Goal: Information Seeking & Learning: Learn about a topic

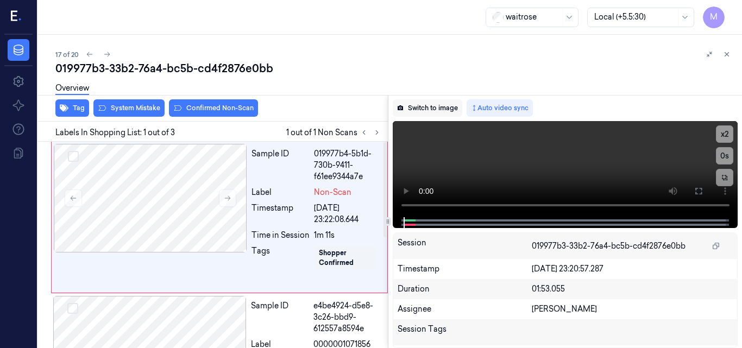
click at [427, 107] on button "Switch to image" at bounding box center [428, 107] width 70 height 17
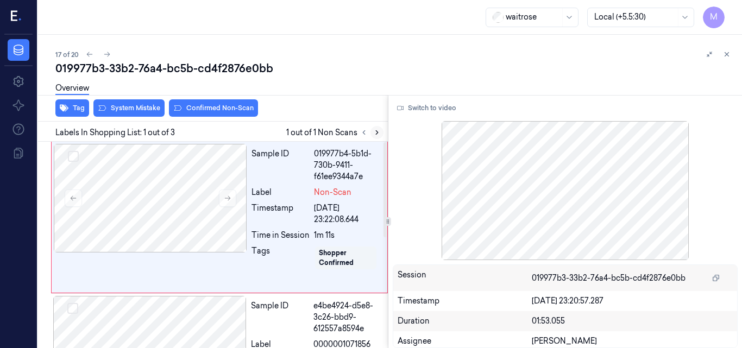
click at [375, 134] on icon at bounding box center [377, 133] width 8 height 8
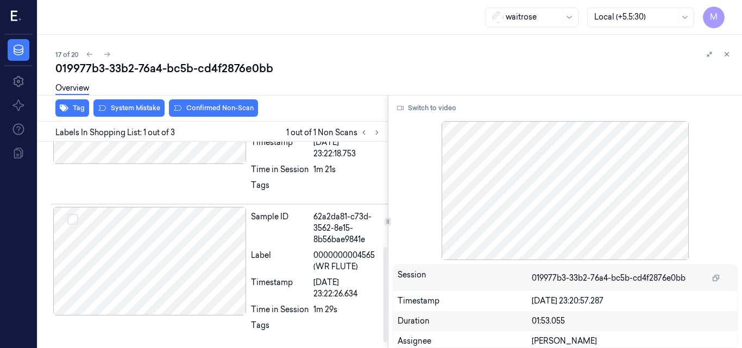
scroll to position [186, 0]
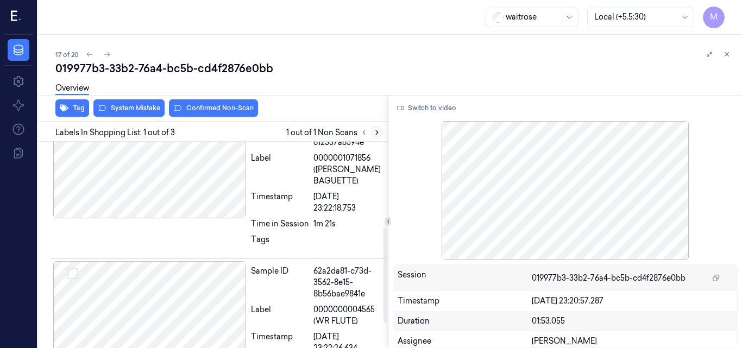
click at [378, 130] on icon at bounding box center [377, 133] width 8 height 8
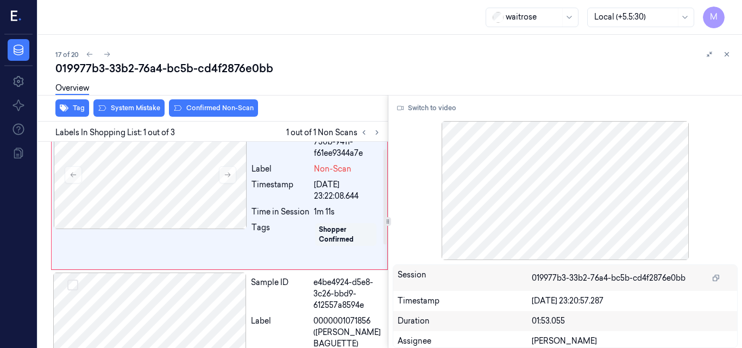
scroll to position [0, 0]
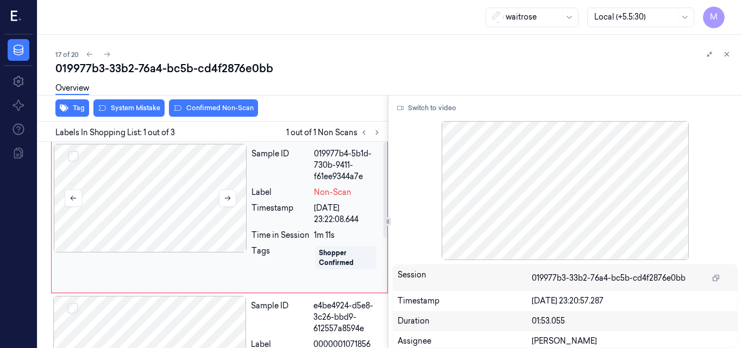
click at [170, 222] on div at bounding box center [150, 198] width 193 height 109
click at [163, 235] on div at bounding box center [150, 198] width 193 height 109
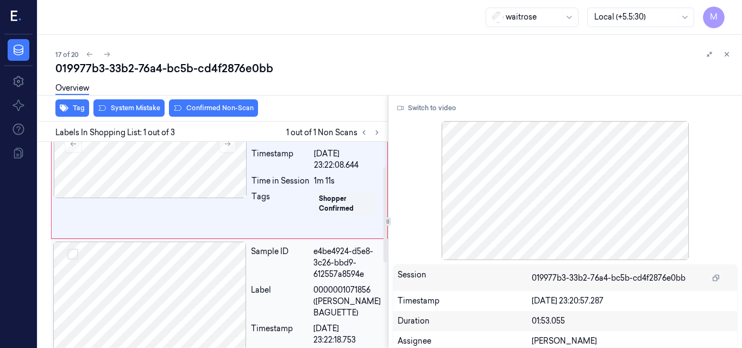
click at [170, 285] on div at bounding box center [149, 296] width 193 height 109
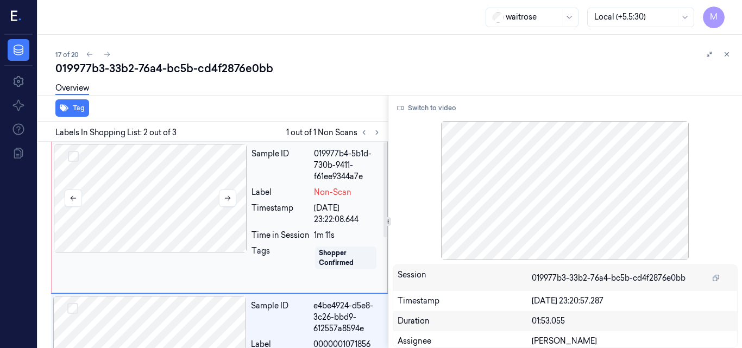
click at [170, 195] on div at bounding box center [150, 198] width 193 height 109
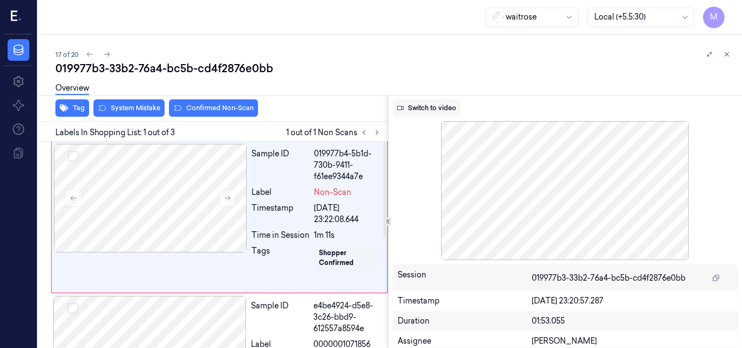
click at [440, 103] on button "Switch to video" at bounding box center [427, 107] width 68 height 17
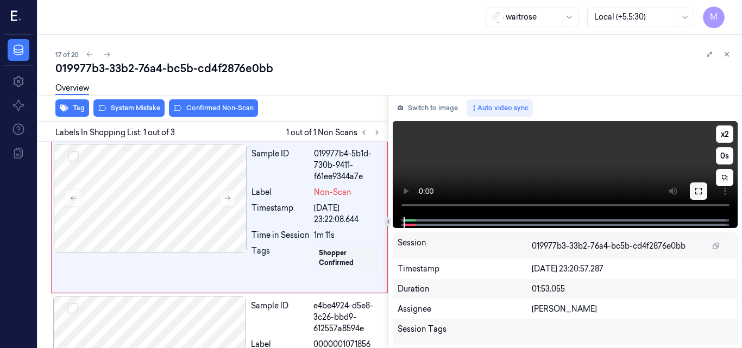
click at [704, 192] on button at bounding box center [698, 191] width 17 height 17
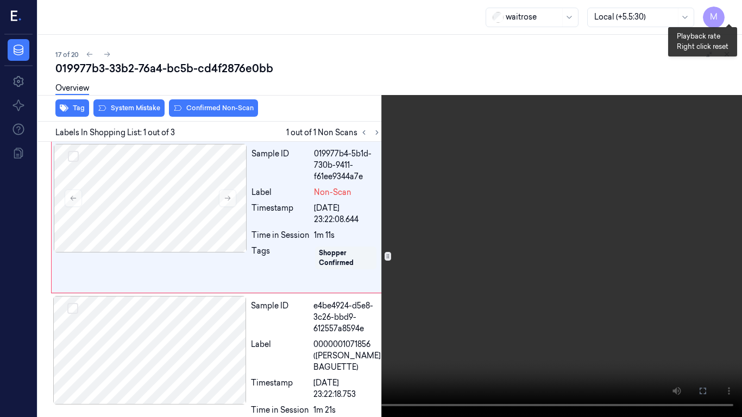
click at [725, 12] on button "x 2" at bounding box center [728, 12] width 17 height 17
click at [725, 12] on button "x 4" at bounding box center [728, 12] width 17 height 17
click at [0, 0] on icon at bounding box center [0, 0] width 0 height 0
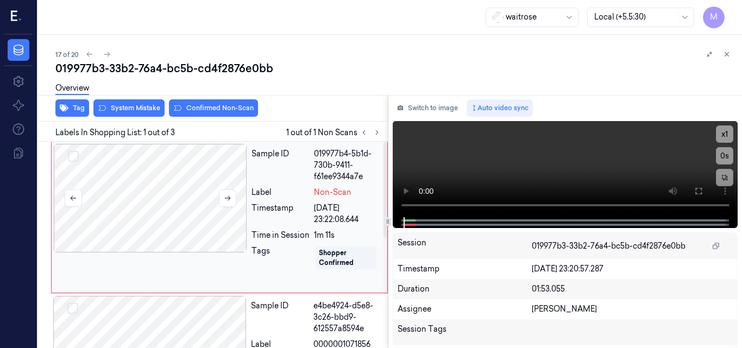
click at [190, 187] on div at bounding box center [150, 198] width 193 height 109
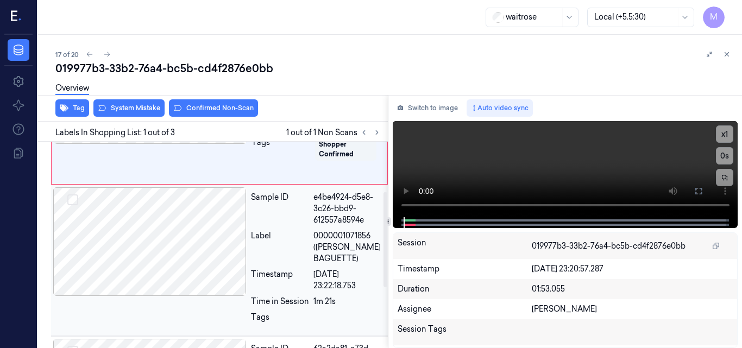
click at [193, 223] on div at bounding box center [149, 241] width 193 height 109
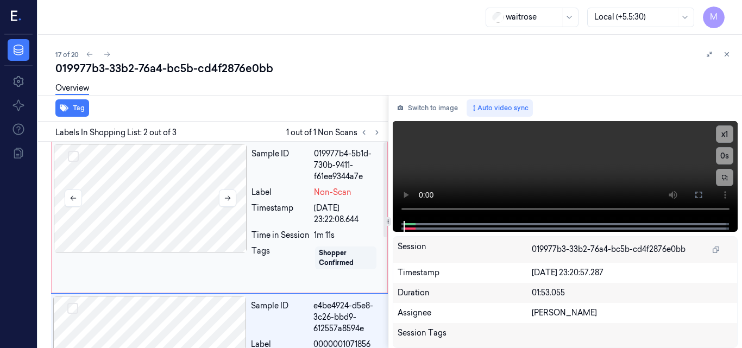
click at [170, 197] on div at bounding box center [150, 198] width 193 height 109
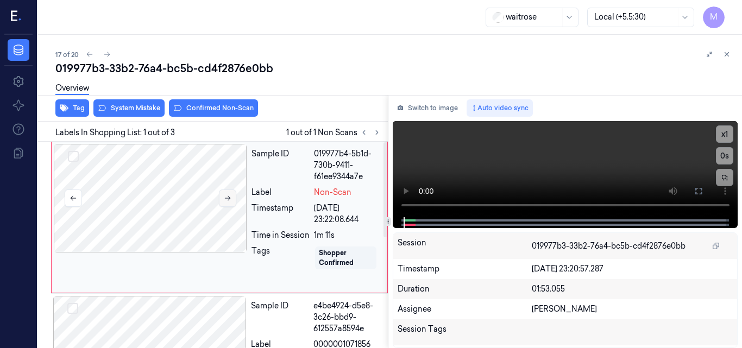
click at [224, 198] on icon at bounding box center [228, 199] width 8 height 8
click at [425, 108] on button "Switch to image" at bounding box center [428, 107] width 70 height 17
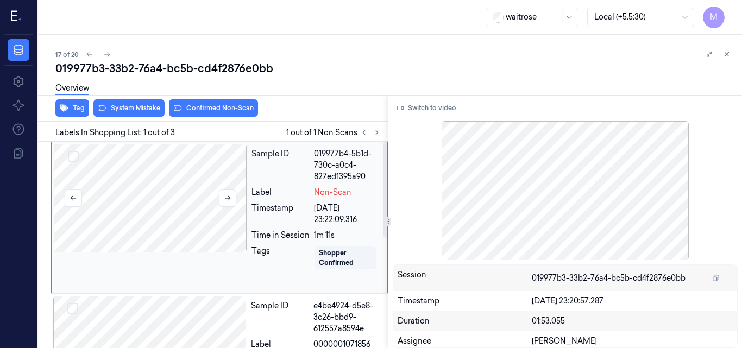
click at [161, 204] on div at bounding box center [150, 198] width 193 height 109
click at [153, 217] on div at bounding box center [150, 198] width 193 height 109
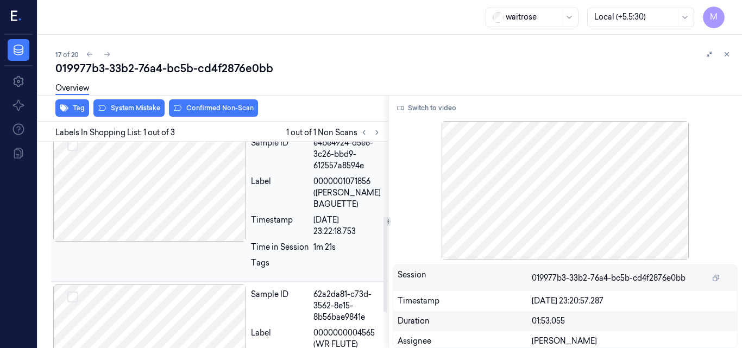
click at [147, 233] on div at bounding box center [149, 187] width 193 height 109
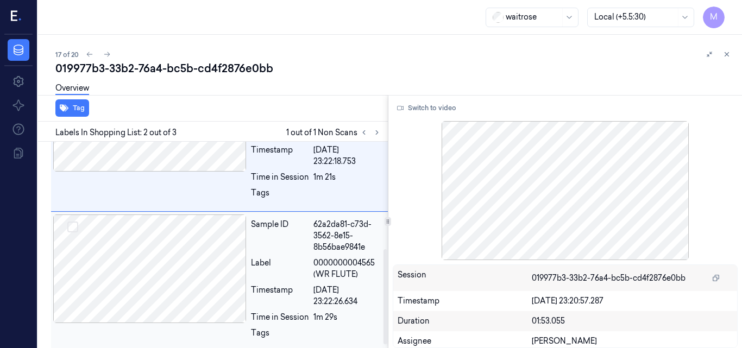
click at [145, 260] on div at bounding box center [149, 269] width 193 height 109
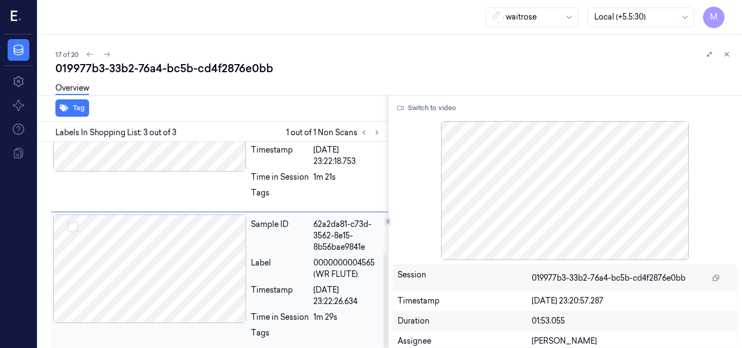
scroll to position [241, 0]
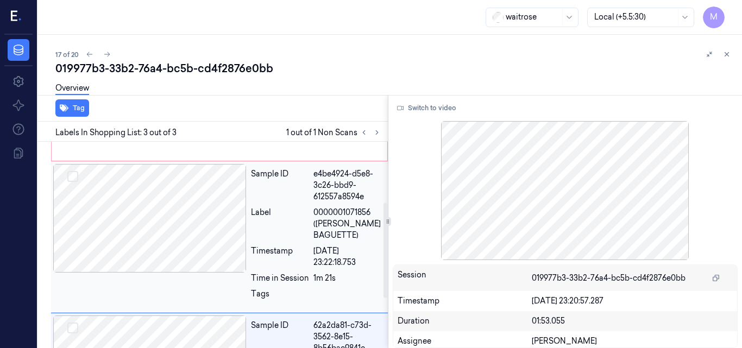
click at [143, 241] on div at bounding box center [149, 218] width 193 height 109
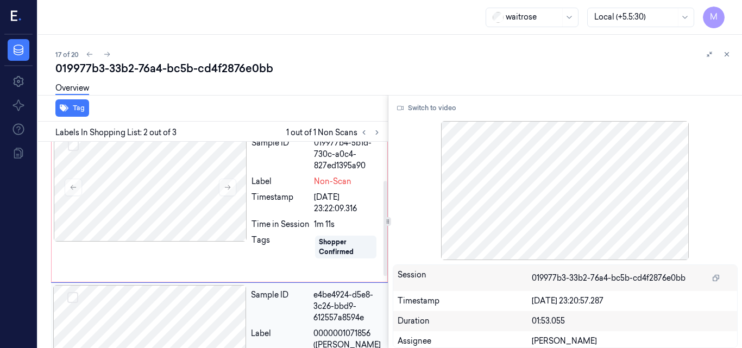
scroll to position [0, 0]
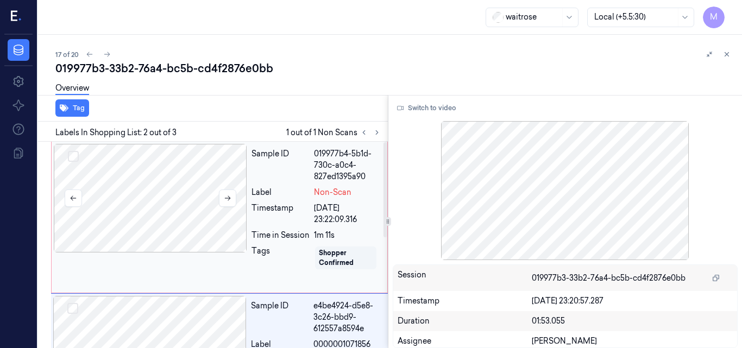
click at [134, 212] on div at bounding box center [150, 198] width 193 height 109
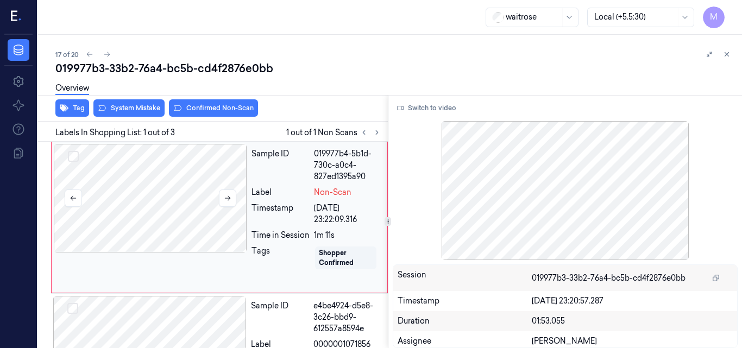
click at [161, 208] on div at bounding box center [150, 198] width 193 height 109
click at [227, 197] on icon at bounding box center [228, 199] width 8 height 8
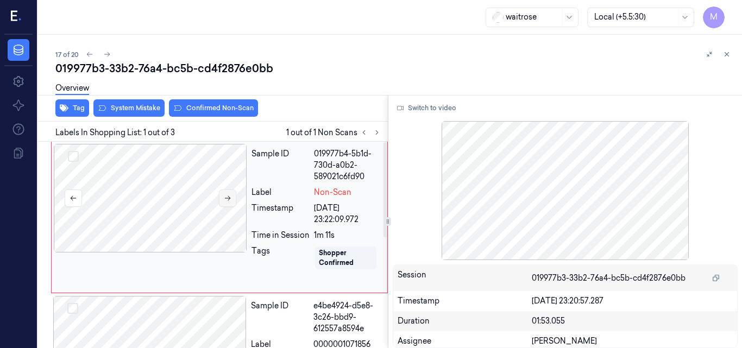
click at [227, 197] on icon at bounding box center [228, 199] width 8 height 8
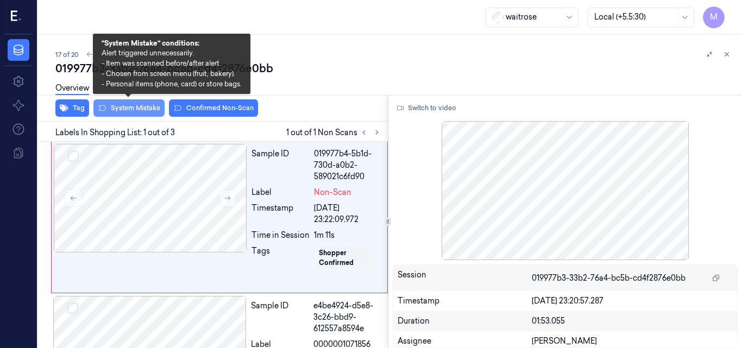
click at [119, 107] on button "System Mistake" at bounding box center [128, 107] width 71 height 17
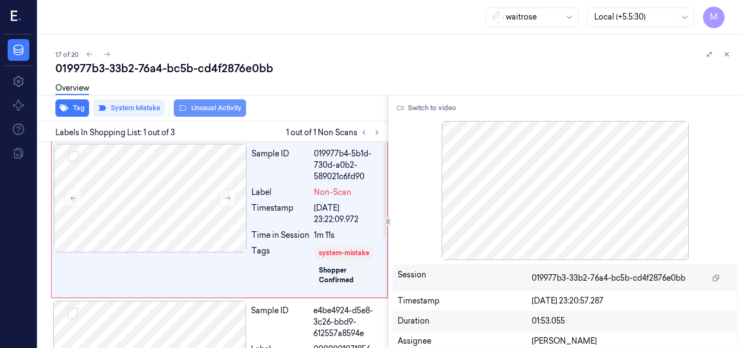
click at [221, 116] on button "Unusual Activity" at bounding box center [210, 107] width 72 height 17
click at [144, 74] on div "019977b3-33b2-76a4-bc5b-cd4f2876e0bb" at bounding box center [394, 68] width 678 height 15
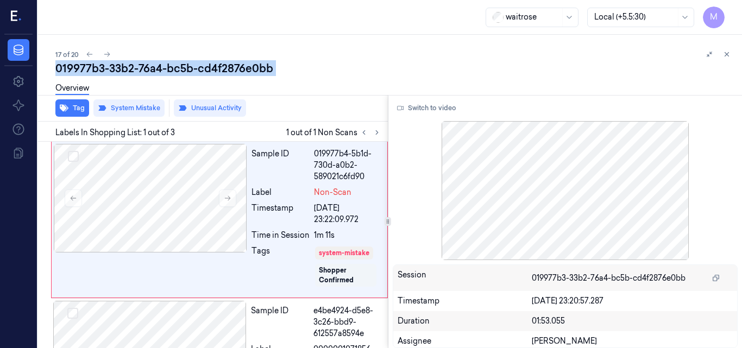
click at [144, 74] on div "019977b3-33b2-76a4-bc5b-cd4f2876e0bb" at bounding box center [394, 68] width 678 height 15
copy div "76a4"
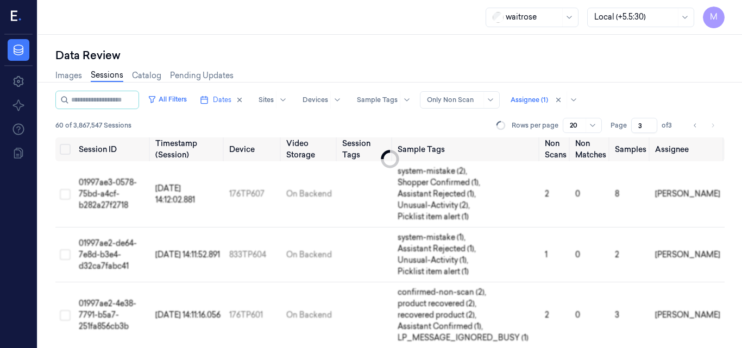
scroll to position [919, 0]
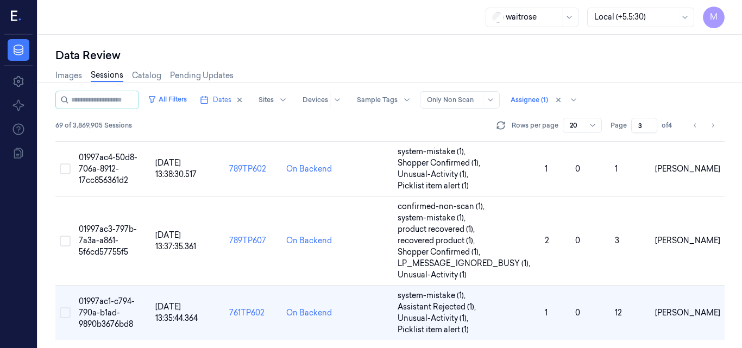
scroll to position [919, 0]
click at [716, 123] on icon "Go to next page" at bounding box center [713, 125] width 7 height 9
type input "4"
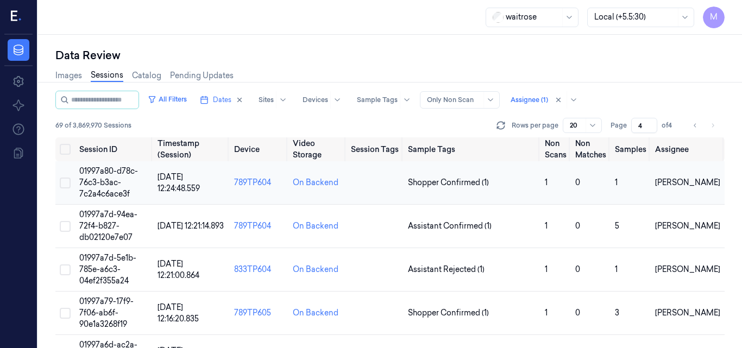
click at [111, 173] on span "01997a80-d78c-76c3-b3ac-7c2a4c6ace3f" at bounding box center [108, 182] width 59 height 33
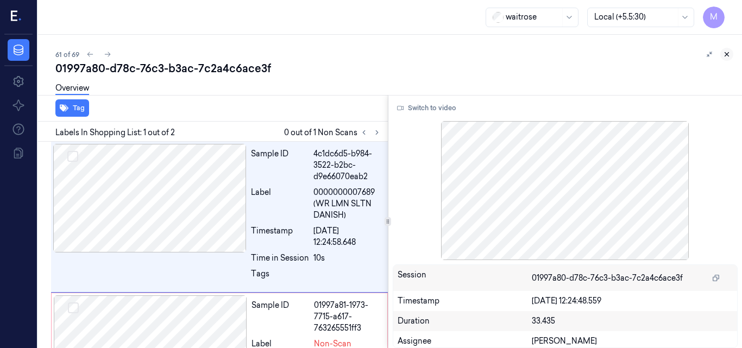
click at [727, 55] on icon at bounding box center [727, 55] width 8 height 8
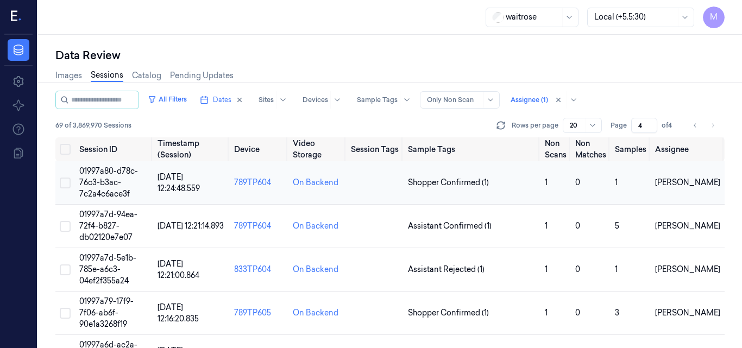
click at [108, 174] on span "01997a80-d78c-76c3-b3ac-7c2a4c6ace3f" at bounding box center [108, 182] width 59 height 33
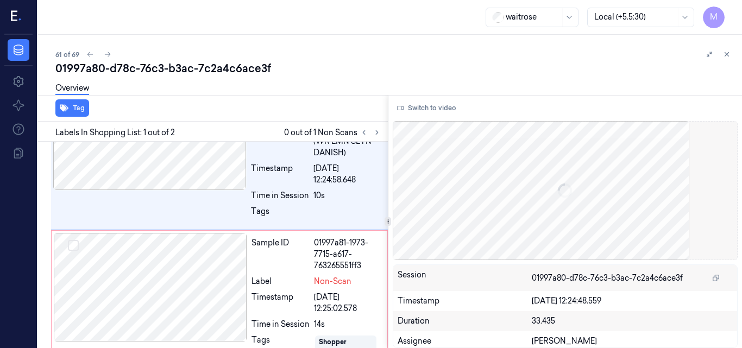
scroll to position [62, 0]
click at [428, 107] on button "Switch to video" at bounding box center [427, 107] width 68 height 17
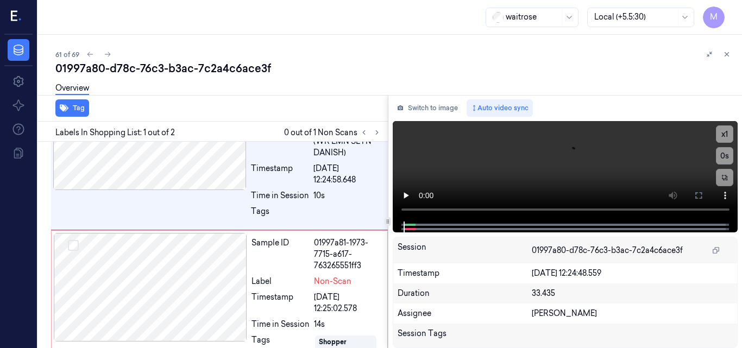
scroll to position [0, 0]
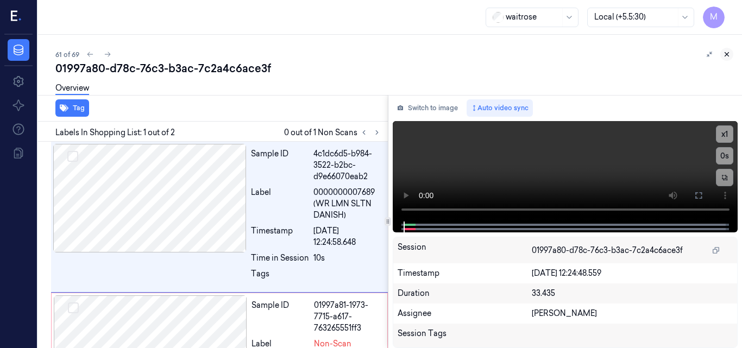
click at [726, 56] on icon at bounding box center [727, 55] width 8 height 8
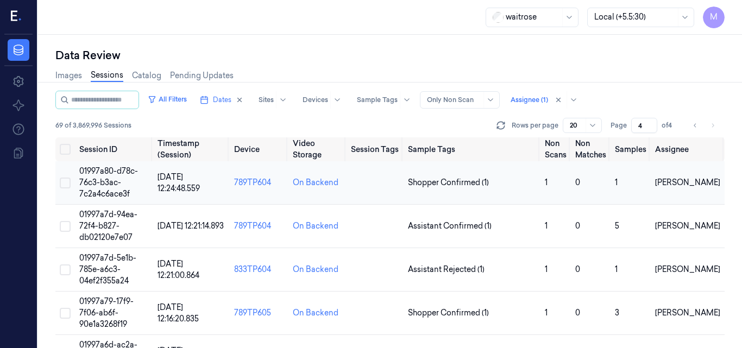
click at [114, 181] on span "01997a80-d78c-76c3-b3ac-7c2a4c6ace3f" at bounding box center [108, 182] width 59 height 33
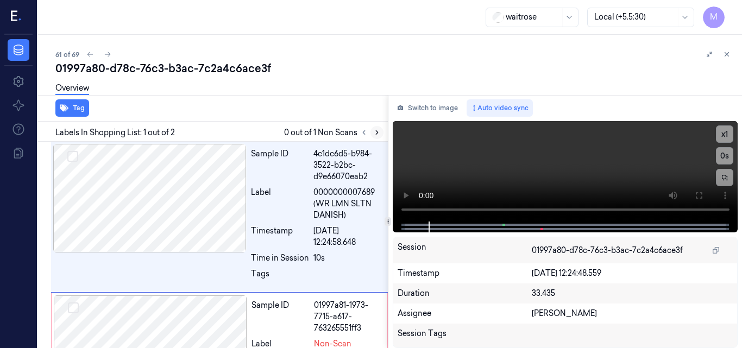
click at [379, 134] on icon at bounding box center [377, 133] width 8 height 8
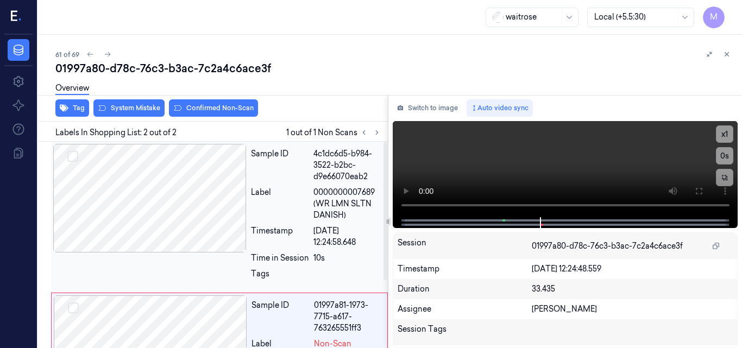
click at [158, 197] on div at bounding box center [149, 198] width 193 height 109
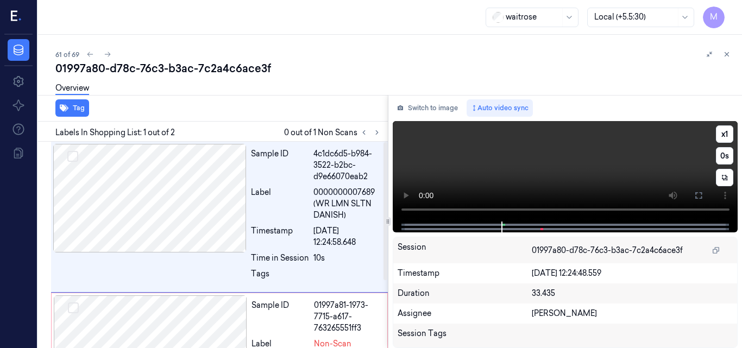
click at [618, 170] on video at bounding box center [566, 171] width 346 height 101
click at [698, 191] on button at bounding box center [698, 195] width 17 height 17
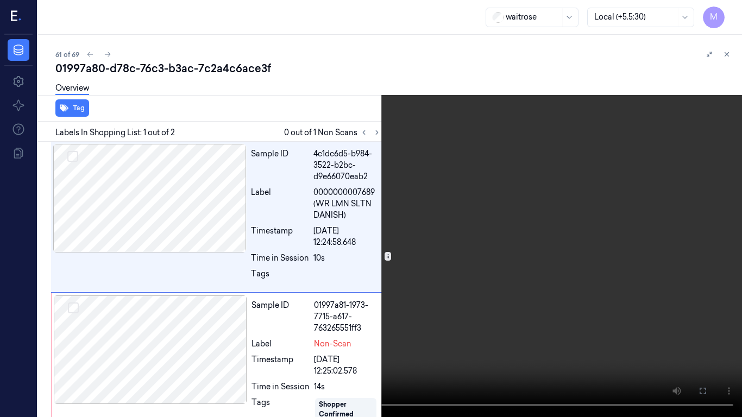
click at [518, 231] on video at bounding box center [371, 208] width 742 height 417
click at [0, 0] on icon at bounding box center [0, 0] width 0 height 0
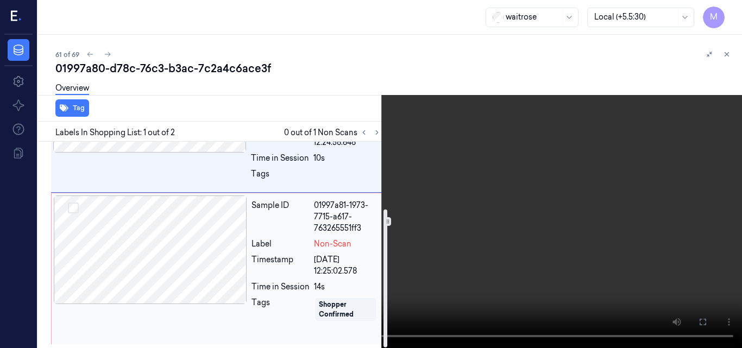
scroll to position [101, 0]
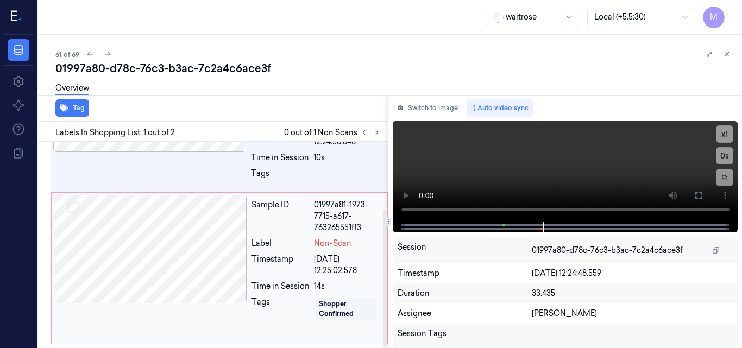
click at [189, 221] on div at bounding box center [150, 249] width 193 height 109
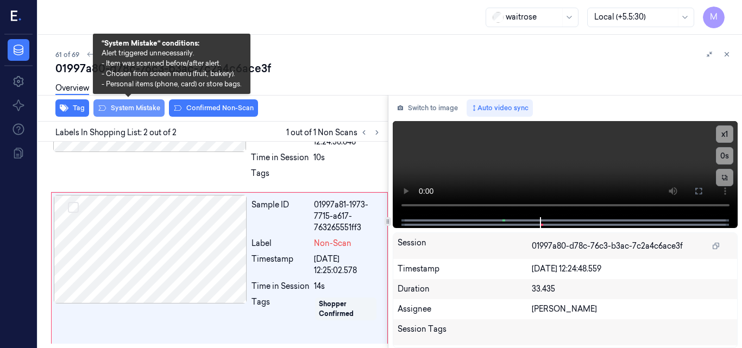
click at [134, 107] on button "System Mistake" at bounding box center [128, 107] width 71 height 17
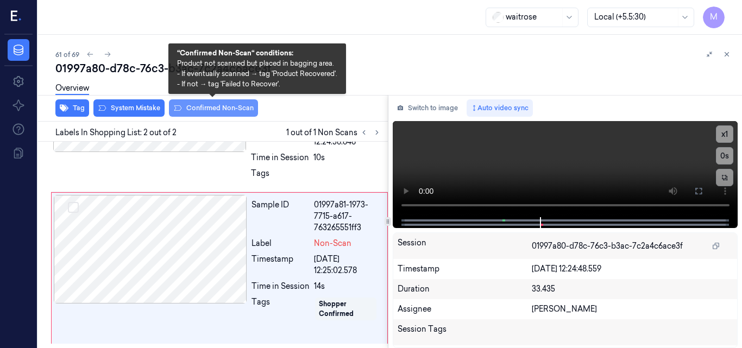
scroll to position [105, 0]
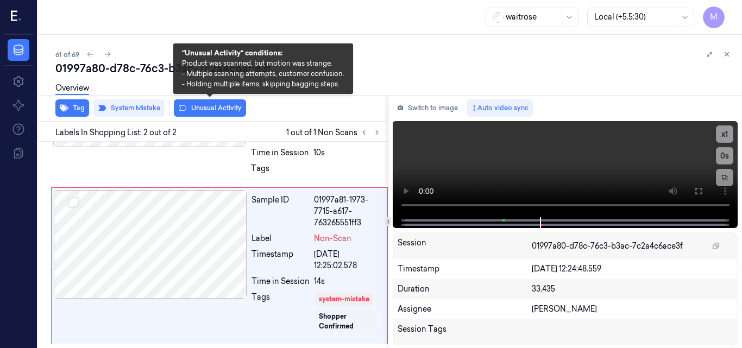
click at [212, 108] on button "Unusual Activity" at bounding box center [210, 107] width 72 height 17
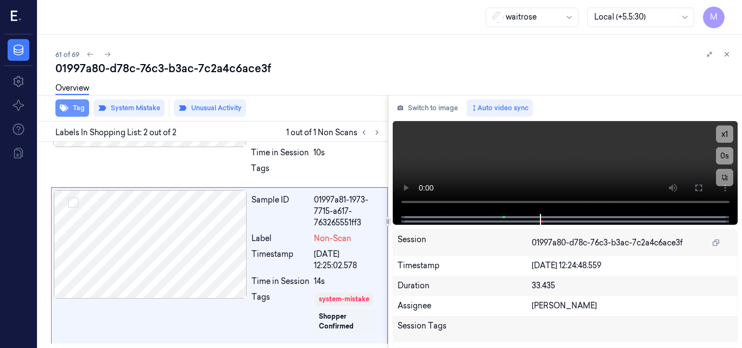
click at [79, 109] on button "Tag" at bounding box center [72, 107] width 34 height 17
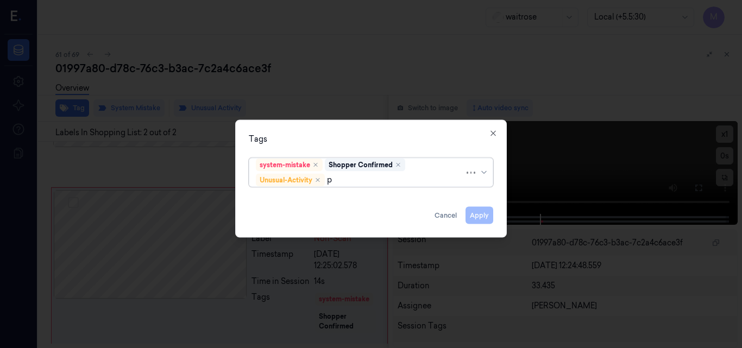
type input "pi"
click at [306, 200] on div "Picklist item alert" at bounding box center [287, 200] width 62 height 11
click at [328, 139] on div "Tags" at bounding box center [371, 138] width 244 height 11
click at [478, 215] on button "Apply" at bounding box center [480, 214] width 28 height 17
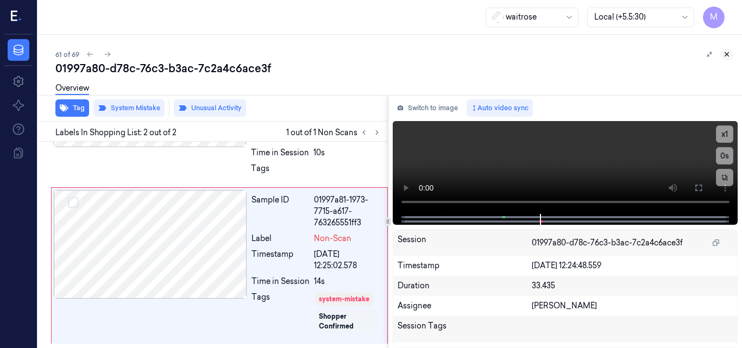
click at [725, 53] on icon at bounding box center [727, 55] width 8 height 8
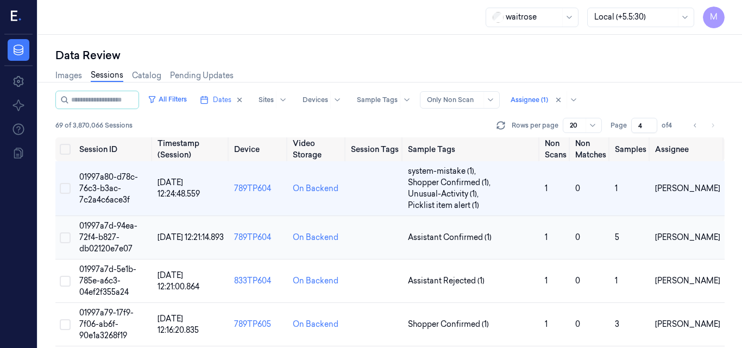
click at [119, 230] on span "01997a7d-94ea-72f4-b827-db02120e7e07" at bounding box center [108, 237] width 58 height 33
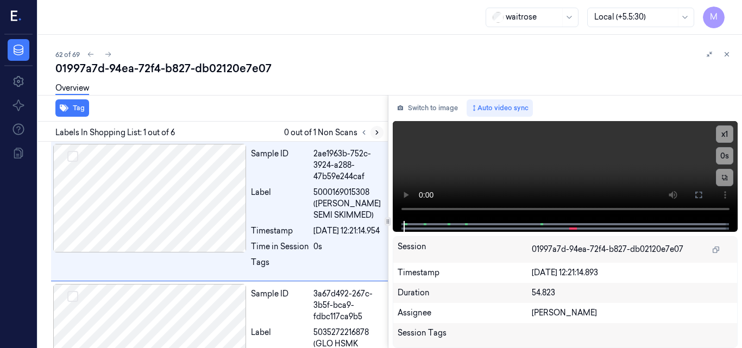
click at [376, 135] on icon at bounding box center [377, 133] width 2 height 4
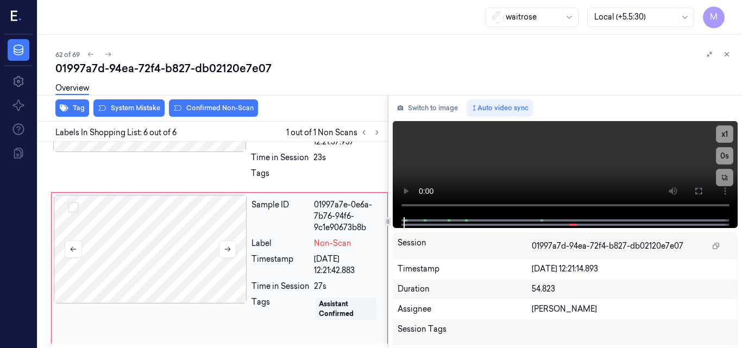
scroll to position [707, 0]
click at [164, 190] on div "Sample ID 9d4a8c7c-db3d-3010-ac16-1433c520b8a8 Label 5000169613405 (WR RUSTIC W…" at bounding box center [219, 117] width 337 height 152
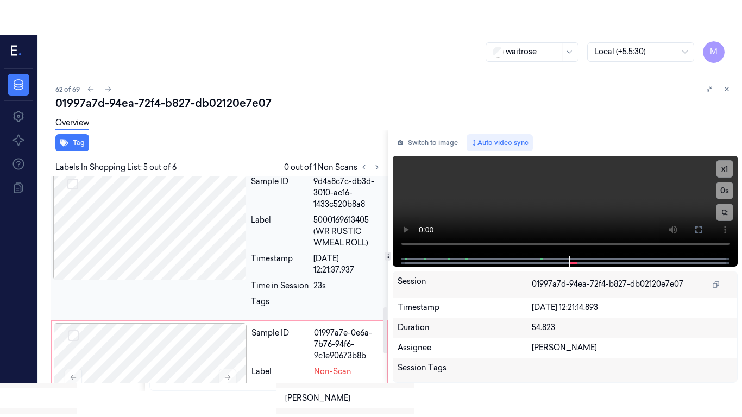
scroll to position [579, 0]
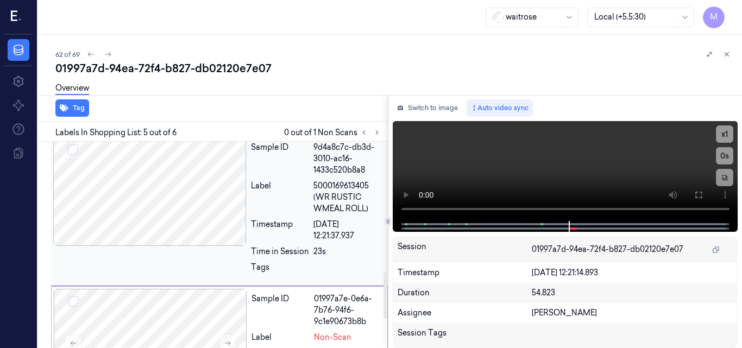
click at [164, 221] on div at bounding box center [149, 191] width 193 height 109
click at [695, 193] on icon at bounding box center [698, 195] width 7 height 7
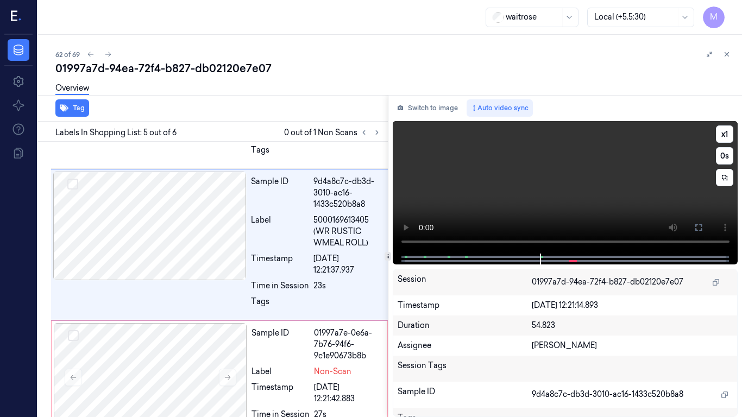
scroll to position [544, 0]
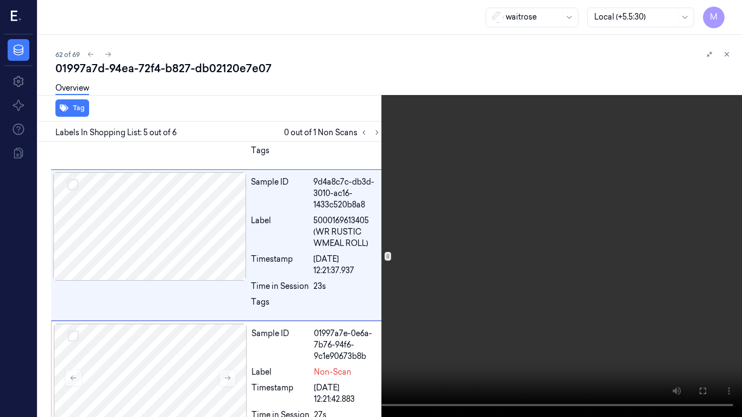
click at [419, 224] on video at bounding box center [371, 208] width 742 height 417
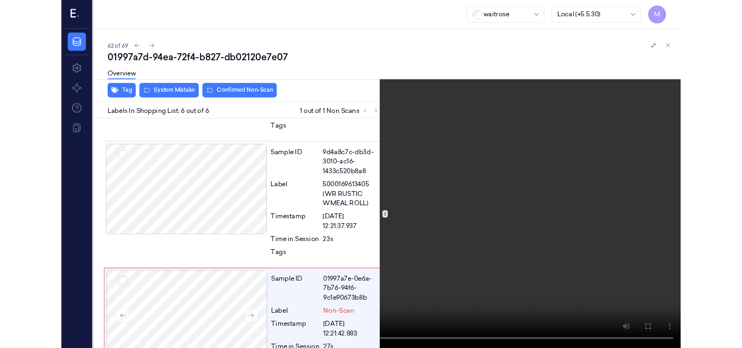
scroll to position [638, 0]
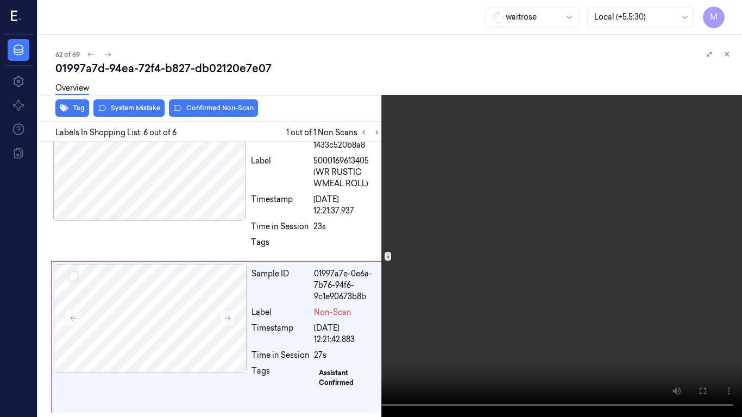
click at [567, 174] on video at bounding box center [371, 208] width 742 height 417
click at [0, 0] on icon at bounding box center [0, 0] width 0 height 0
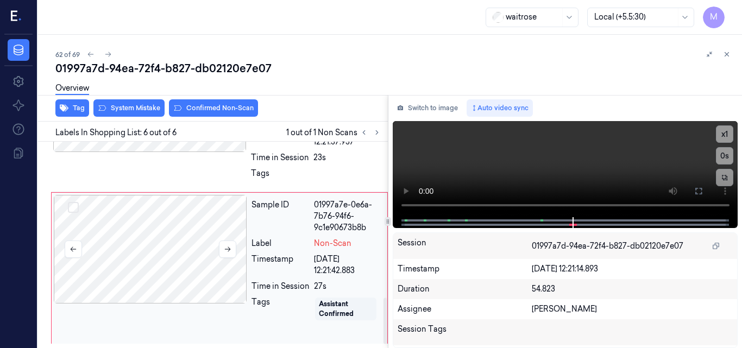
click at [170, 254] on div at bounding box center [150, 249] width 193 height 109
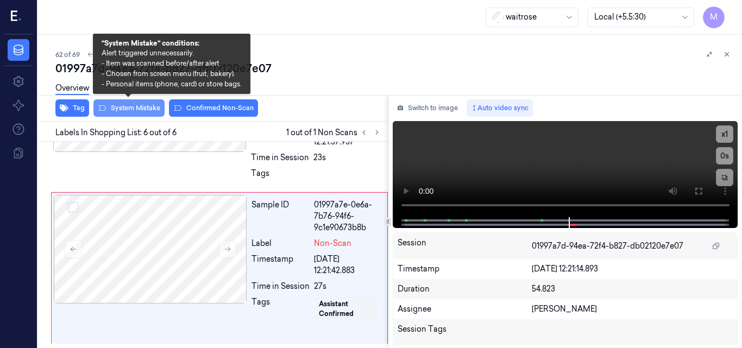
click at [123, 106] on button "System Mistake" at bounding box center [128, 107] width 71 height 17
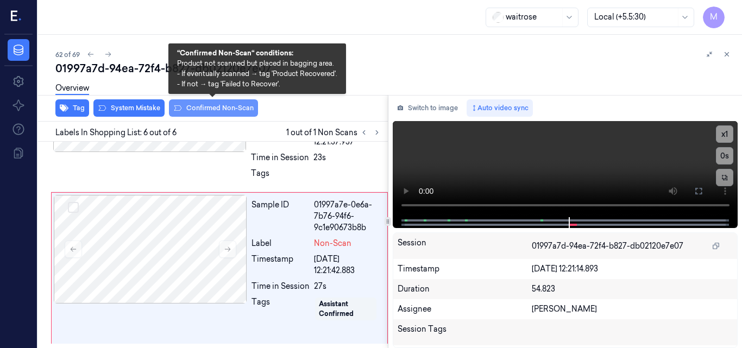
scroll to position [712, 0]
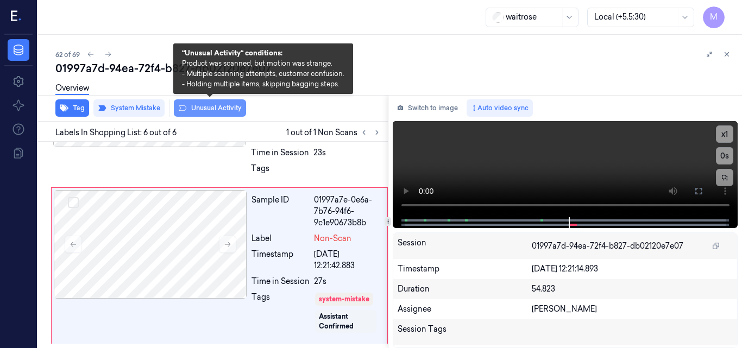
click at [187, 107] on button "Unusual Activity" at bounding box center [210, 107] width 72 height 17
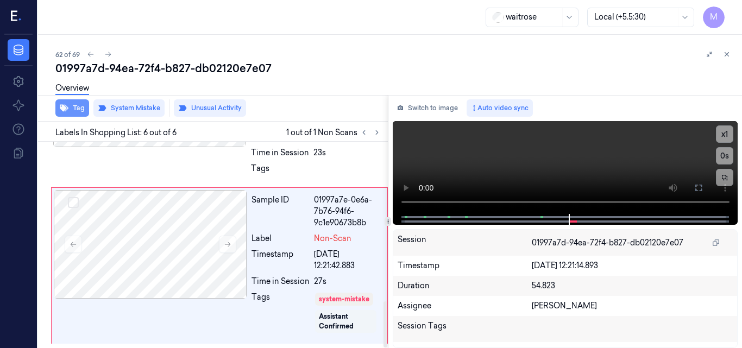
click at [79, 109] on button "Tag" at bounding box center [72, 107] width 34 height 17
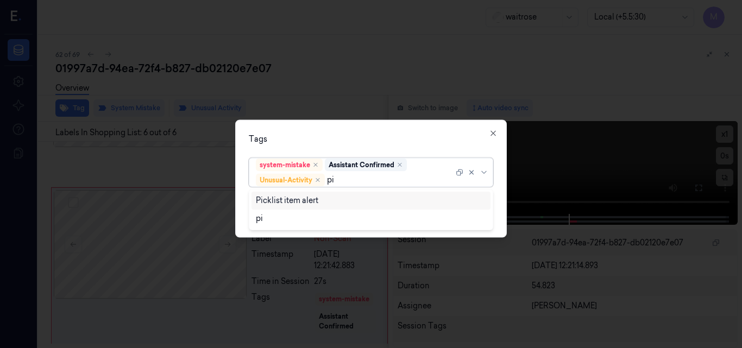
type input "pic"
click at [305, 197] on div "Picklist item alert" at bounding box center [287, 200] width 62 height 11
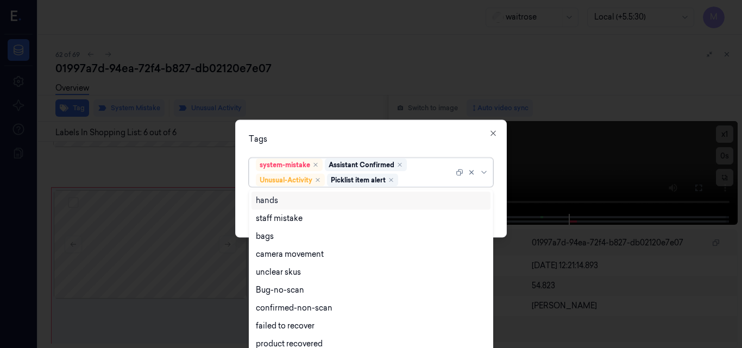
click at [358, 134] on div "Tags" at bounding box center [371, 138] width 244 height 11
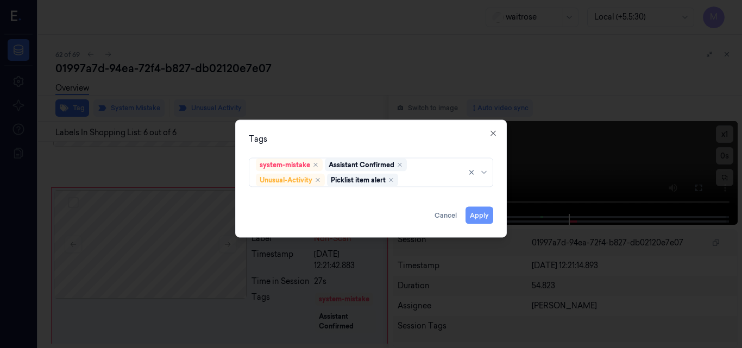
click at [487, 212] on button "Apply" at bounding box center [480, 214] width 28 height 17
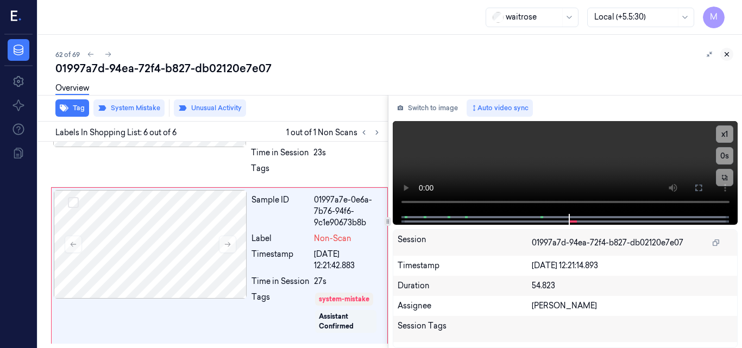
click at [728, 51] on icon at bounding box center [727, 55] width 8 height 8
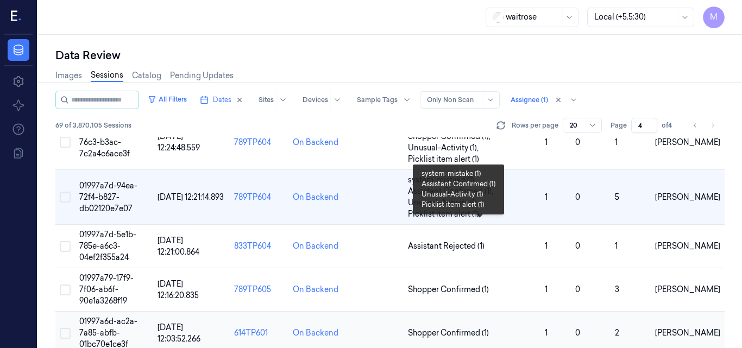
scroll to position [109, 0]
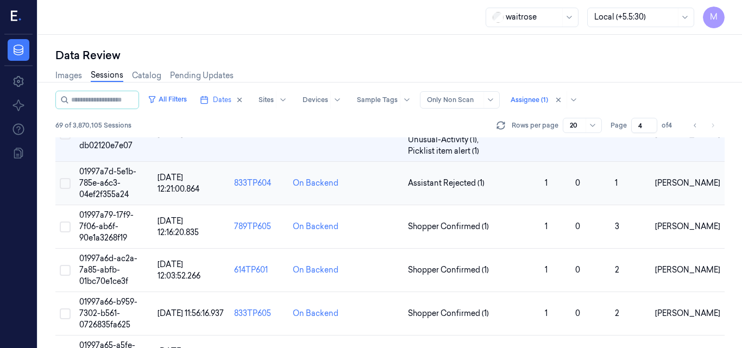
click at [110, 188] on td "01997a7d-5e1b-785e-a6c3-04ef2f355a24" at bounding box center [114, 183] width 78 height 43
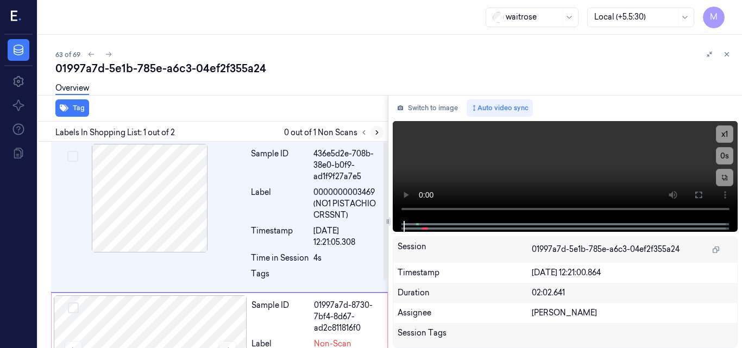
click at [375, 134] on icon at bounding box center [377, 133] width 8 height 8
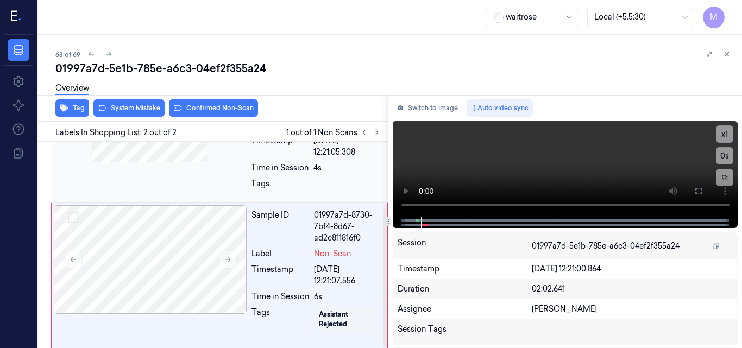
scroll to position [101, 0]
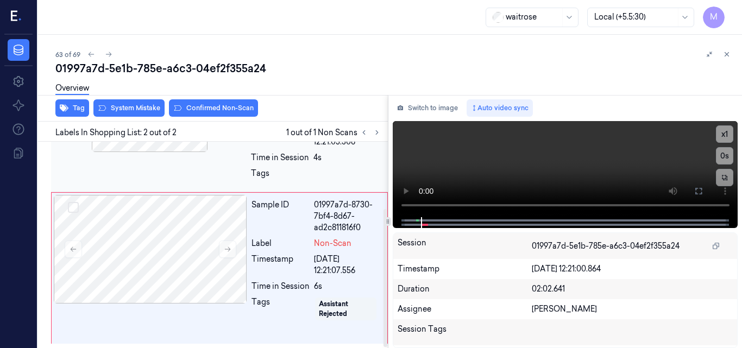
click at [214, 203] on div "Sample ID 01997a7d-8730-7bf4-8d67-ad2c811816f0 Label Non-Scan Timestamp 24/09/2…" at bounding box center [219, 268] width 337 height 152
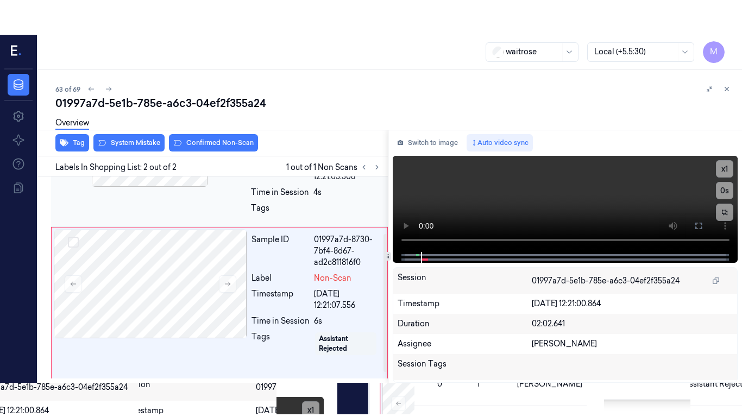
scroll to position [0, 0]
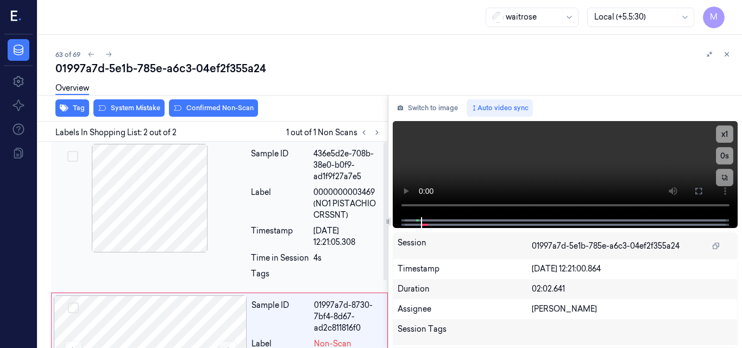
click at [193, 191] on div at bounding box center [149, 198] width 193 height 109
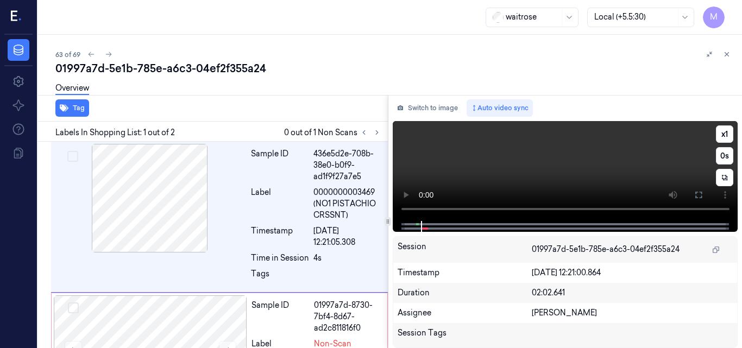
click at [639, 172] on video at bounding box center [566, 171] width 346 height 100
click at [699, 198] on icon at bounding box center [698, 195] width 9 height 9
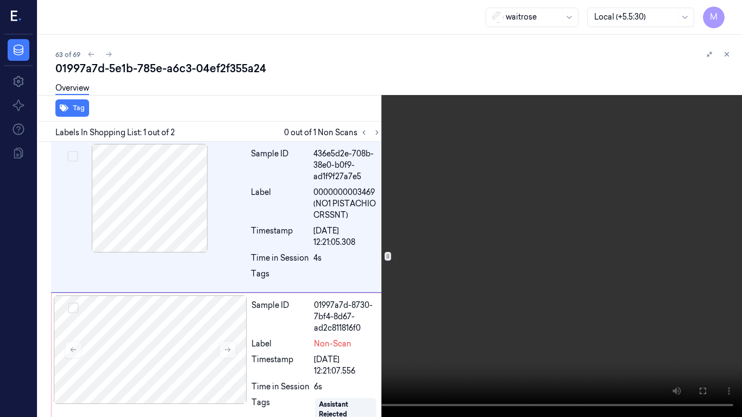
click at [387, 223] on video at bounding box center [371, 208] width 742 height 417
click at [729, 14] on button "x 1" at bounding box center [728, 12] width 17 height 17
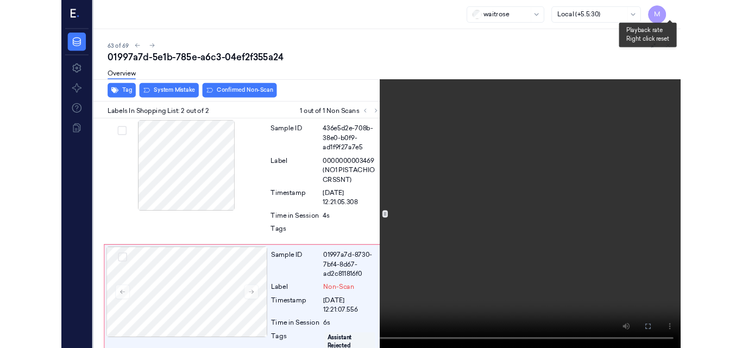
scroll to position [32, 0]
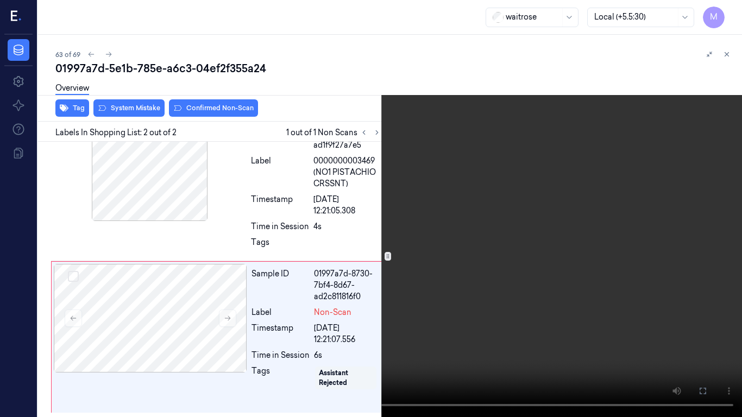
click at [444, 171] on video at bounding box center [371, 208] width 742 height 417
drag, startPoint x: 703, startPoint y: 390, endPoint x: 703, endPoint y: 342, distance: 47.3
click at [0, 0] on icon at bounding box center [0, 0] width 0 height 0
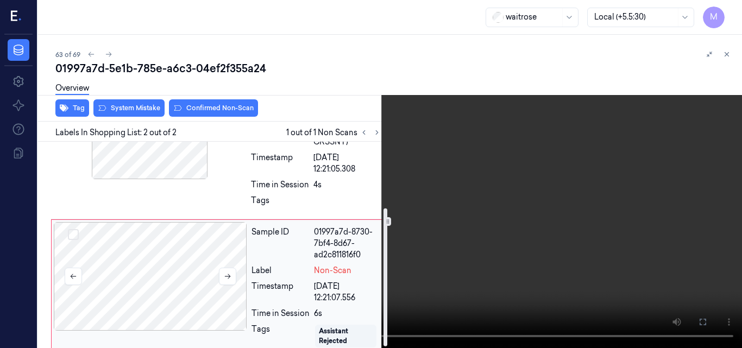
scroll to position [101, 0]
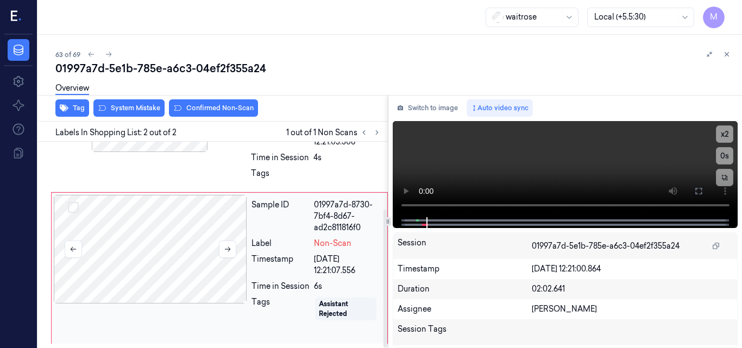
click at [146, 231] on div at bounding box center [150, 249] width 193 height 109
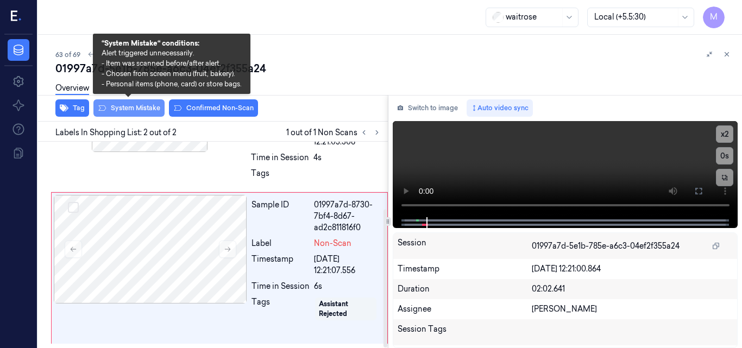
click at [148, 106] on button "System Mistake" at bounding box center [128, 107] width 71 height 17
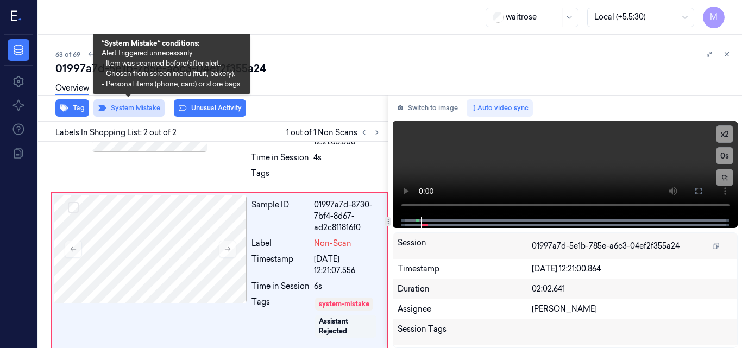
scroll to position [105, 0]
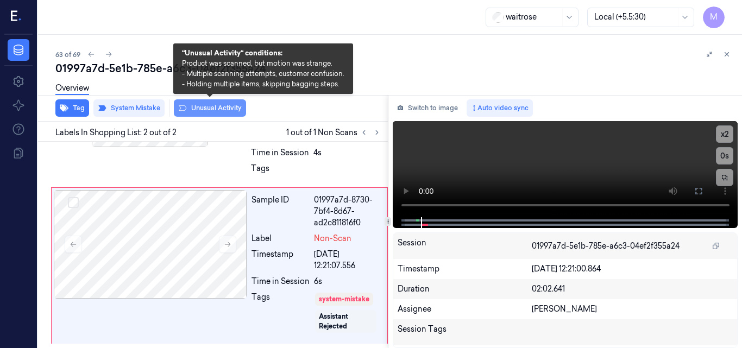
click at [202, 109] on button "Unusual Activity" at bounding box center [210, 107] width 72 height 17
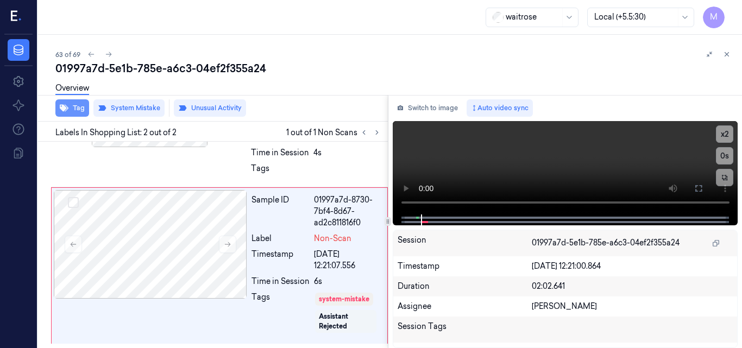
click at [80, 107] on button "Tag" at bounding box center [72, 107] width 34 height 17
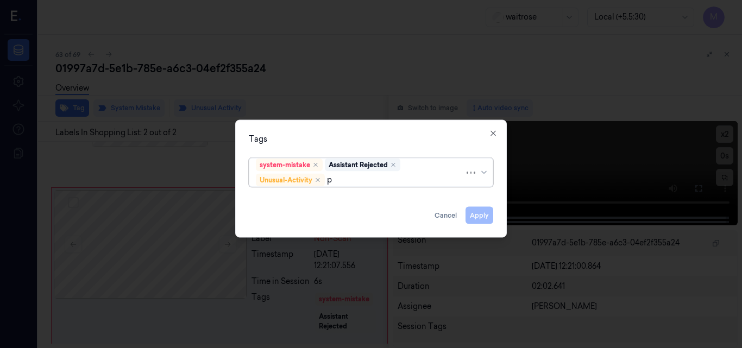
type input "pi"
click at [311, 201] on div "Picklist item alert" at bounding box center [287, 200] width 62 height 11
click at [341, 126] on div "Tags system-mistake Assistant Rejected Unusual-Activity Picklist item alert App…" at bounding box center [371, 179] width 272 height 118
click at [473, 217] on button "Apply" at bounding box center [480, 214] width 28 height 17
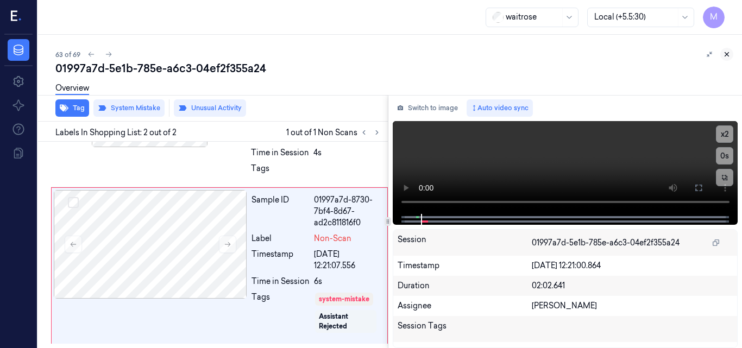
click at [727, 56] on icon at bounding box center [727, 55] width 8 height 8
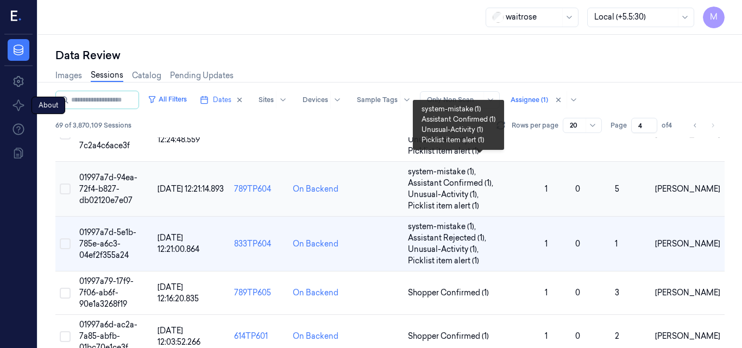
scroll to position [109, 0]
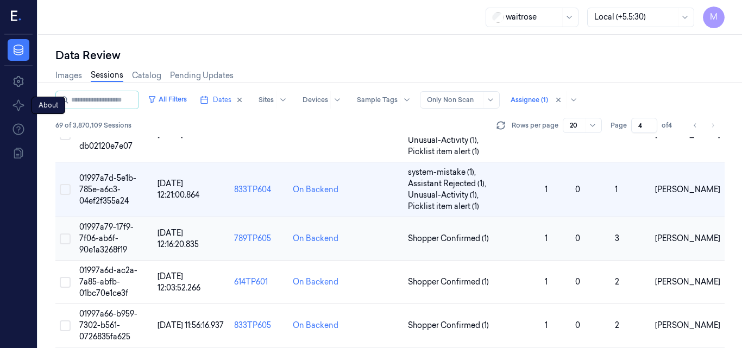
click at [109, 233] on td "01997a79-17f9-7f06-ab6f-90e1a3268f19" at bounding box center [114, 238] width 78 height 43
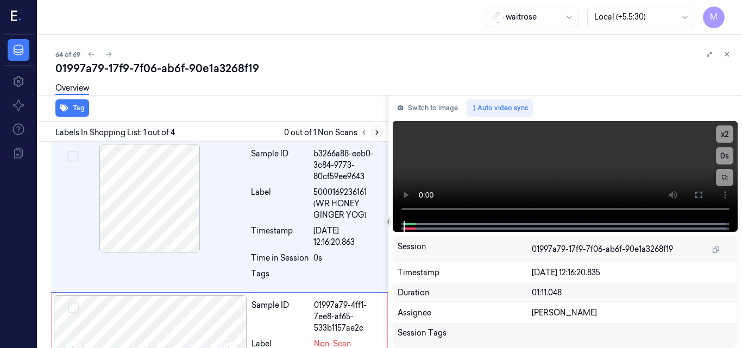
click at [375, 130] on icon at bounding box center [377, 133] width 8 height 8
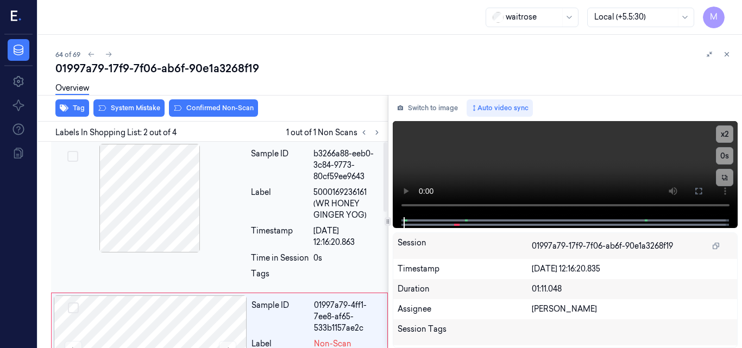
click at [134, 196] on div at bounding box center [149, 198] width 193 height 109
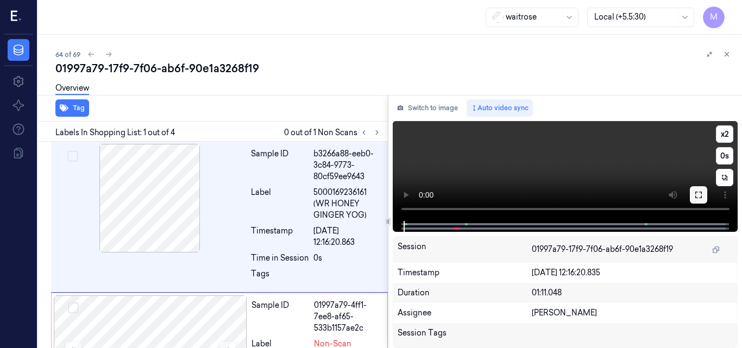
click at [694, 196] on button at bounding box center [698, 194] width 17 height 17
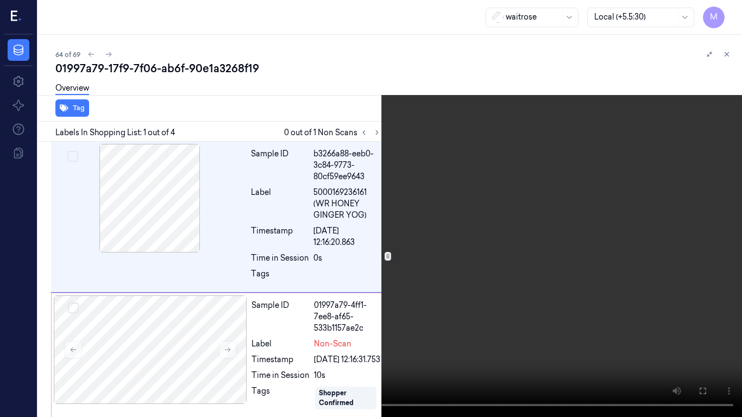
click at [517, 222] on video at bounding box center [371, 208] width 742 height 417
click at [447, 197] on video at bounding box center [371, 208] width 742 height 417
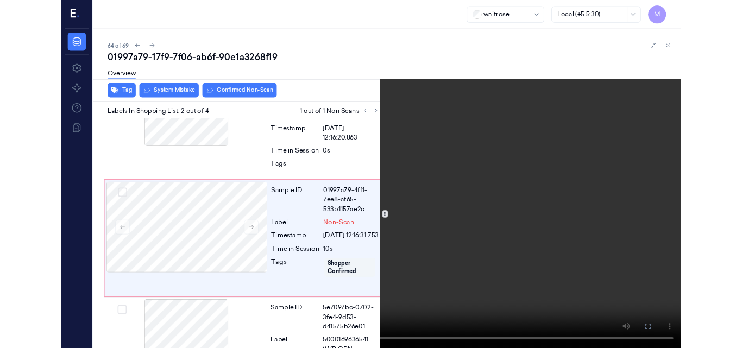
scroll to position [90, 0]
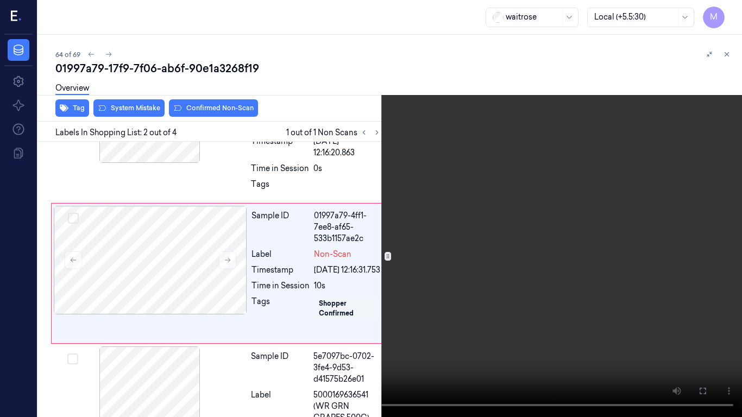
click at [0, 0] on icon at bounding box center [0, 0] width 0 height 0
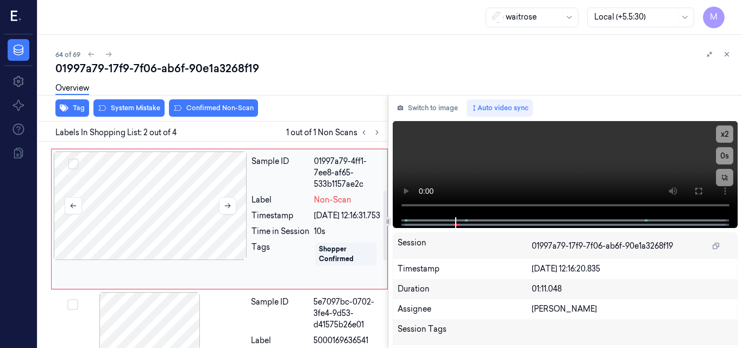
click at [174, 202] on div at bounding box center [150, 206] width 193 height 109
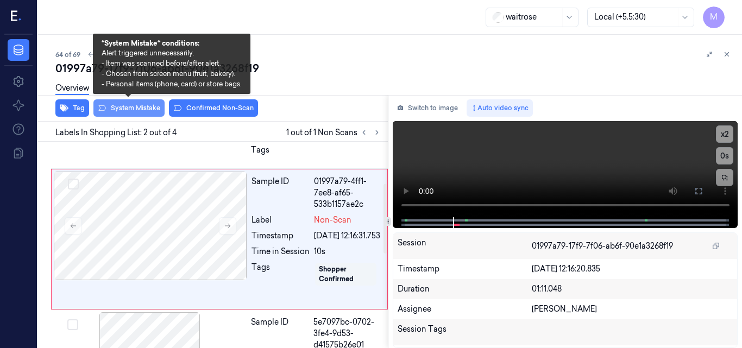
click at [136, 109] on button "System Mistake" at bounding box center [128, 107] width 71 height 17
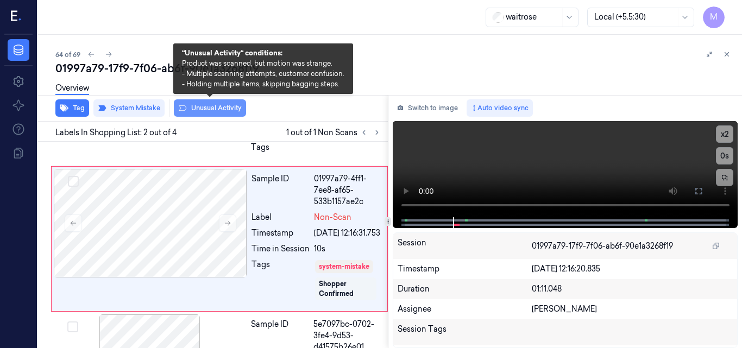
click at [202, 108] on button "Unusual Activity" at bounding box center [210, 107] width 72 height 17
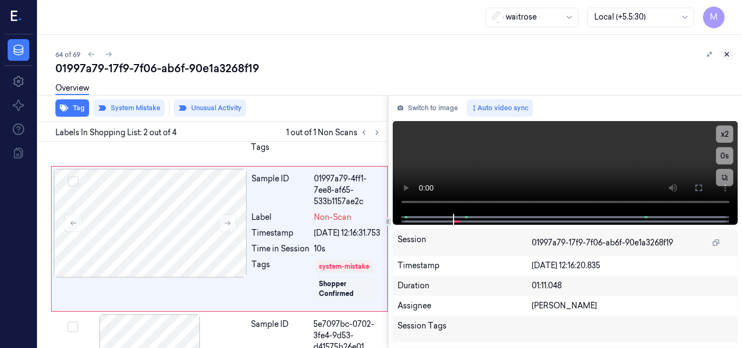
click at [726, 53] on icon at bounding box center [727, 55] width 8 height 8
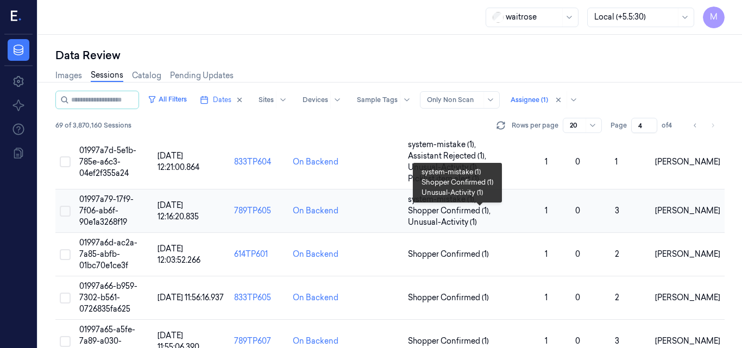
scroll to position [159, 0]
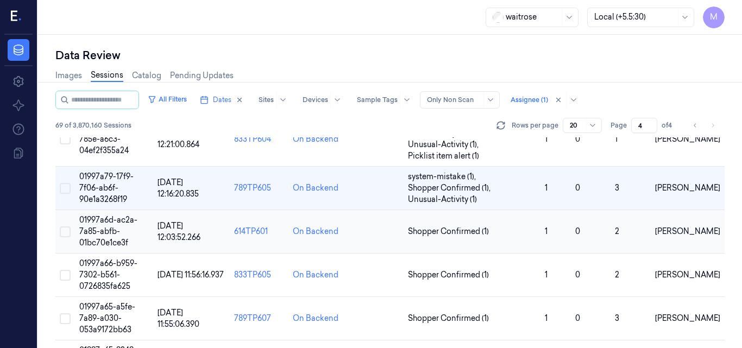
click at [96, 234] on span "01997a6d-ac2a-7a85-abfb-01bc70e1ce3f" at bounding box center [108, 231] width 58 height 33
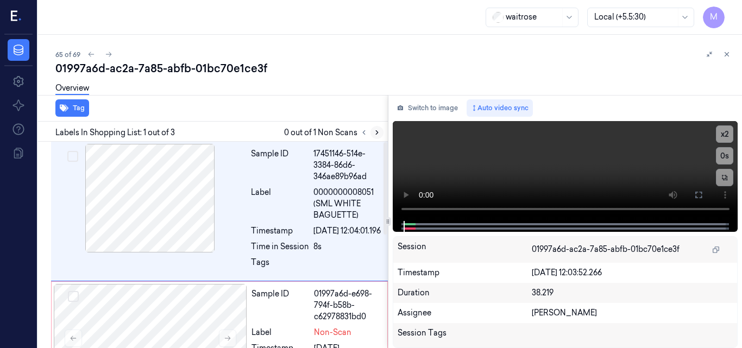
click at [379, 133] on icon at bounding box center [377, 133] width 8 height 8
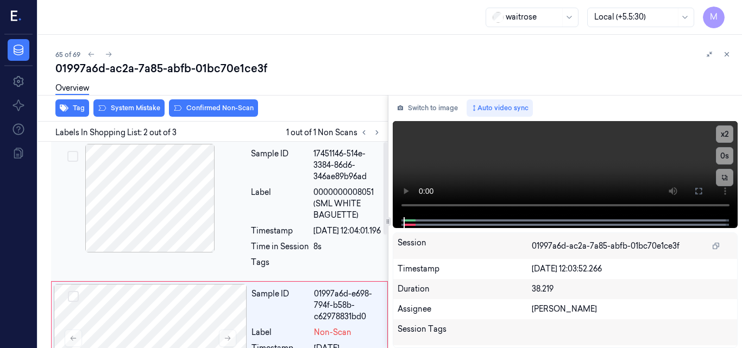
click at [168, 203] on div at bounding box center [149, 198] width 193 height 109
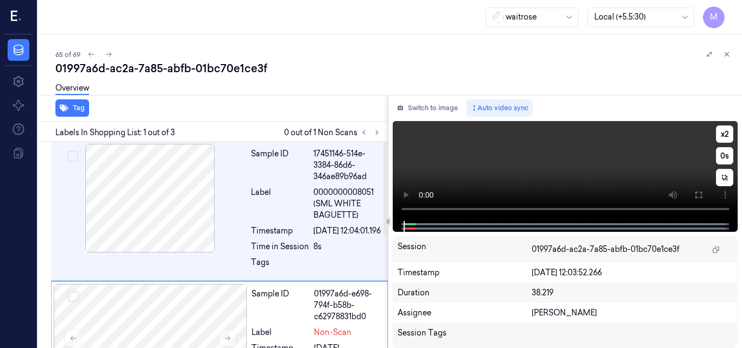
click at [584, 177] on video at bounding box center [566, 171] width 346 height 100
click at [700, 197] on icon at bounding box center [698, 195] width 9 height 9
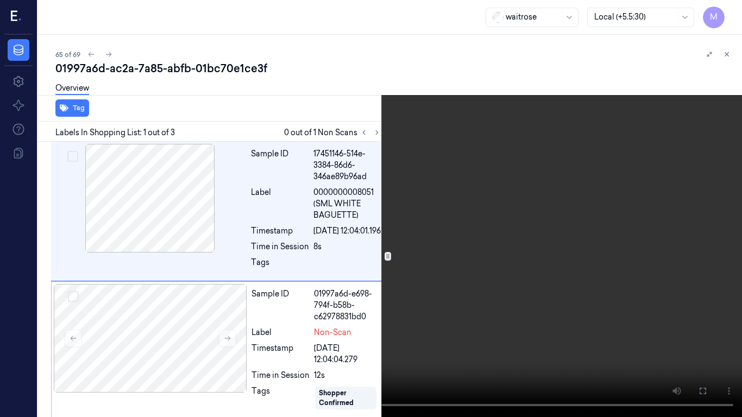
click at [461, 210] on video at bounding box center [371, 208] width 742 height 417
click at [408, 197] on video at bounding box center [371, 208] width 742 height 417
click at [472, 242] on video at bounding box center [371, 208] width 742 height 417
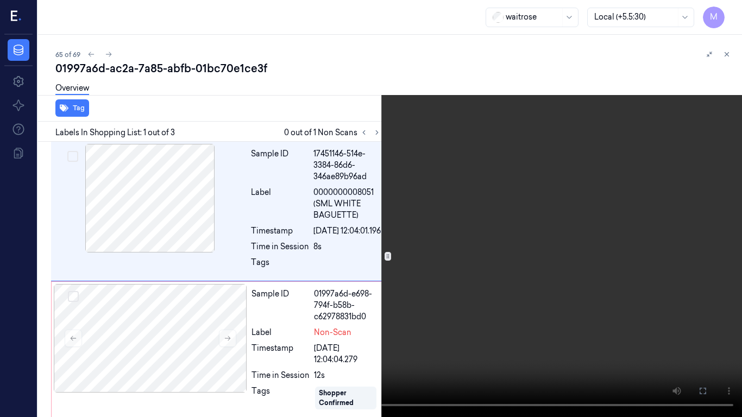
click at [0, 0] on icon at bounding box center [0, 0] width 0 height 0
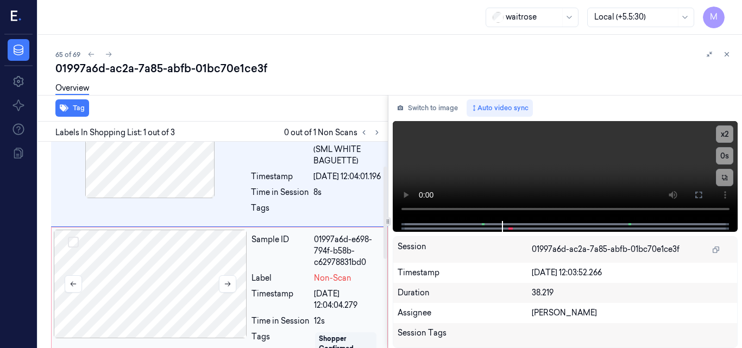
click at [168, 264] on div at bounding box center [150, 284] width 193 height 109
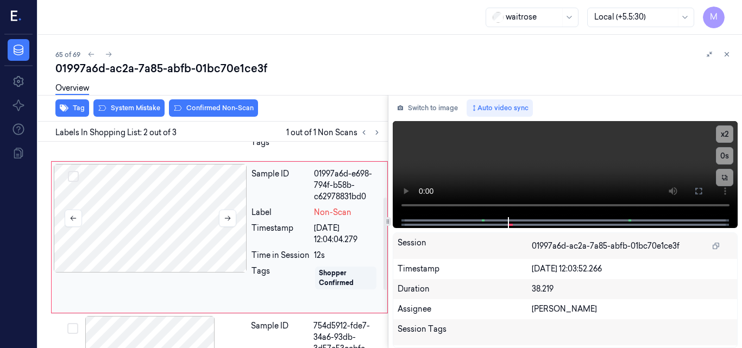
scroll to position [124, 0]
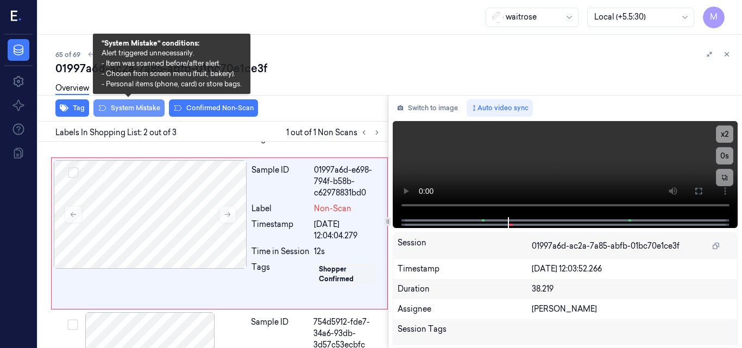
click at [146, 108] on button "System Mistake" at bounding box center [128, 107] width 71 height 17
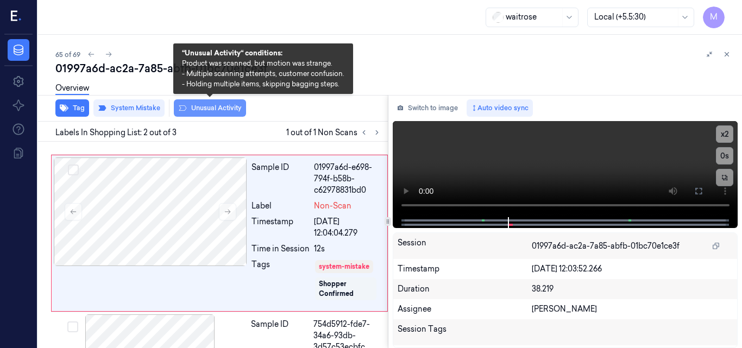
click at [199, 109] on button "Unusual Activity" at bounding box center [210, 107] width 72 height 17
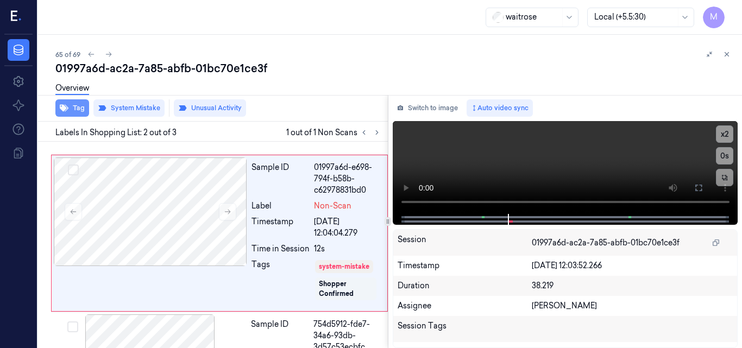
click at [81, 110] on button "Tag" at bounding box center [72, 107] width 34 height 17
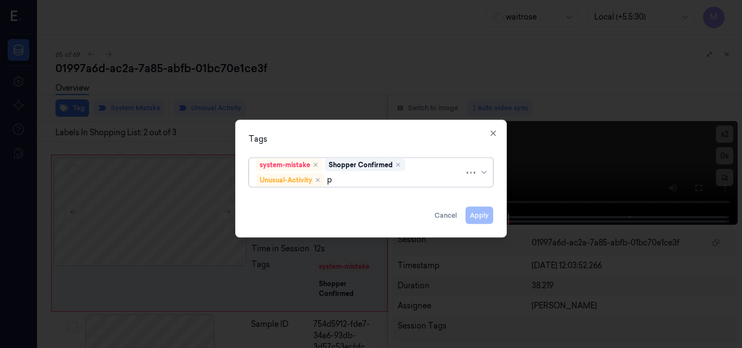
type input "pi"
click at [289, 199] on div "Picklist item alert" at bounding box center [287, 200] width 62 height 11
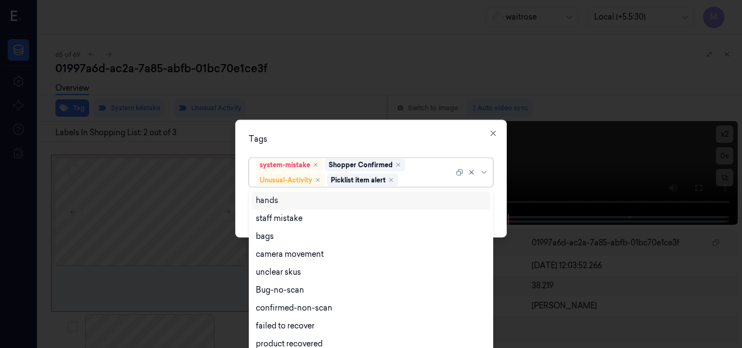
click at [340, 136] on div "Tags" at bounding box center [371, 138] width 244 height 11
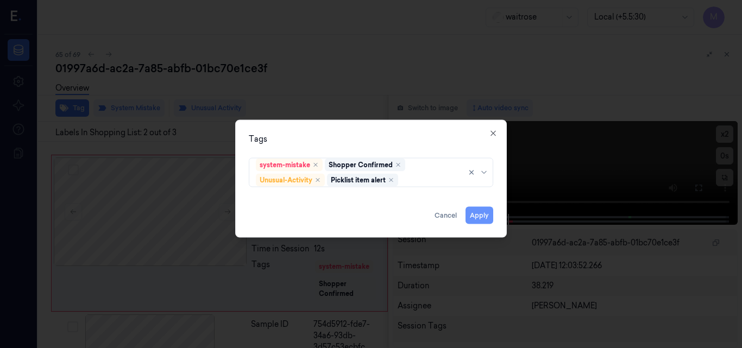
click at [488, 217] on button "Apply" at bounding box center [480, 214] width 28 height 17
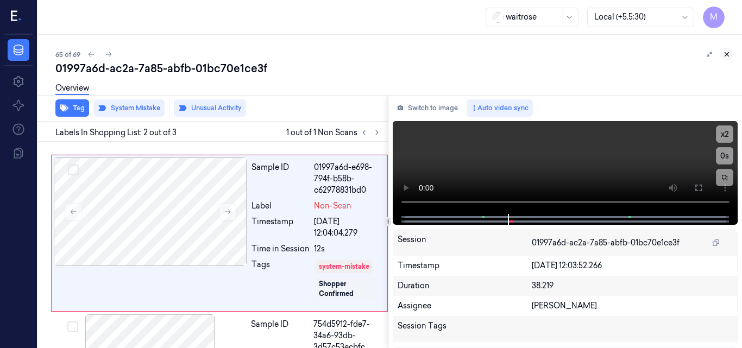
click at [728, 54] on icon at bounding box center [727, 55] width 8 height 8
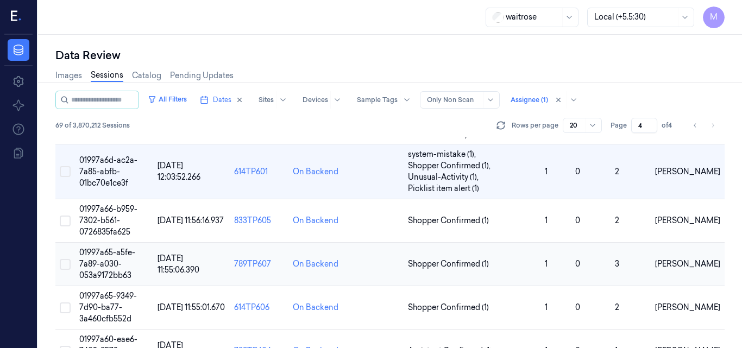
scroll to position [204, 0]
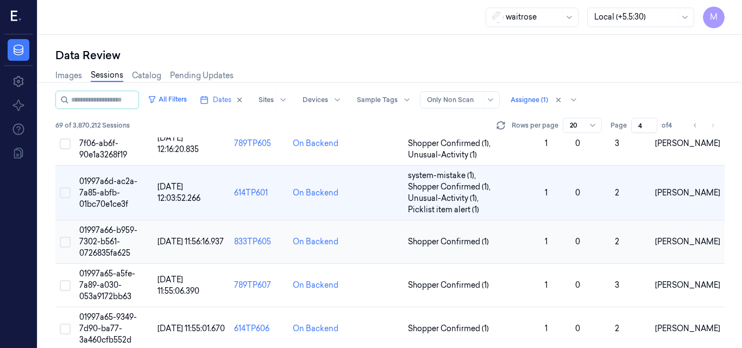
click at [107, 241] on span "01997a66-b959-7302-b561-0726835fa625" at bounding box center [108, 241] width 58 height 33
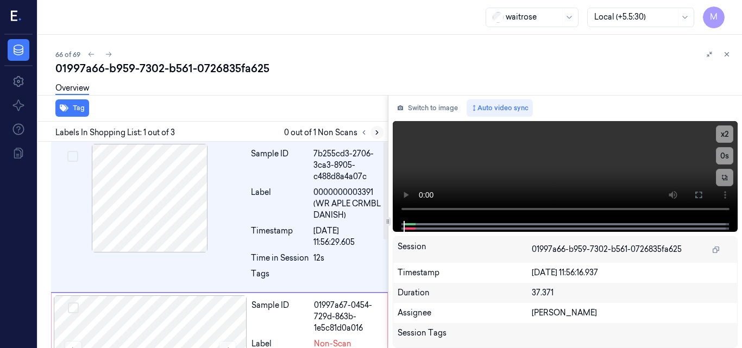
click at [377, 134] on icon at bounding box center [377, 133] width 2 height 4
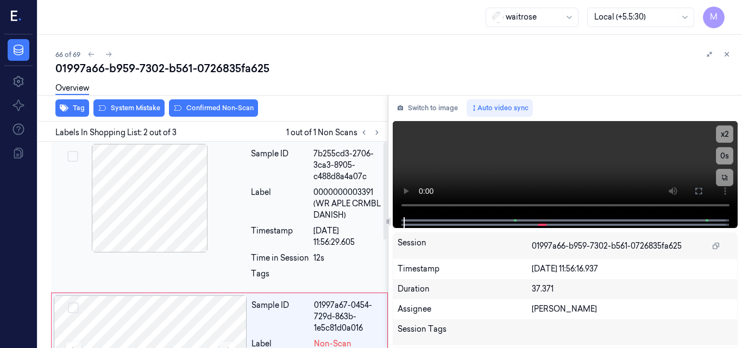
click at [164, 168] on div at bounding box center [149, 198] width 193 height 109
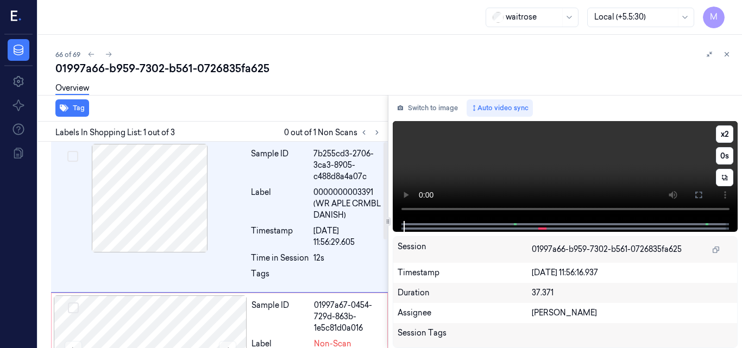
click at [545, 172] on video at bounding box center [566, 171] width 346 height 100
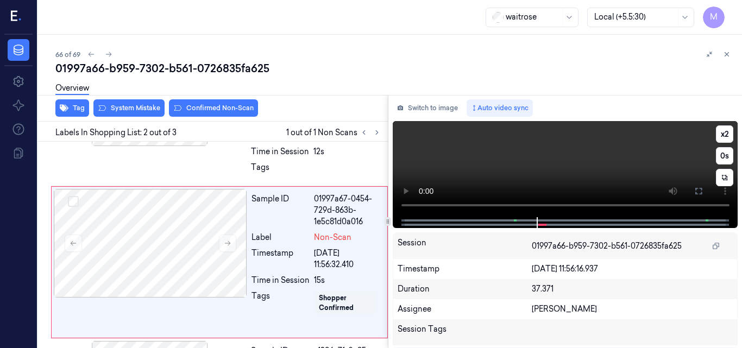
scroll to position [124, 0]
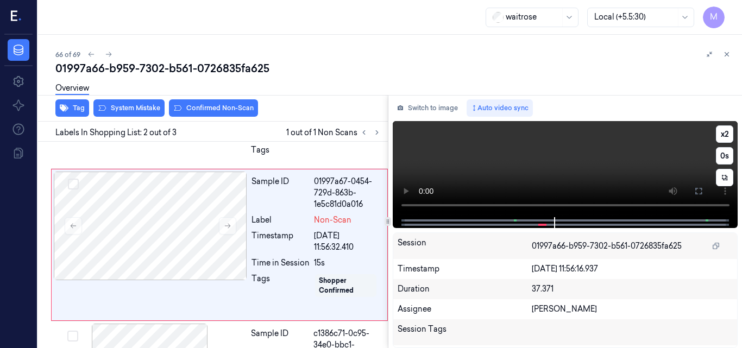
click at [627, 164] on video at bounding box center [566, 169] width 346 height 96
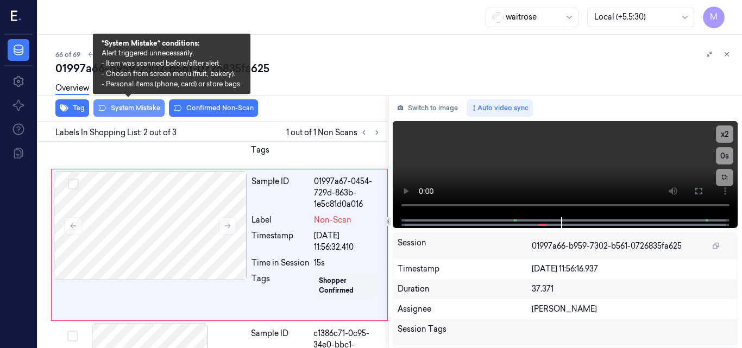
click at [127, 110] on button "System Mistake" at bounding box center [128, 107] width 71 height 17
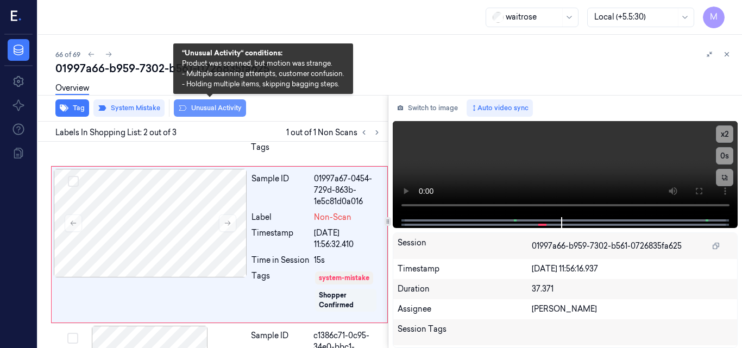
click at [212, 110] on button "Unusual Activity" at bounding box center [210, 107] width 72 height 17
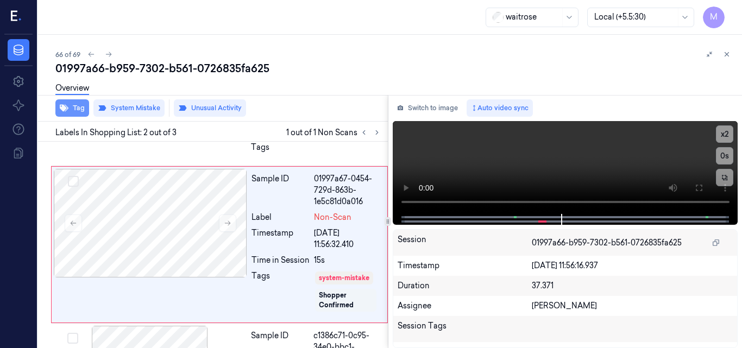
click at [78, 109] on button "Tag" at bounding box center [72, 107] width 34 height 17
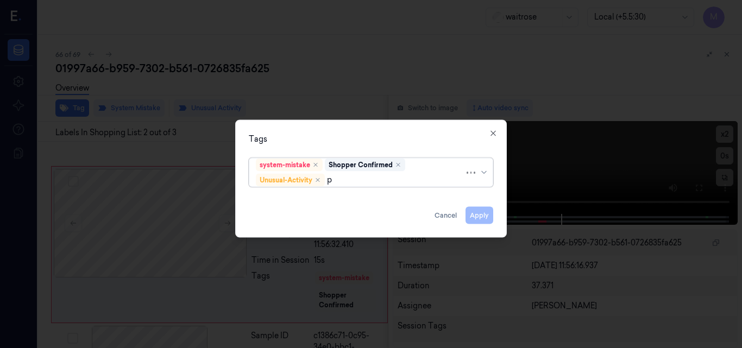
type input "pi"
click at [304, 198] on div "Picklist item alert" at bounding box center [287, 200] width 62 height 11
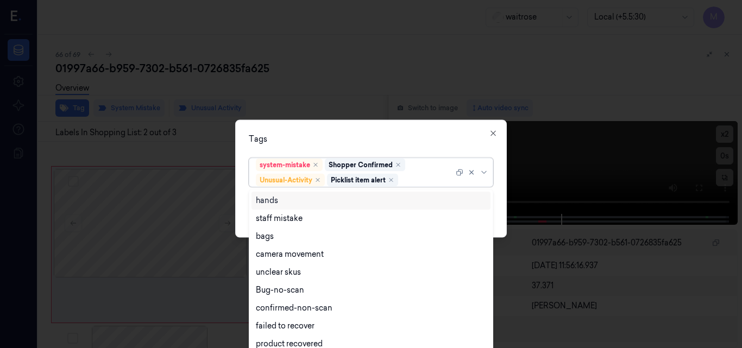
click at [341, 133] on div "Tags" at bounding box center [371, 138] width 244 height 11
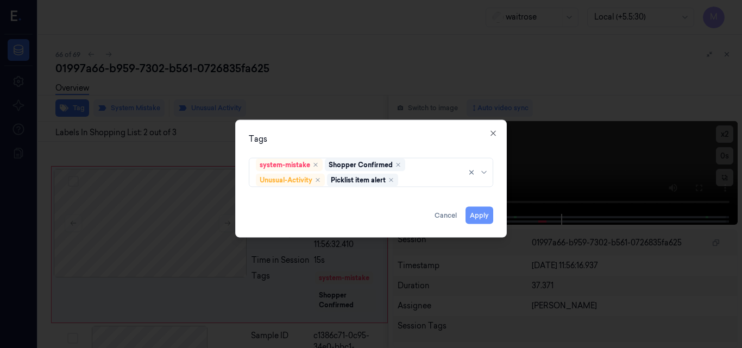
click at [482, 216] on button "Apply" at bounding box center [480, 214] width 28 height 17
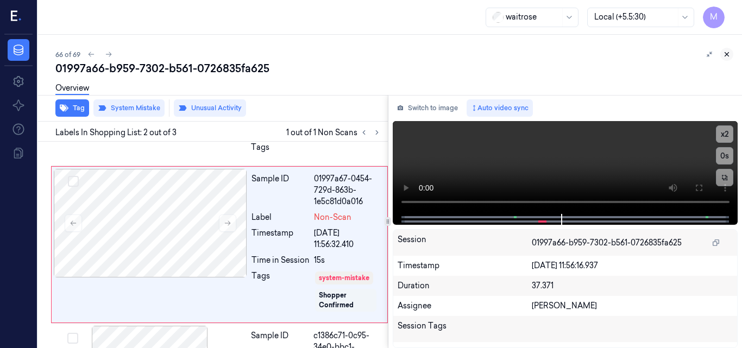
click at [724, 54] on icon at bounding box center [727, 55] width 8 height 8
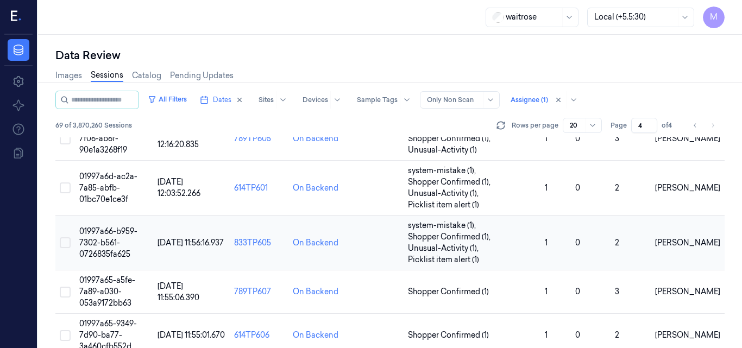
scroll to position [263, 0]
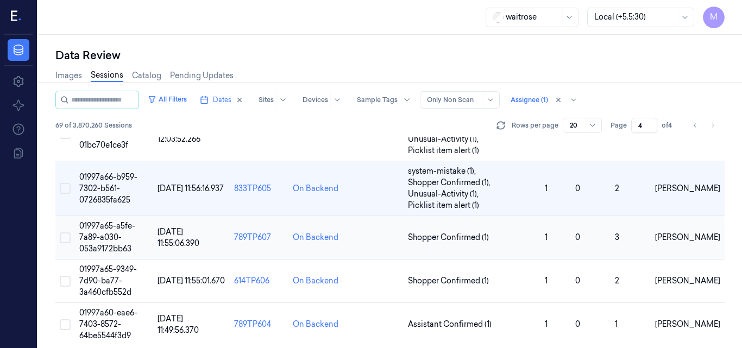
click at [118, 233] on span "01997a65-a5fe-7a89-a030-053a9172bb63" at bounding box center [107, 237] width 56 height 33
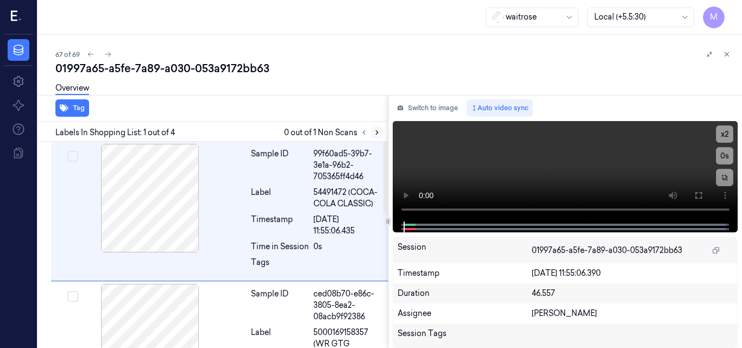
click at [375, 132] on icon at bounding box center [377, 133] width 8 height 8
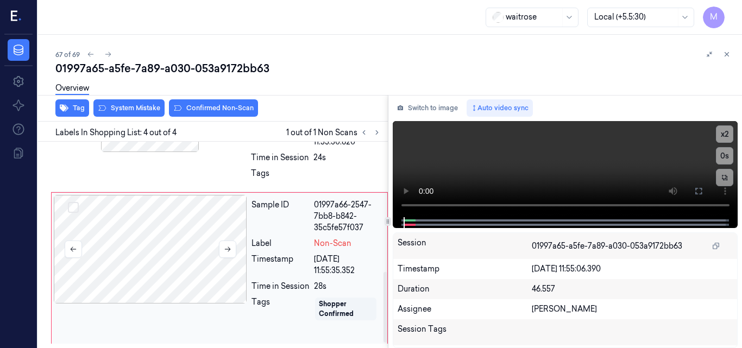
scroll to position [284, 0]
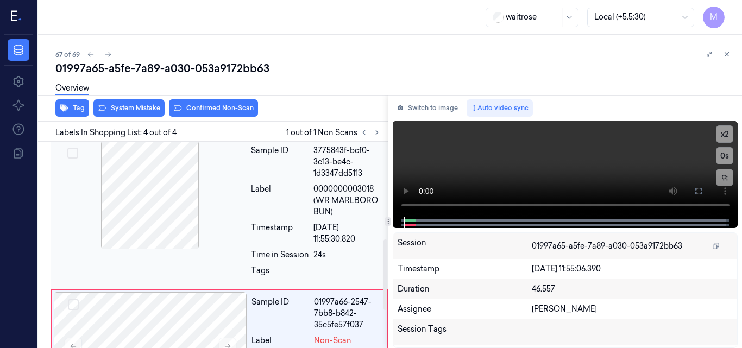
click at [319, 179] on div "3775843f-bcf0-3c13-be4c-1d3347dd5113" at bounding box center [347, 162] width 68 height 34
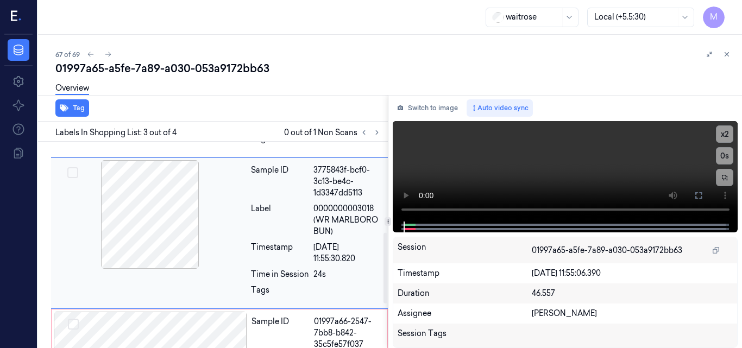
click at [349, 211] on div "Sample ID 3775843f-bcf0-3c13-be4c-1d3347dd5113 Label 0000000003018 (WR MARLBORO…" at bounding box center [316, 233] width 139 height 146
click at [583, 168] on video at bounding box center [566, 171] width 346 height 101
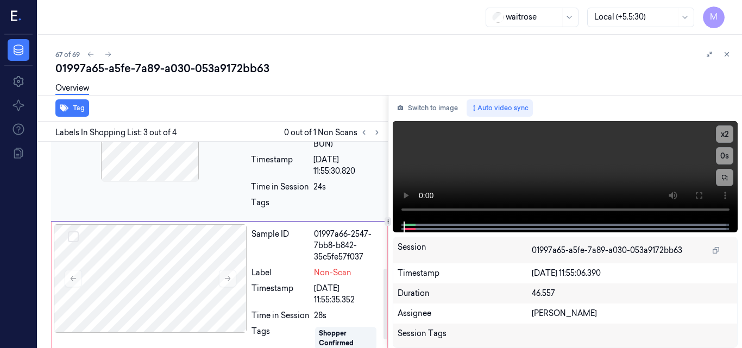
scroll to position [373, 0]
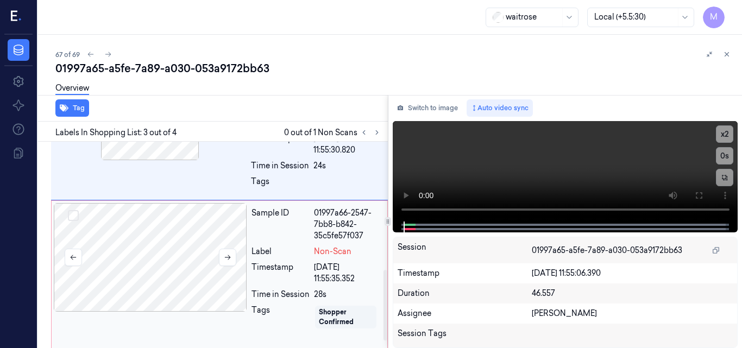
click at [175, 258] on div at bounding box center [150, 257] width 193 height 109
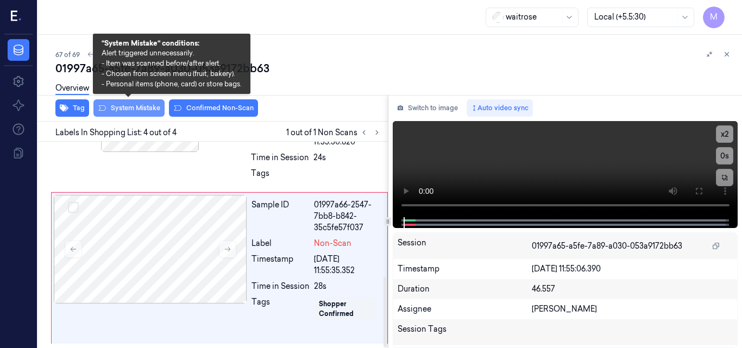
click at [147, 108] on button "System Mistake" at bounding box center [128, 107] width 71 height 17
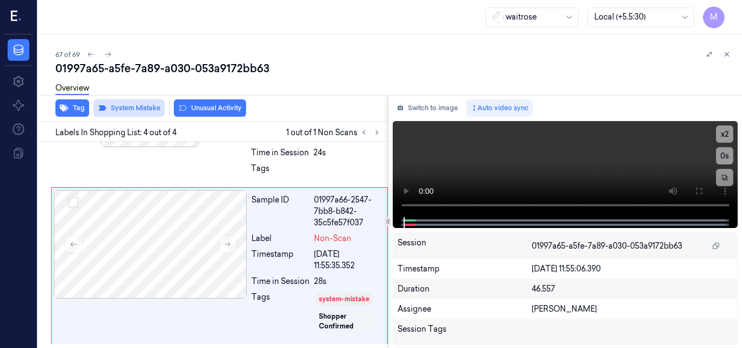
scroll to position [397, 0]
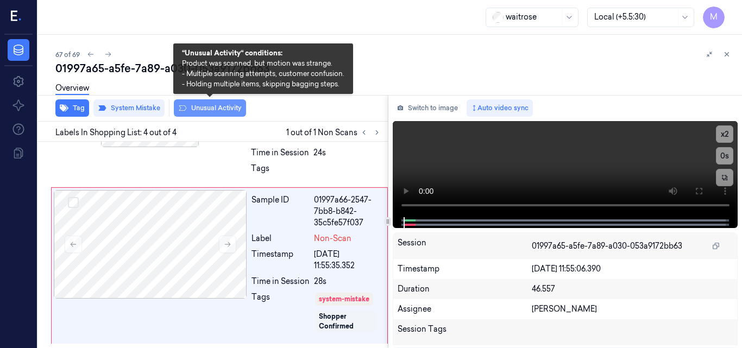
click at [218, 106] on button "Unusual Activity" at bounding box center [210, 107] width 72 height 17
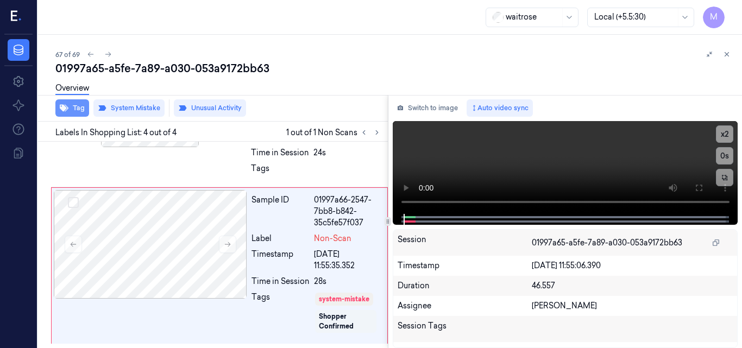
click at [67, 106] on icon "button" at bounding box center [64, 108] width 9 height 9
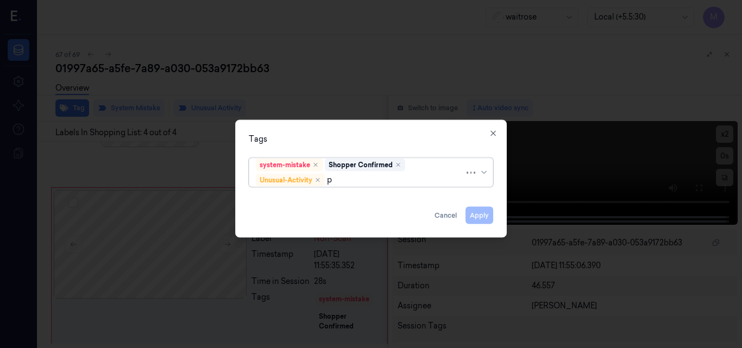
type input "pi"
click at [308, 197] on div "Picklist item alert" at bounding box center [287, 200] width 62 height 11
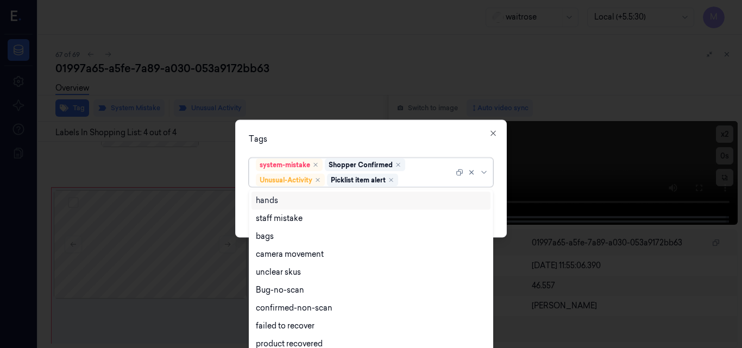
click at [348, 139] on div "Tags" at bounding box center [371, 138] width 244 height 11
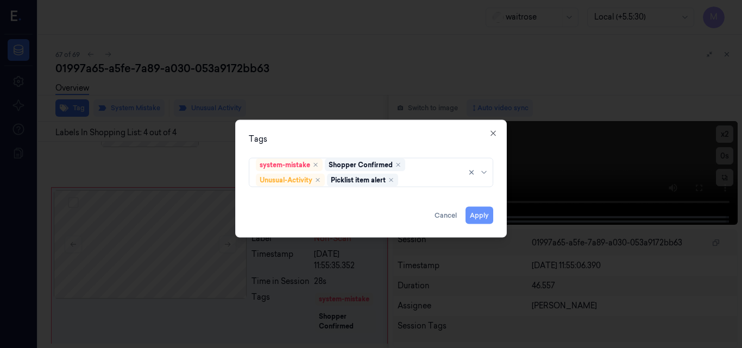
click at [480, 219] on button "Apply" at bounding box center [480, 214] width 28 height 17
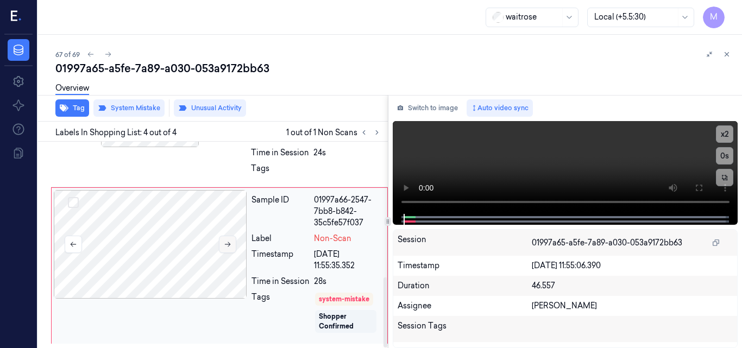
click at [227, 247] on icon at bounding box center [228, 245] width 8 height 8
click at [726, 54] on icon at bounding box center [727, 55] width 4 height 4
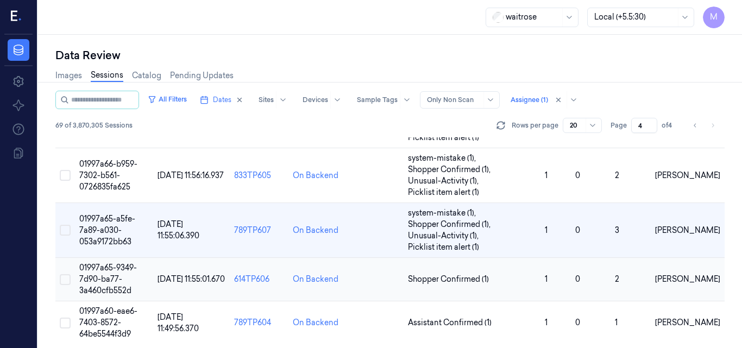
scroll to position [281, 0]
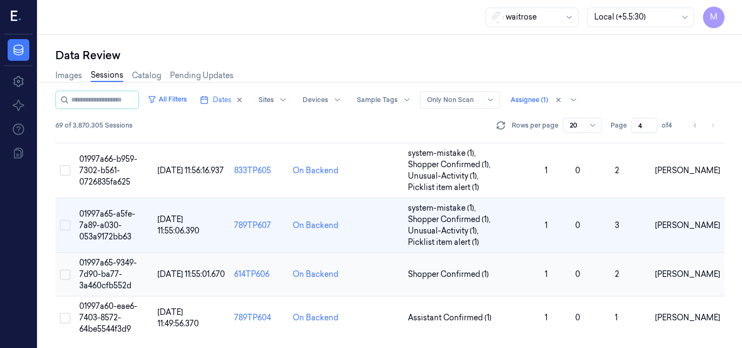
click at [112, 272] on span "01997a65-9349-7d90-ba77-3a460cfb552d" at bounding box center [108, 274] width 58 height 33
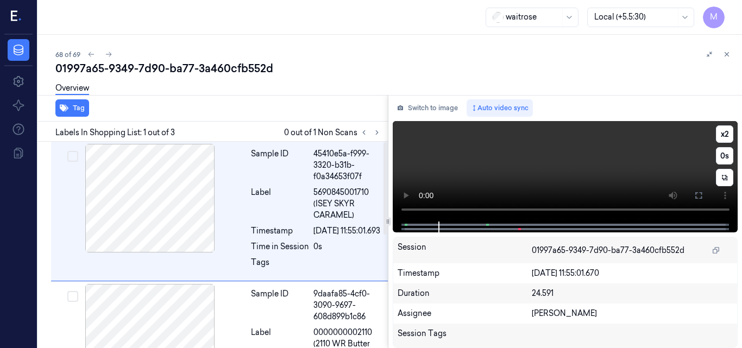
click at [587, 175] on video at bounding box center [566, 171] width 346 height 101
click at [376, 132] on icon at bounding box center [377, 133] width 8 height 8
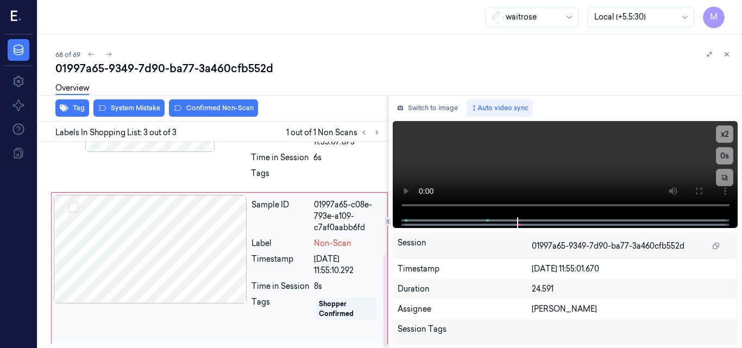
scroll to position [89, 0]
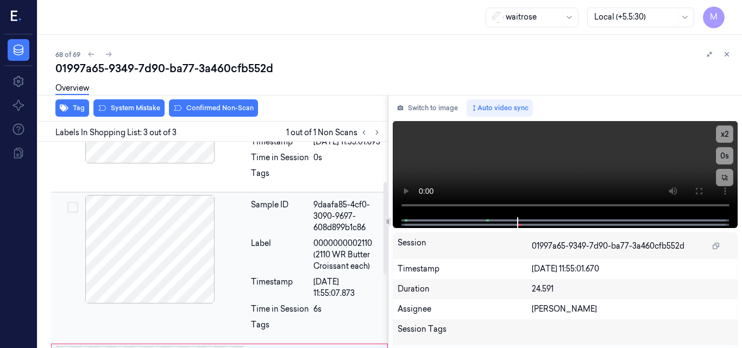
click at [167, 253] on div at bounding box center [149, 249] width 193 height 109
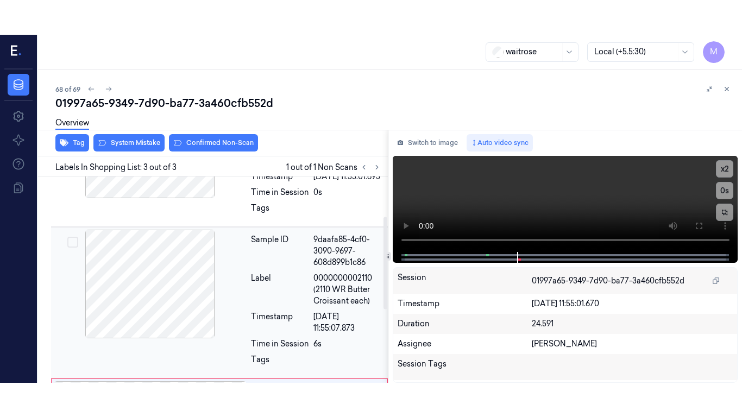
scroll to position [124, 0]
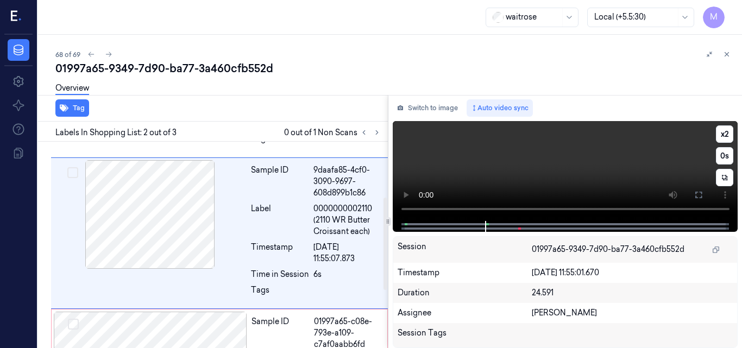
click at [610, 171] on video at bounding box center [566, 171] width 346 height 100
click at [702, 199] on icon at bounding box center [698, 195] width 9 height 9
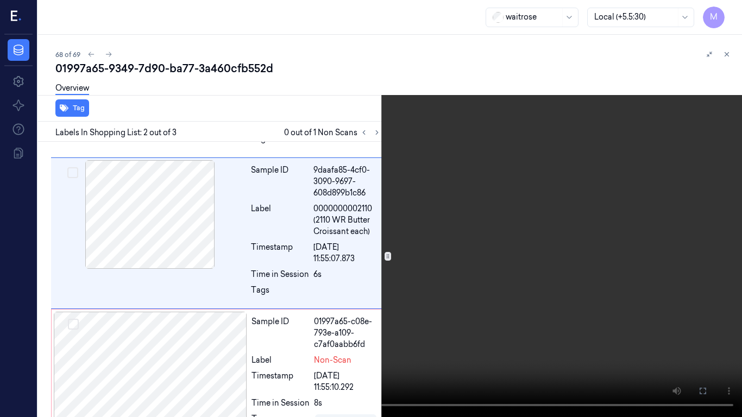
click at [509, 259] on video at bounding box center [371, 208] width 742 height 417
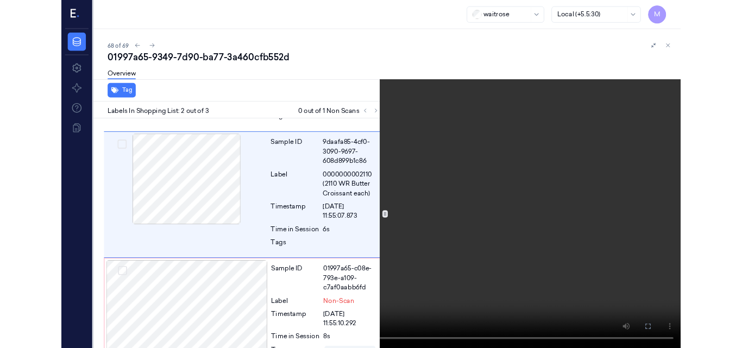
scroll to position [89, 0]
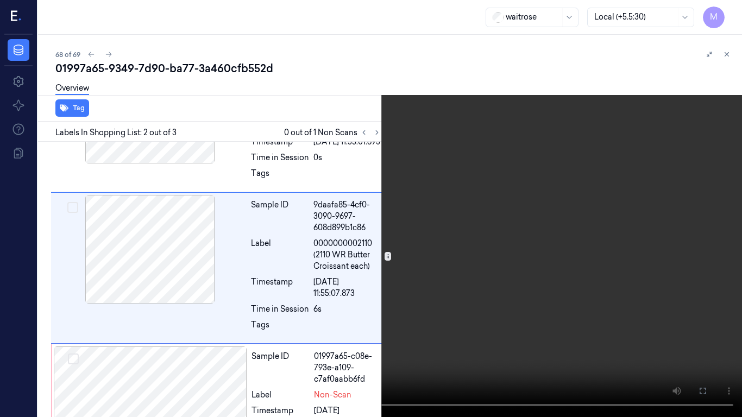
click at [0, 0] on button at bounding box center [0, 0] width 0 height 0
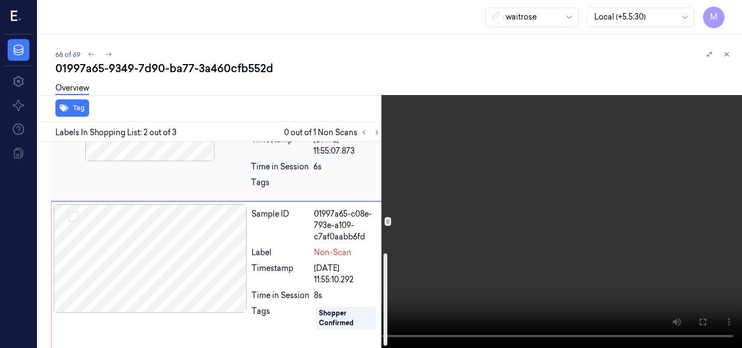
scroll to position [252, 0]
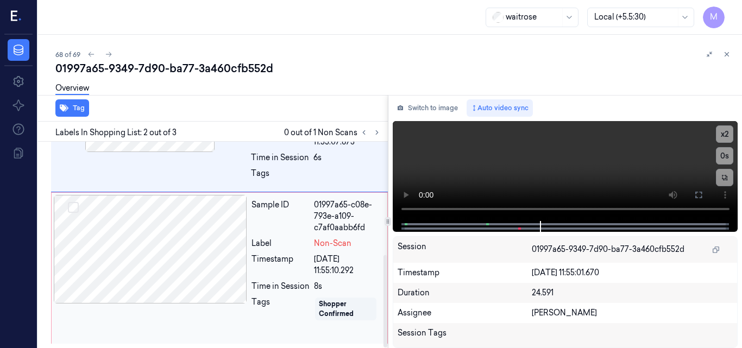
click at [177, 251] on div at bounding box center [150, 249] width 193 height 109
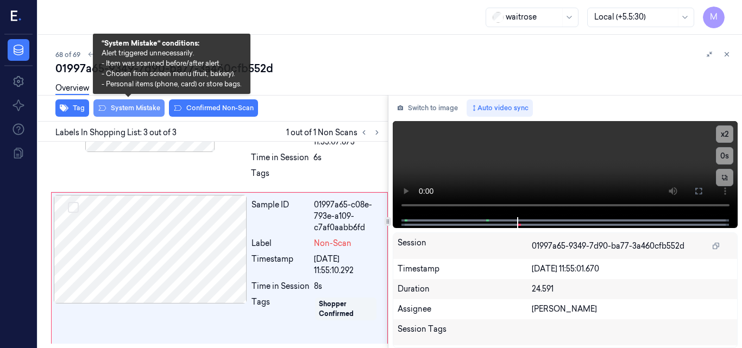
click at [131, 106] on button "System Mistake" at bounding box center [128, 107] width 71 height 17
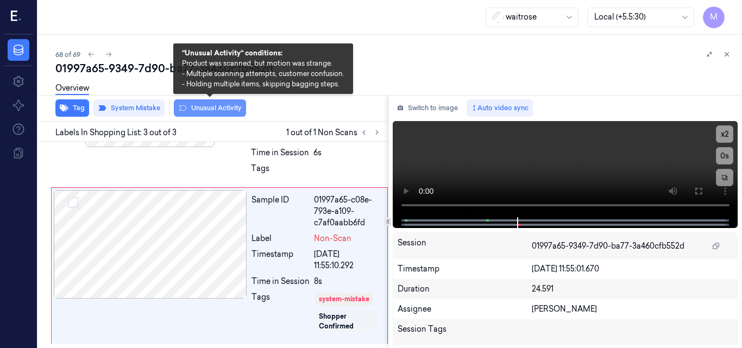
click at [215, 110] on button "Unusual Activity" at bounding box center [210, 107] width 72 height 17
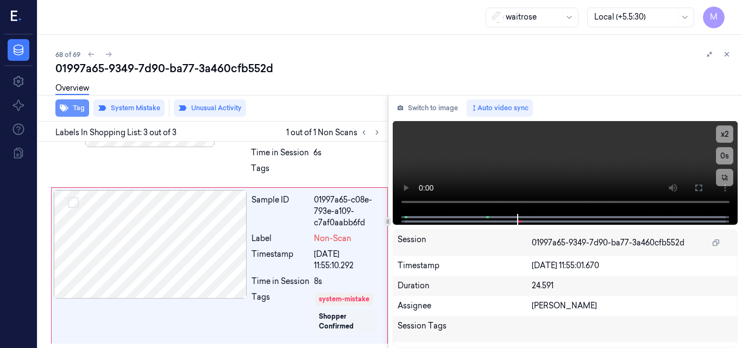
click at [73, 105] on button "Tag" at bounding box center [72, 107] width 34 height 17
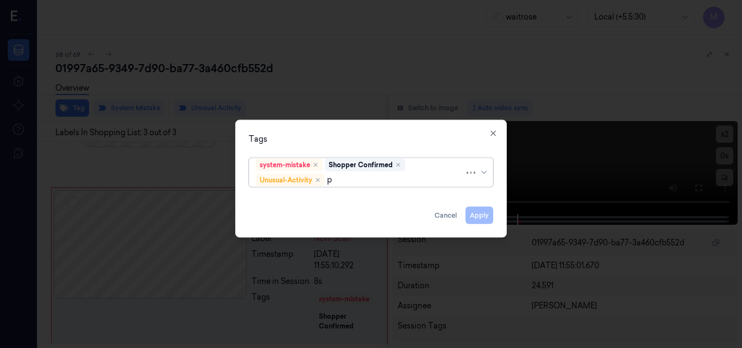
type input "pi"
click at [325, 200] on div "Picklist item alert" at bounding box center [371, 200] width 230 height 11
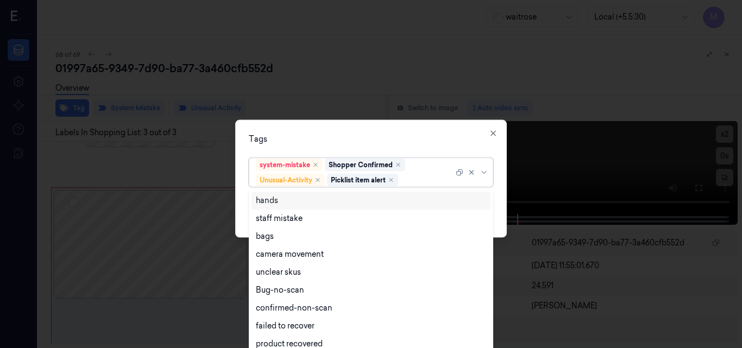
click at [356, 142] on div "Tags" at bounding box center [371, 138] width 244 height 11
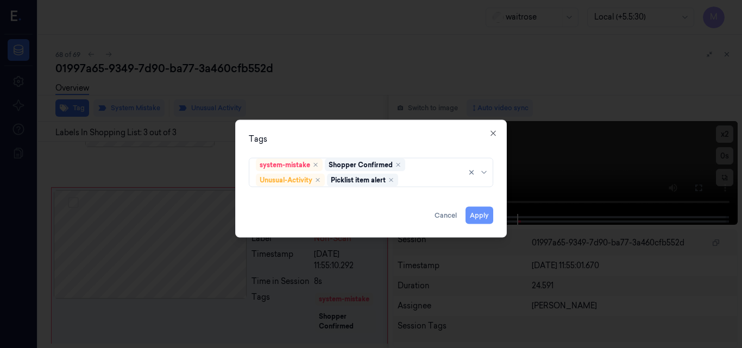
click at [478, 214] on button "Apply" at bounding box center [480, 214] width 28 height 17
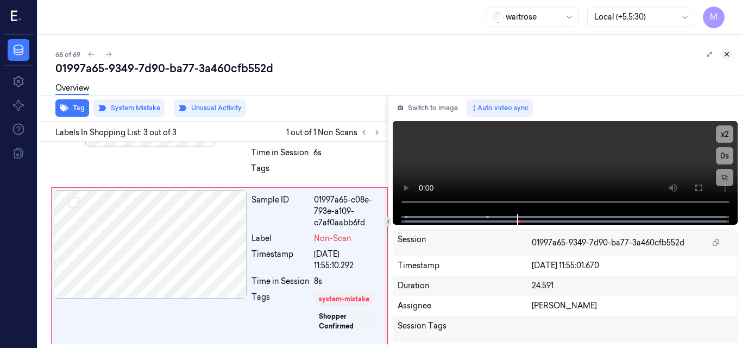
click at [728, 52] on icon at bounding box center [727, 55] width 8 height 8
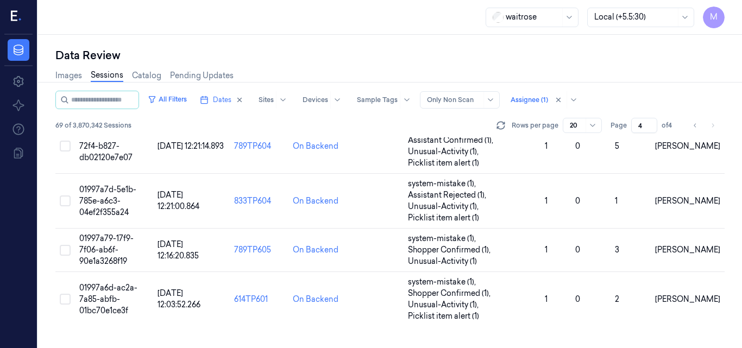
scroll to position [292, 0]
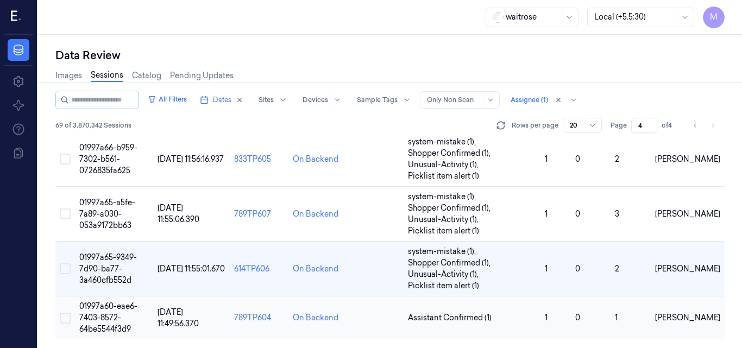
click at [105, 311] on span "01997a60-eae6-7403-8572-64be5544f3d9" at bounding box center [108, 318] width 58 height 33
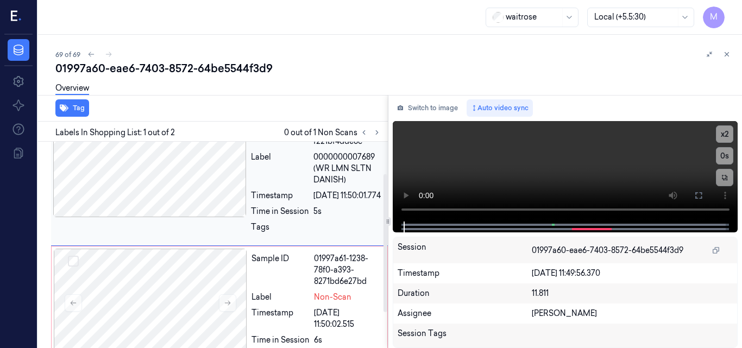
scroll to position [54, 0]
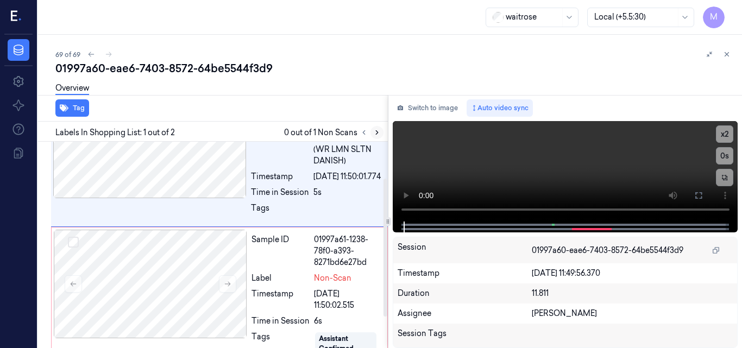
click at [377, 133] on icon at bounding box center [377, 133] width 8 height 8
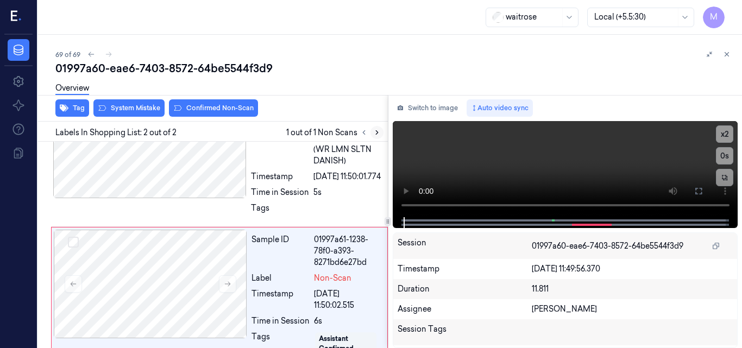
scroll to position [101, 0]
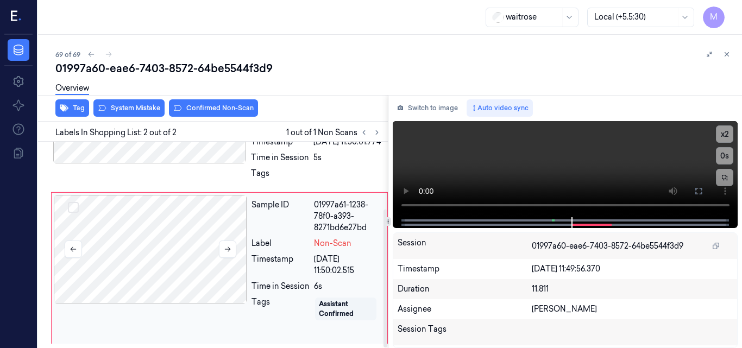
click at [184, 218] on div at bounding box center [150, 249] width 193 height 109
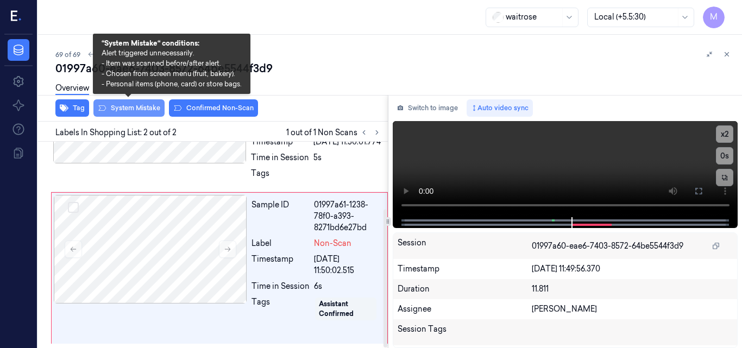
click at [141, 104] on button "System Mistake" at bounding box center [128, 107] width 71 height 17
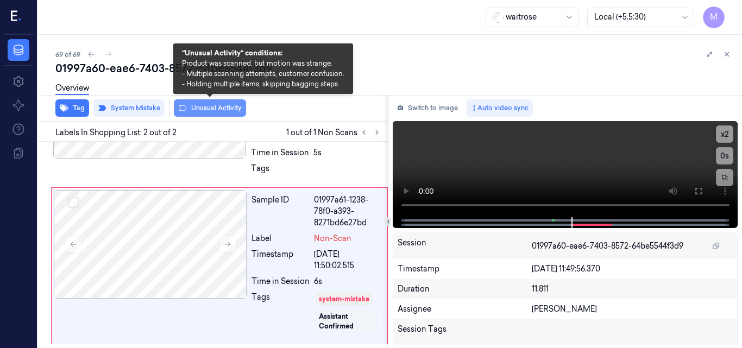
click at [223, 108] on button "Unusual Activity" at bounding box center [210, 107] width 72 height 17
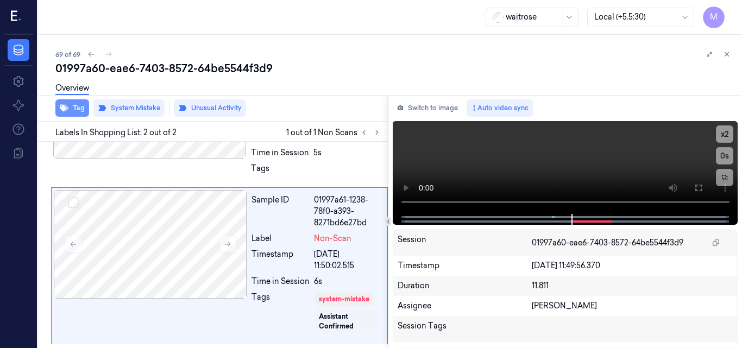
click at [83, 110] on button "Tag" at bounding box center [72, 107] width 34 height 17
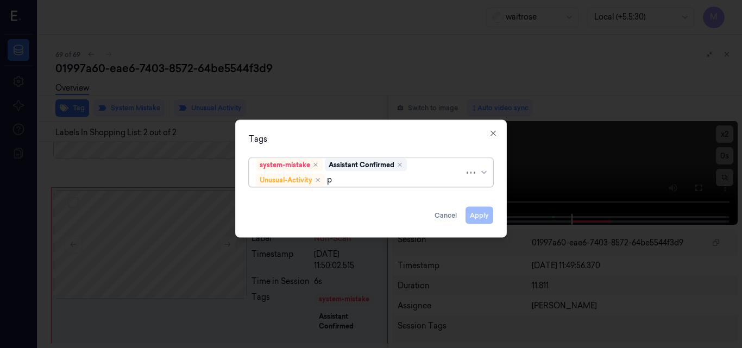
type input "pi"
click at [305, 200] on div "Picklist item alert" at bounding box center [287, 200] width 62 height 11
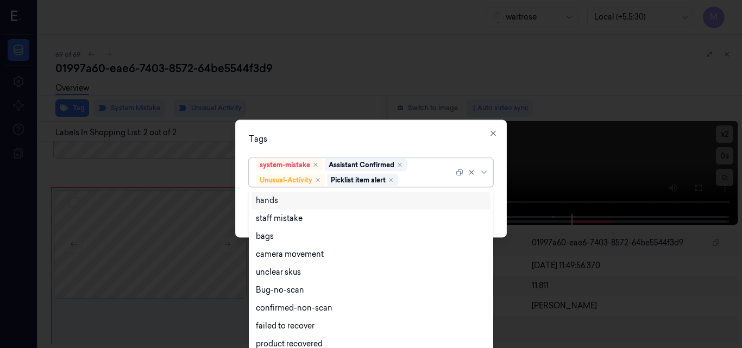
click at [374, 137] on div "Tags" at bounding box center [371, 138] width 244 height 11
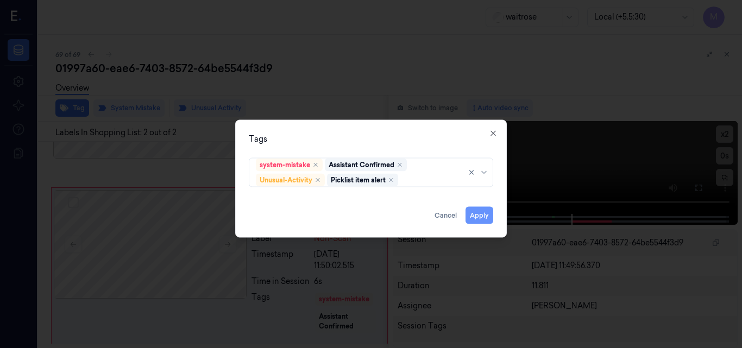
click at [487, 217] on button "Apply" at bounding box center [480, 214] width 28 height 17
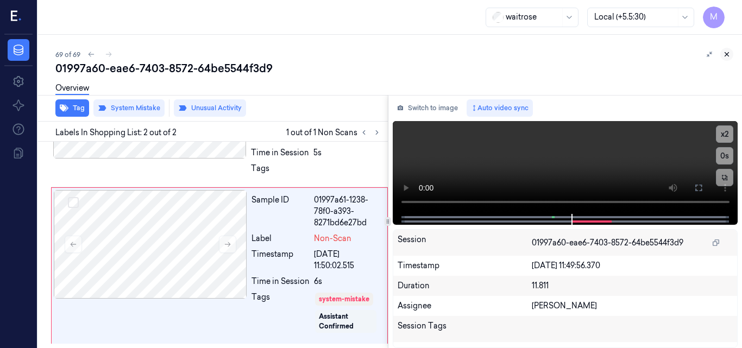
click at [728, 55] on icon at bounding box center [727, 55] width 8 height 8
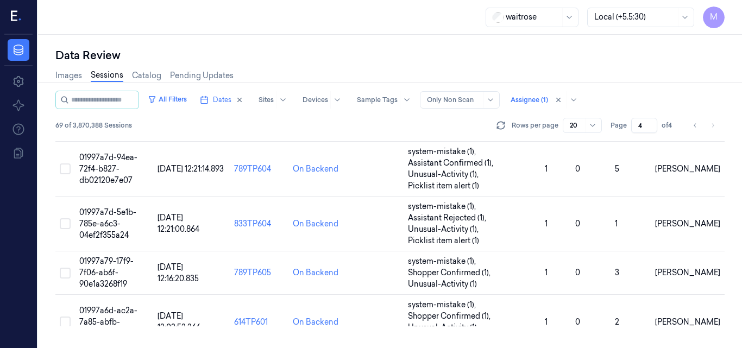
scroll to position [304, 0]
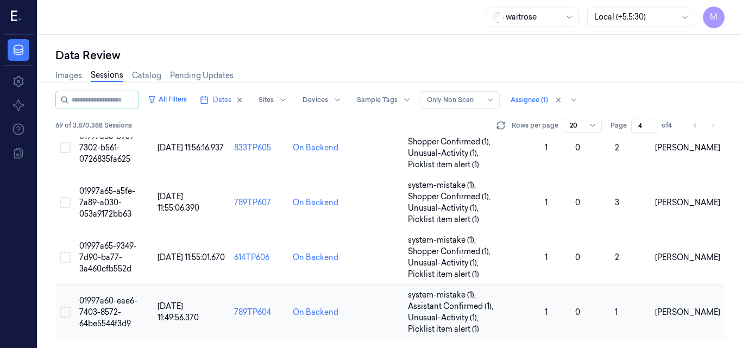
click at [115, 297] on span "01997a60-eae6-7403-8572-64be5544f3d9" at bounding box center [108, 312] width 58 height 33
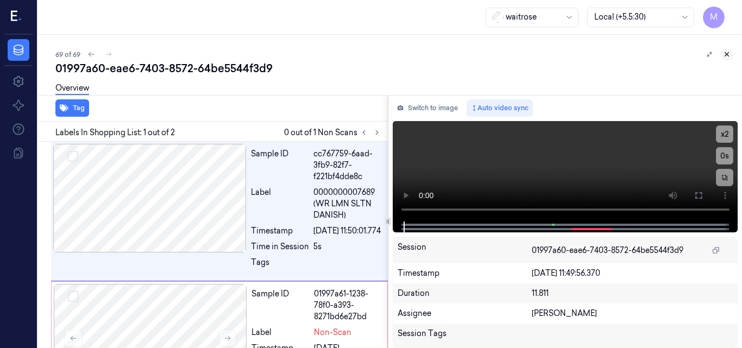
click at [728, 54] on icon at bounding box center [727, 55] width 8 height 8
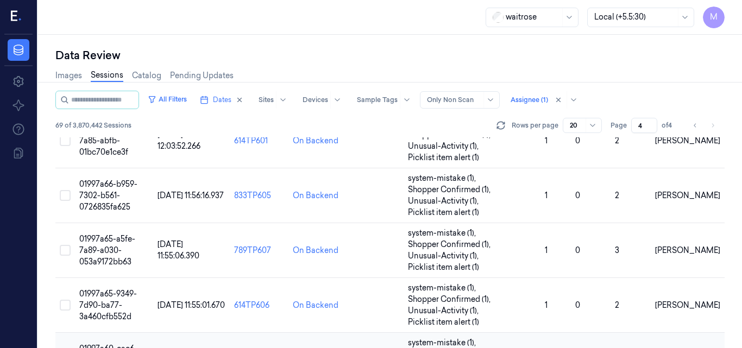
scroll to position [304, 0]
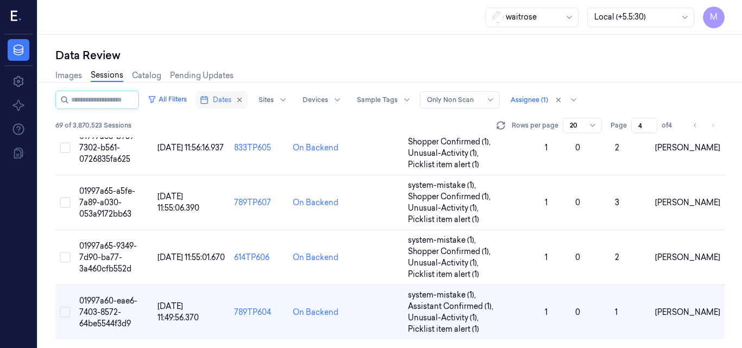
click at [231, 100] on span "Dates" at bounding box center [222, 100] width 18 height 10
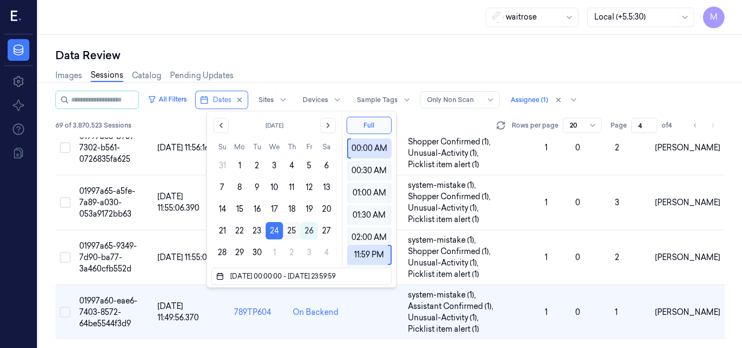
click at [289, 229] on button "25" at bounding box center [291, 230] width 17 height 17
click at [293, 230] on button "25" at bounding box center [291, 230] width 17 height 17
type input "25/09/2025 00:00:00 - 25/09/2025 23:59:59"
click at [348, 45] on div "Data Review Images Sessions Catalog Pending Updates All Filters Dates Sites Dev…" at bounding box center [390, 191] width 704 height 313
type input "1"
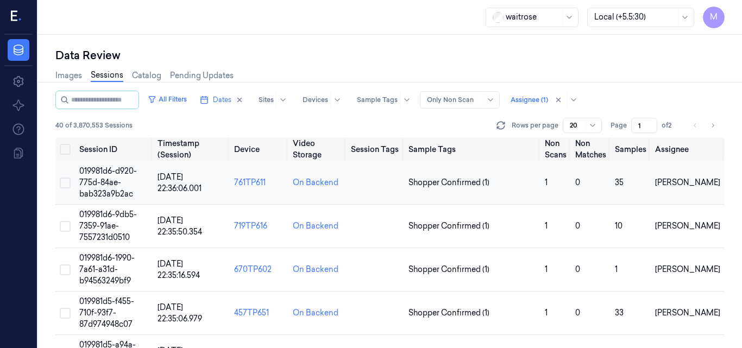
click at [113, 177] on td "019981d6-d920-775d-84ae-bab323a9b2ac" at bounding box center [114, 182] width 78 height 43
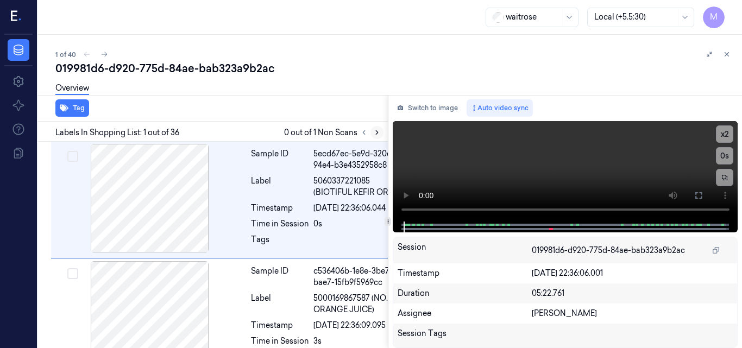
click at [376, 131] on icon at bounding box center [377, 133] width 2 height 4
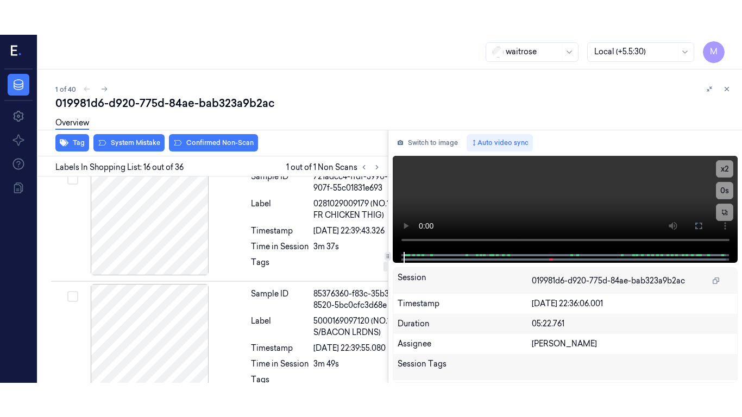
scroll to position [2257, 0]
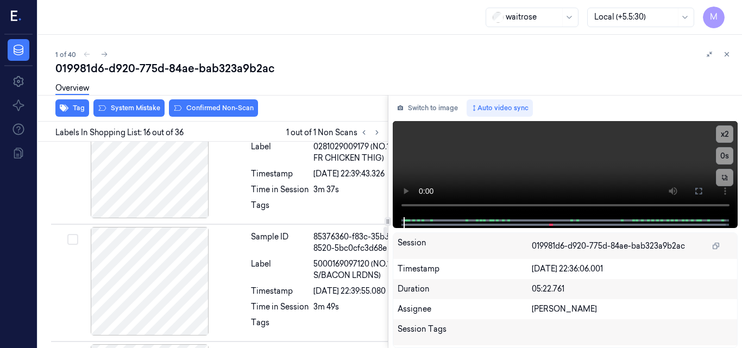
click at [700, 187] on icon at bounding box center [698, 191] width 9 height 9
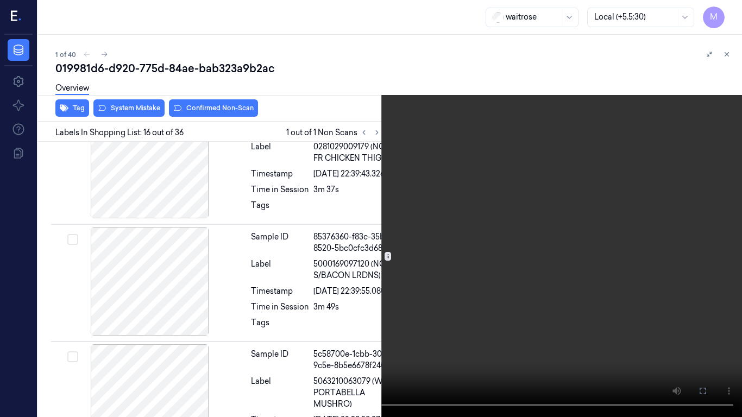
click at [442, 200] on video at bounding box center [371, 208] width 742 height 417
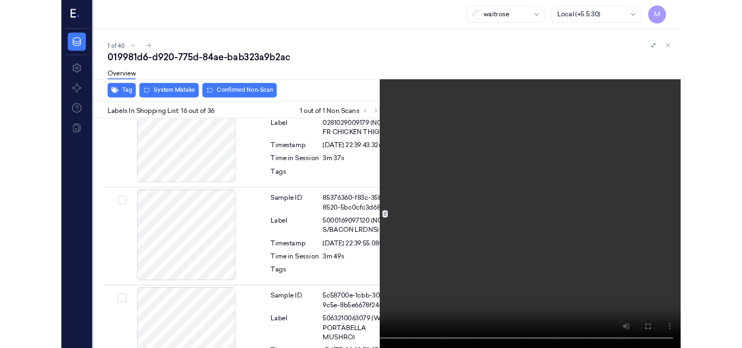
scroll to position [2223, 0]
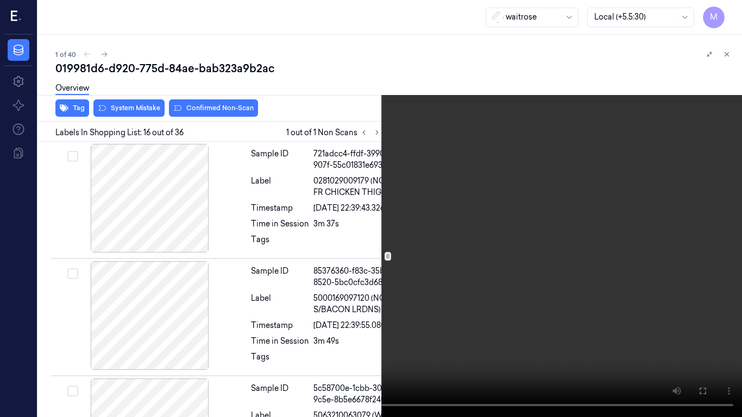
click at [462, 243] on video at bounding box center [371, 208] width 742 height 417
click at [0, 0] on icon at bounding box center [0, 0] width 0 height 0
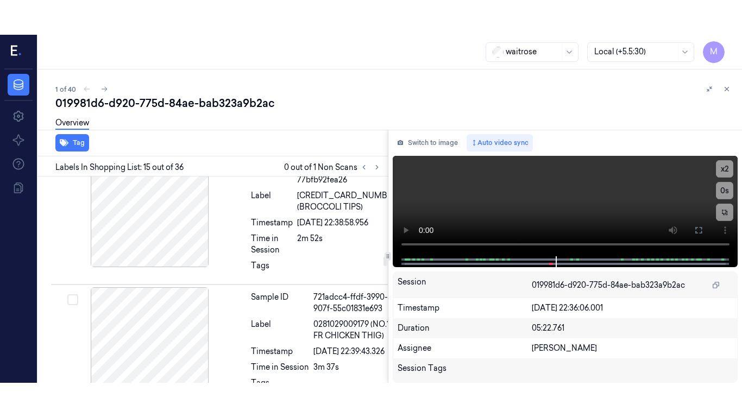
scroll to position [2106, 0]
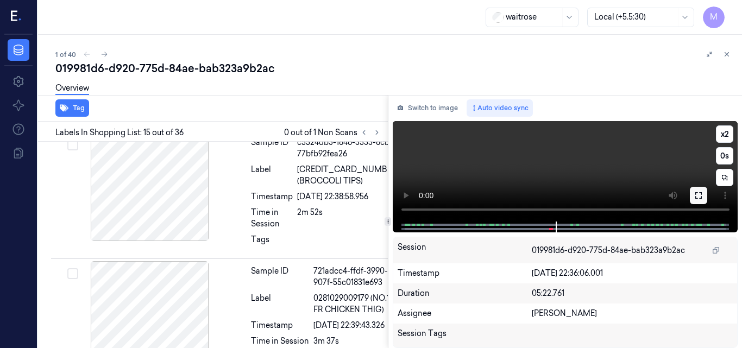
click at [700, 194] on icon at bounding box center [698, 195] width 9 height 9
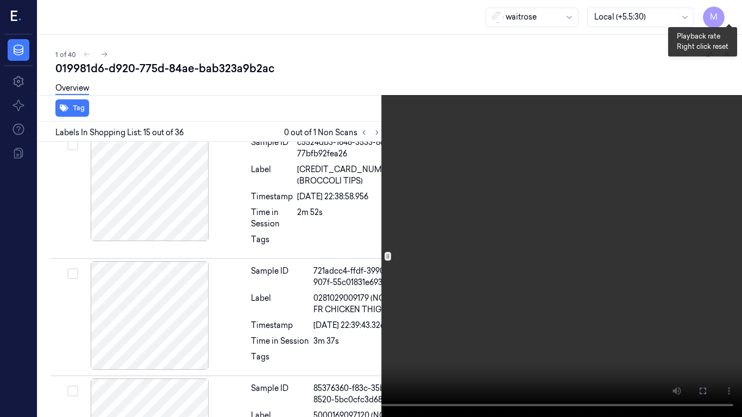
click at [730, 13] on button "x 2" at bounding box center [728, 12] width 17 height 17
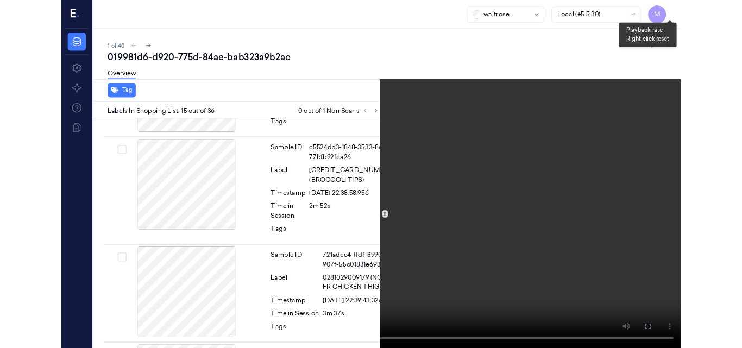
scroll to position [2071, 0]
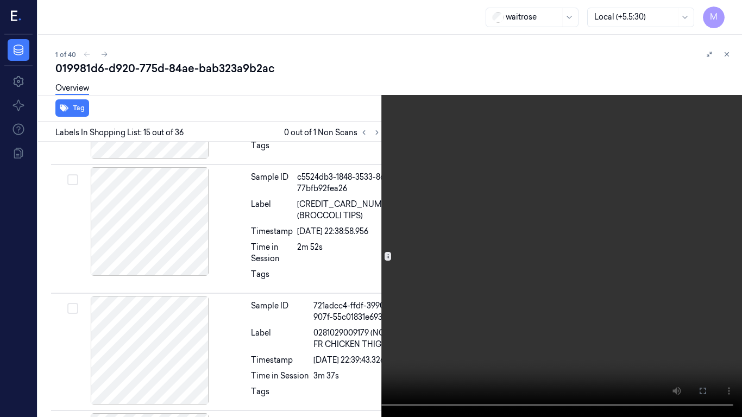
click at [463, 177] on video at bounding box center [371, 208] width 742 height 417
click at [438, 209] on video at bounding box center [371, 208] width 742 height 417
click at [732, 10] on button "x 4" at bounding box center [728, 12] width 17 height 17
click at [0, 0] on icon at bounding box center [0, 0] width 0 height 0
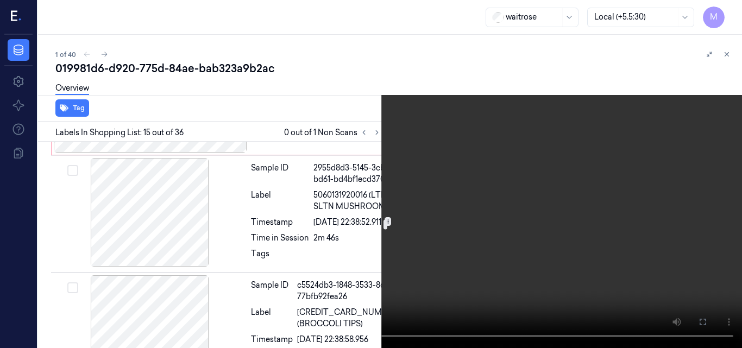
scroll to position [1962, 0]
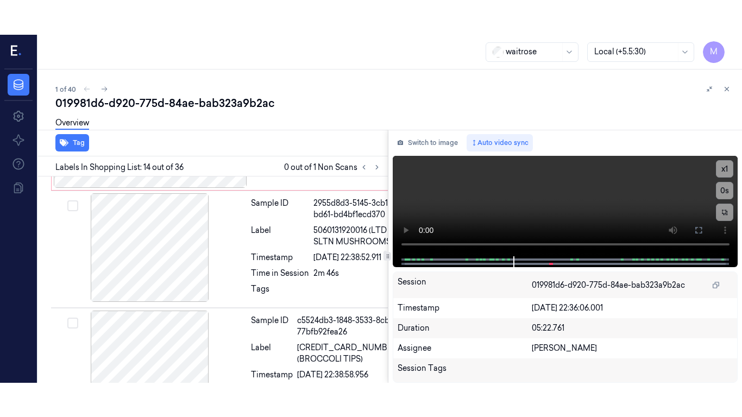
scroll to position [1954, 0]
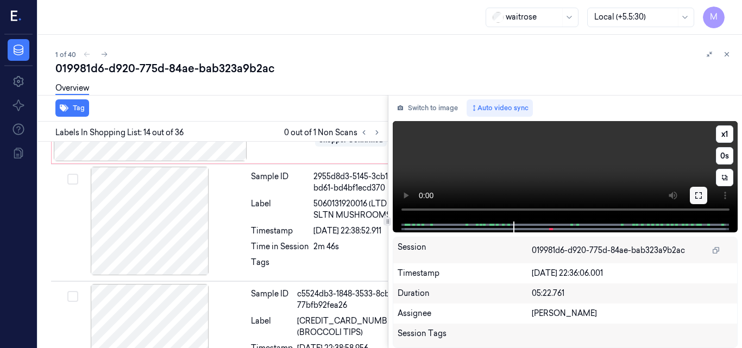
click at [706, 193] on button at bounding box center [698, 195] width 17 height 17
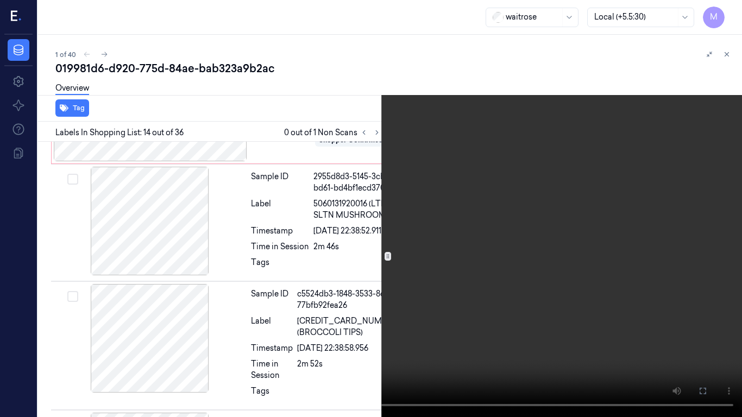
click at [421, 196] on video at bounding box center [371, 208] width 742 height 417
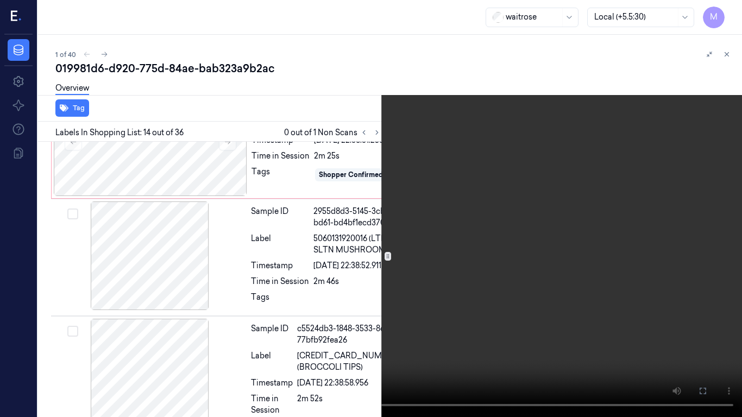
click at [413, 188] on video at bounding box center [371, 208] width 742 height 417
click at [454, 197] on video at bounding box center [371, 208] width 742 height 417
click at [531, 253] on video at bounding box center [371, 208] width 742 height 417
click at [495, 246] on video at bounding box center [371, 208] width 742 height 417
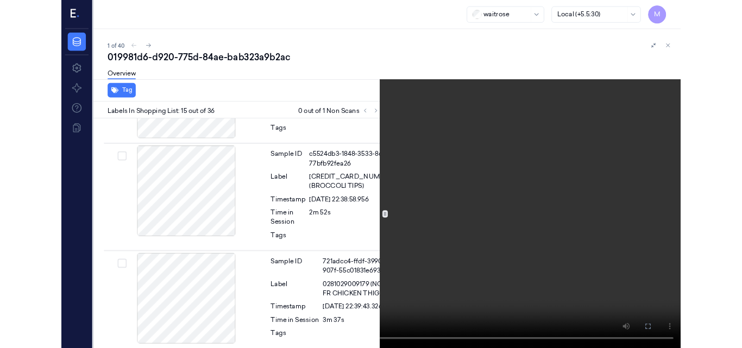
scroll to position [2071, 0]
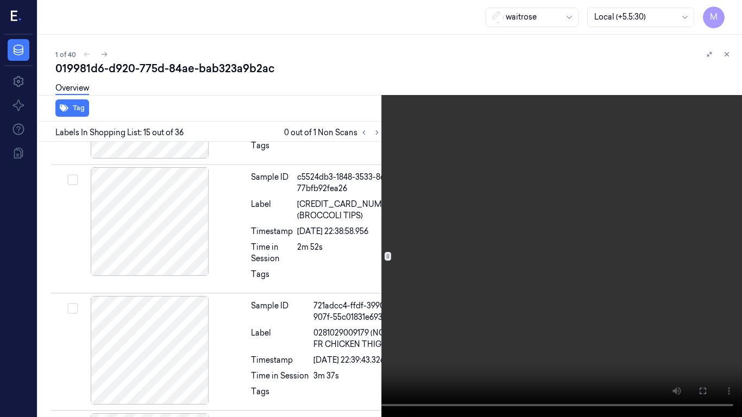
click at [0, 0] on button at bounding box center [0, 0] width 0 height 0
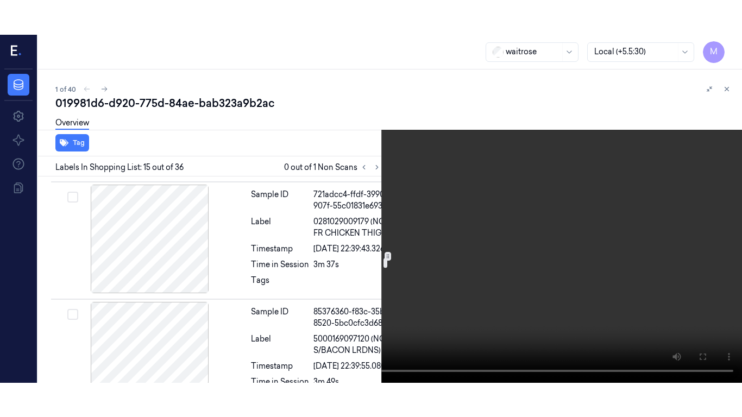
scroll to position [2234, 0]
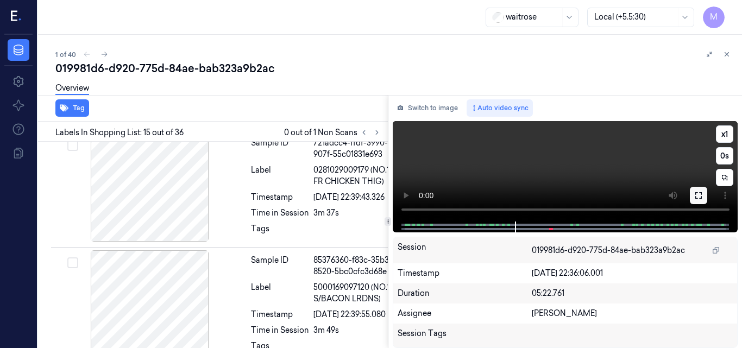
click at [701, 197] on icon at bounding box center [698, 195] width 9 height 9
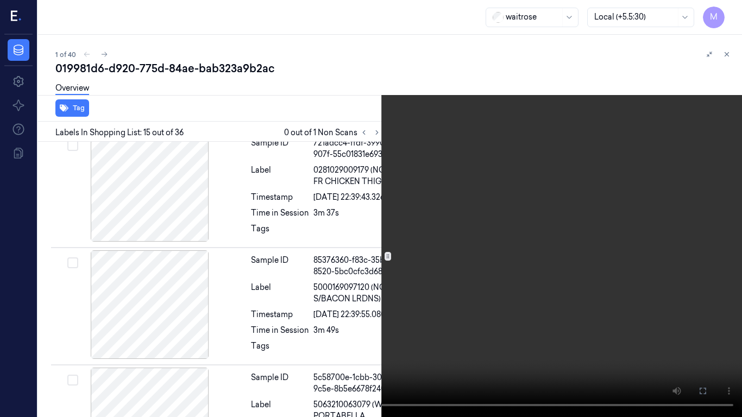
click at [497, 246] on video at bounding box center [371, 208] width 742 height 417
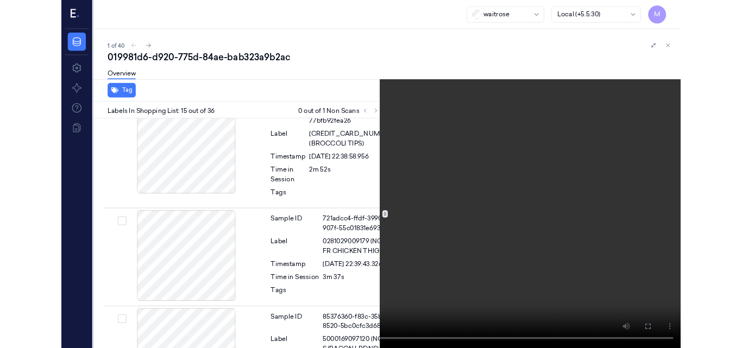
scroll to position [2071, 0]
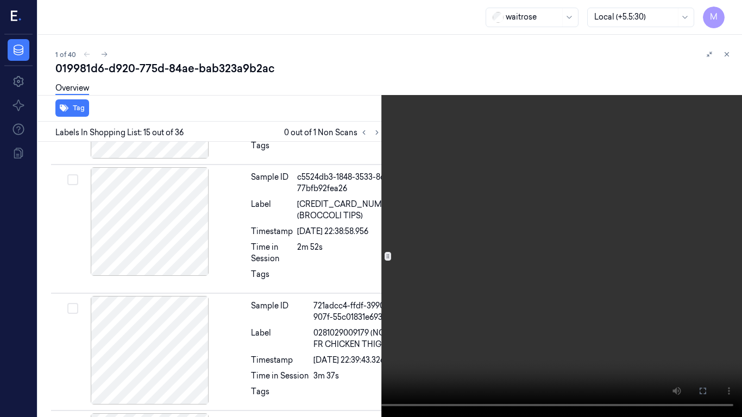
click at [0, 0] on icon at bounding box center [0, 0] width 0 height 0
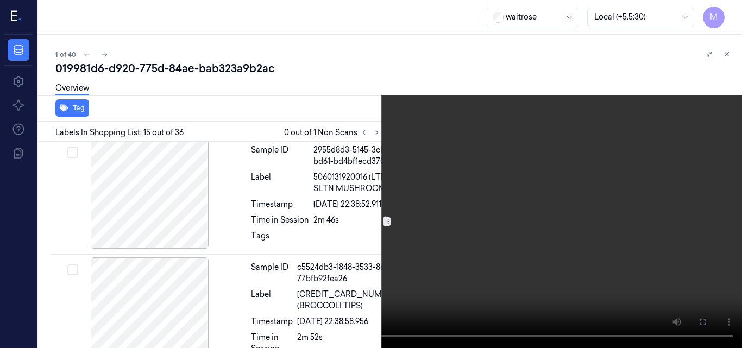
scroll to position [1962, 0]
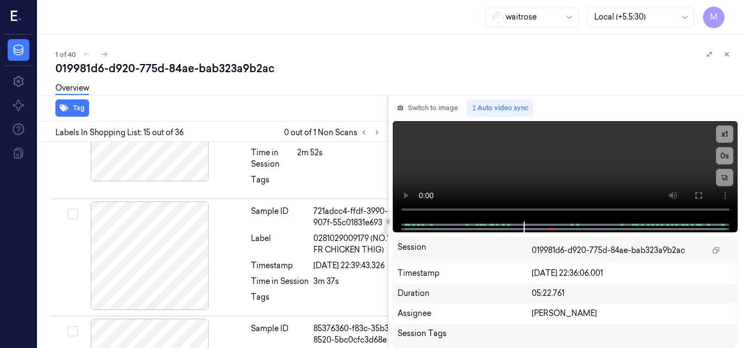
scroll to position [2215, 0]
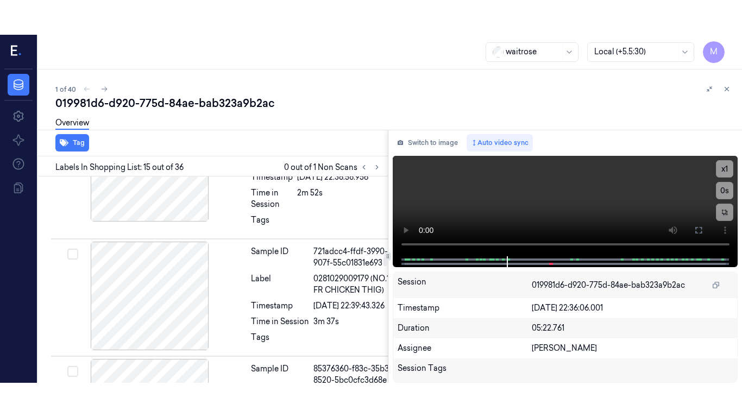
scroll to position [2106, 0]
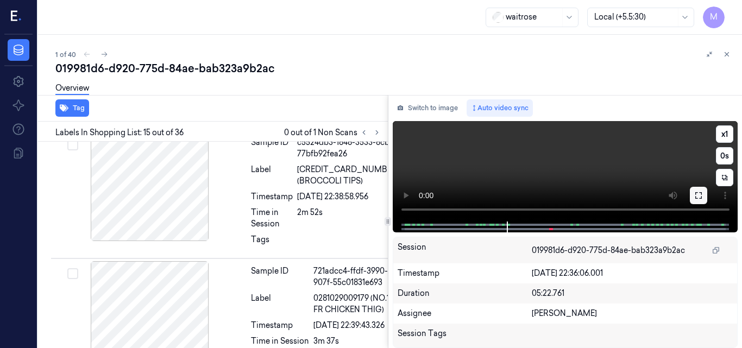
click at [701, 193] on icon at bounding box center [698, 195] width 9 height 9
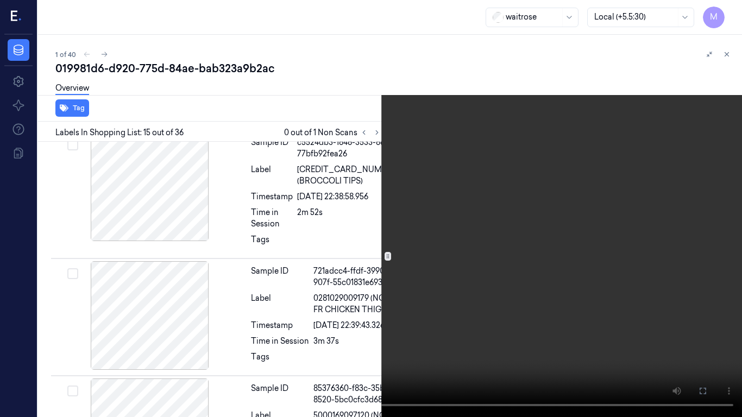
click at [489, 231] on video at bounding box center [371, 208] width 742 height 417
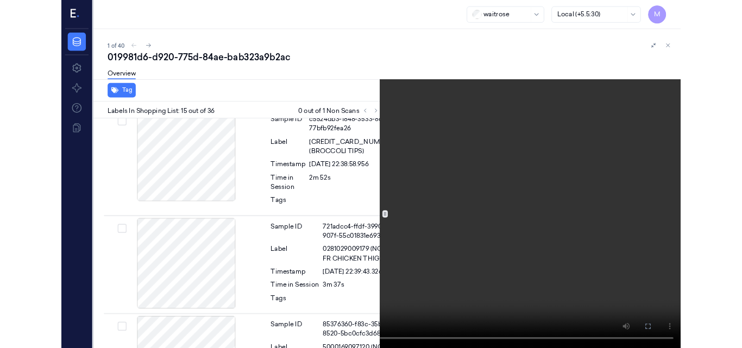
scroll to position [2071, 0]
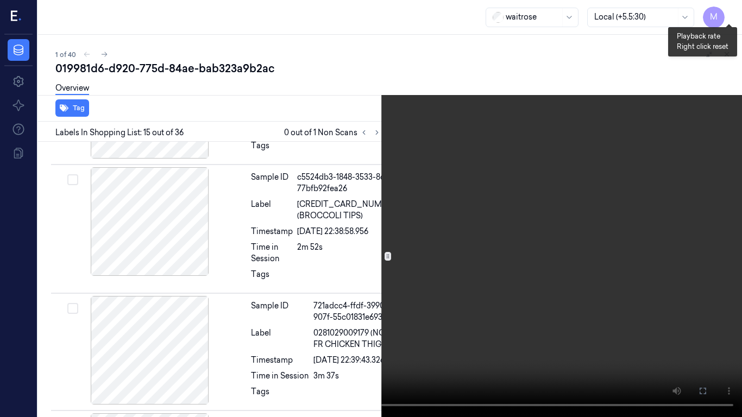
click at [735, 8] on button "x 1" at bounding box center [728, 12] width 17 height 17
click at [623, 164] on video at bounding box center [371, 208] width 742 height 417
click at [0, 0] on icon at bounding box center [0, 0] width 0 height 0
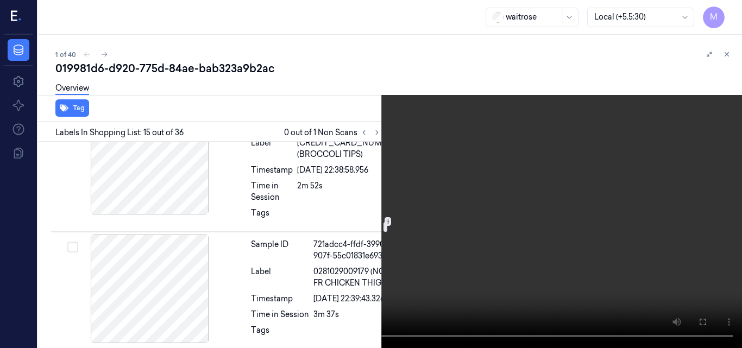
scroll to position [2125, 0]
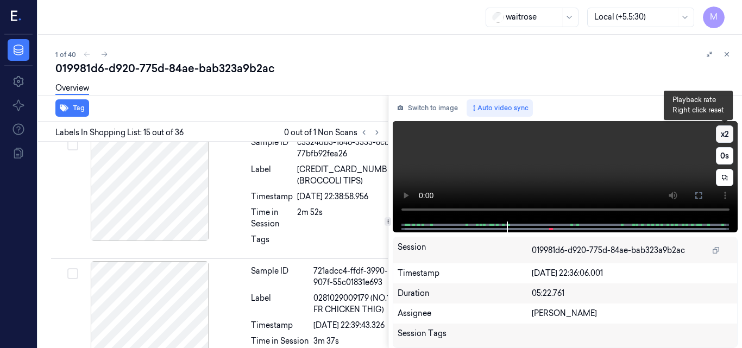
click at [726, 132] on button "x 2" at bounding box center [724, 134] width 17 height 17
click at [726, 132] on button "x 4" at bounding box center [724, 134] width 17 height 17
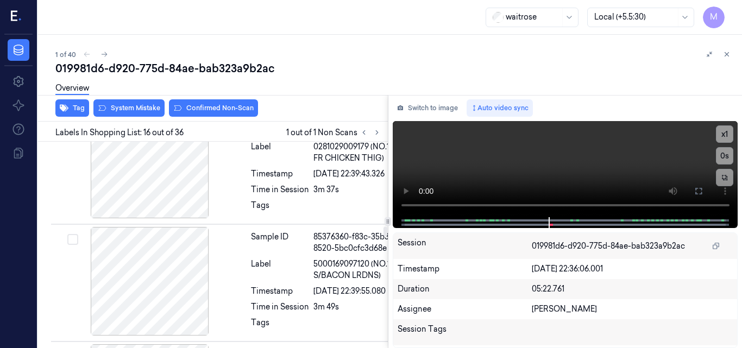
scroll to position [2203, 0]
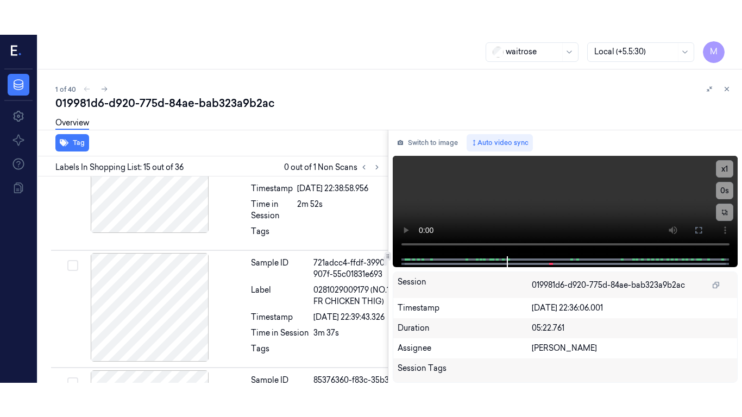
scroll to position [2106, 0]
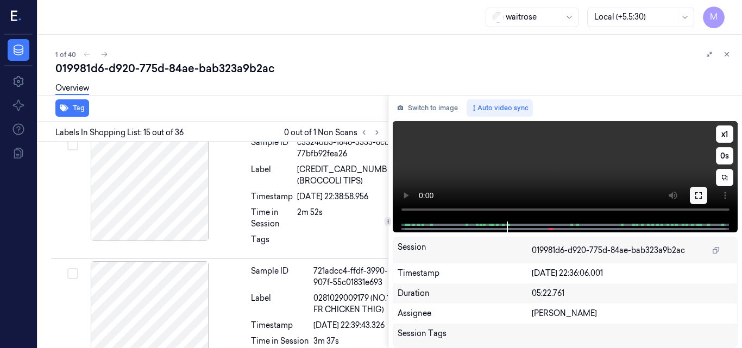
click at [699, 191] on icon at bounding box center [698, 195] width 9 height 9
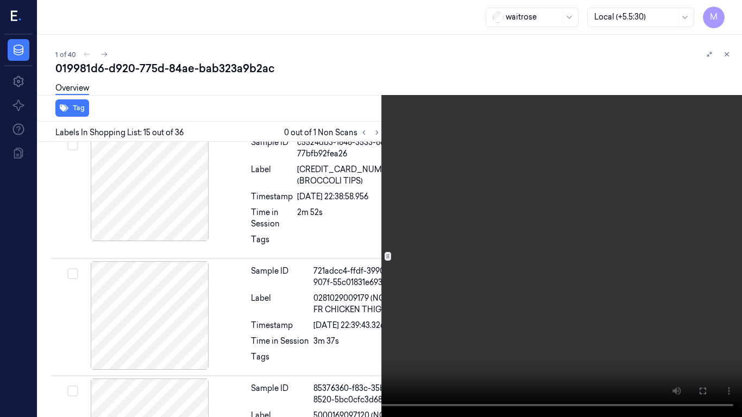
click at [465, 200] on video at bounding box center [371, 208] width 742 height 417
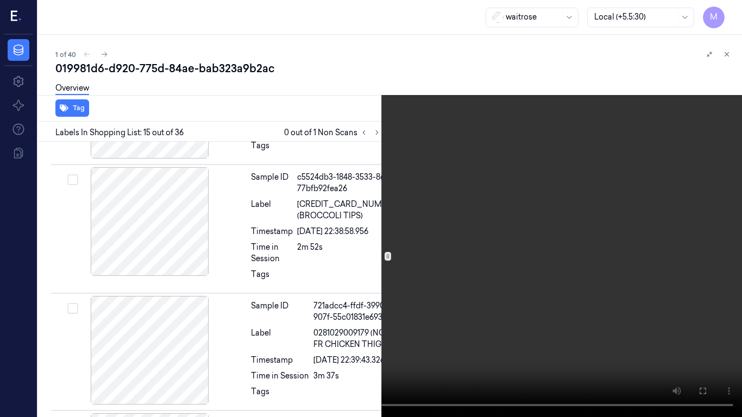
click at [333, 278] on video at bounding box center [371, 208] width 742 height 417
click at [463, 258] on video at bounding box center [371, 208] width 742 height 417
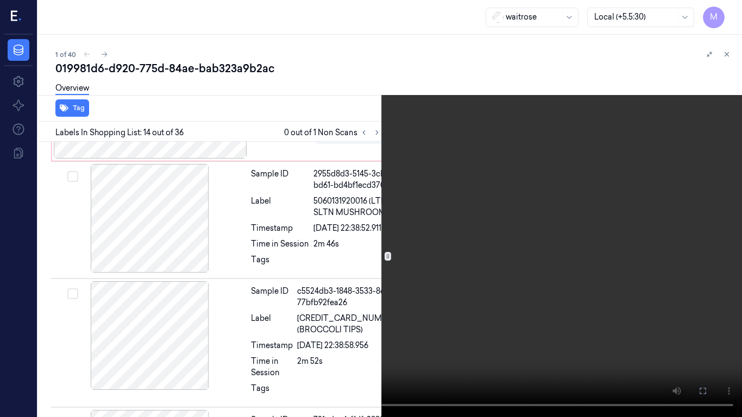
click at [379, 208] on video at bounding box center [371, 208] width 742 height 417
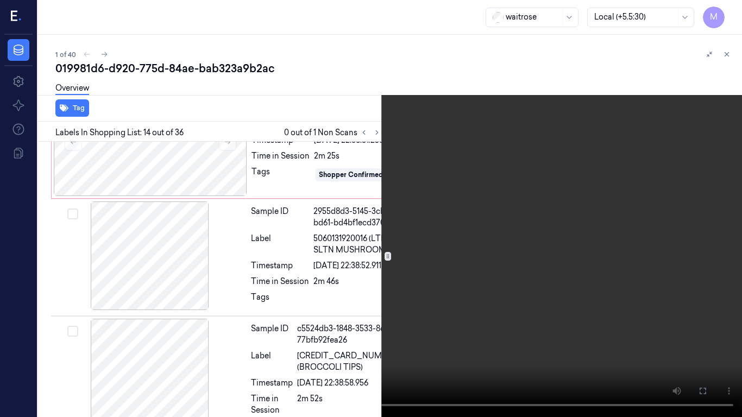
click at [311, 86] on video at bounding box center [371, 208] width 742 height 417
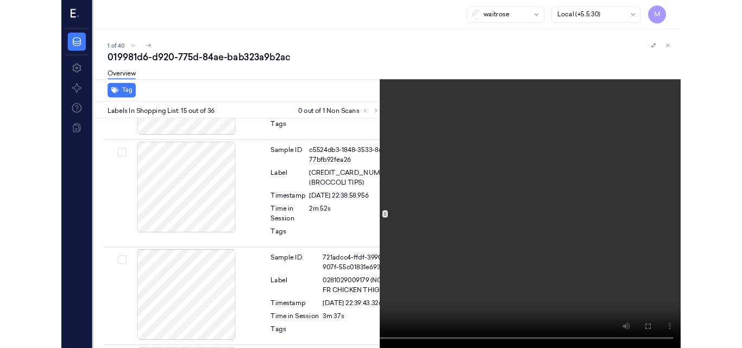
scroll to position [2071, 0]
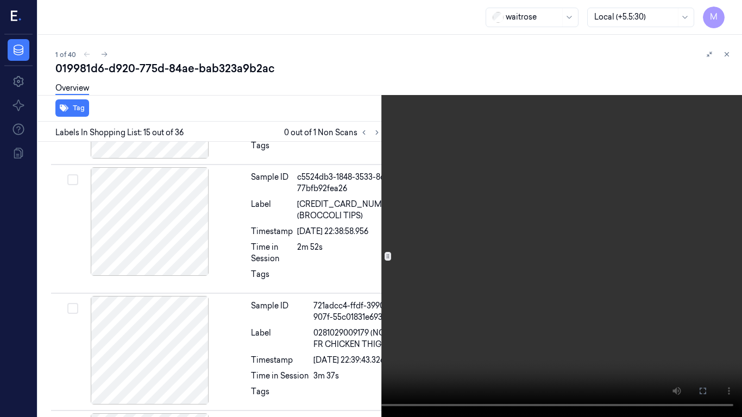
click at [436, 161] on video at bounding box center [371, 208] width 742 height 417
click at [0, 0] on icon at bounding box center [0, 0] width 0 height 0
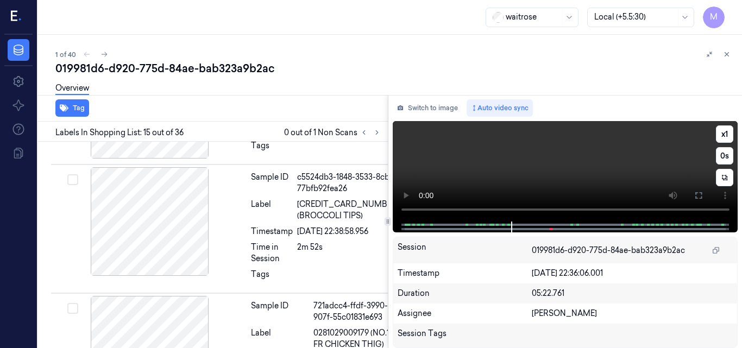
click at [569, 170] on video at bounding box center [566, 171] width 346 height 101
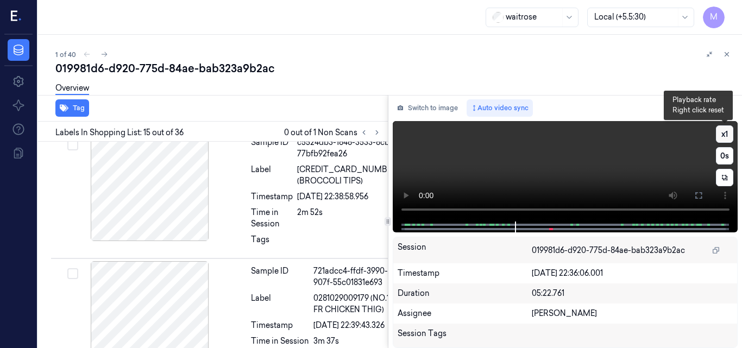
click at [723, 135] on button "x 1" at bounding box center [724, 134] width 17 height 17
click at [562, 164] on video at bounding box center [566, 171] width 346 height 101
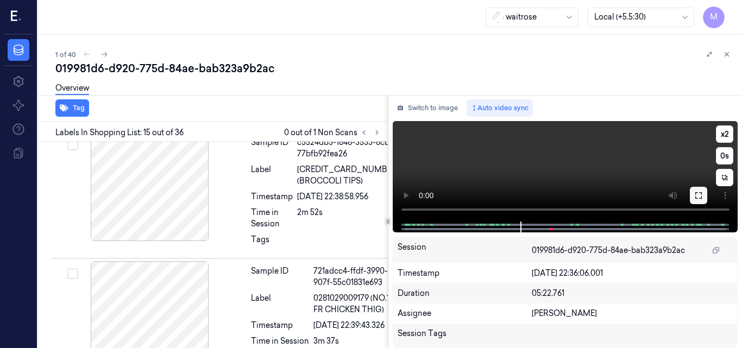
click at [702, 192] on icon at bounding box center [698, 195] width 9 height 9
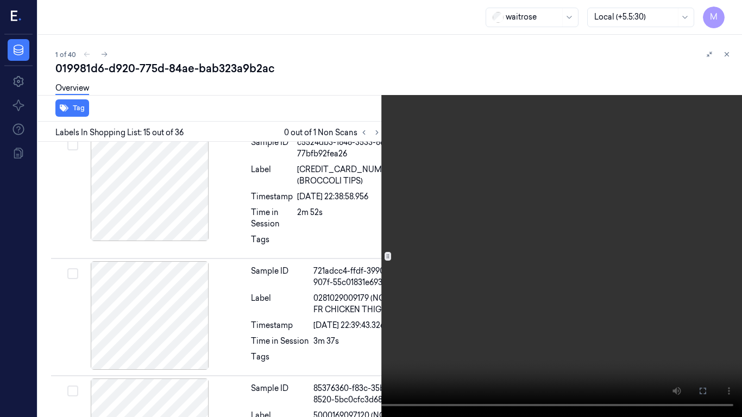
click at [474, 232] on video at bounding box center [371, 208] width 742 height 417
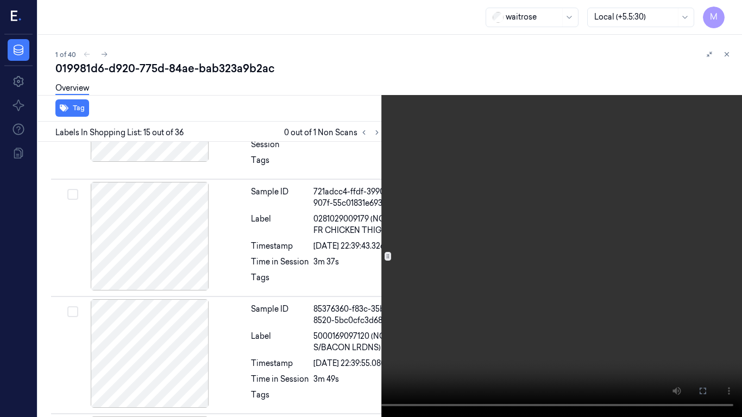
click at [469, 231] on video at bounding box center [371, 208] width 742 height 417
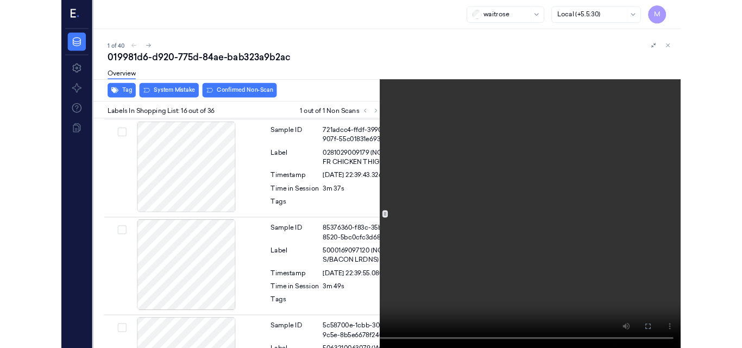
scroll to position [2223, 0]
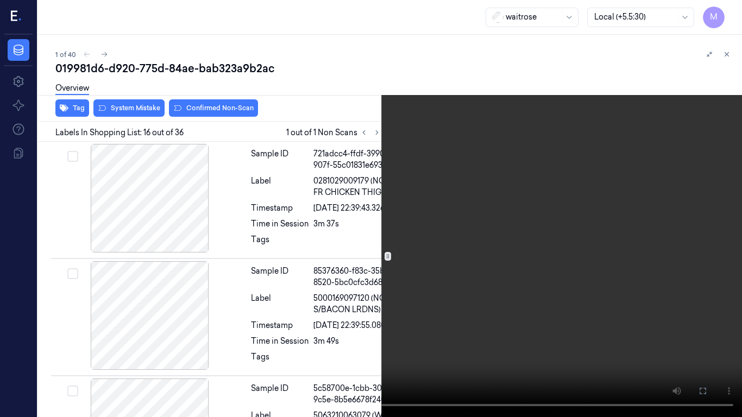
click at [0, 0] on icon at bounding box center [0, 0] width 0 height 0
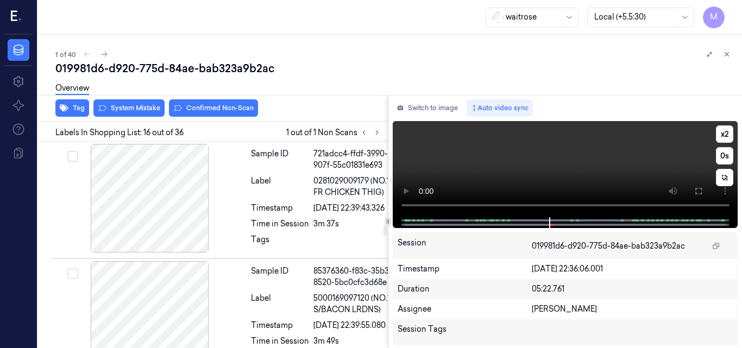
click at [581, 169] on video at bounding box center [566, 169] width 346 height 96
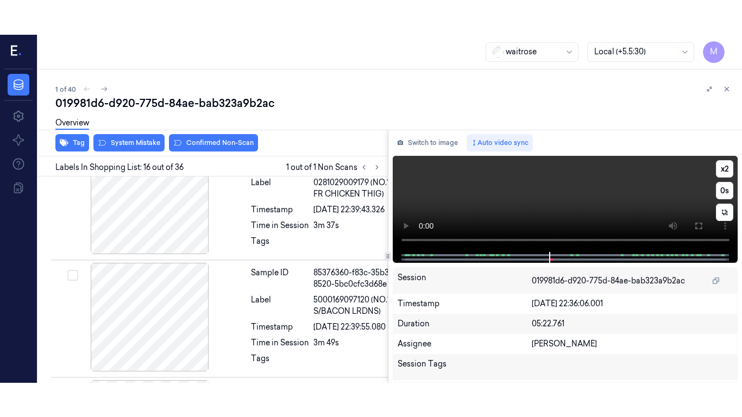
scroll to position [2257, 0]
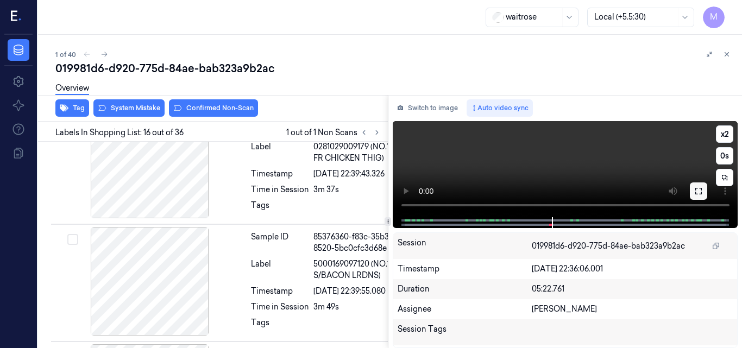
click at [693, 190] on button at bounding box center [698, 191] width 17 height 17
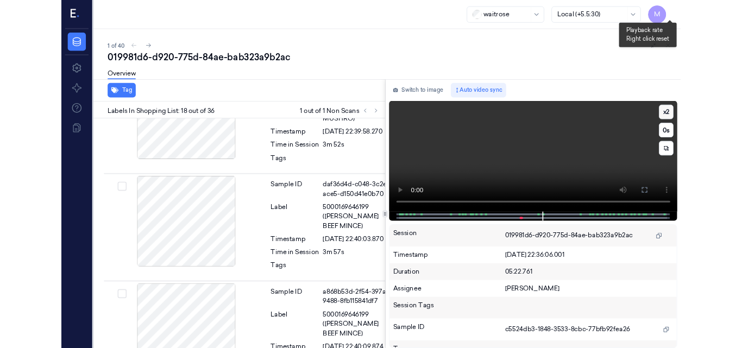
scroll to position [2521, 0]
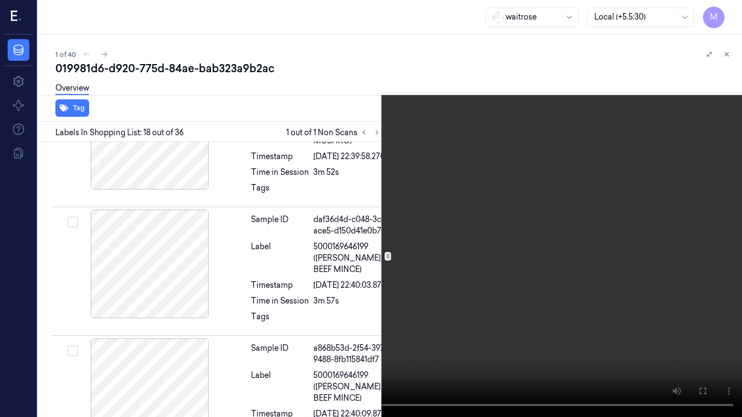
click at [665, 86] on video at bounding box center [371, 208] width 742 height 417
click at [0, 0] on icon at bounding box center [0, 0] width 0 height 0
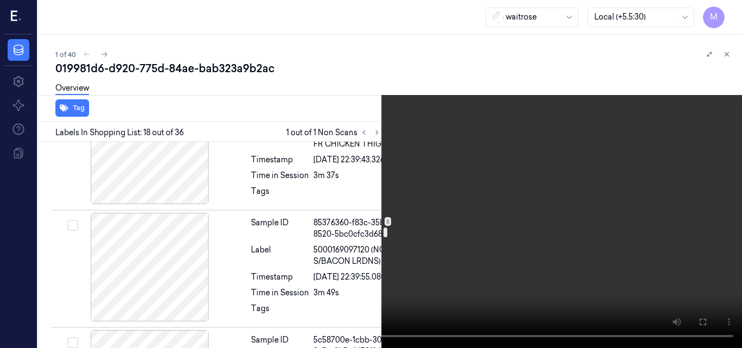
scroll to position [2249, 0]
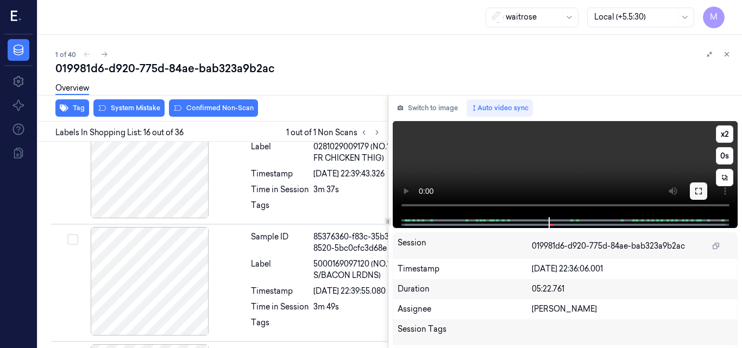
click at [699, 192] on icon at bounding box center [698, 191] width 9 height 9
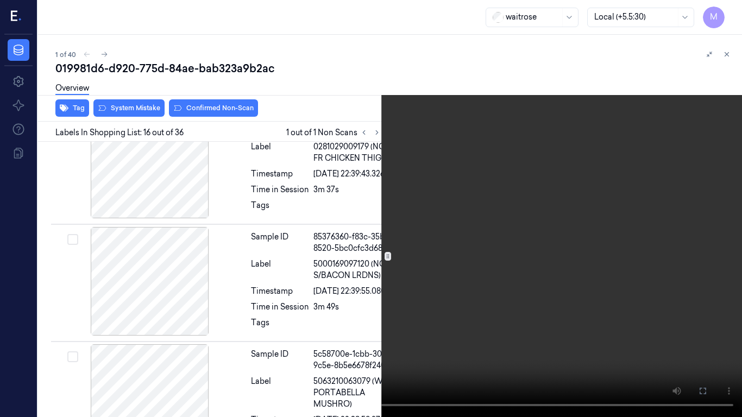
click at [0, 0] on icon at bounding box center [0, 0] width 0 height 0
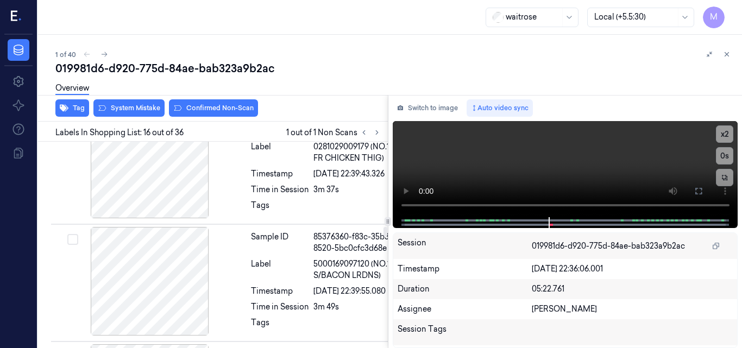
click at [545, 168] on video at bounding box center [566, 169] width 346 height 96
click at [580, 174] on video at bounding box center [566, 169] width 346 height 96
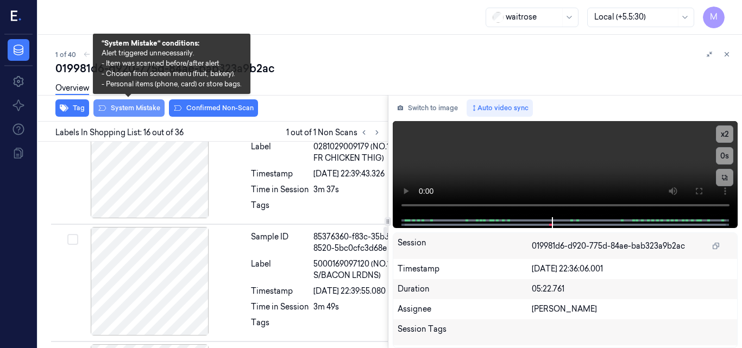
click at [139, 109] on button "System Mistake" at bounding box center [128, 107] width 71 height 17
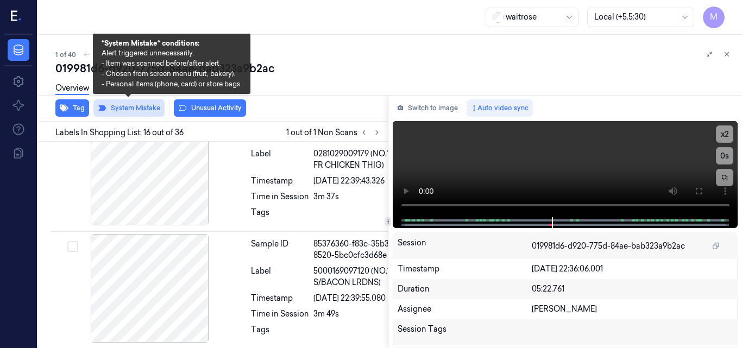
scroll to position [2260, 0]
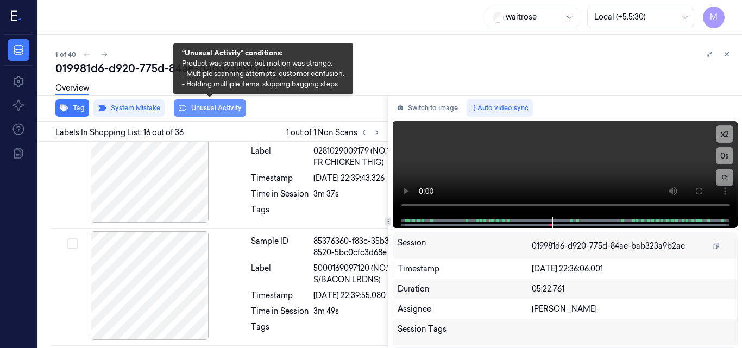
click at [211, 106] on button "Unusual Activity" at bounding box center [210, 107] width 72 height 17
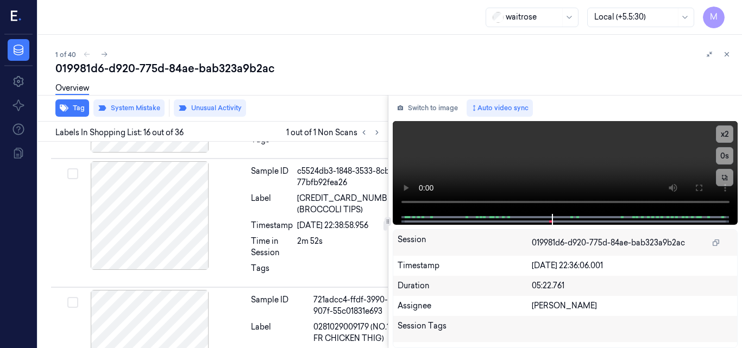
scroll to position [2206, 0]
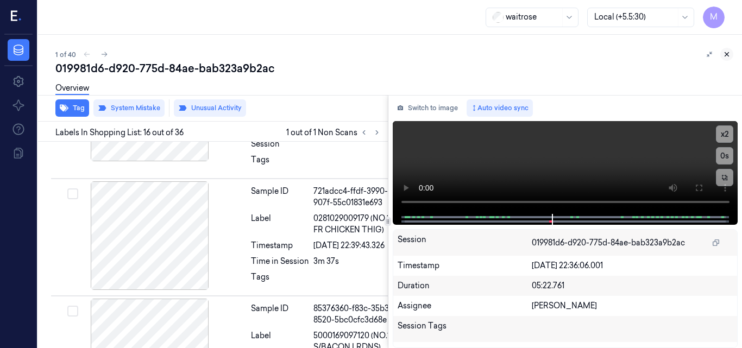
click at [729, 56] on icon at bounding box center [727, 55] width 4 height 4
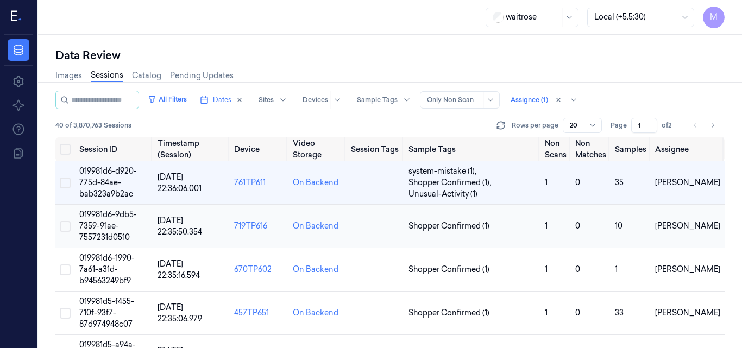
click at [115, 224] on span "019981d6-9db5-7359-91ae-7557231d0510" at bounding box center [108, 226] width 58 height 33
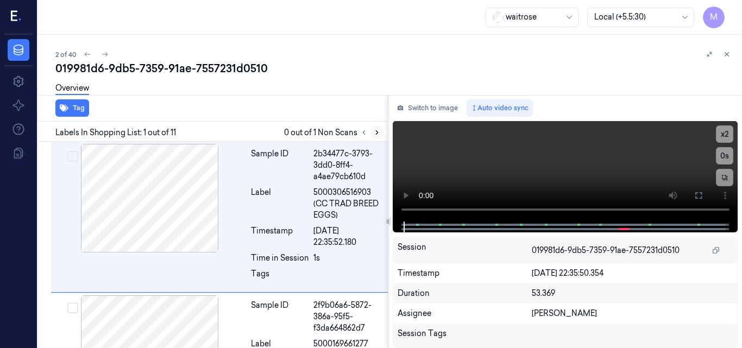
click at [379, 133] on icon at bounding box center [377, 133] width 8 height 8
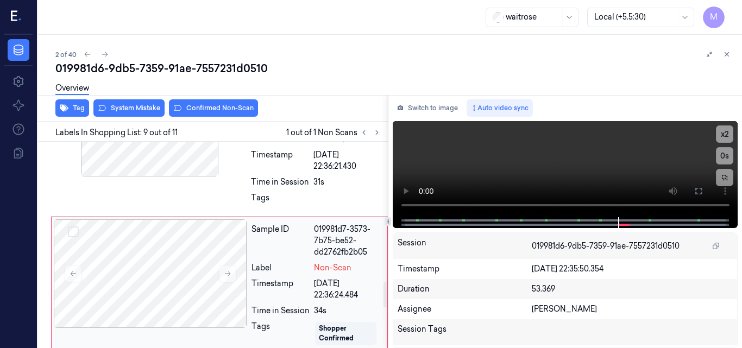
scroll to position [1083, 0]
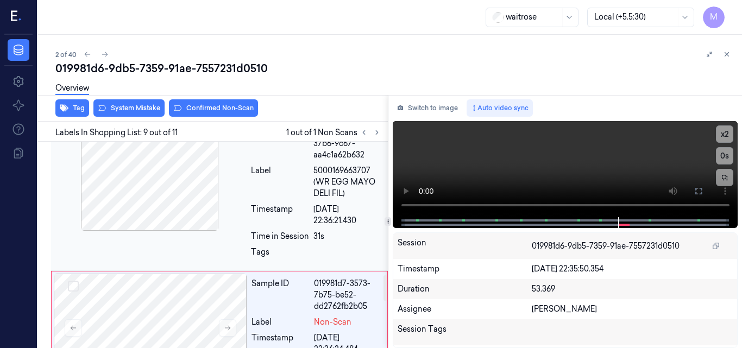
click at [146, 183] on div at bounding box center [149, 176] width 193 height 109
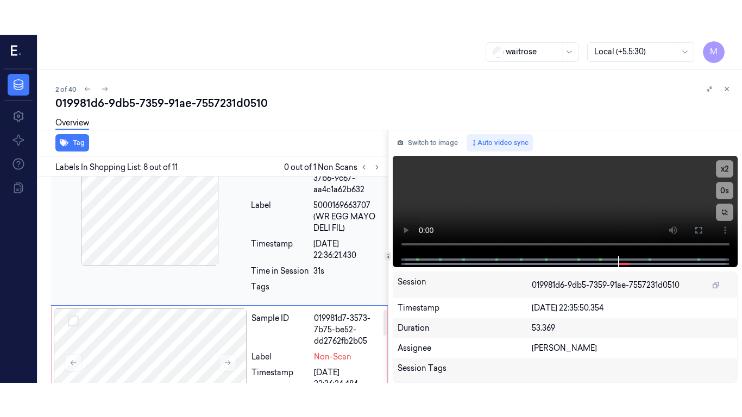
scroll to position [1033, 0]
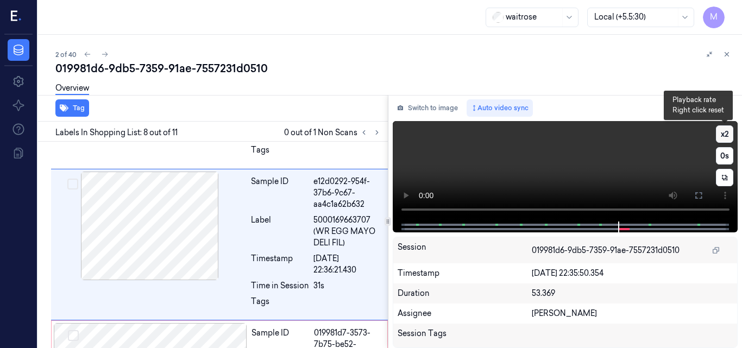
click at [727, 132] on button "x 2" at bounding box center [724, 134] width 17 height 17
click at [730, 130] on button "x 4" at bounding box center [724, 134] width 17 height 17
click at [600, 146] on video at bounding box center [566, 171] width 346 height 101
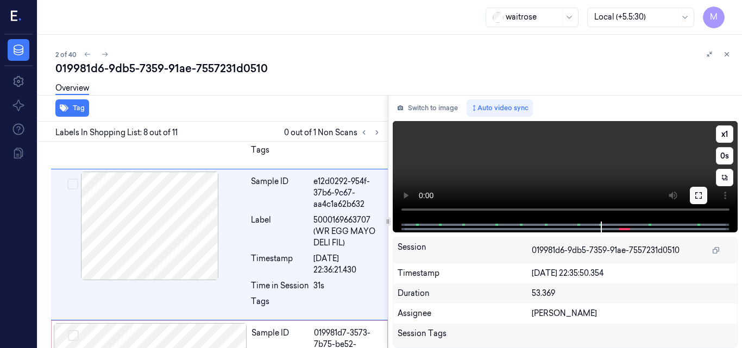
click at [699, 199] on icon at bounding box center [698, 195] width 9 height 9
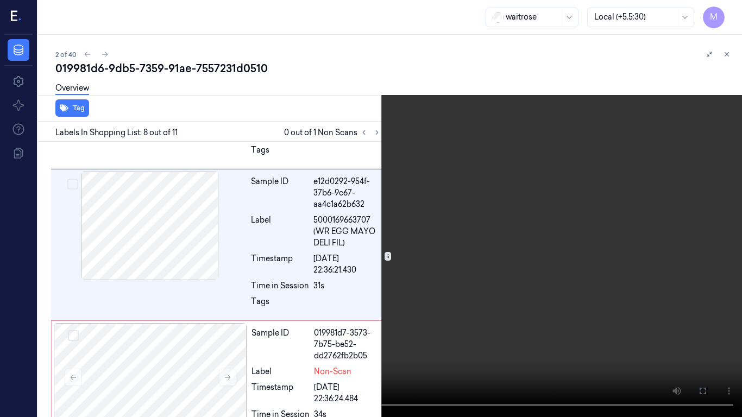
click at [488, 254] on video at bounding box center [371, 208] width 742 height 417
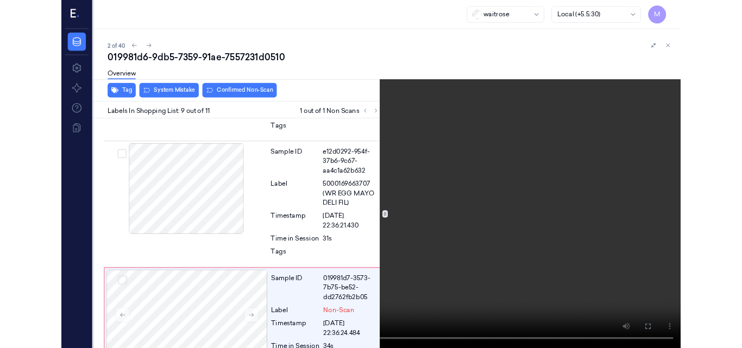
scroll to position [1151, 0]
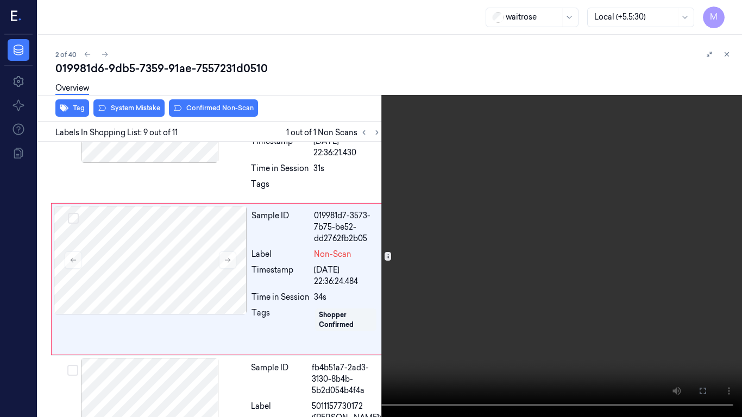
click at [0, 0] on icon at bounding box center [0, 0] width 0 height 0
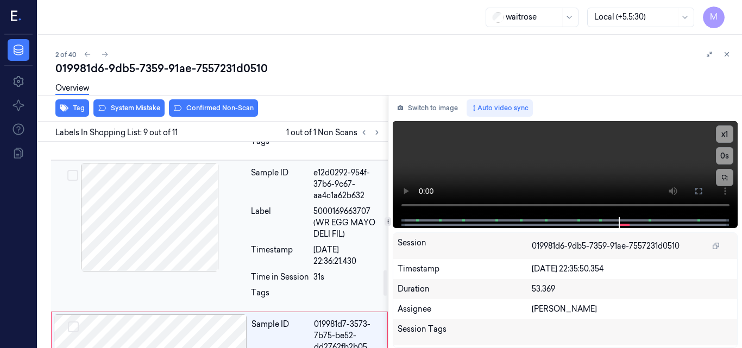
click at [184, 215] on div at bounding box center [149, 217] width 193 height 109
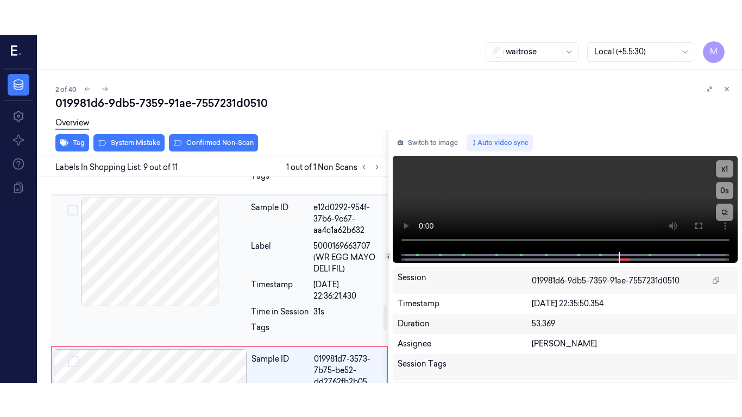
scroll to position [1033, 0]
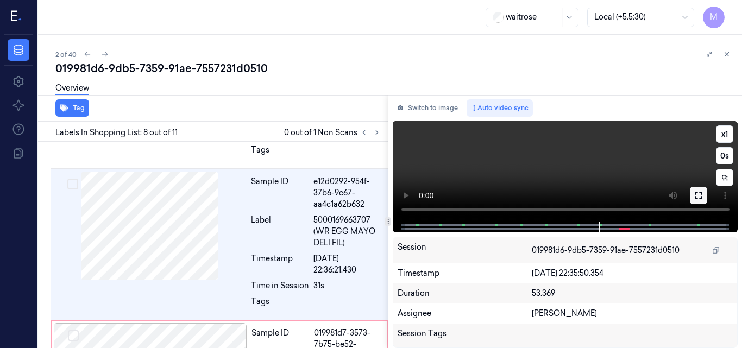
click at [695, 197] on icon at bounding box center [698, 195] width 9 height 9
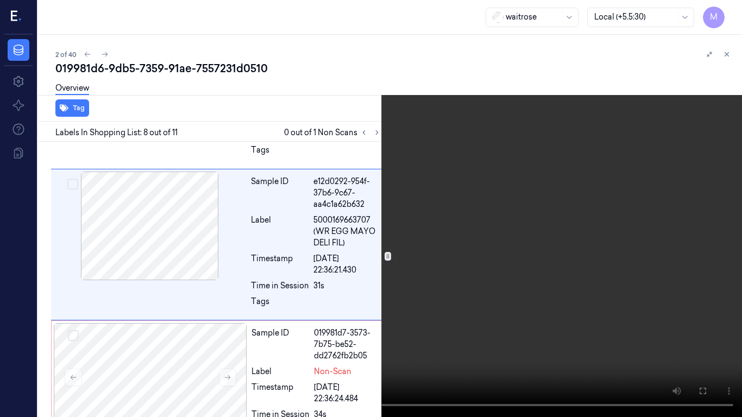
click at [496, 300] on video at bounding box center [371, 208] width 742 height 417
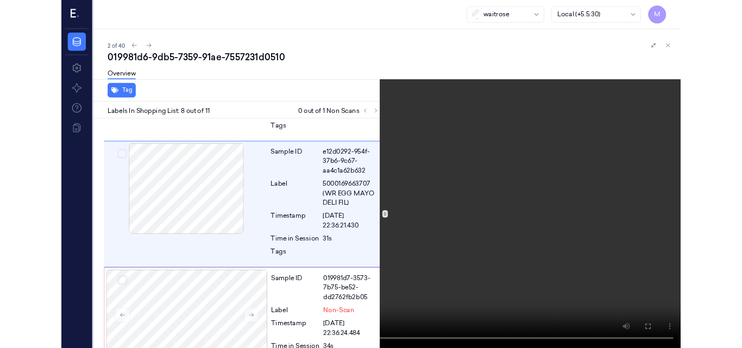
scroll to position [999, 0]
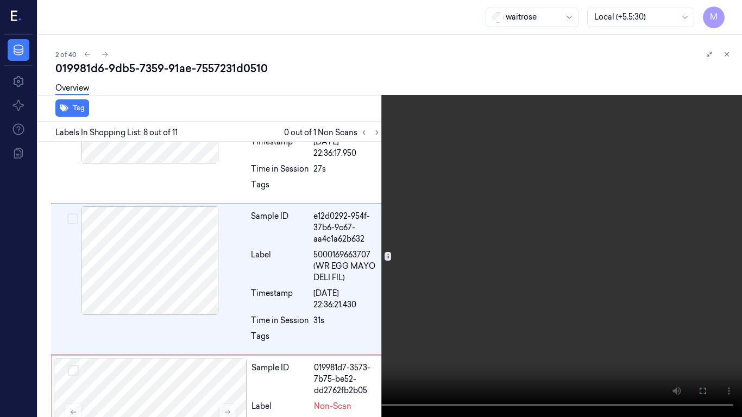
click at [475, 306] on video at bounding box center [371, 208] width 742 height 417
click at [0, 0] on icon at bounding box center [0, 0] width 0 height 0
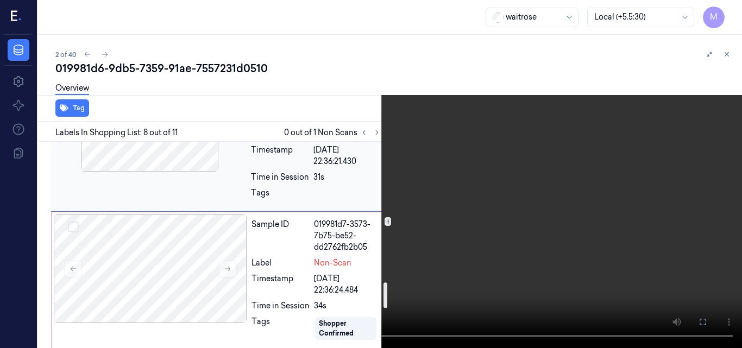
scroll to position [1162, 0]
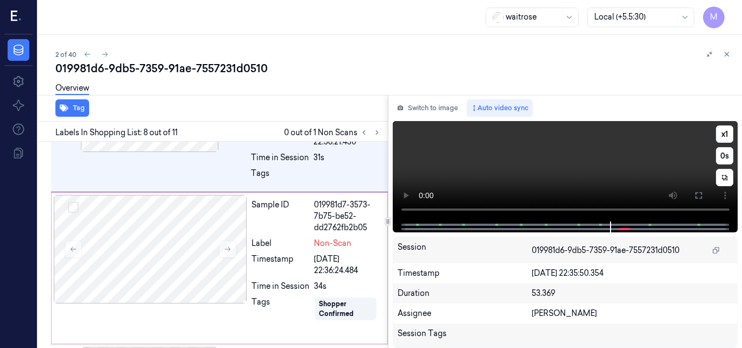
click at [610, 167] on video at bounding box center [566, 171] width 346 height 101
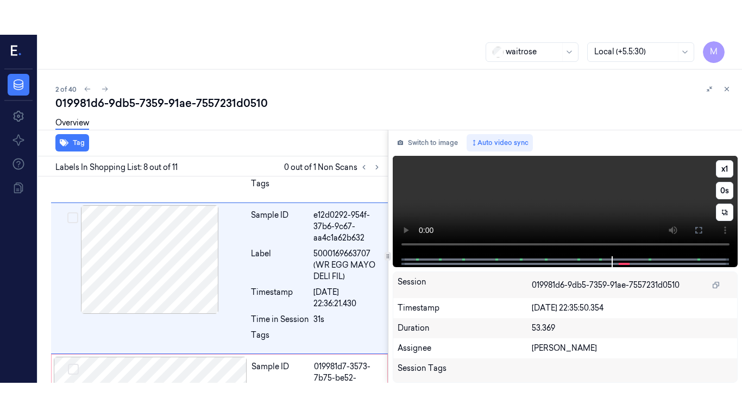
scroll to position [1033, 0]
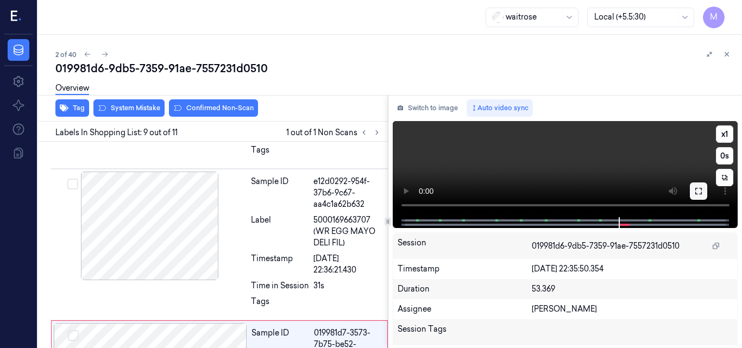
click at [703, 198] on button at bounding box center [698, 191] width 17 height 17
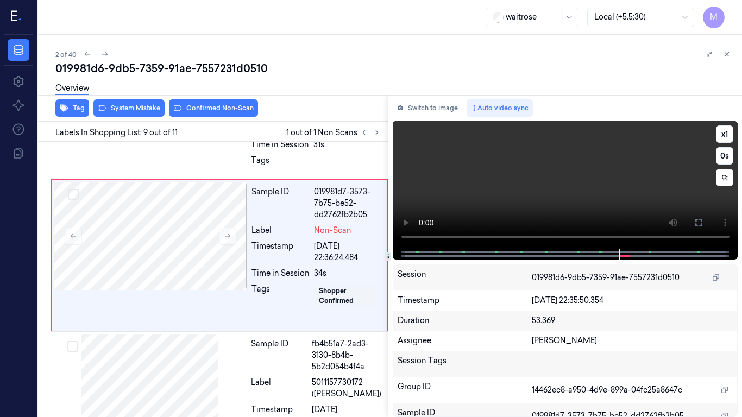
scroll to position [1185, 0]
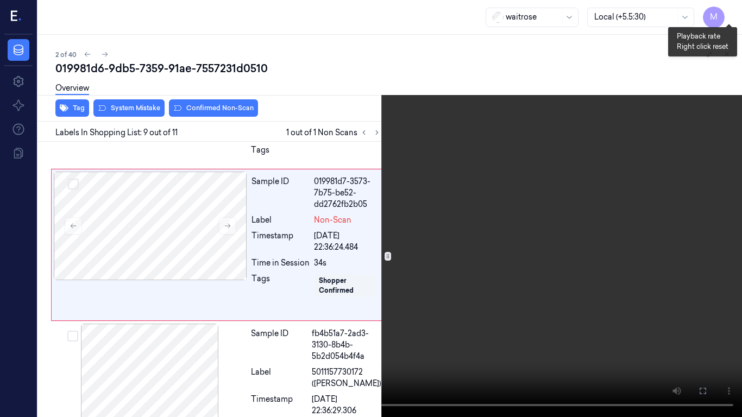
click at [732, 10] on button "x 1" at bounding box center [728, 12] width 17 height 17
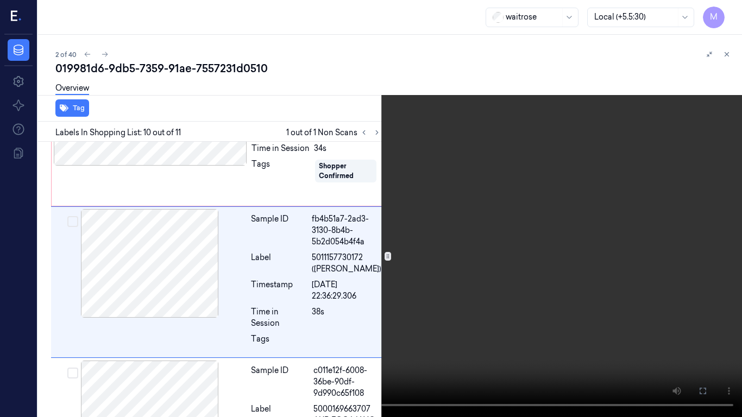
scroll to position [1302, 0]
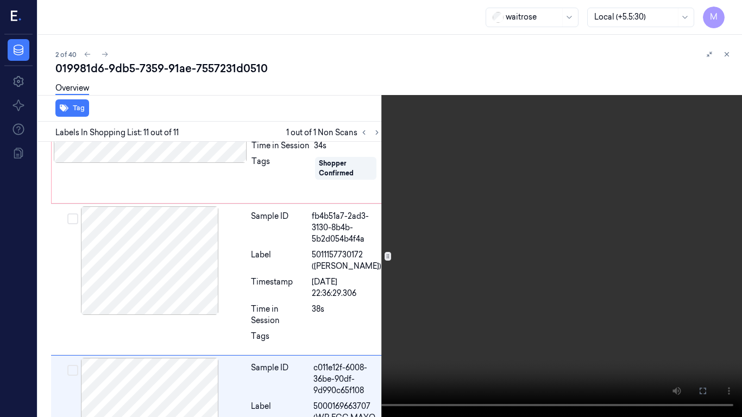
click at [375, 227] on video at bounding box center [371, 208] width 742 height 417
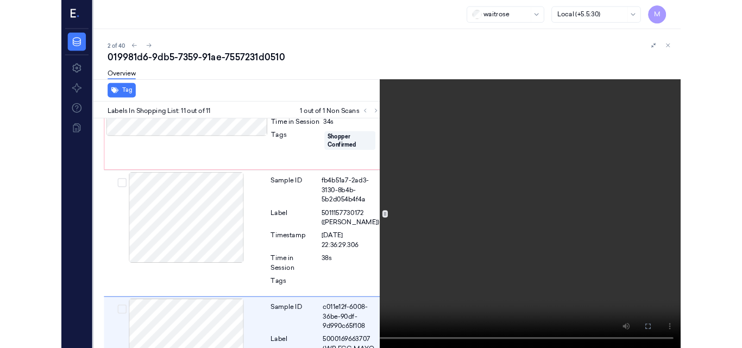
scroll to position [1396, 0]
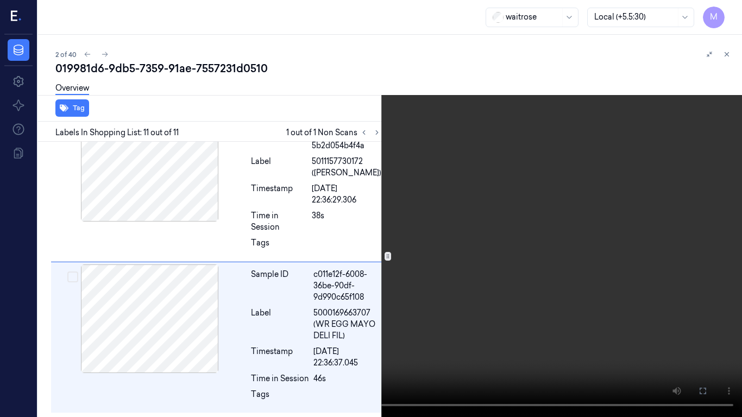
click at [0, 0] on icon at bounding box center [0, 0] width 0 height 0
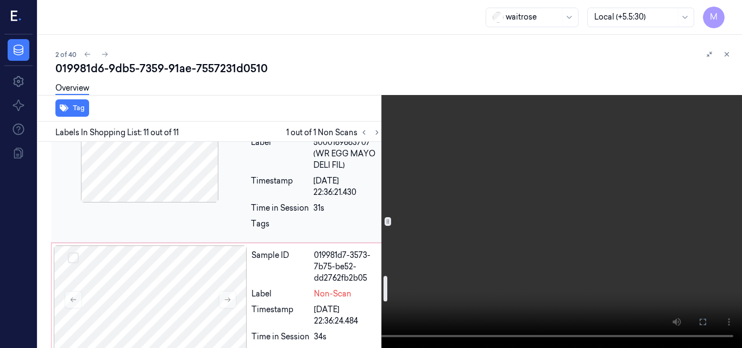
scroll to position [1139, 0]
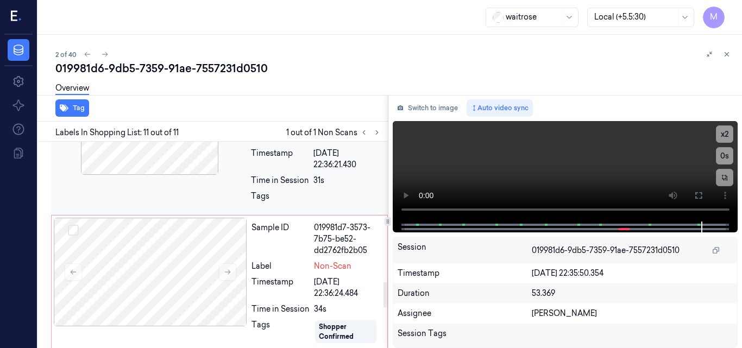
click at [285, 248] on div "Sample ID" at bounding box center [281, 239] width 58 height 34
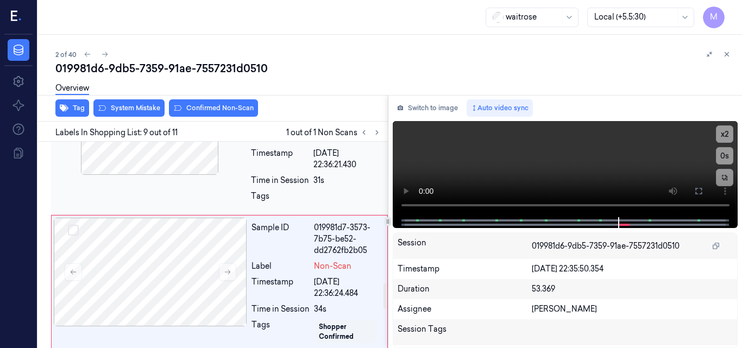
scroll to position [1185, 0]
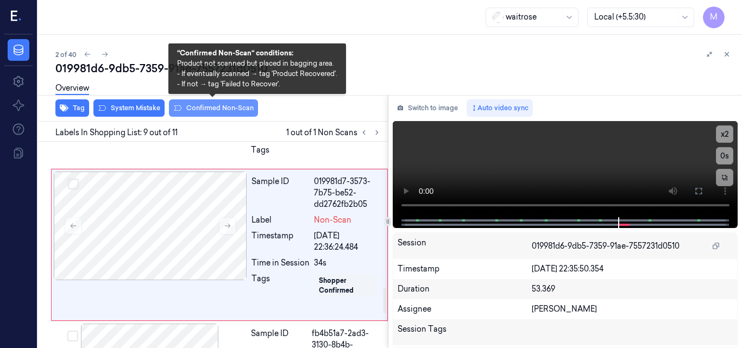
click at [228, 108] on button "Confirmed Non-Scan" at bounding box center [213, 107] width 89 height 17
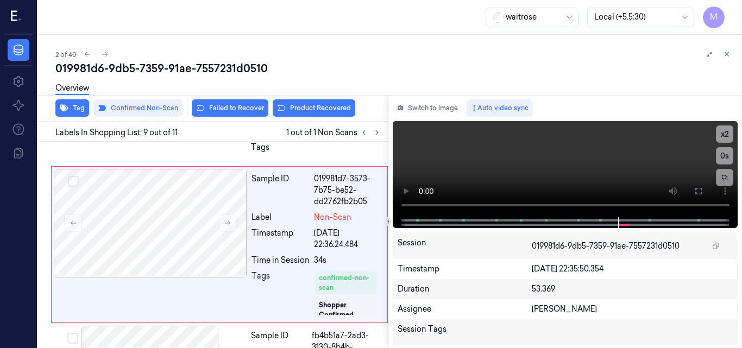
click at [321, 102] on div "Overview" at bounding box center [394, 90] width 678 height 28
click at [321, 106] on button "Product Recovered" at bounding box center [314, 107] width 83 height 17
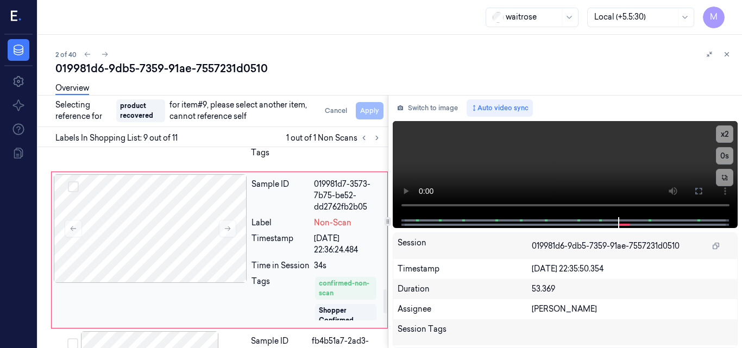
scroll to position [1296, 0]
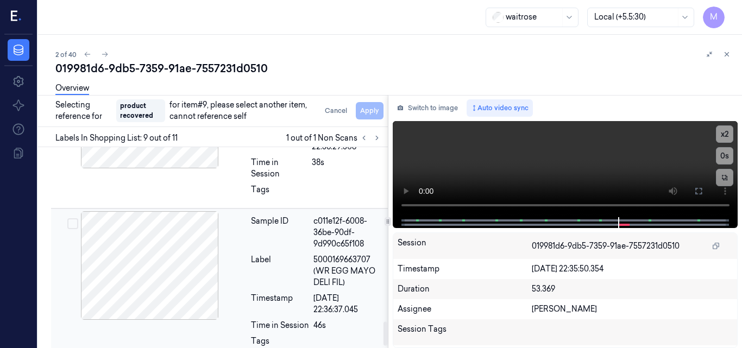
click at [287, 259] on div "Label" at bounding box center [280, 271] width 58 height 34
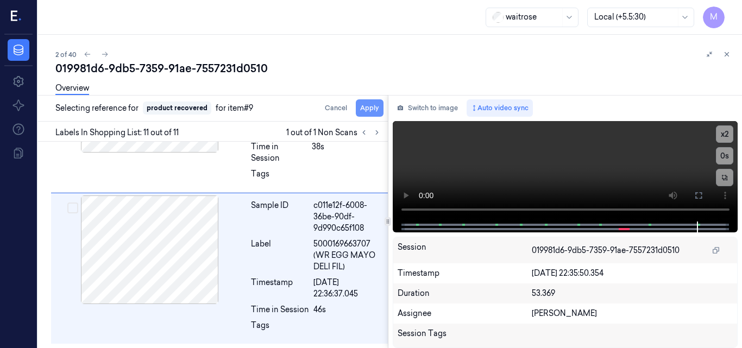
click at [373, 106] on button "Apply" at bounding box center [370, 107] width 28 height 17
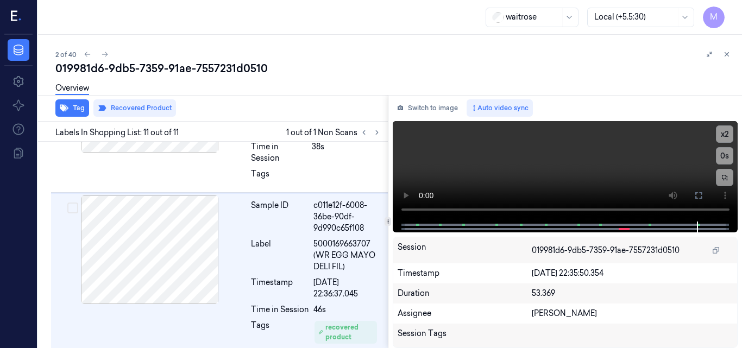
scroll to position [1493, 0]
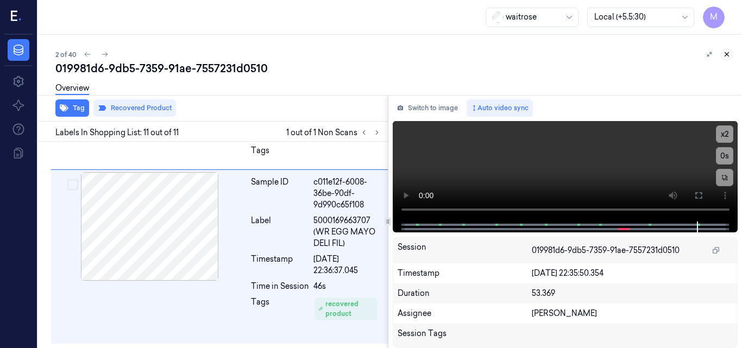
click at [724, 53] on icon at bounding box center [727, 55] width 8 height 8
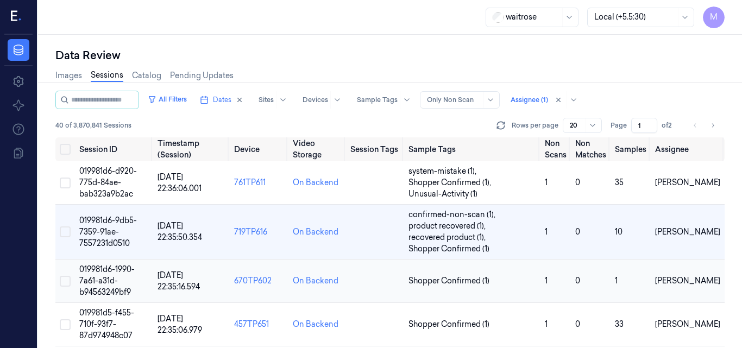
click at [113, 273] on span "019981d6-1990-7a61-a31d-b94563249bf9" at bounding box center [106, 281] width 55 height 33
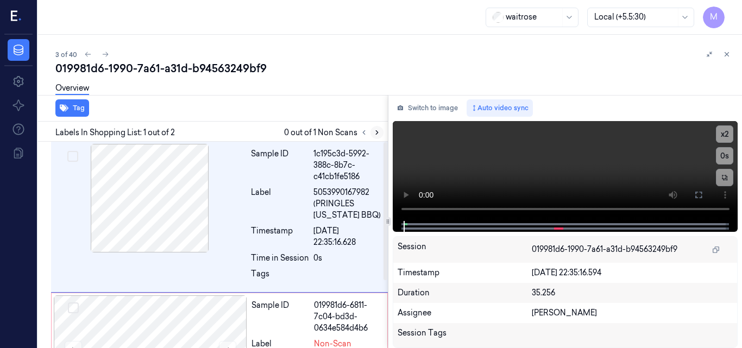
click at [374, 132] on icon at bounding box center [377, 133] width 8 height 8
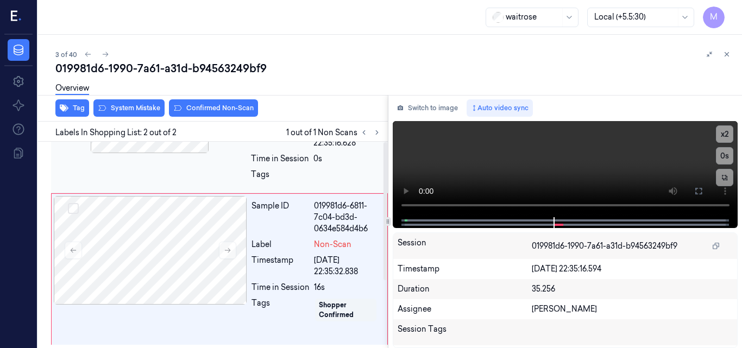
click at [156, 199] on div "Sample ID 1c195c3d-5992-388c-8b7c-c41cb1fe5186 Label 5053990167982 (PRINGLES TE…" at bounding box center [211, 195] width 354 height 307
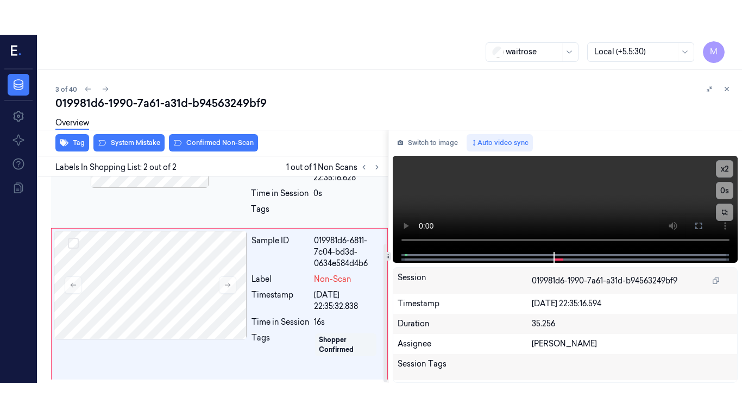
scroll to position [101, 0]
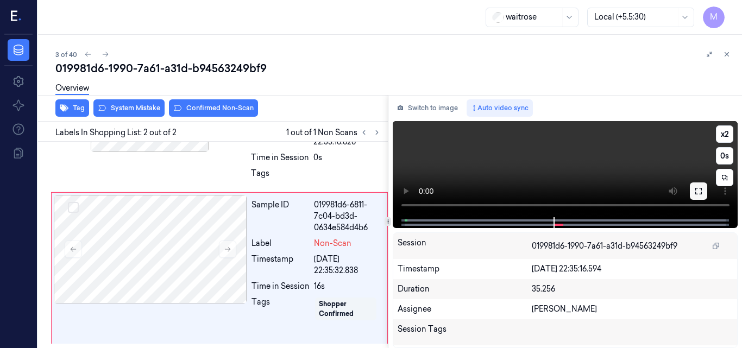
click at [701, 188] on icon at bounding box center [698, 191] width 9 height 9
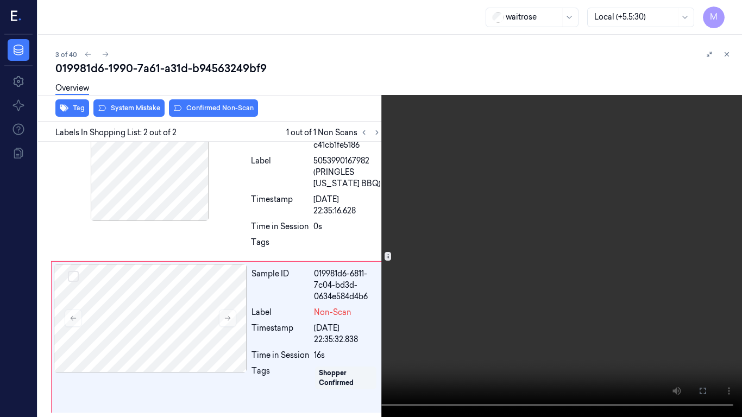
click at [570, 197] on video at bounding box center [371, 208] width 742 height 417
click at [556, 236] on video at bounding box center [371, 208] width 742 height 417
click at [0, 0] on button at bounding box center [0, 0] width 0 height 0
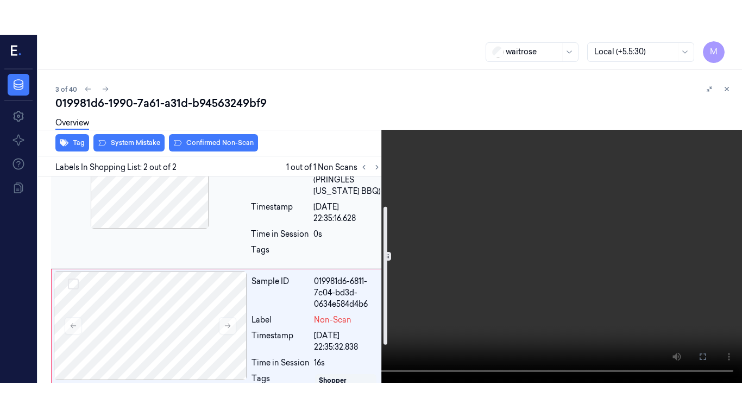
scroll to position [0, 0]
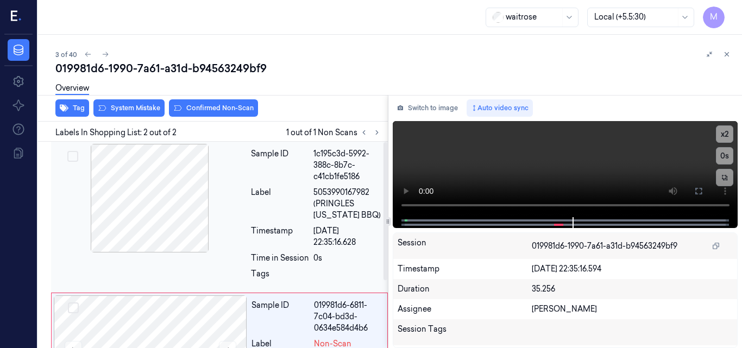
click at [159, 195] on div at bounding box center [149, 198] width 193 height 109
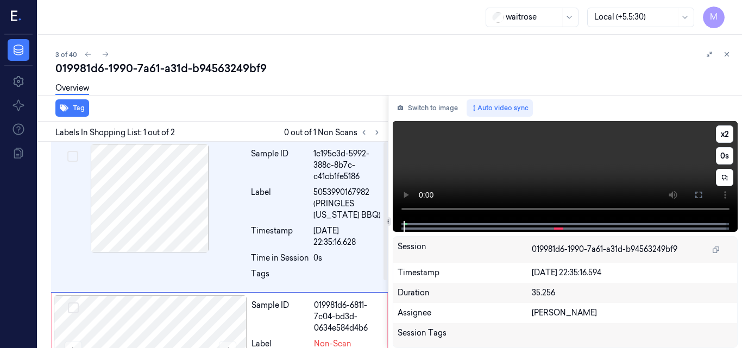
click at [491, 173] on video at bounding box center [566, 171] width 346 height 100
click at [692, 197] on button at bounding box center [698, 194] width 17 height 17
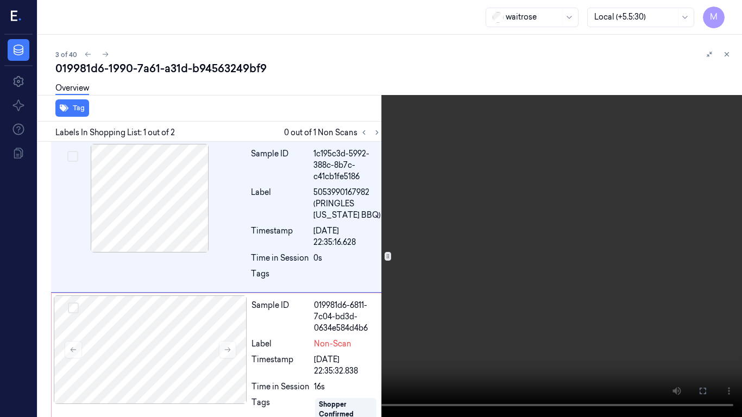
click at [548, 196] on video at bounding box center [371, 208] width 742 height 417
click at [568, 250] on video at bounding box center [371, 208] width 742 height 417
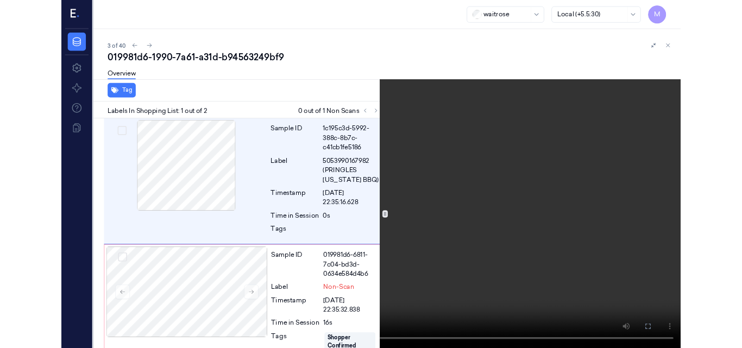
scroll to position [32, 0]
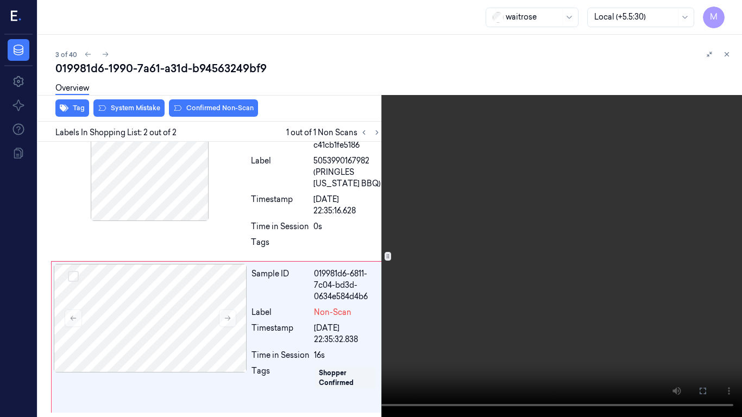
click at [415, 186] on video at bounding box center [371, 208] width 742 height 417
click at [0, 0] on button at bounding box center [0, 0] width 0 height 0
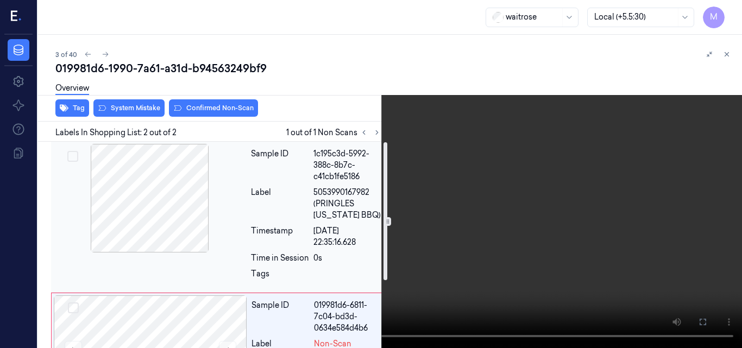
scroll to position [101, 0]
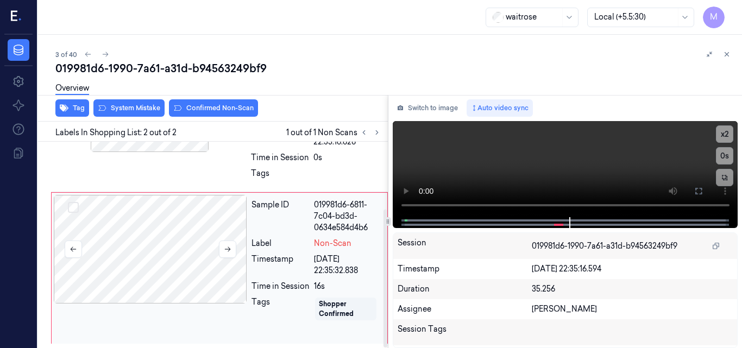
click at [159, 243] on div at bounding box center [150, 249] width 193 height 109
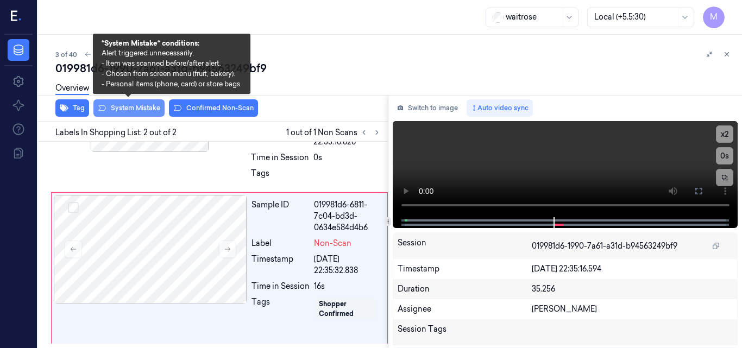
click at [141, 109] on button "System Mistake" at bounding box center [128, 107] width 71 height 17
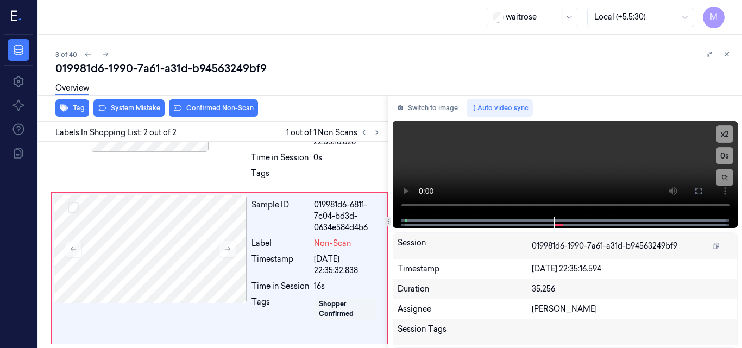
scroll to position [105, 0]
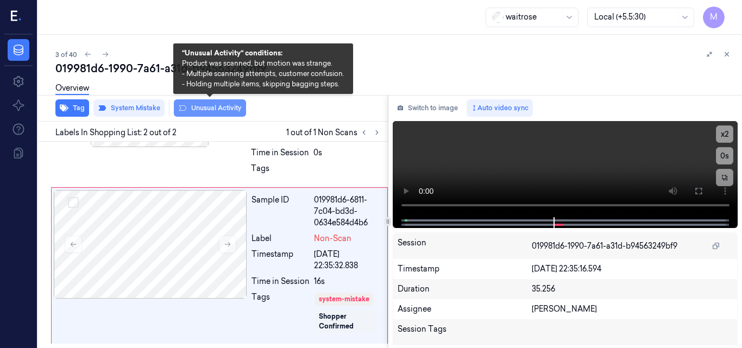
click at [218, 111] on button "Unusual Activity" at bounding box center [210, 107] width 72 height 17
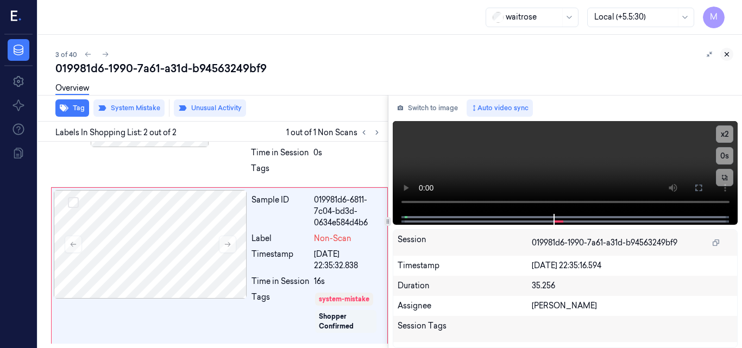
click at [726, 52] on icon at bounding box center [727, 55] width 8 height 8
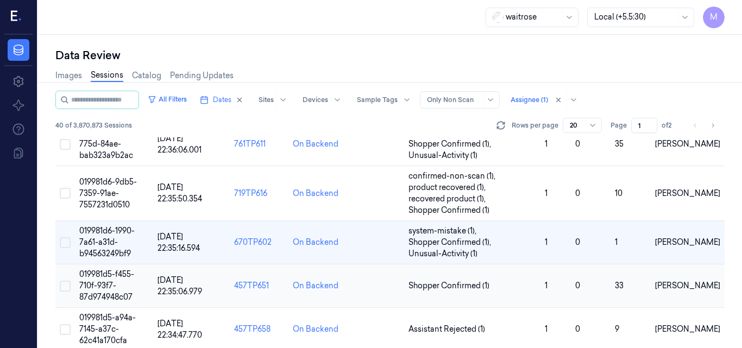
scroll to position [93, 0]
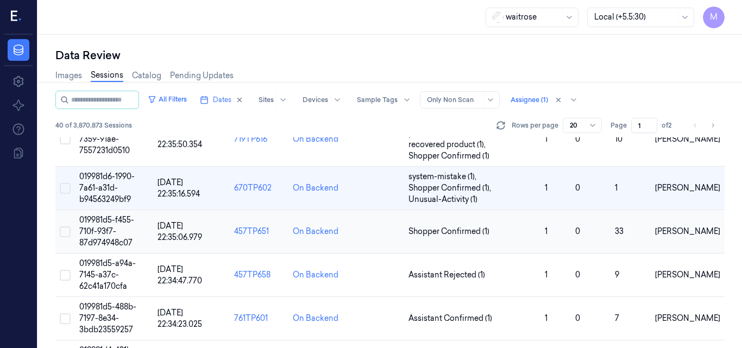
click at [114, 221] on span "019981d5-f455-710f-93f7-87d974948c07" at bounding box center [106, 231] width 55 height 33
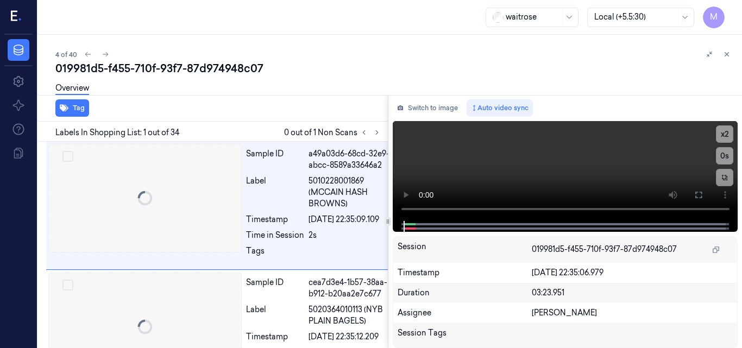
scroll to position [0, 5]
click at [378, 135] on icon at bounding box center [377, 133] width 8 height 8
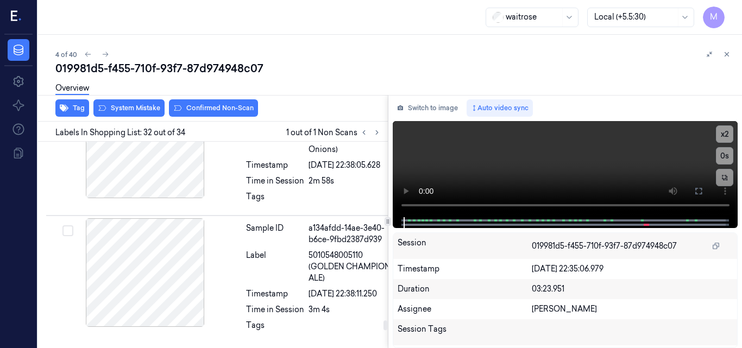
scroll to position [4383, 5]
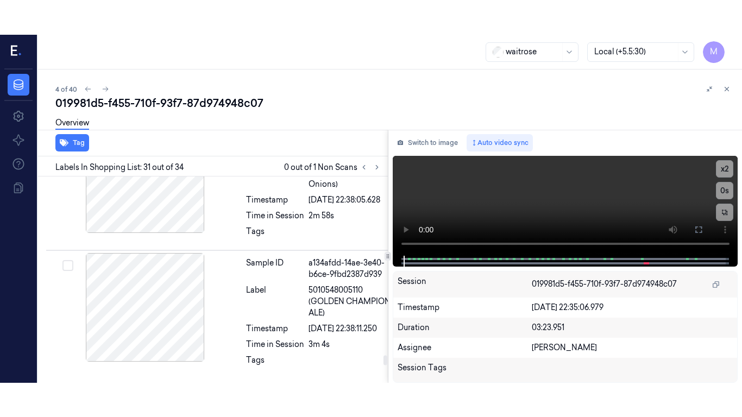
scroll to position [4394, 5]
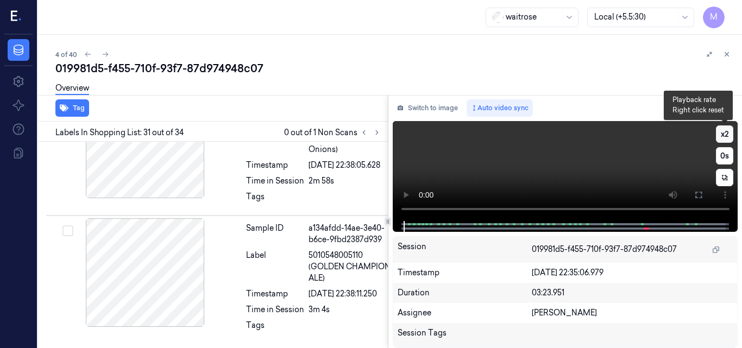
click at [723, 134] on button "x 2" at bounding box center [724, 134] width 17 height 17
click at [723, 134] on button "x 4" at bounding box center [724, 134] width 17 height 17
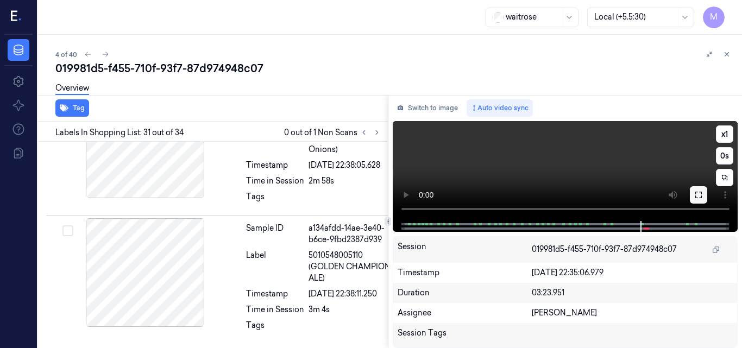
click at [703, 192] on icon at bounding box center [698, 195] width 9 height 9
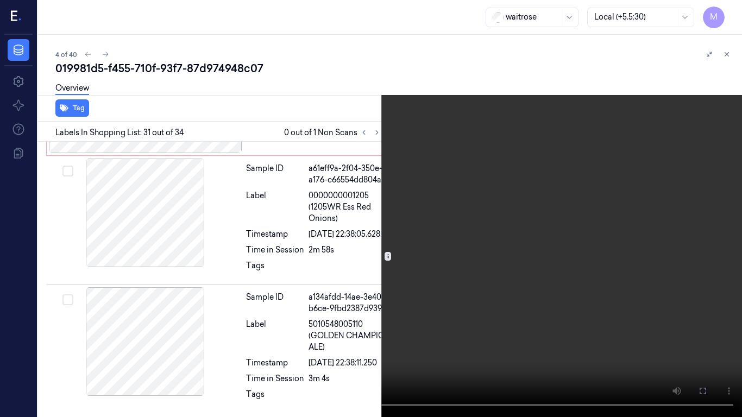
click at [524, 185] on video at bounding box center [371, 208] width 742 height 417
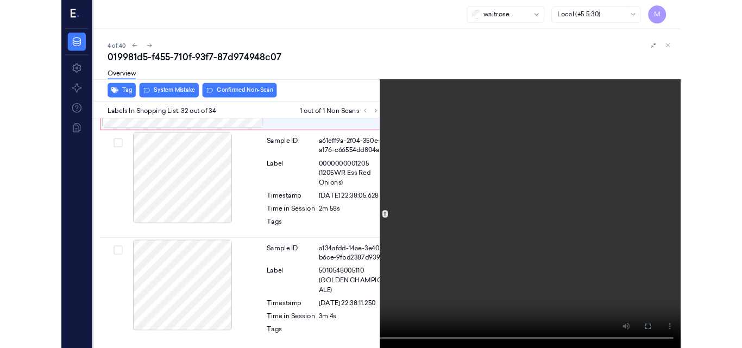
scroll to position [4512, 5]
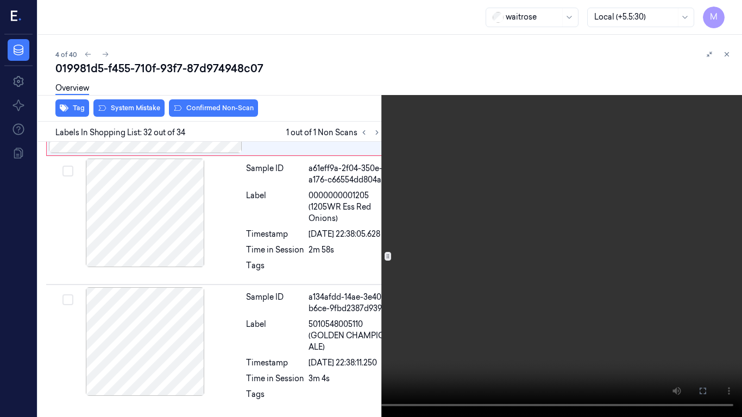
click at [468, 235] on video at bounding box center [371, 208] width 742 height 417
click at [0, 0] on button at bounding box center [0, 0] width 0 height 0
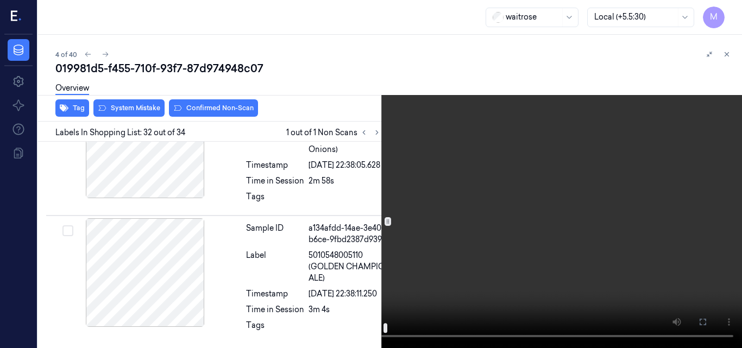
scroll to position [4457, 5]
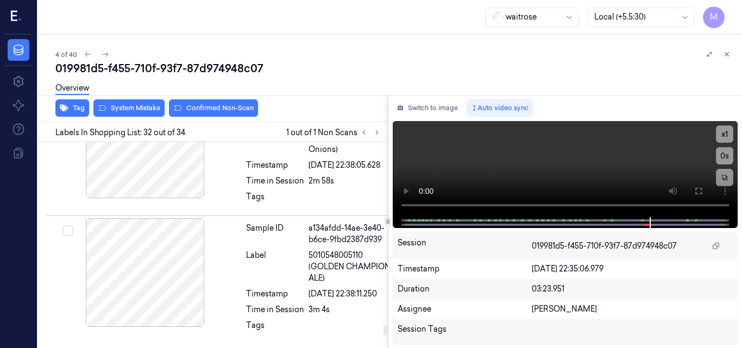
click at [191, 84] on div at bounding box center [145, 30] width 193 height 109
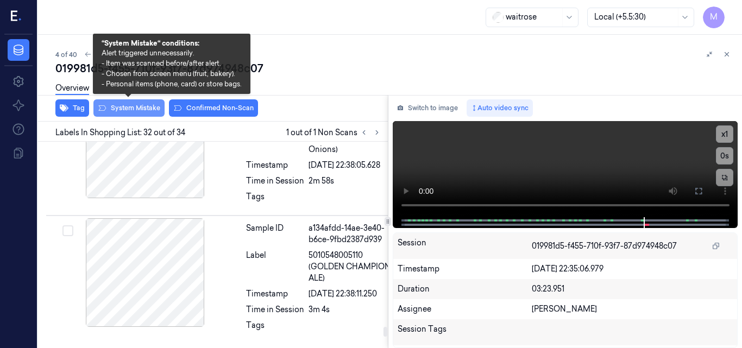
click at [127, 110] on button "System Mistake" at bounding box center [128, 107] width 71 height 17
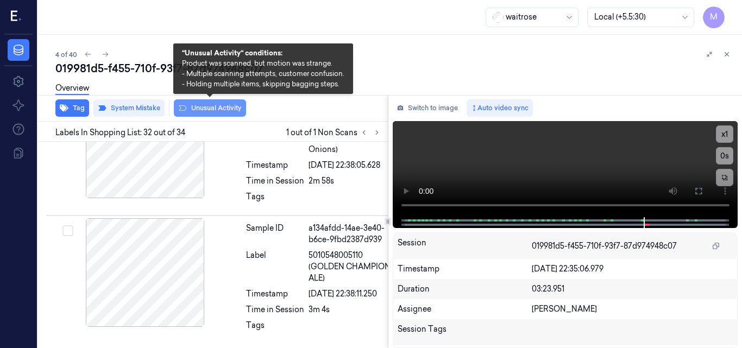
click at [213, 106] on button "Unusual Activity" at bounding box center [210, 107] width 72 height 17
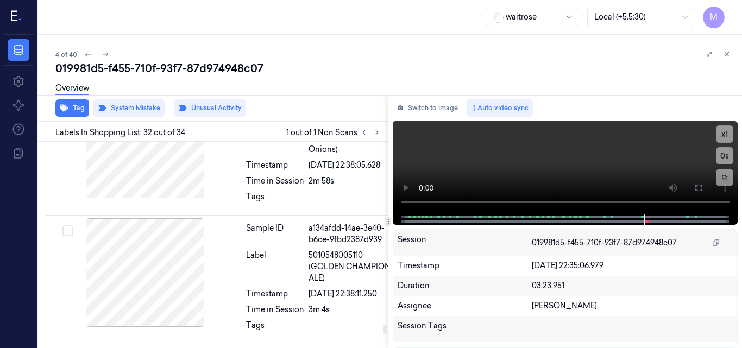
scroll to position [4494, 5]
click at [80, 116] on button "Tag" at bounding box center [72, 107] width 34 height 17
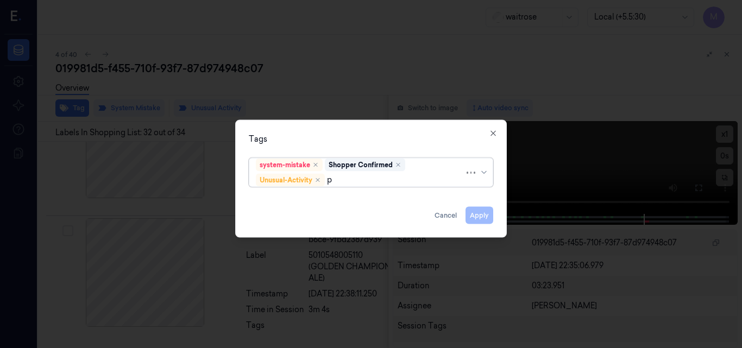
type input "pi"
click at [300, 197] on div "Picklist item alert" at bounding box center [287, 200] width 62 height 11
click at [343, 141] on div "Tags" at bounding box center [371, 138] width 244 height 11
click at [475, 215] on button "Apply" at bounding box center [480, 214] width 28 height 17
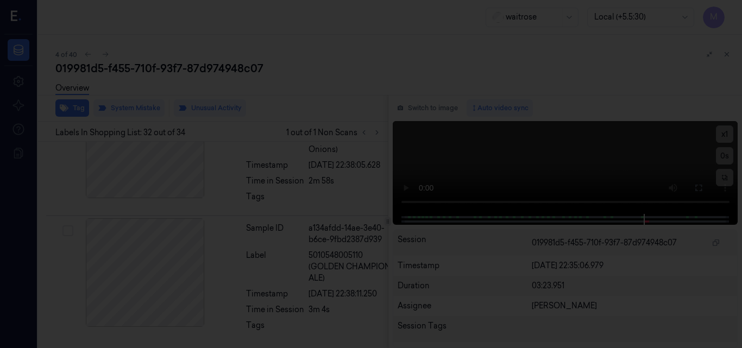
scroll to position [4549, 5]
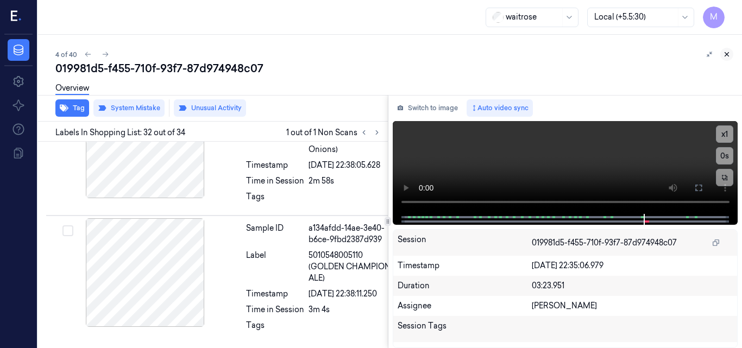
click at [728, 55] on icon at bounding box center [727, 55] width 4 height 4
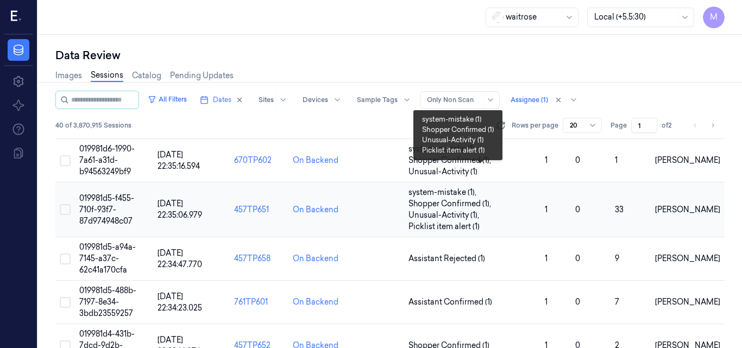
scroll to position [142, 0]
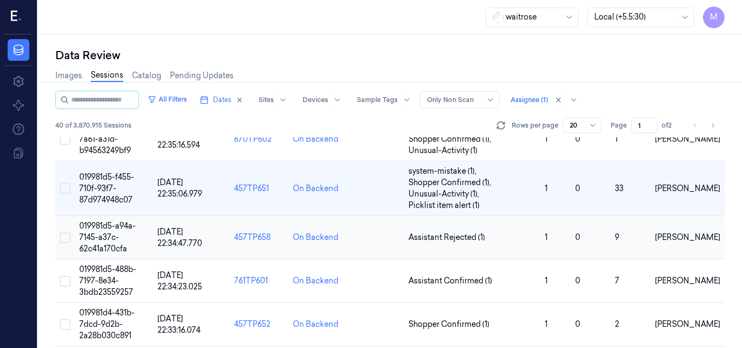
click at [116, 234] on span "019981d5-a94a-7145-a37c-62c41a170cfa" at bounding box center [107, 237] width 57 height 33
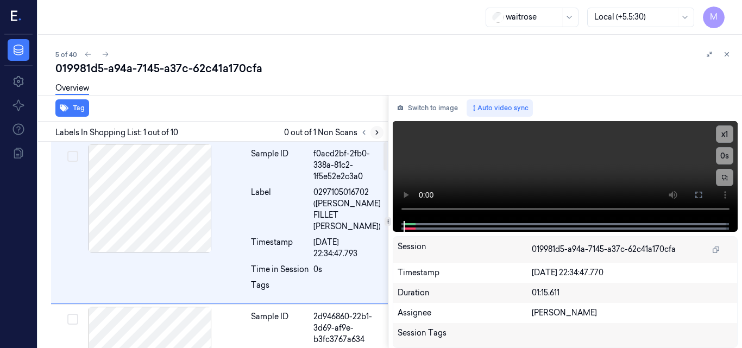
click at [378, 132] on icon at bounding box center [377, 133] width 8 height 8
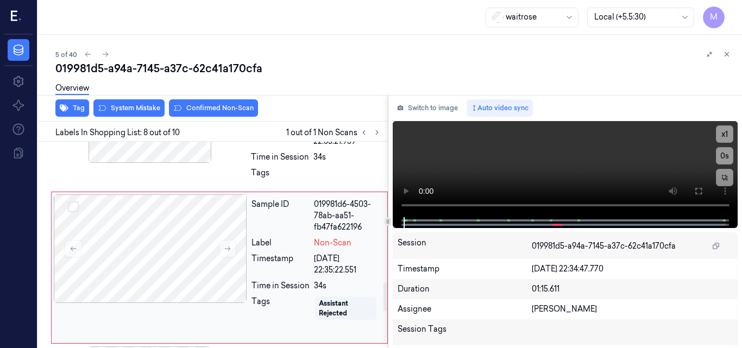
scroll to position [925, 0]
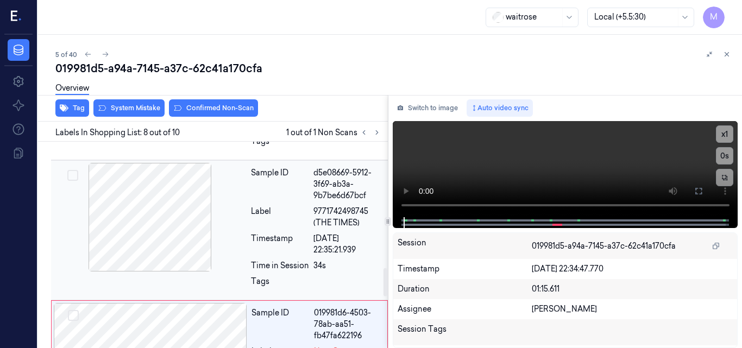
click at [178, 199] on div at bounding box center [149, 217] width 193 height 109
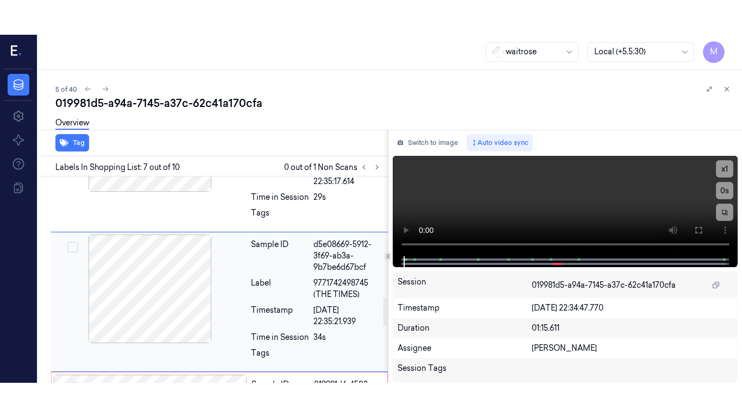
scroll to position [887, 0]
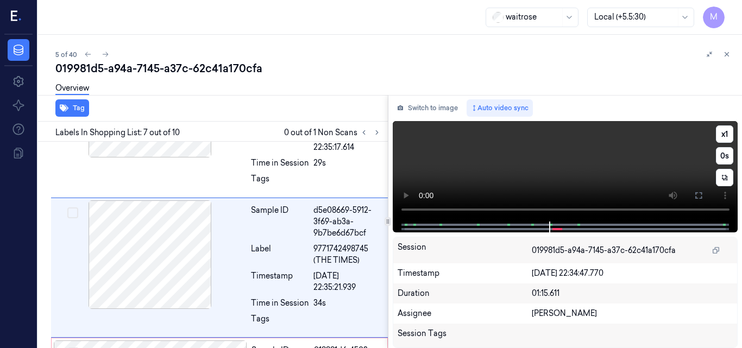
click at [703, 198] on button at bounding box center [698, 195] width 17 height 17
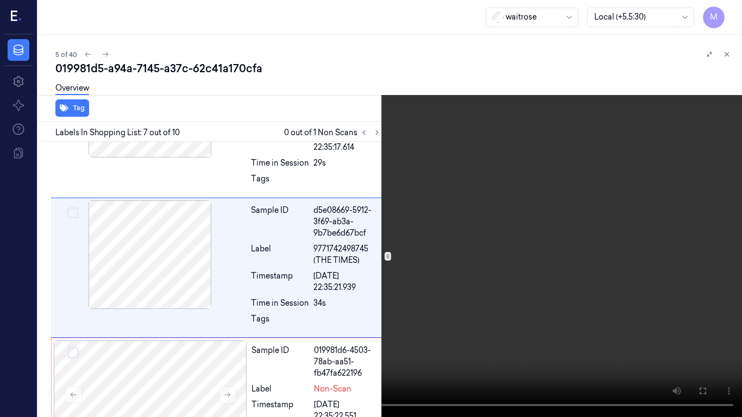
click at [550, 252] on video at bounding box center [371, 208] width 742 height 417
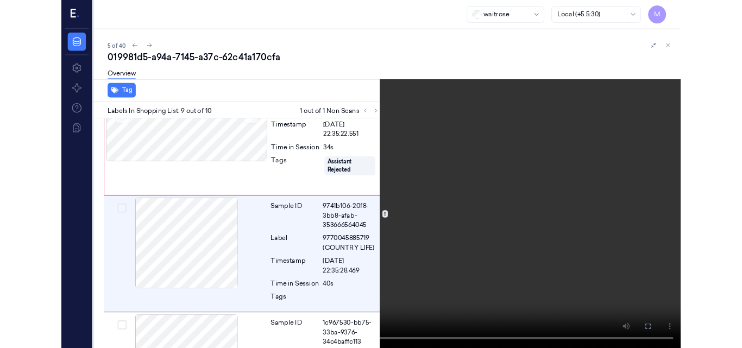
scroll to position [1145, 0]
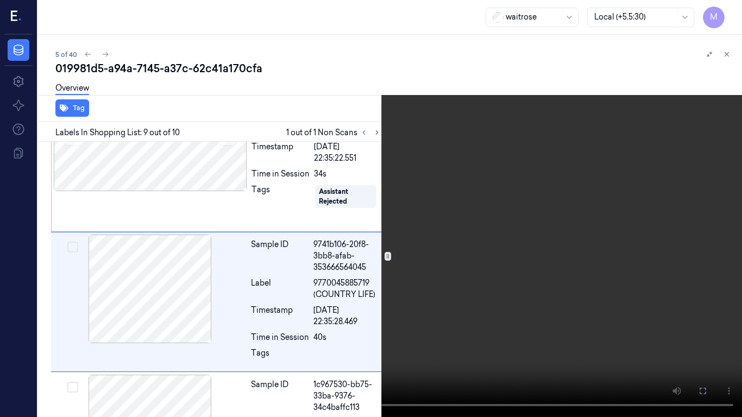
click at [432, 265] on video at bounding box center [371, 208] width 742 height 417
click at [420, 250] on video at bounding box center [371, 208] width 742 height 417
click at [472, 301] on video at bounding box center [371, 208] width 742 height 417
click at [0, 0] on icon at bounding box center [0, 0] width 0 height 0
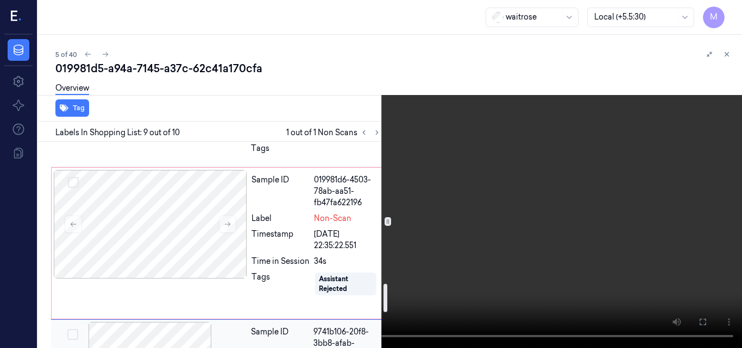
scroll to position [1037, 0]
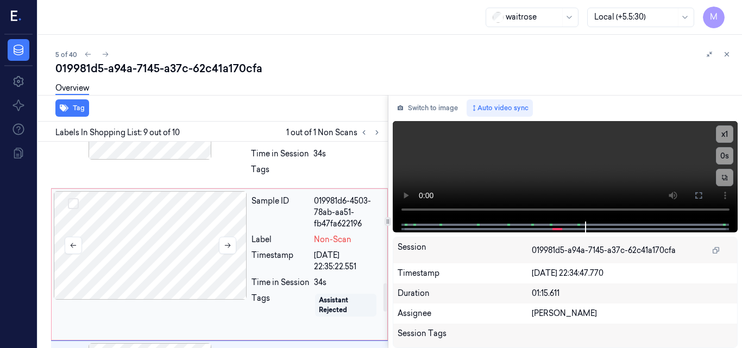
click at [182, 218] on div at bounding box center [150, 245] width 193 height 109
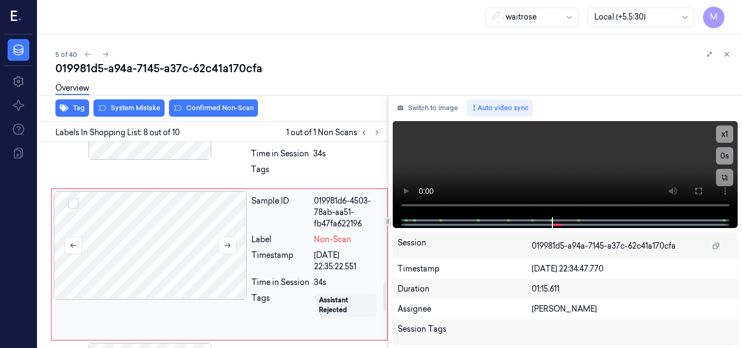
scroll to position [1033, 0]
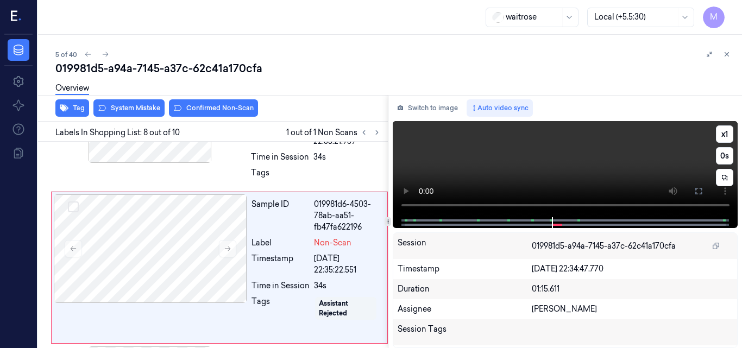
click at [587, 178] on video at bounding box center [566, 169] width 346 height 96
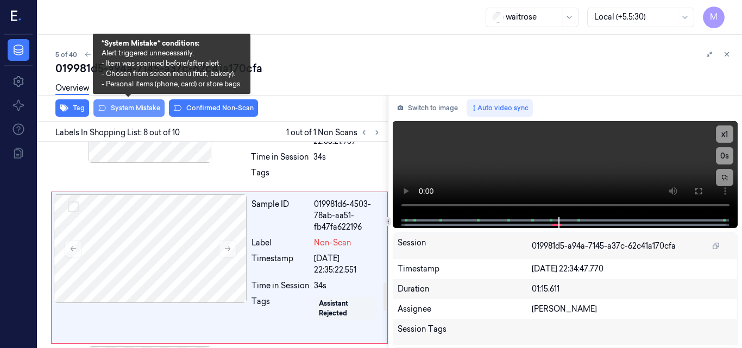
click at [130, 109] on button "System Mistake" at bounding box center [128, 107] width 71 height 17
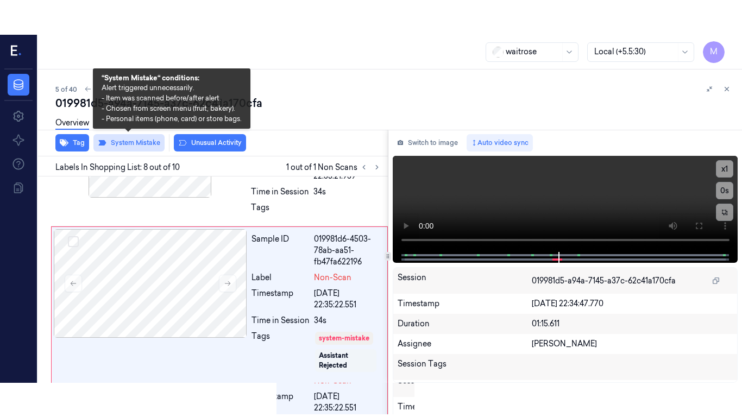
scroll to position [1036, 0]
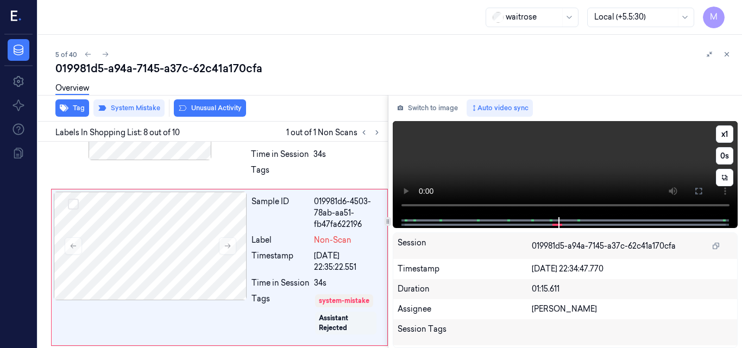
click at [607, 155] on video at bounding box center [566, 169] width 346 height 96
click at [693, 195] on button at bounding box center [698, 191] width 17 height 17
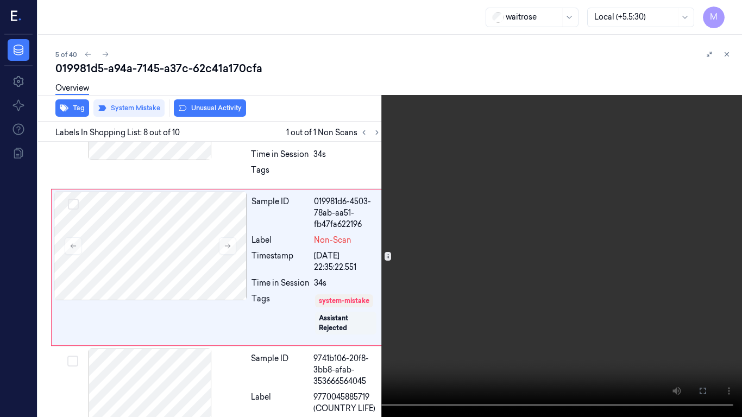
click at [543, 211] on video at bounding box center [371, 208] width 742 height 417
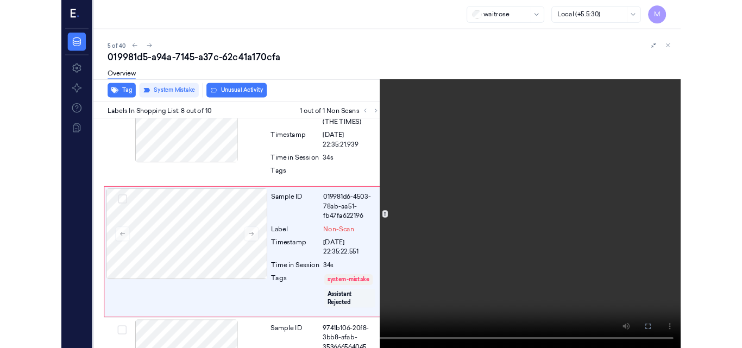
scroll to position [1001, 0]
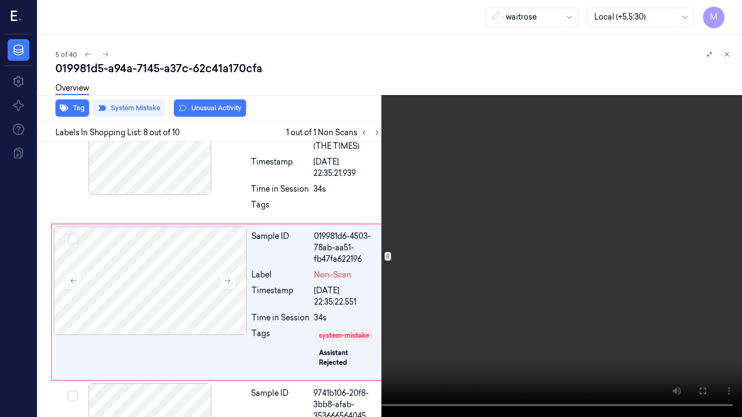
click at [0, 0] on icon at bounding box center [0, 0] width 0 height 0
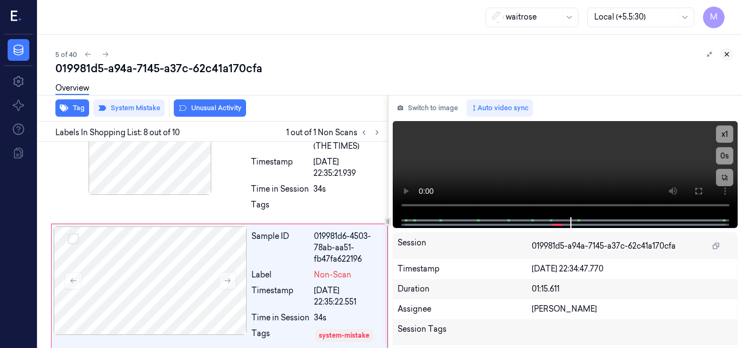
click at [724, 54] on icon at bounding box center [727, 55] width 8 height 8
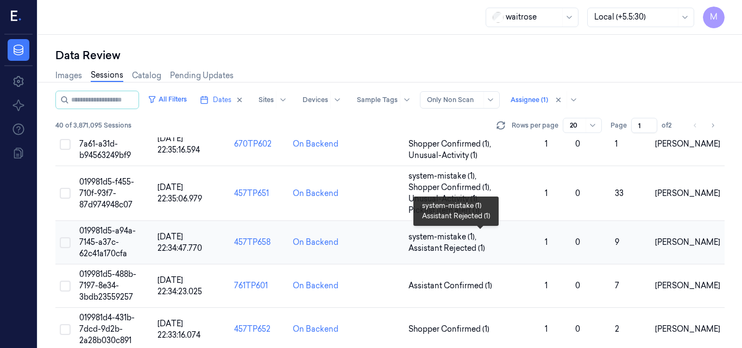
scroll to position [191, 0]
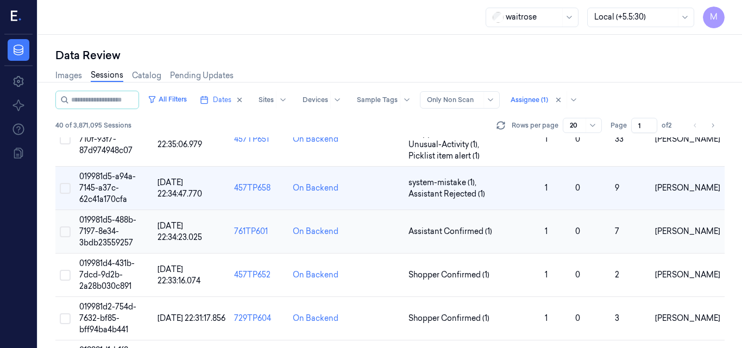
click at [114, 218] on span "019981d5-488b-7197-8e34-3bdb23559257" at bounding box center [107, 231] width 57 height 33
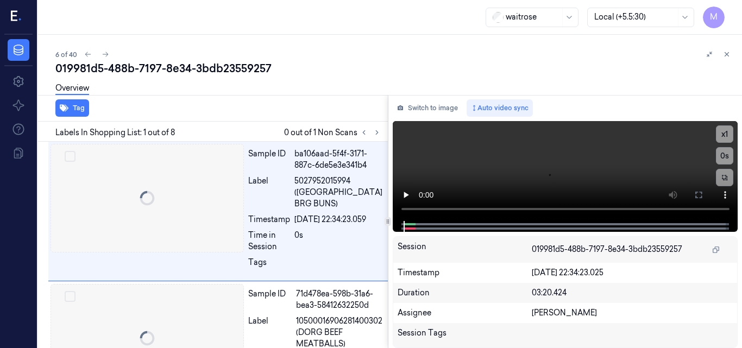
scroll to position [0, 2]
click at [377, 130] on icon at bounding box center [377, 133] width 8 height 8
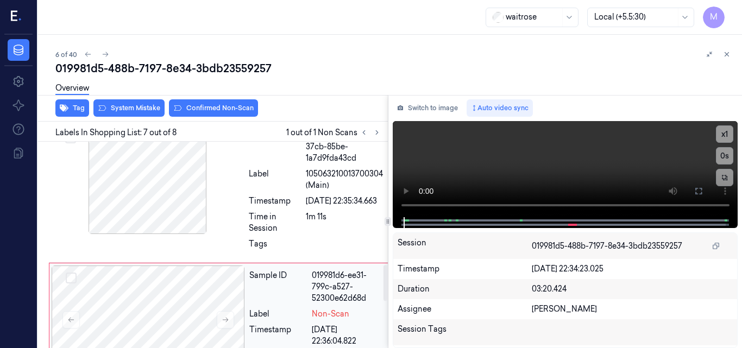
scroll to position [707, 2]
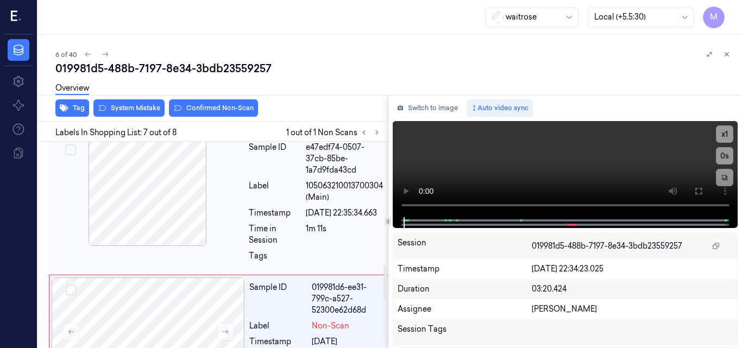
click at [181, 239] on div at bounding box center [147, 191] width 193 height 109
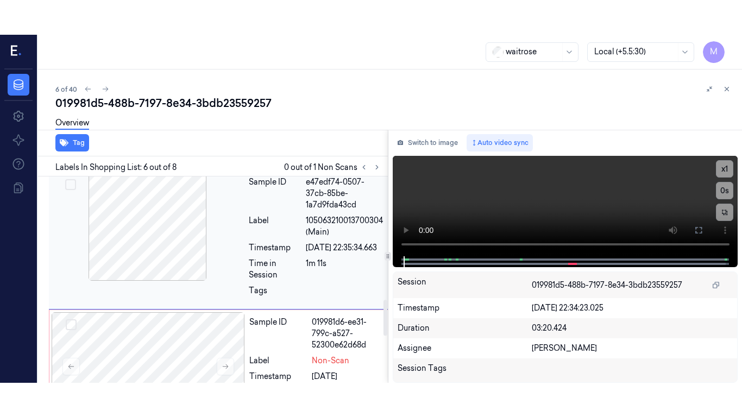
scroll to position [719, 2]
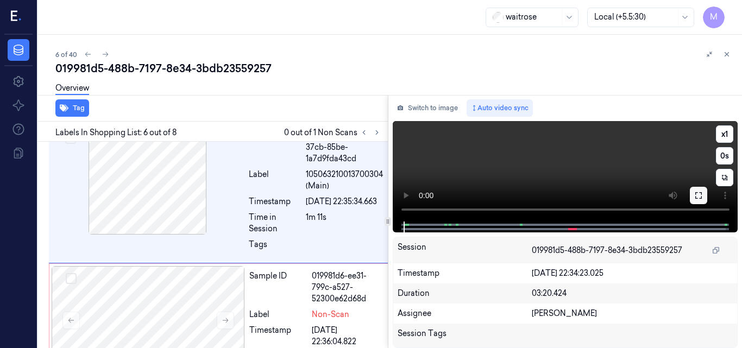
click at [698, 198] on icon at bounding box center [698, 195] width 9 height 9
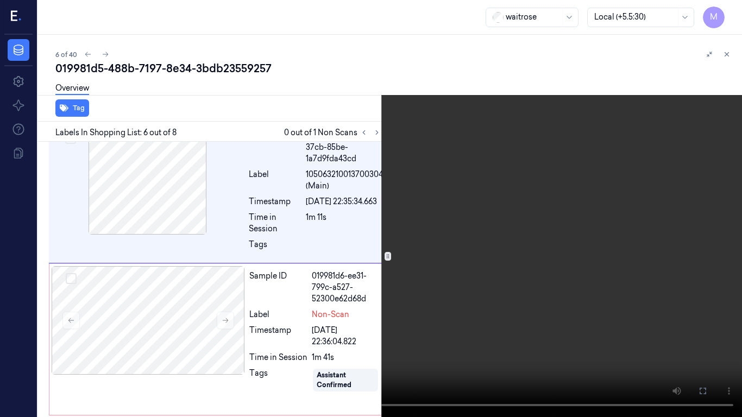
click at [454, 196] on video at bounding box center [371, 208] width 742 height 417
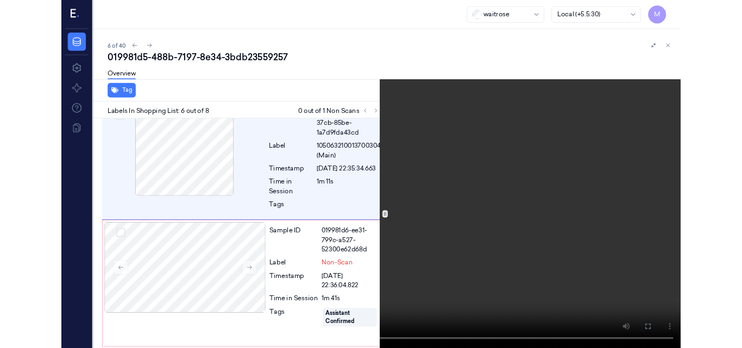
scroll to position [684, 2]
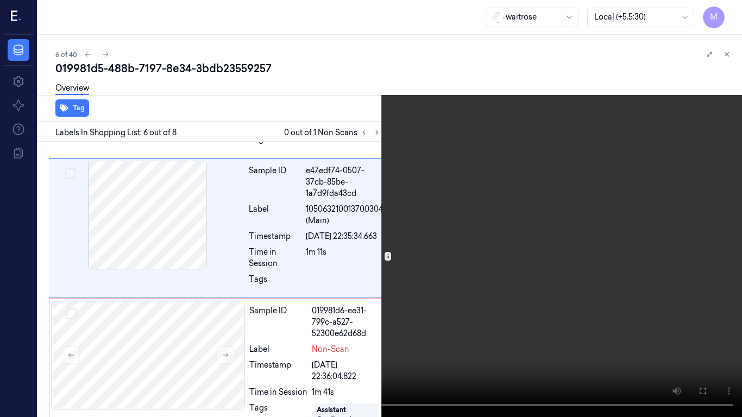
click at [0, 0] on icon at bounding box center [0, 0] width 0 height 0
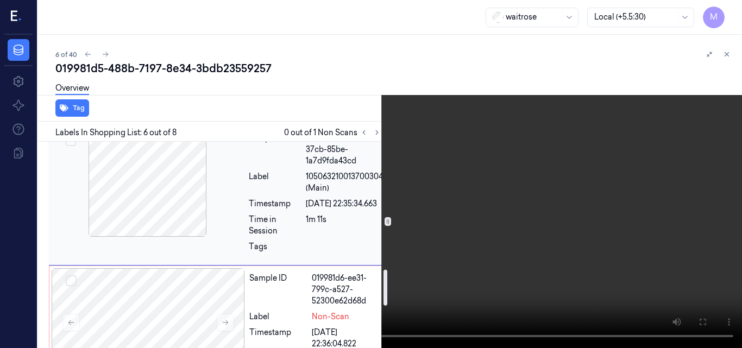
scroll to position [738, 2]
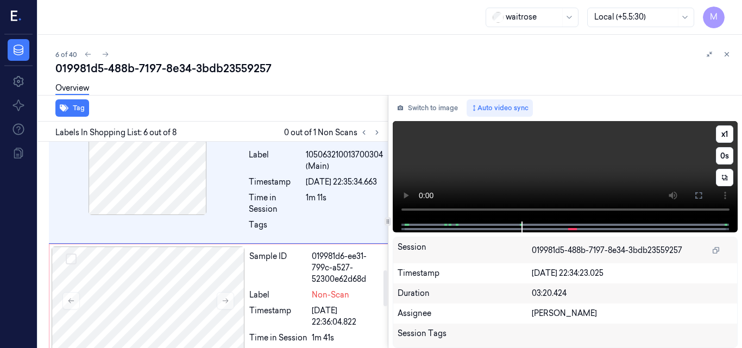
click at [606, 169] on video at bounding box center [566, 171] width 346 height 101
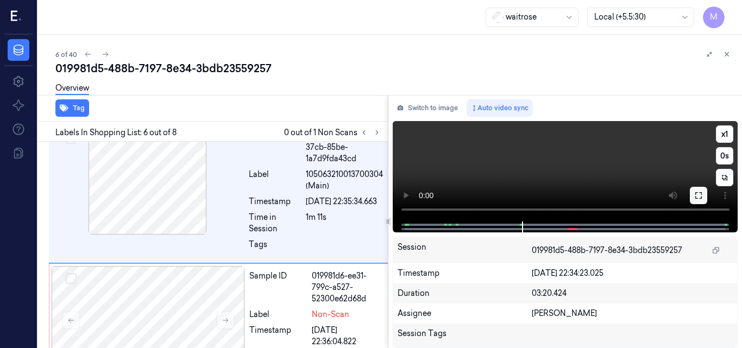
click at [698, 196] on icon at bounding box center [698, 195] width 9 height 9
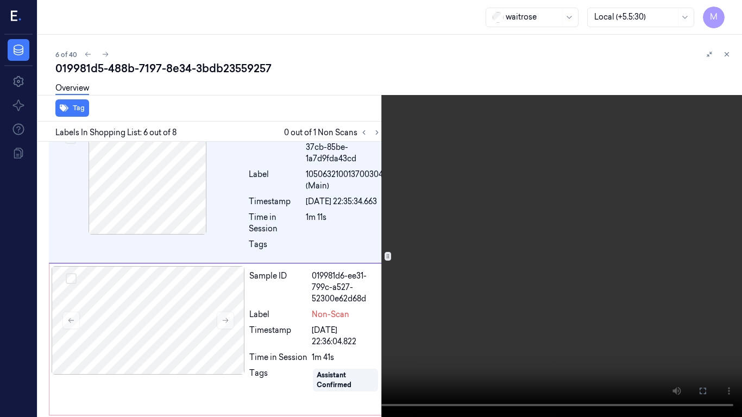
click at [0, 0] on icon at bounding box center [0, 0] width 0 height 0
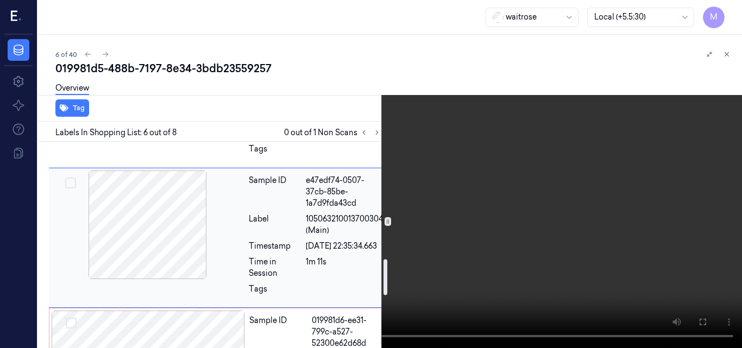
scroll to position [610, 2]
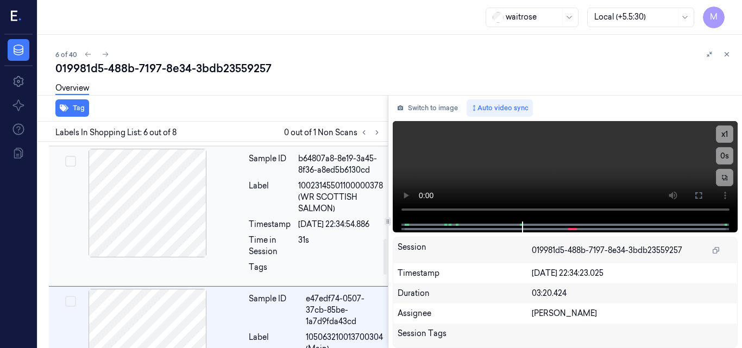
click at [171, 230] on div at bounding box center [147, 203] width 193 height 109
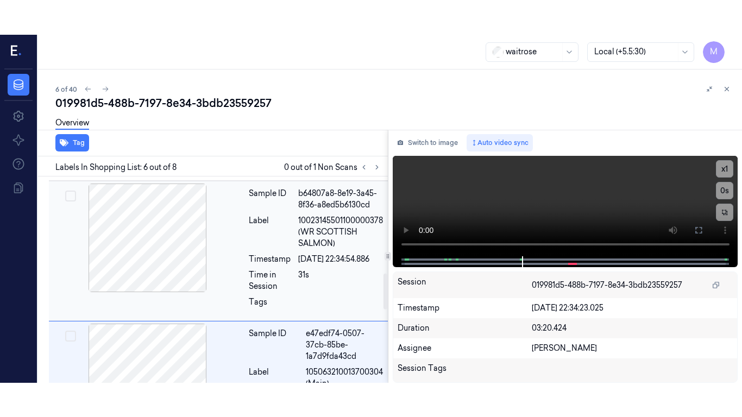
scroll to position [567, 2]
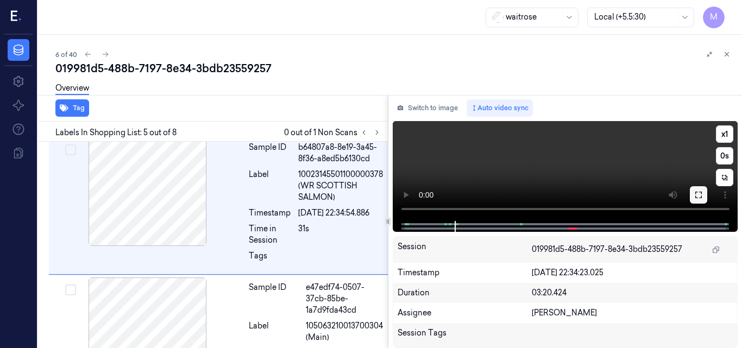
click at [700, 195] on icon at bounding box center [698, 195] width 9 height 9
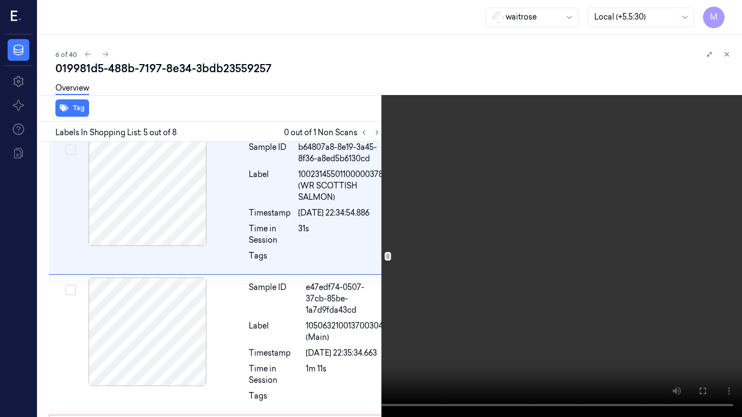
click at [464, 202] on video at bounding box center [371, 208] width 742 height 417
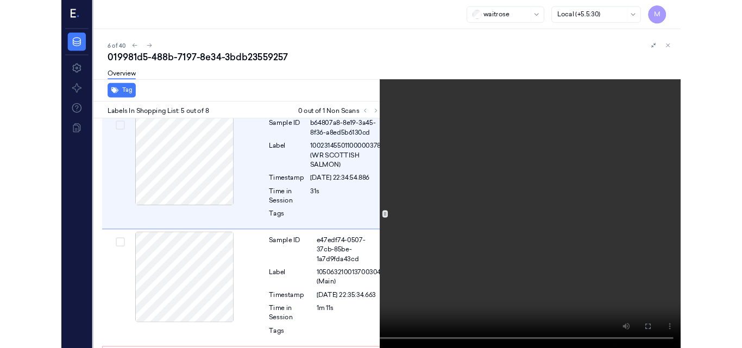
scroll to position [532, 2]
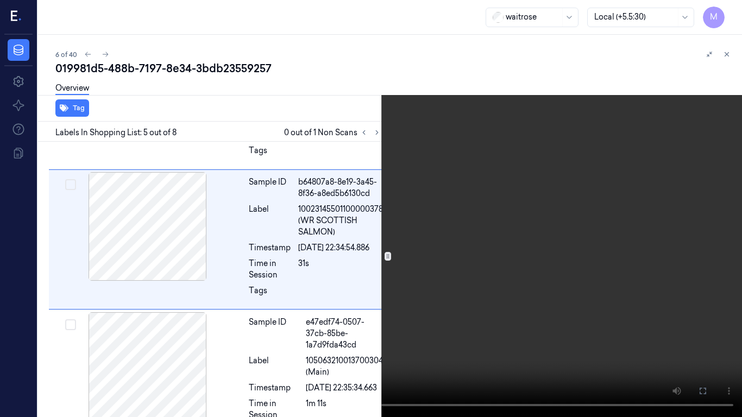
click at [0, 0] on button at bounding box center [0, 0] width 0 height 0
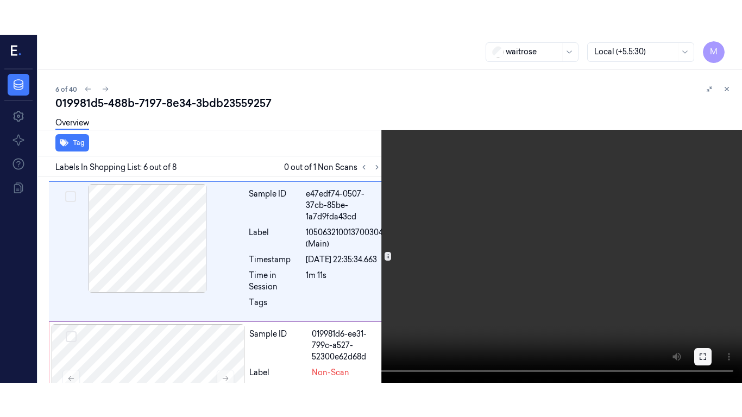
scroll to position [719, 2]
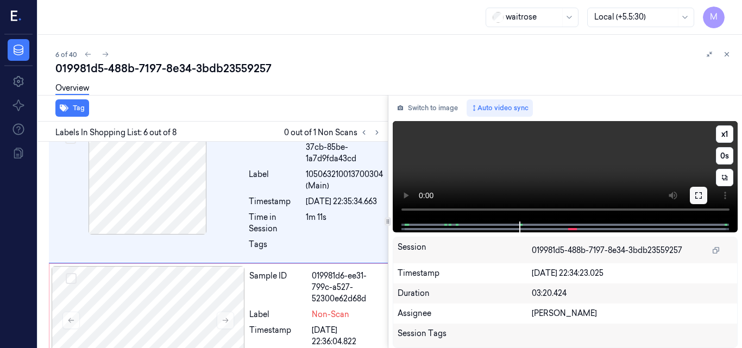
click at [700, 191] on icon at bounding box center [698, 195] width 9 height 9
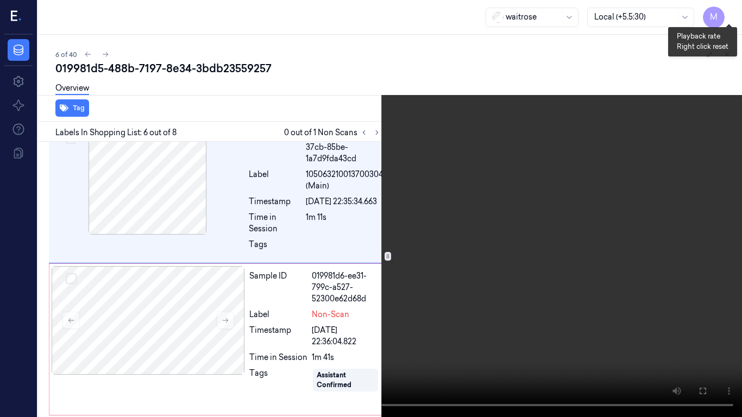
click at [726, 10] on button "x 1" at bounding box center [728, 12] width 17 height 17
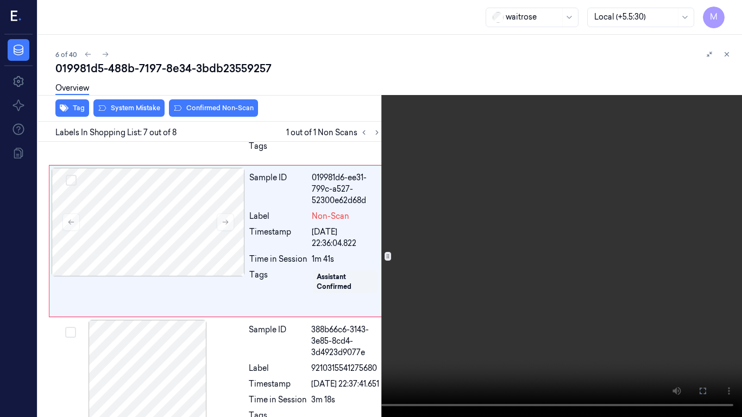
click at [503, 201] on video at bounding box center [371, 208] width 742 height 417
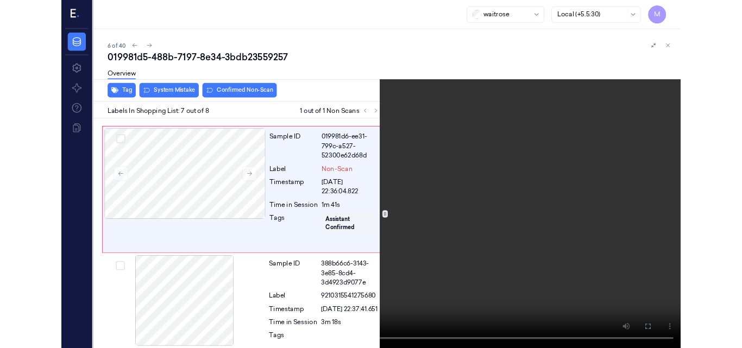
scroll to position [836, 2]
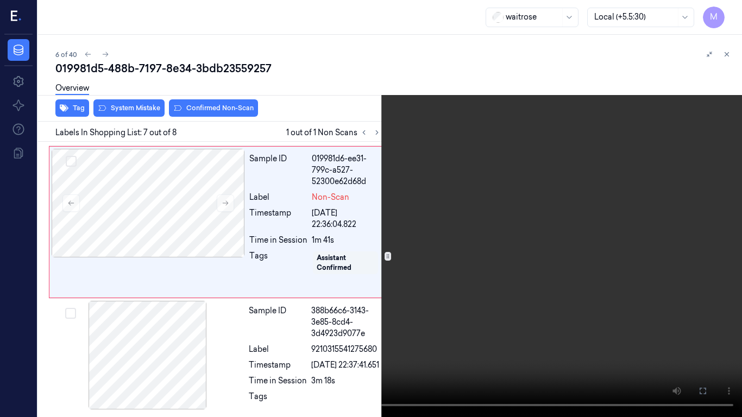
click at [0, 0] on icon at bounding box center [0, 0] width 0 height 0
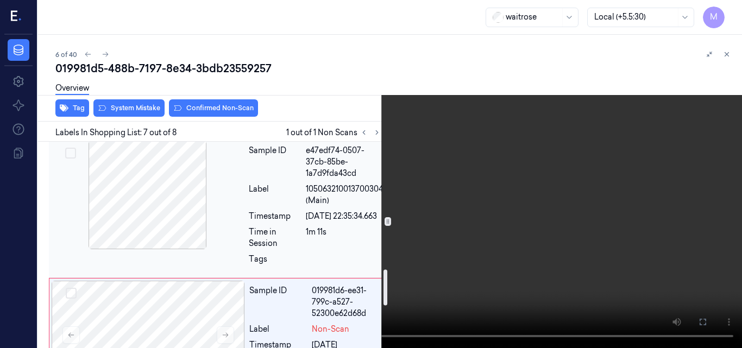
scroll to position [813, 2]
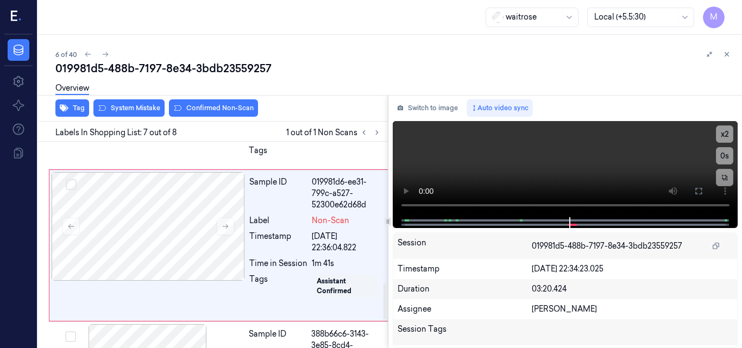
click at [140, 102] on div "Overview" at bounding box center [394, 90] width 678 height 28
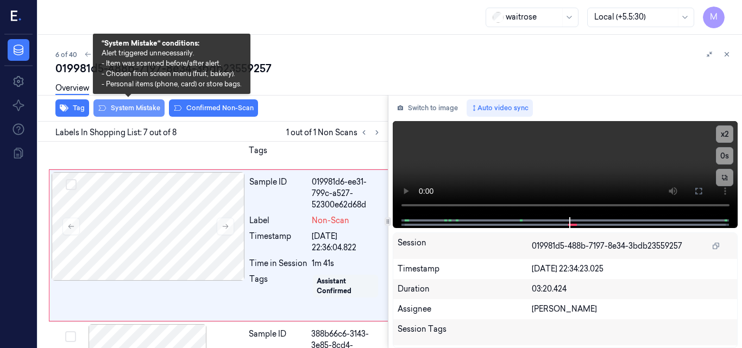
click at [139, 104] on button "System Mistake" at bounding box center [128, 107] width 71 height 17
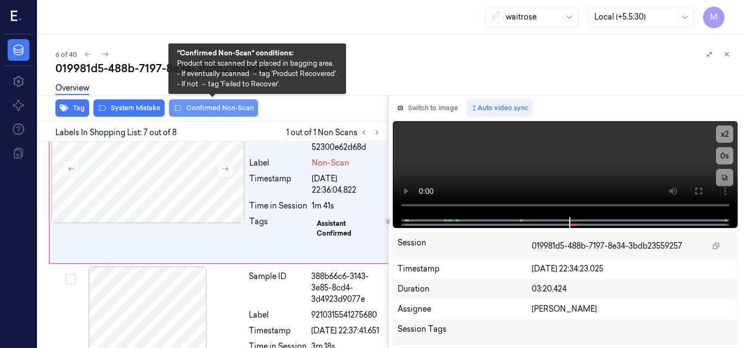
scroll to position [873, 2]
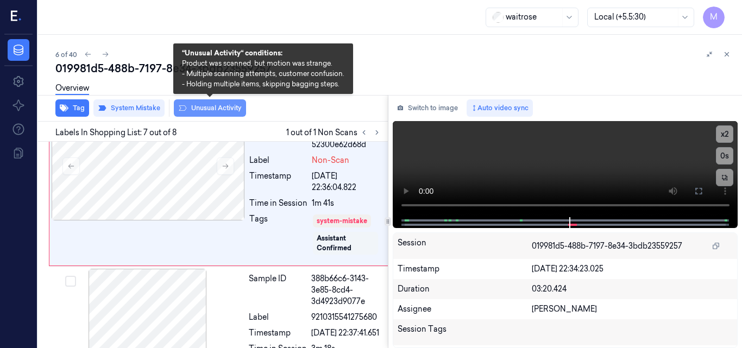
click at [202, 108] on button "Unusual Activity" at bounding box center [210, 107] width 72 height 17
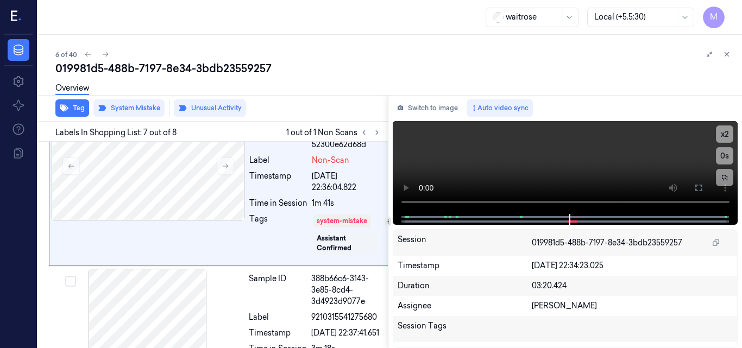
click at [727, 54] on icon at bounding box center [727, 55] width 8 height 8
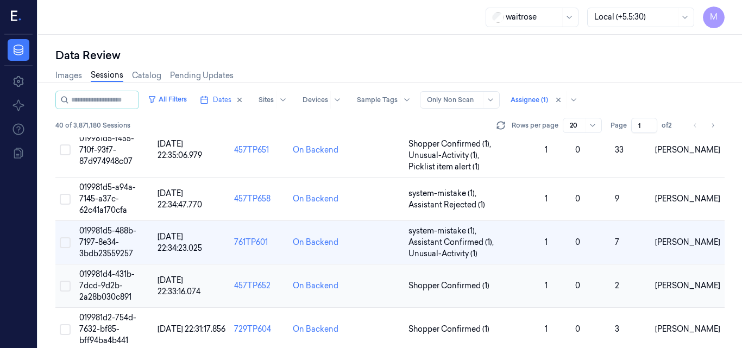
scroll to position [235, 0]
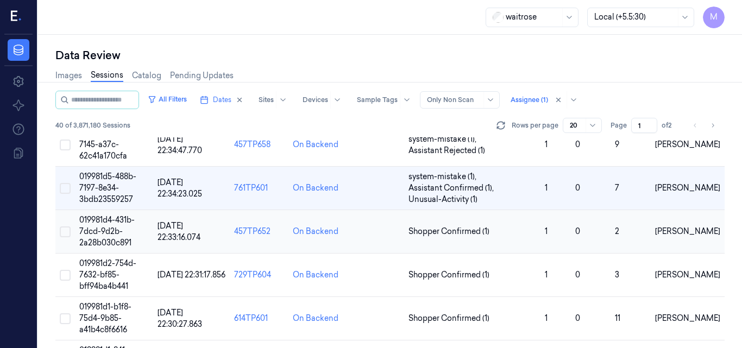
click at [114, 230] on span "019981d4-431b-7dcd-9d2b-2a28b030c891" at bounding box center [106, 231] width 55 height 33
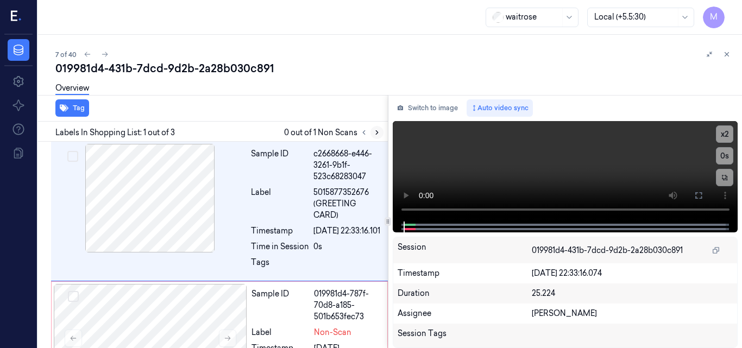
click at [376, 133] on icon at bounding box center [377, 133] width 8 height 8
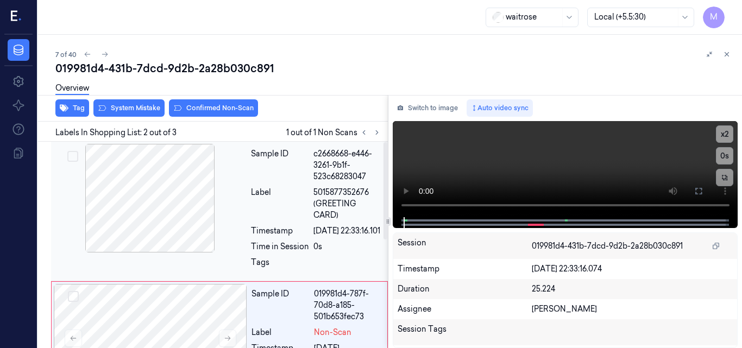
click at [170, 204] on div at bounding box center [149, 198] width 193 height 109
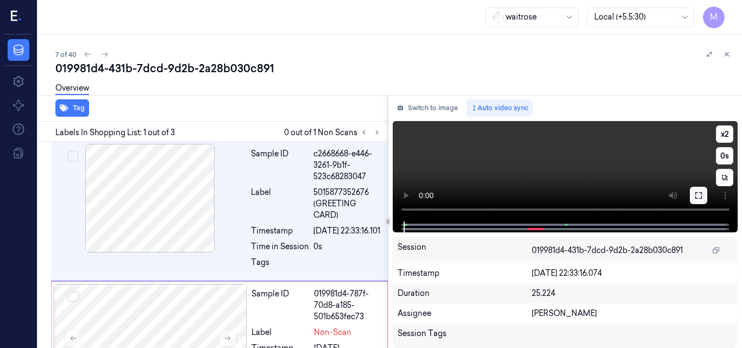
click at [702, 195] on icon at bounding box center [698, 195] width 9 height 9
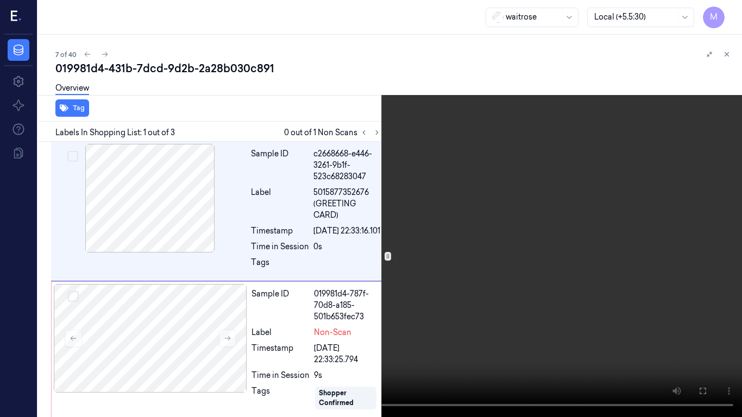
click at [397, 199] on video at bounding box center [371, 208] width 742 height 417
click at [731, 9] on button "x 2" at bounding box center [728, 12] width 17 height 17
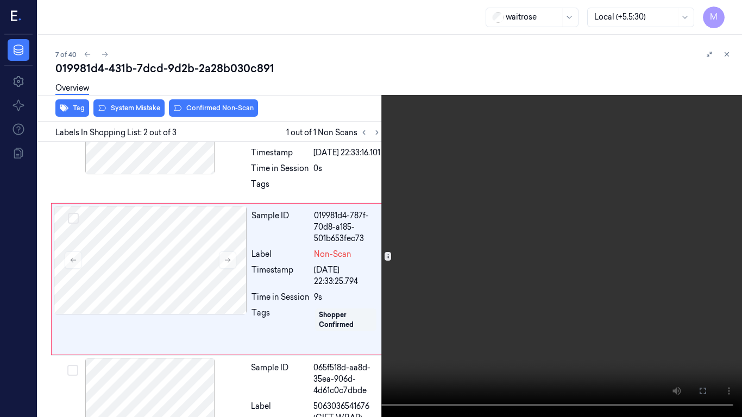
click at [405, 198] on video at bounding box center [371, 208] width 742 height 417
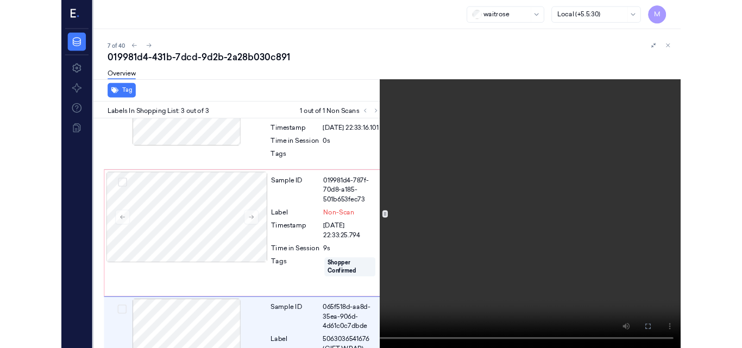
scroll to position [160, 0]
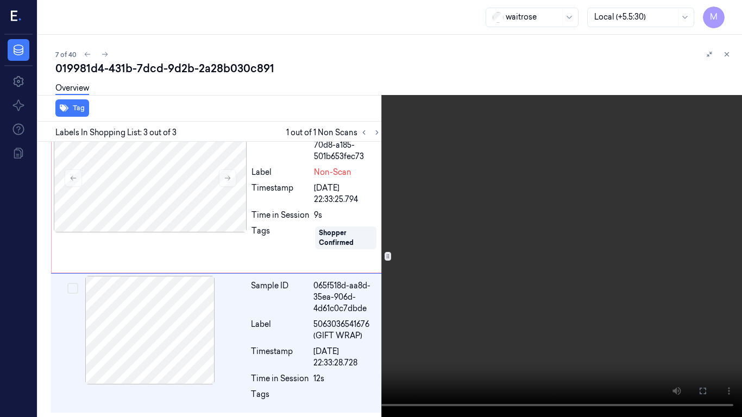
click at [0, 0] on icon at bounding box center [0, 0] width 0 height 0
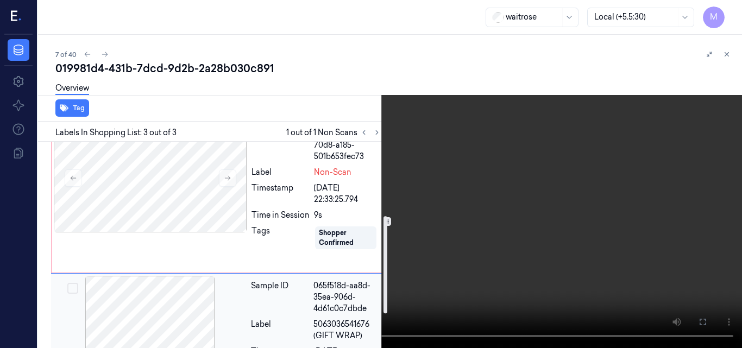
scroll to position [106, 0]
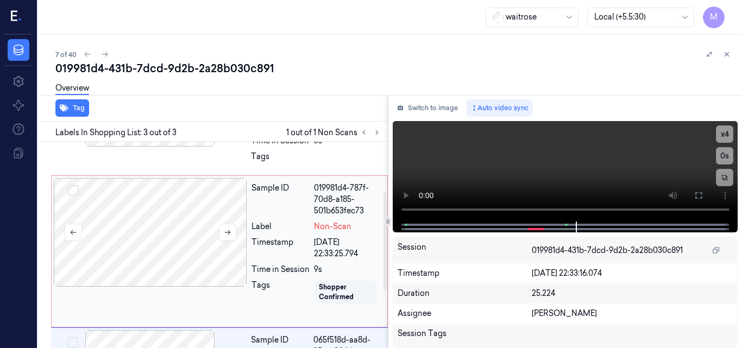
click at [166, 225] on div at bounding box center [150, 232] width 193 height 109
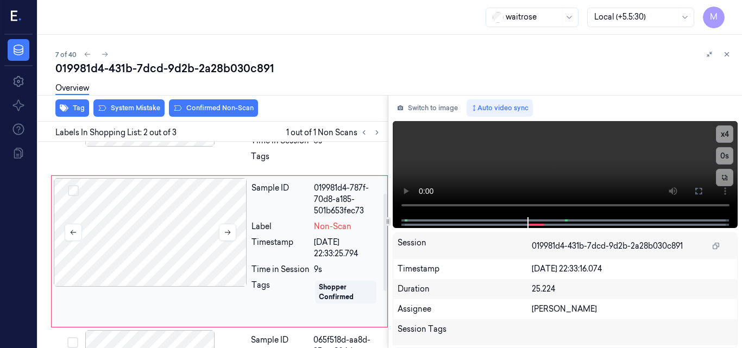
scroll to position [112, 0]
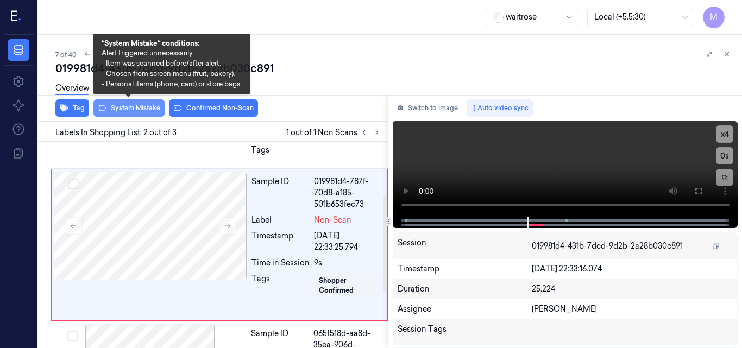
click at [137, 105] on button "System Mistake" at bounding box center [128, 107] width 71 height 17
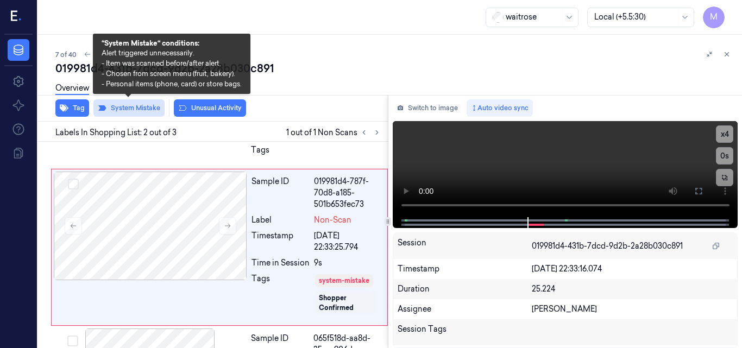
scroll to position [115, 0]
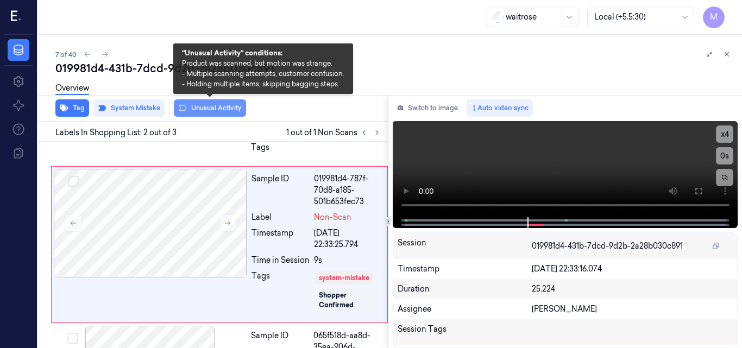
click at [229, 108] on button "Unusual Activity" at bounding box center [210, 107] width 72 height 17
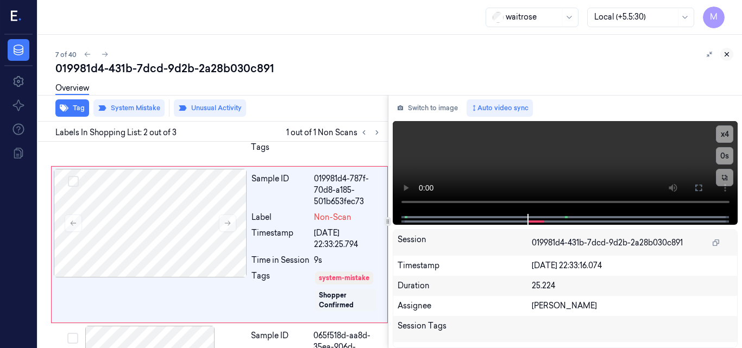
click at [726, 53] on icon at bounding box center [727, 55] width 8 height 8
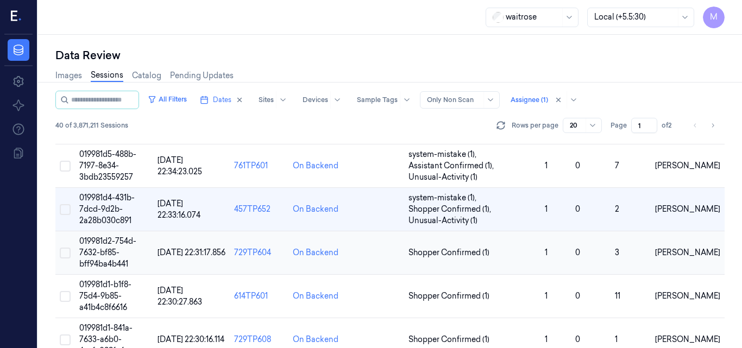
scroll to position [278, 0]
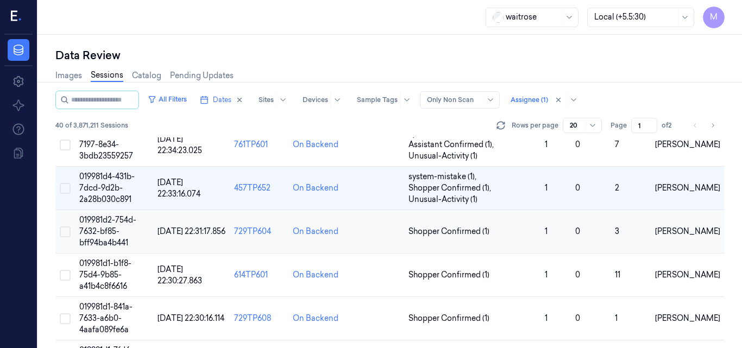
click at [109, 231] on span "019981d2-754d-7632-bf85-bff94ba4b441" at bounding box center [107, 231] width 57 height 33
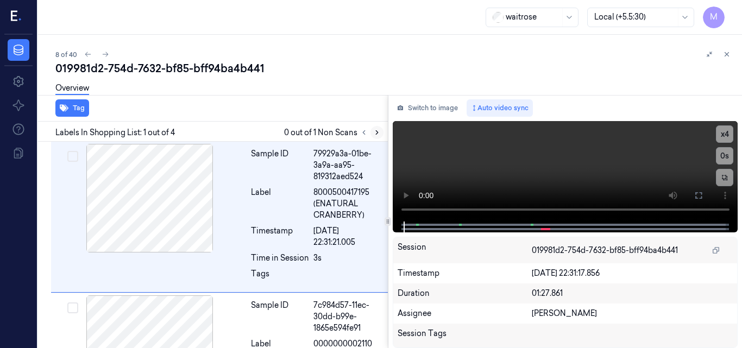
click at [377, 132] on icon at bounding box center [377, 133] width 2 height 4
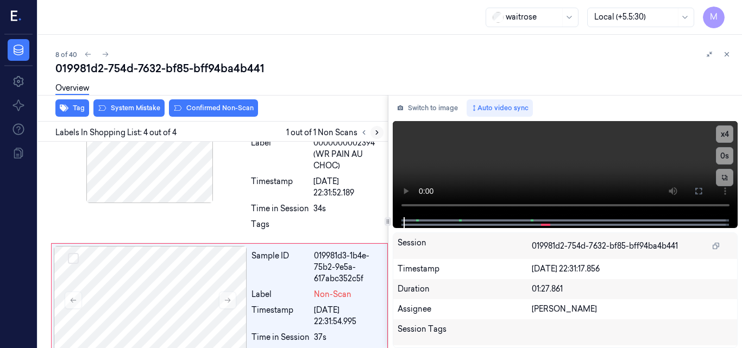
scroll to position [404, 0]
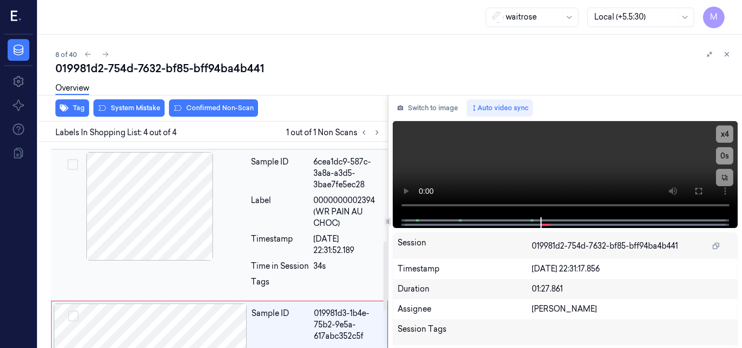
click at [160, 197] on div at bounding box center [149, 206] width 193 height 109
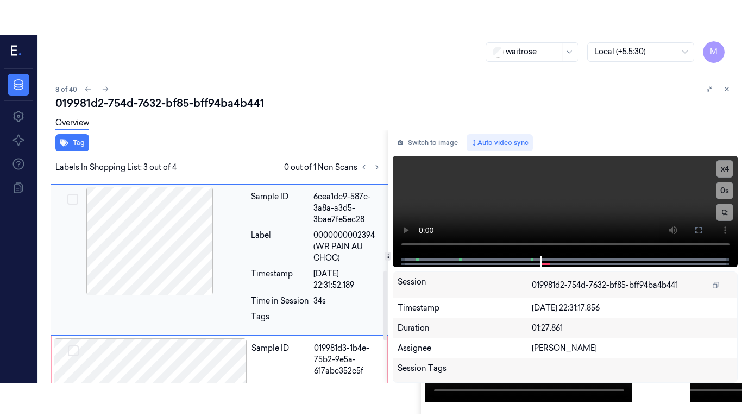
scroll to position [275, 0]
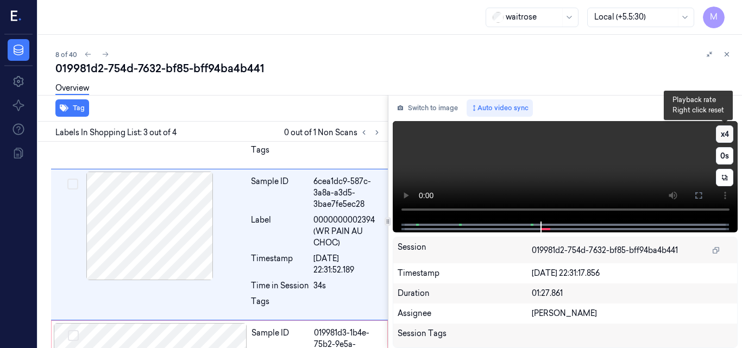
click at [724, 133] on button "x 4" at bounding box center [724, 134] width 17 height 17
click at [596, 140] on video at bounding box center [566, 171] width 346 height 101
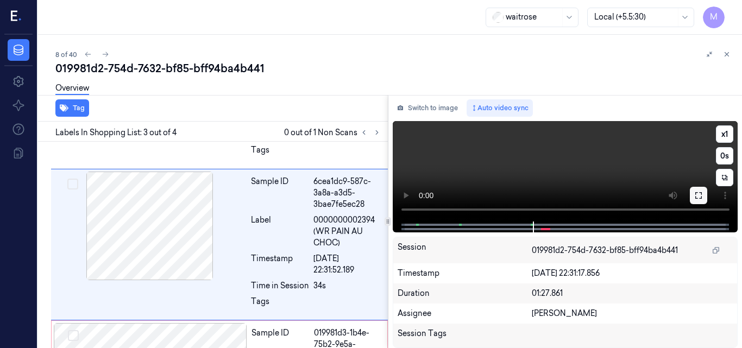
click at [704, 199] on button at bounding box center [698, 195] width 17 height 17
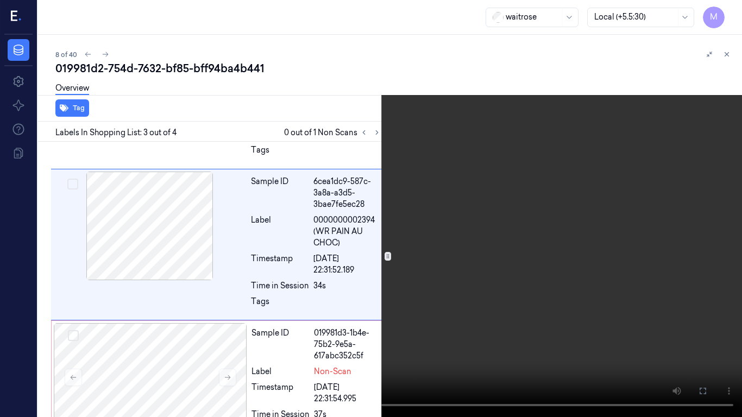
click at [463, 209] on video at bounding box center [371, 208] width 742 height 417
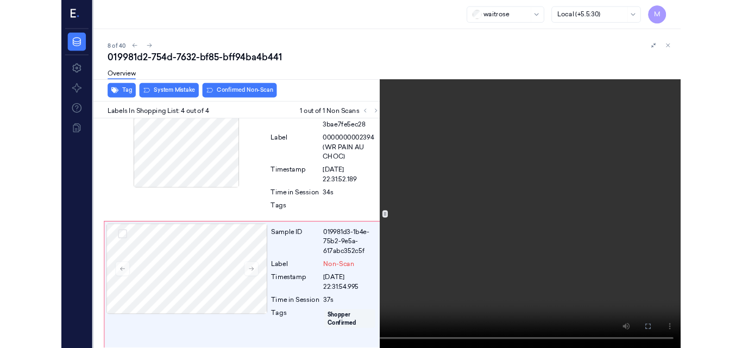
scroll to position [335, 0]
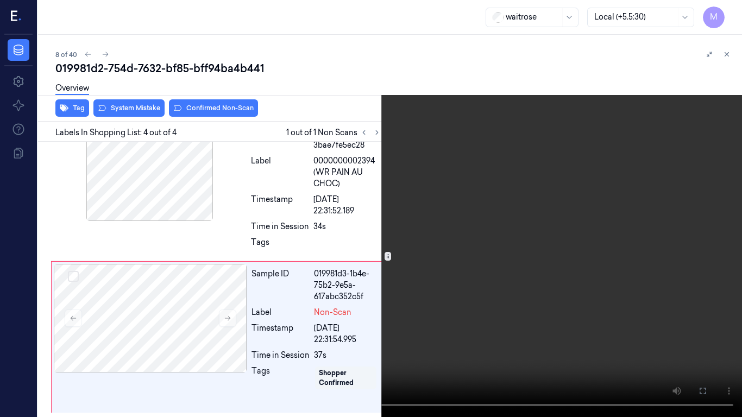
click at [500, 242] on video at bounding box center [371, 208] width 742 height 417
click at [0, 0] on icon at bounding box center [0, 0] width 0 height 0
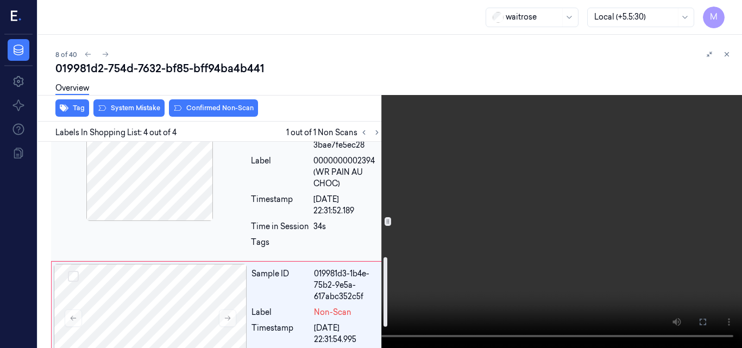
scroll to position [389, 0]
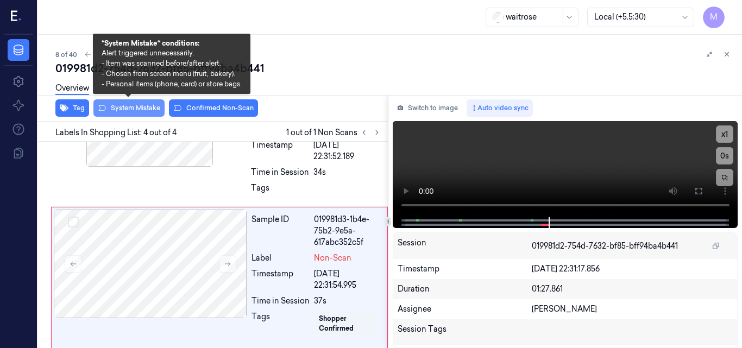
click at [134, 108] on button "System Mistake" at bounding box center [128, 107] width 71 height 17
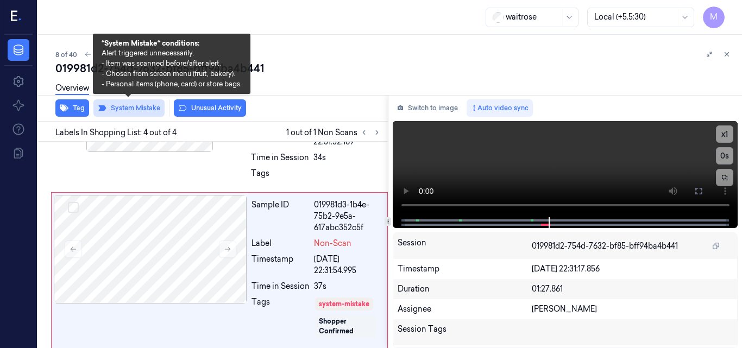
scroll to position [409, 0]
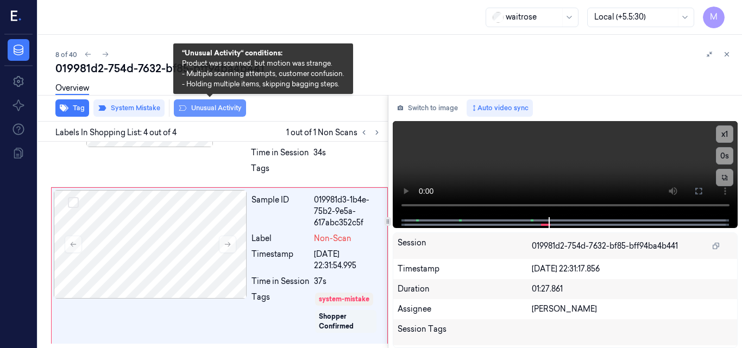
click at [190, 108] on button "Unusual Activity" at bounding box center [210, 107] width 72 height 17
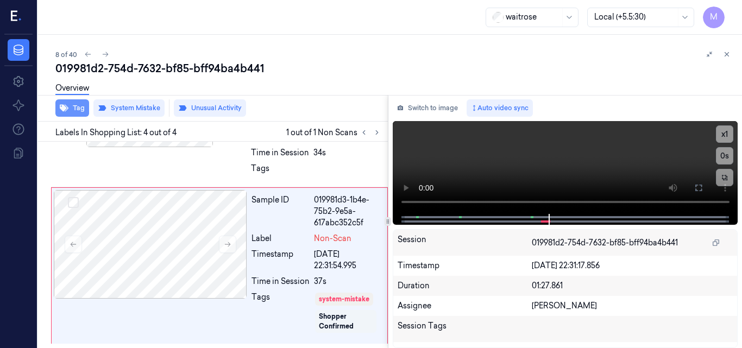
click at [80, 106] on button "Tag" at bounding box center [72, 107] width 34 height 17
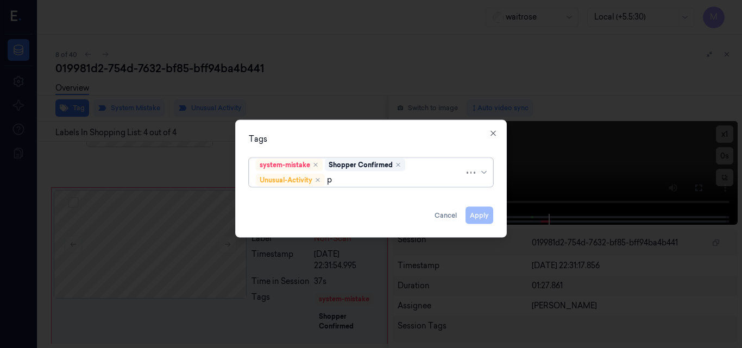
type input "pi"
click at [286, 199] on div "Picklist item alert" at bounding box center [287, 200] width 62 height 11
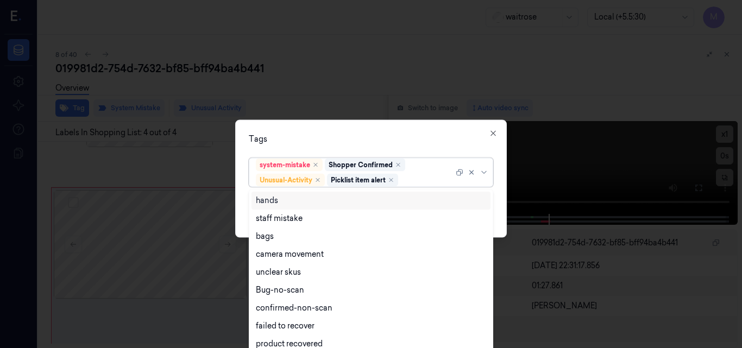
click at [348, 142] on div "Tags" at bounding box center [371, 138] width 244 height 11
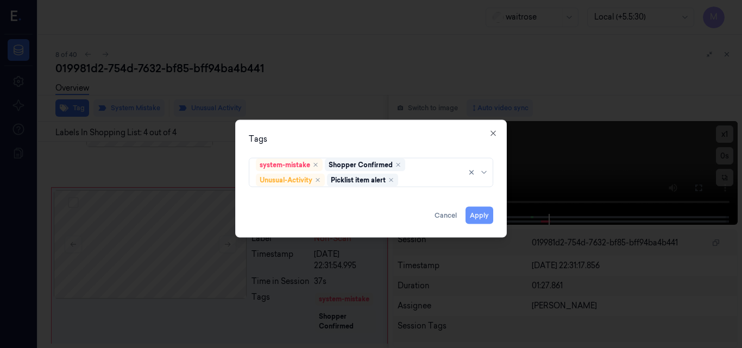
click at [478, 214] on button "Apply" at bounding box center [480, 214] width 28 height 17
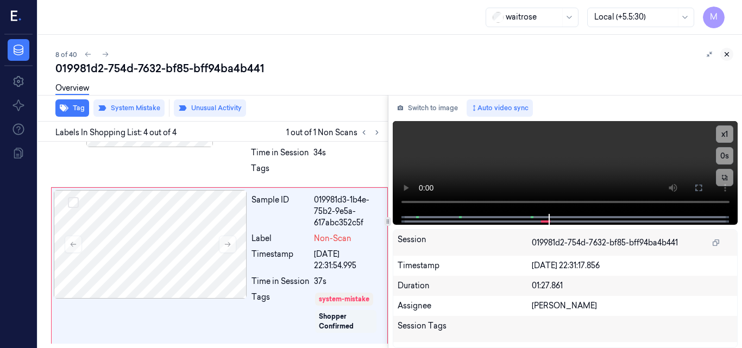
click at [726, 52] on icon at bounding box center [727, 55] width 8 height 8
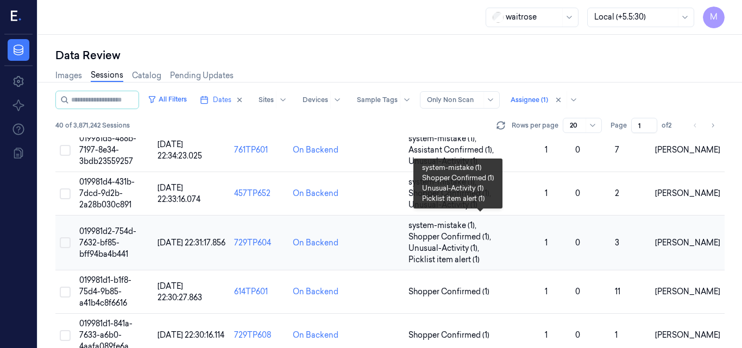
scroll to position [327, 0]
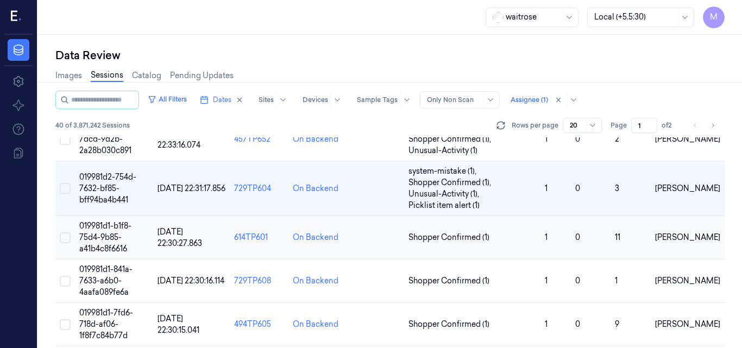
click at [114, 230] on span "019981d1-b1f8-75d4-9b85-a41b4c8f6616" at bounding box center [105, 237] width 52 height 33
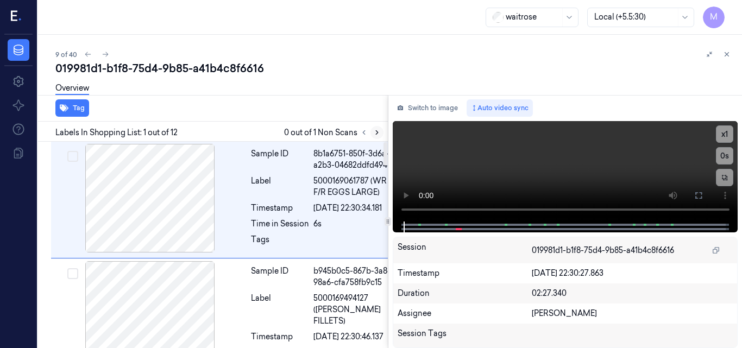
click at [377, 135] on icon at bounding box center [377, 133] width 8 height 8
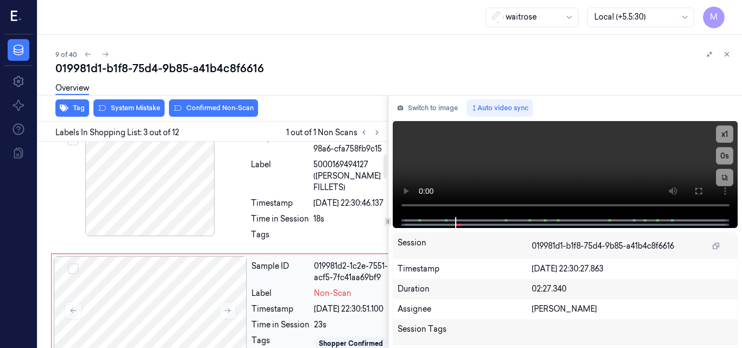
scroll to position [112, 0]
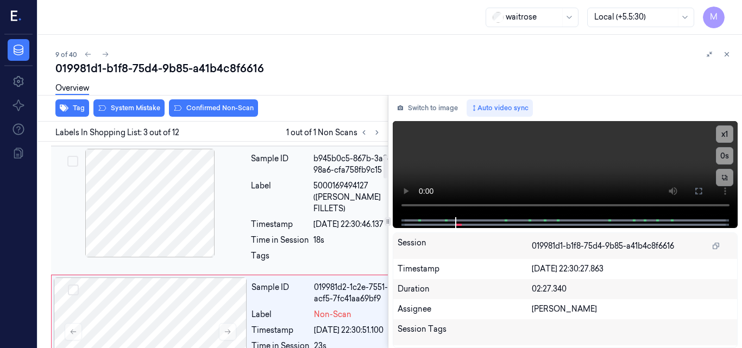
click at [154, 217] on div at bounding box center [149, 203] width 193 height 109
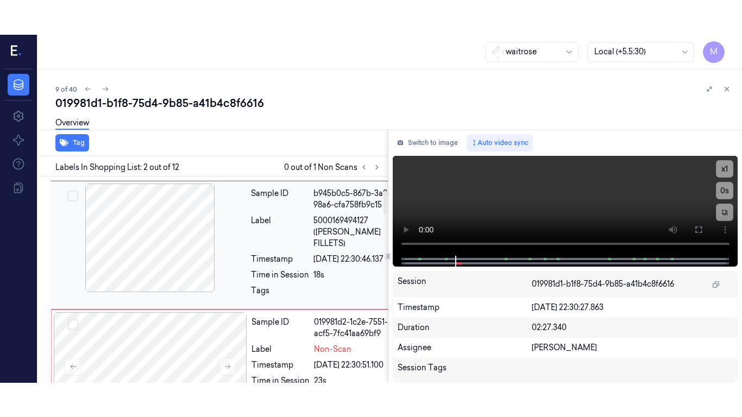
scroll to position [124, 0]
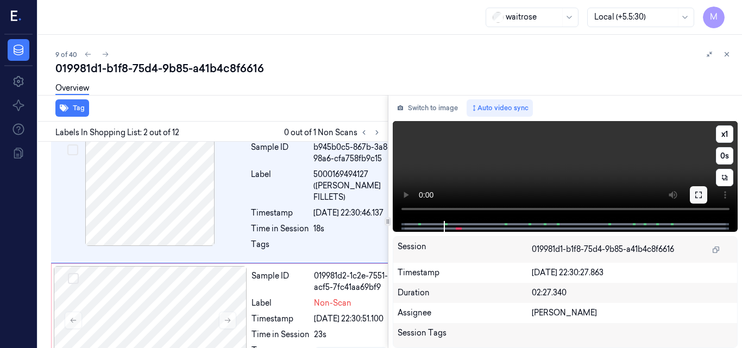
click at [697, 194] on icon at bounding box center [698, 195] width 9 height 9
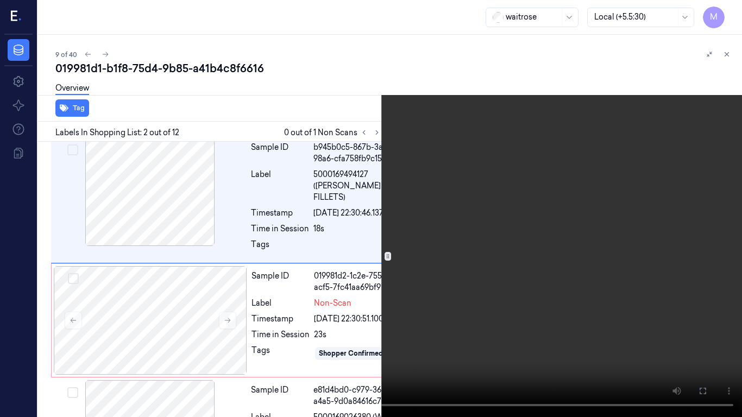
click at [532, 215] on video at bounding box center [371, 208] width 742 height 417
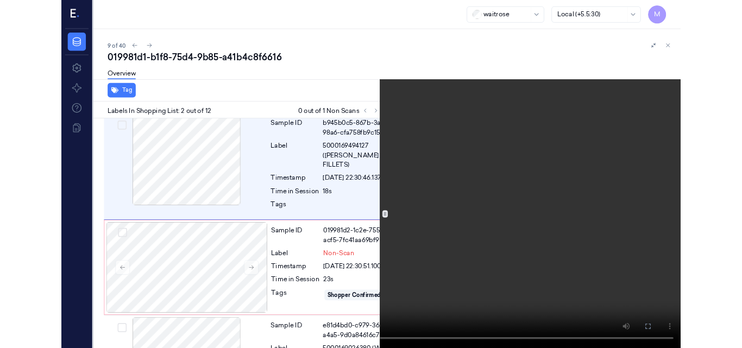
scroll to position [89, 0]
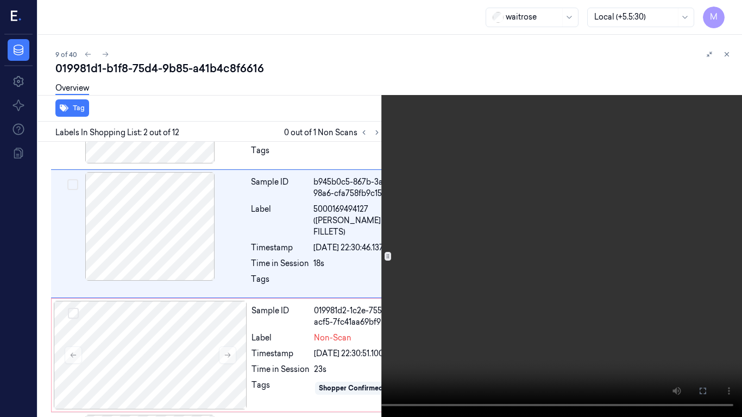
click at [532, 215] on video at bounding box center [371, 208] width 742 height 417
click at [0, 0] on icon at bounding box center [0, 0] width 0 height 0
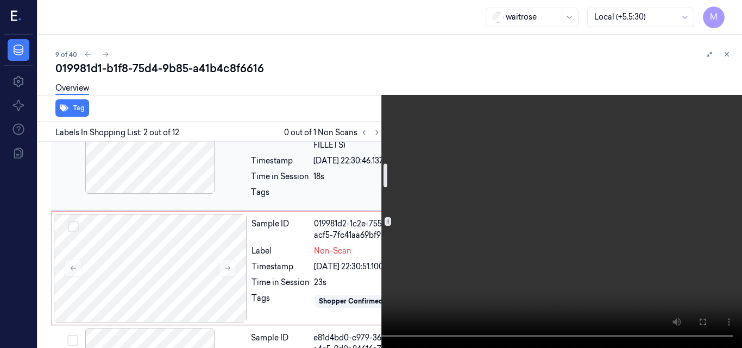
scroll to position [198, 0]
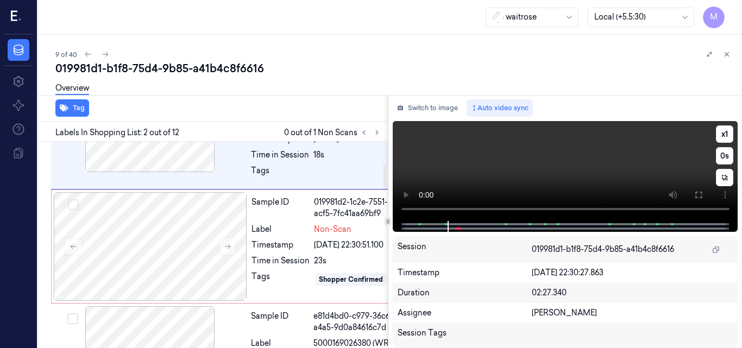
click at [524, 177] on video at bounding box center [566, 171] width 346 height 100
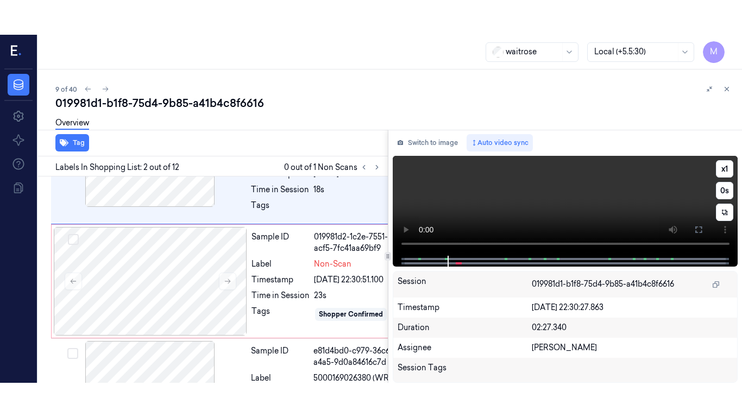
scroll to position [124, 0]
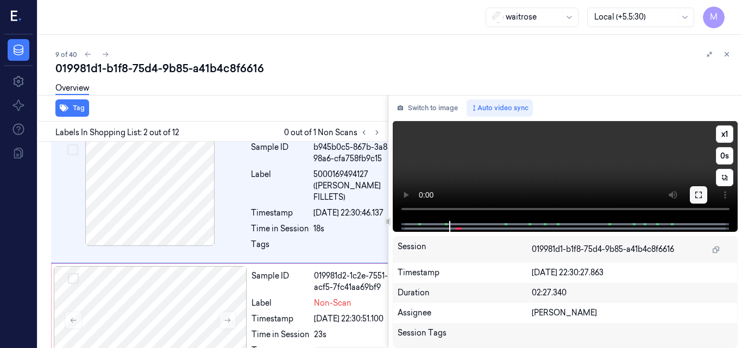
click at [702, 196] on icon at bounding box center [698, 195] width 9 height 9
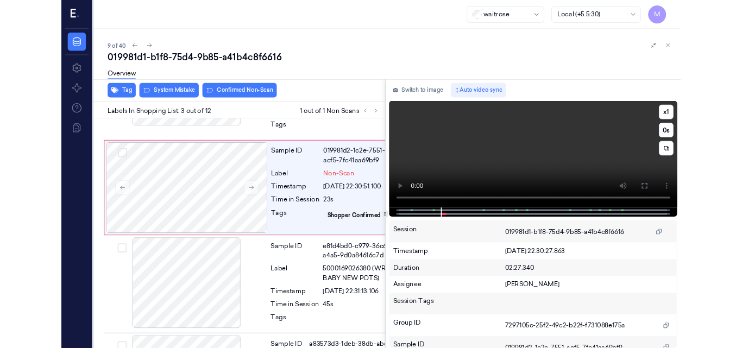
scroll to position [241, 0]
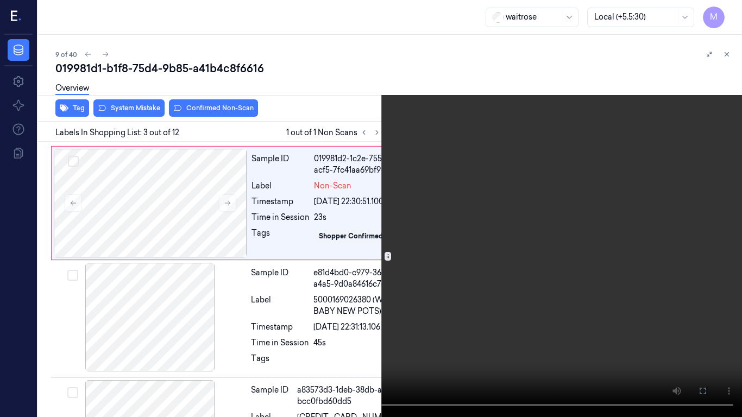
click at [545, 241] on video at bounding box center [371, 208] width 742 height 417
click at [0, 0] on icon at bounding box center [0, 0] width 0 height 0
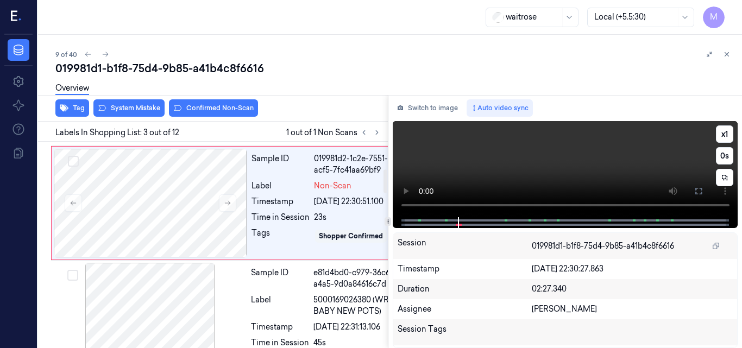
click at [566, 165] on video at bounding box center [566, 169] width 346 height 96
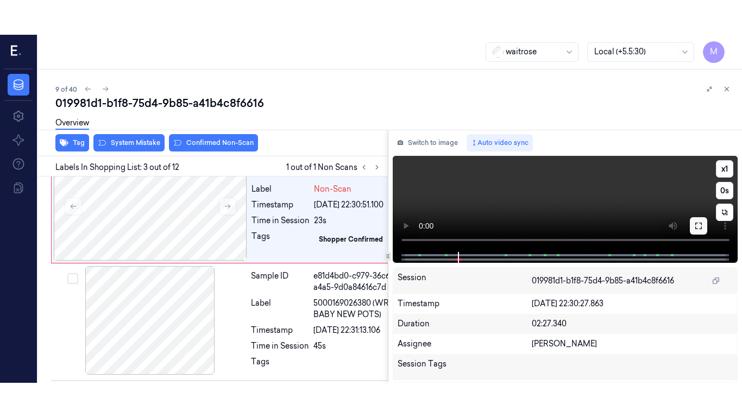
scroll to position [275, 0]
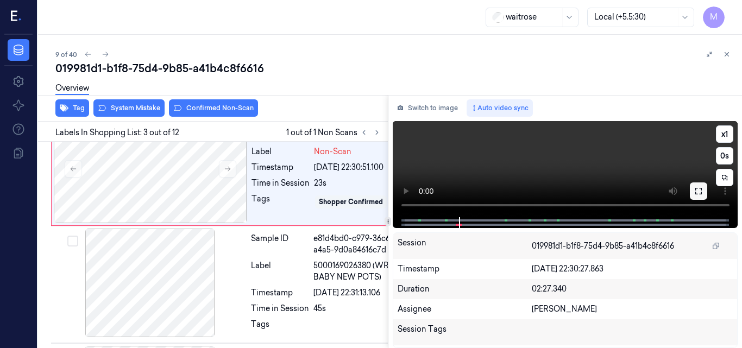
click at [699, 189] on icon at bounding box center [698, 191] width 9 height 9
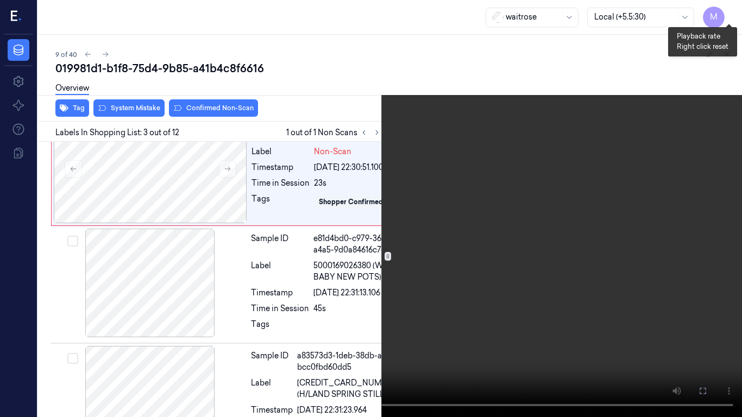
click at [726, 15] on button "x 1" at bounding box center [728, 12] width 17 height 17
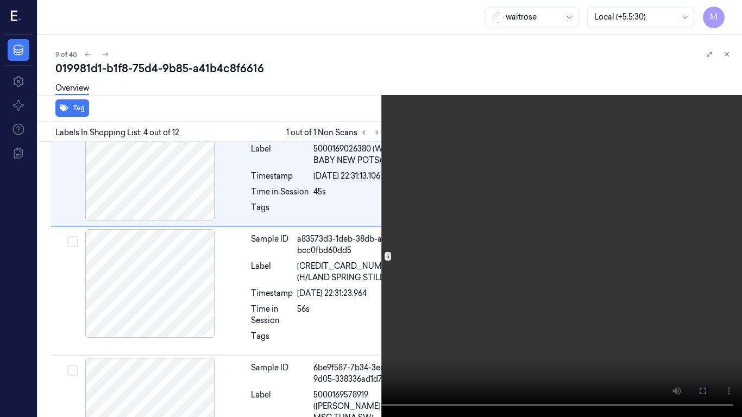
scroll to position [393, 0]
click at [468, 198] on video at bounding box center [371, 208] width 742 height 417
click at [0, 0] on icon at bounding box center [0, 0] width 0 height 0
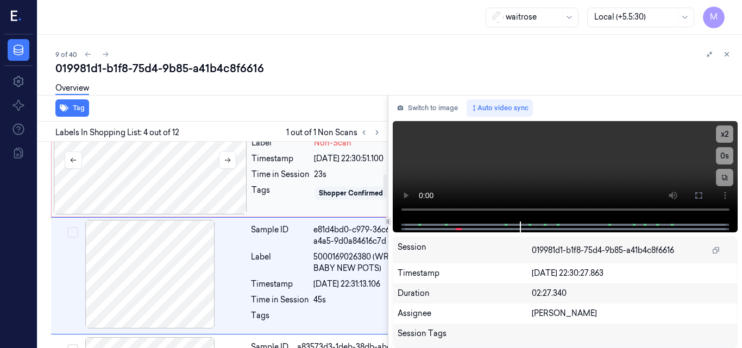
click at [152, 212] on div at bounding box center [150, 160] width 193 height 109
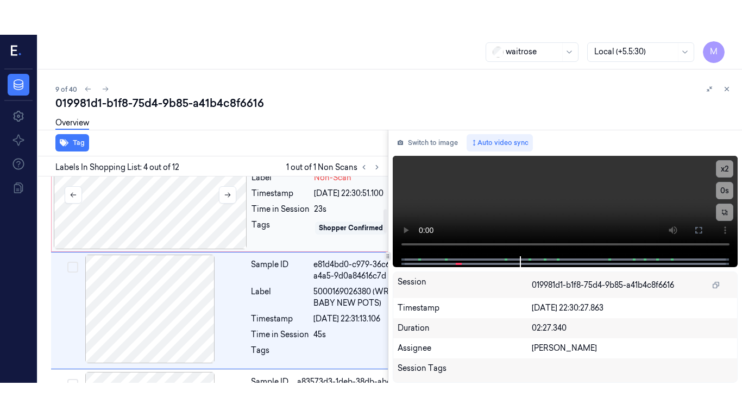
scroll to position [275, 0]
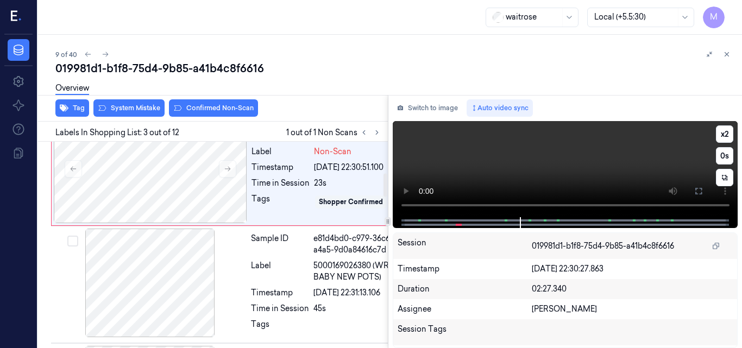
click at [591, 172] on video at bounding box center [566, 169] width 346 height 96
click at [623, 170] on video at bounding box center [566, 169] width 346 height 96
click at [619, 162] on video at bounding box center [566, 169] width 346 height 96
click at [704, 190] on button at bounding box center [698, 191] width 17 height 17
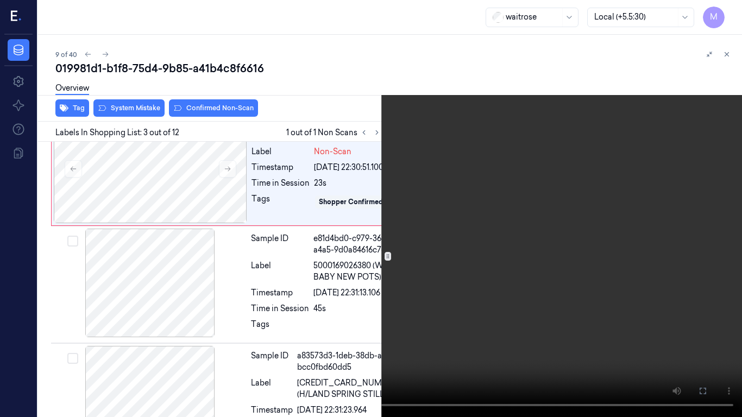
click at [508, 211] on video at bounding box center [371, 208] width 742 height 417
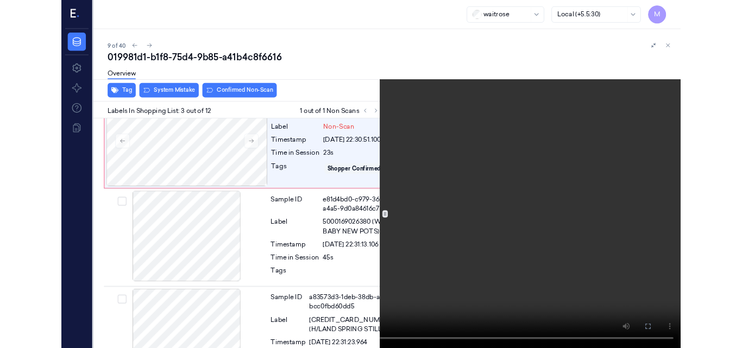
scroll to position [241, 0]
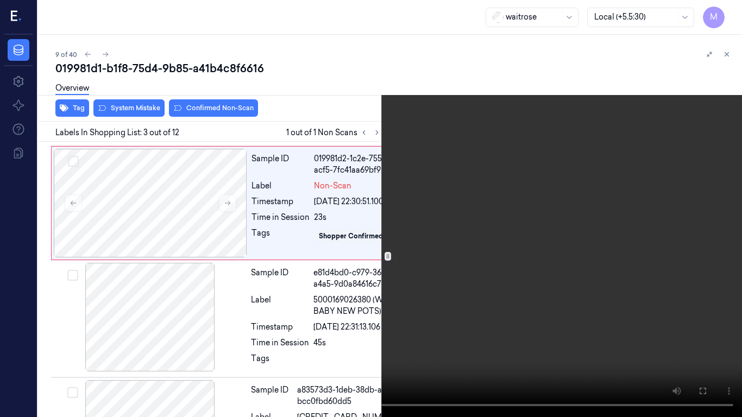
click at [0, 0] on button at bounding box center [0, 0] width 0 height 0
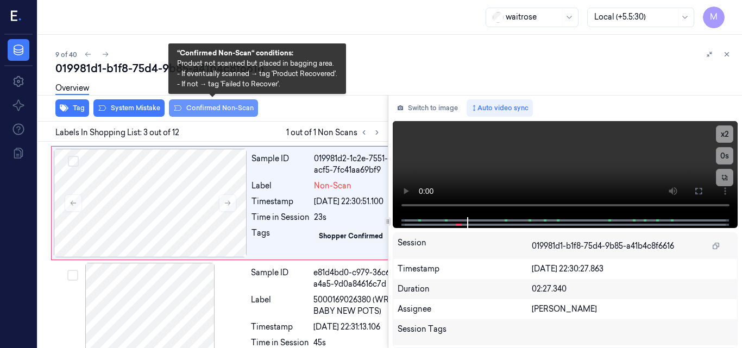
click at [217, 105] on button "Confirmed Non-Scan" at bounding box center [213, 107] width 89 height 17
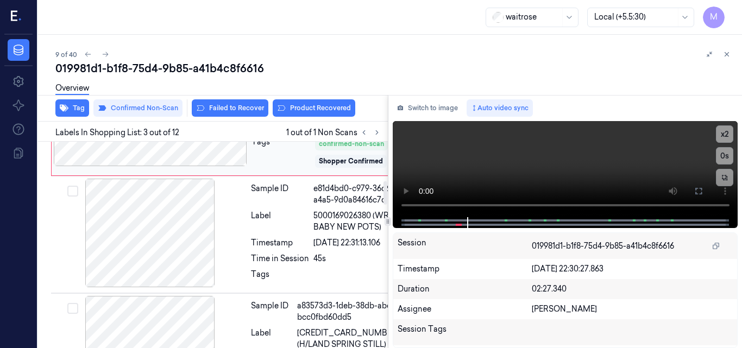
scroll to position [387, 0]
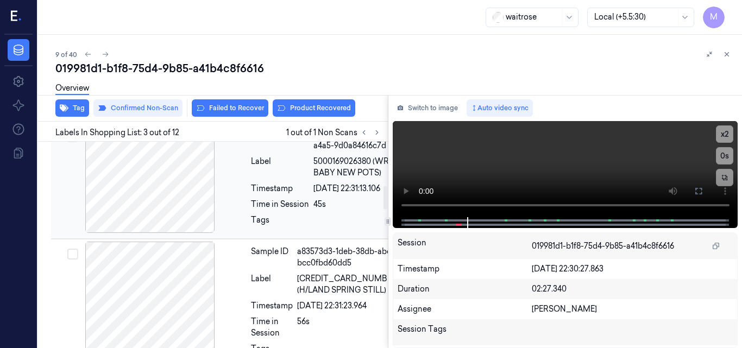
click at [162, 233] on div at bounding box center [149, 178] width 193 height 109
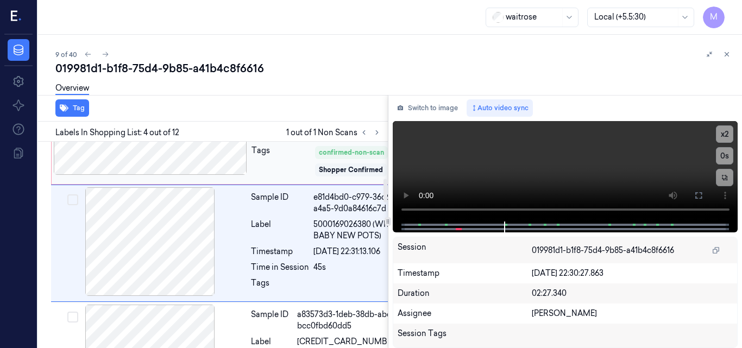
click at [296, 125] on div "Timestamp" at bounding box center [281, 119] width 58 height 11
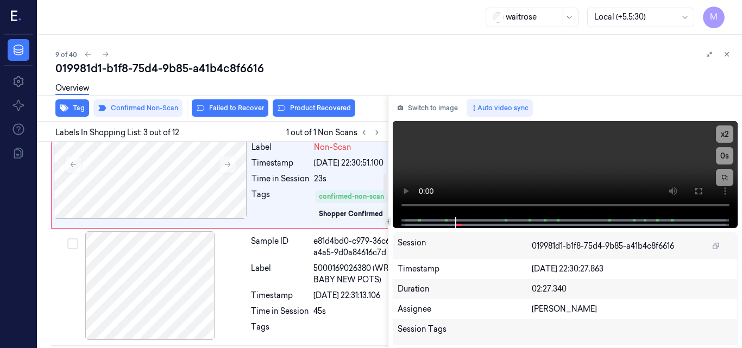
scroll to position [278, 0]
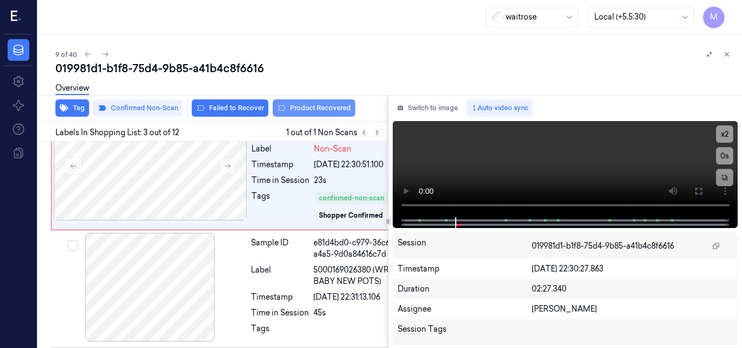
click at [317, 105] on button "Product Recovered" at bounding box center [314, 107] width 83 height 17
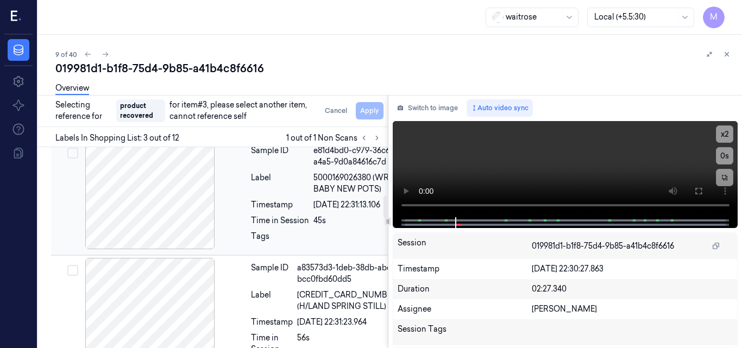
scroll to position [441, 0]
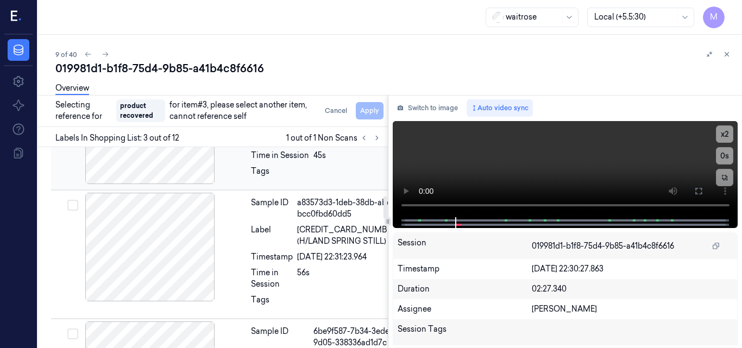
click at [282, 130] on div "Label" at bounding box center [280, 118] width 58 height 23
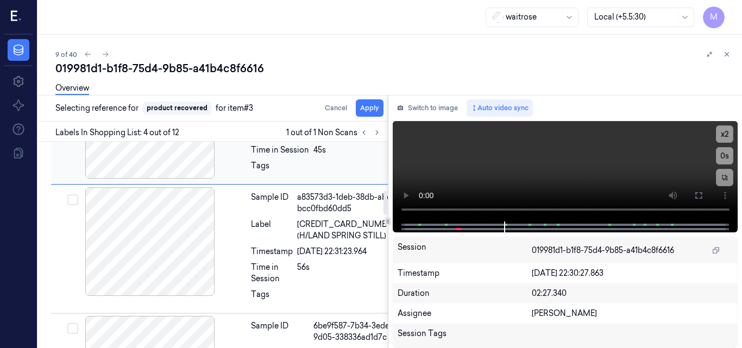
scroll to position [432, 0]
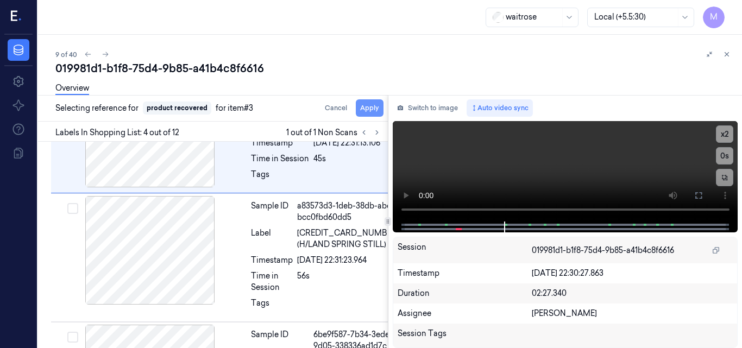
click at [371, 107] on button "Apply" at bounding box center [370, 107] width 28 height 17
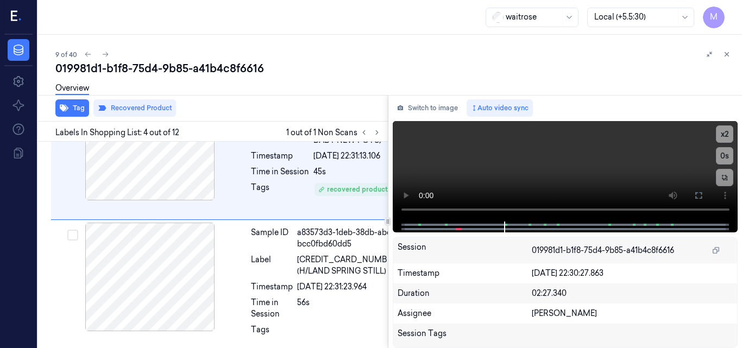
scroll to position [444, 0]
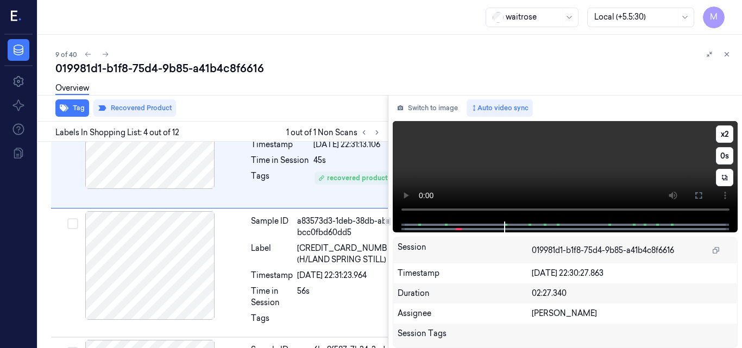
click at [582, 158] on video at bounding box center [566, 171] width 346 height 101
click at [605, 177] on video at bounding box center [566, 171] width 346 height 101
click at [728, 54] on icon at bounding box center [727, 55] width 8 height 8
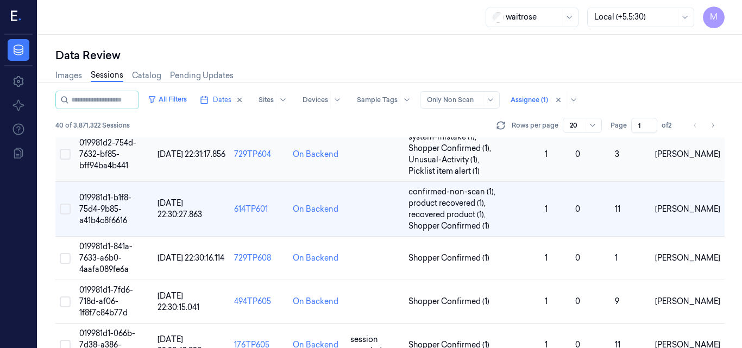
scroll to position [382, 0]
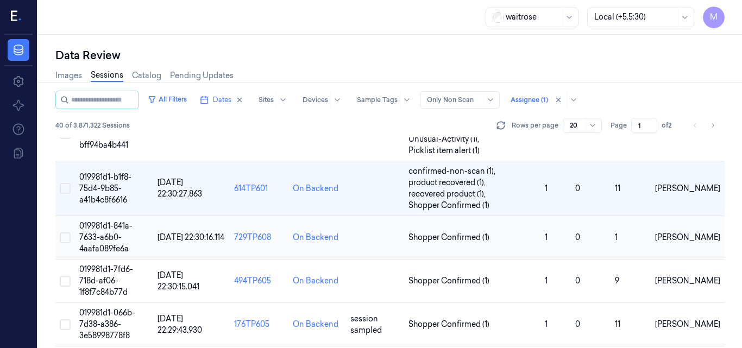
click at [117, 227] on span "019981d1-841a-7633-a6b0-4aafa089fe6a" at bounding box center [105, 237] width 53 height 33
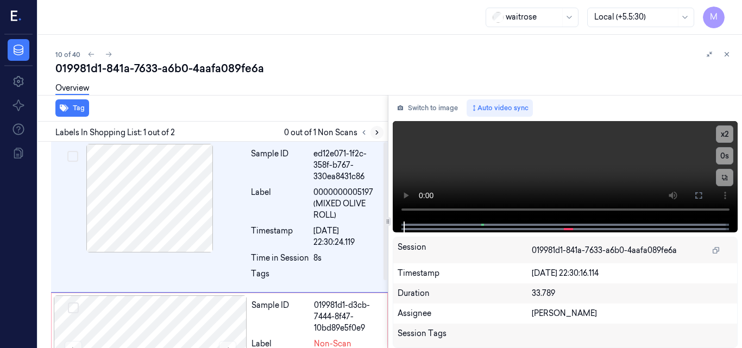
click at [377, 133] on icon at bounding box center [377, 133] width 8 height 8
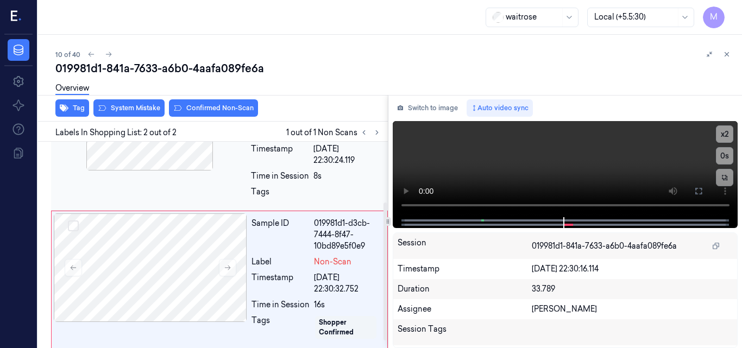
click at [157, 185] on div "Sample ID ed12e071-1f2c-358f-b767-330ea8431c86 Label 0000000005197 (MIXED OLIVE…" at bounding box center [219, 135] width 337 height 151
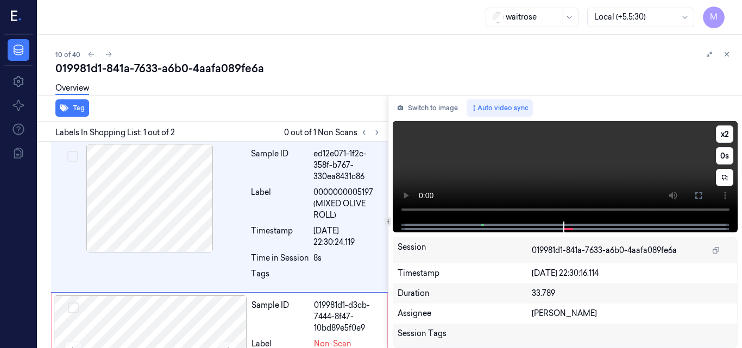
click at [619, 156] on video at bounding box center [566, 171] width 346 height 101
click at [699, 195] on icon at bounding box center [698, 195] width 9 height 9
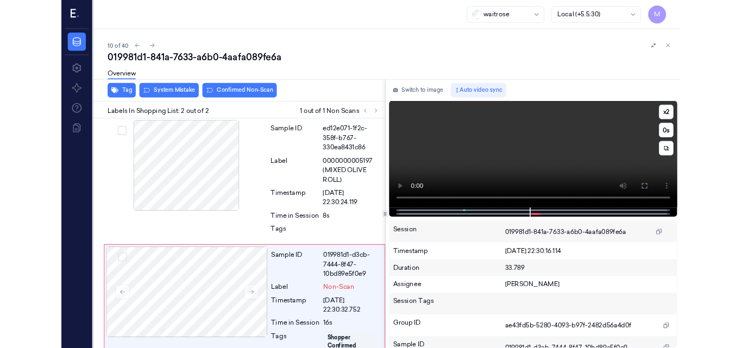
scroll to position [32, 0]
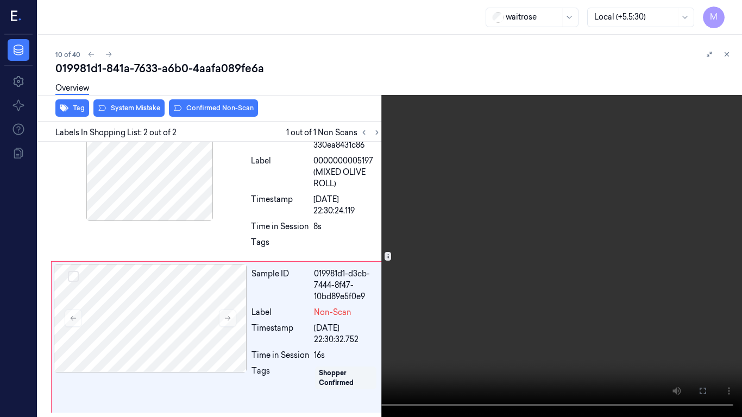
click at [568, 236] on video at bounding box center [371, 208] width 742 height 417
click at [0, 0] on button at bounding box center [0, 0] width 0 height 0
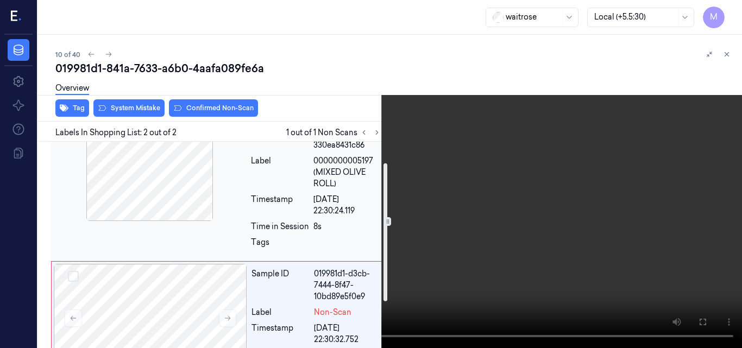
scroll to position [101, 0]
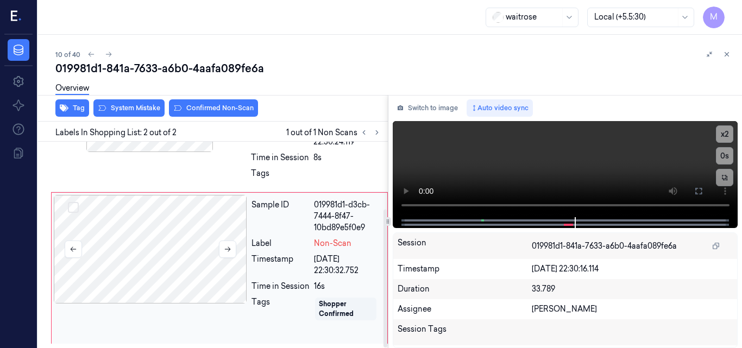
click at [157, 229] on div at bounding box center [150, 249] width 193 height 109
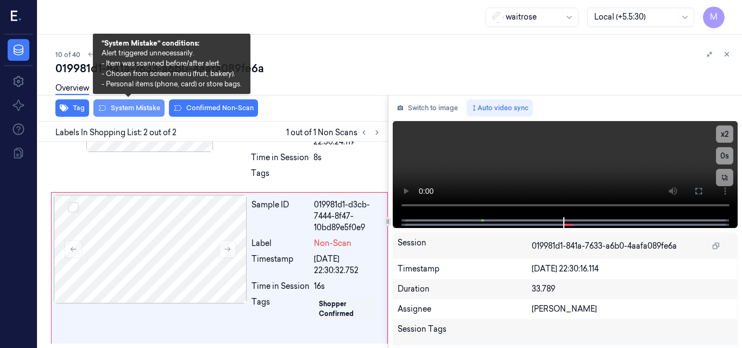
click at [128, 108] on button "System Mistake" at bounding box center [128, 107] width 71 height 17
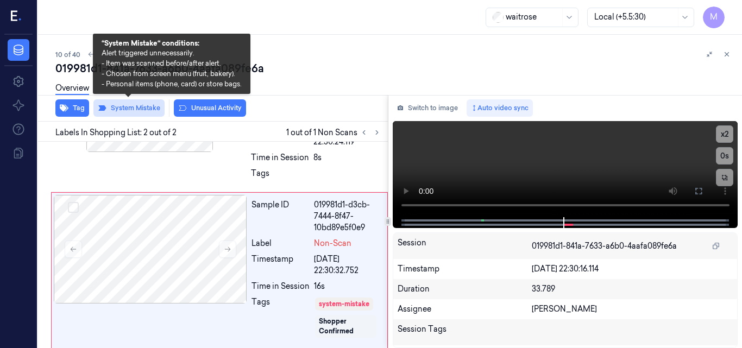
scroll to position [105, 0]
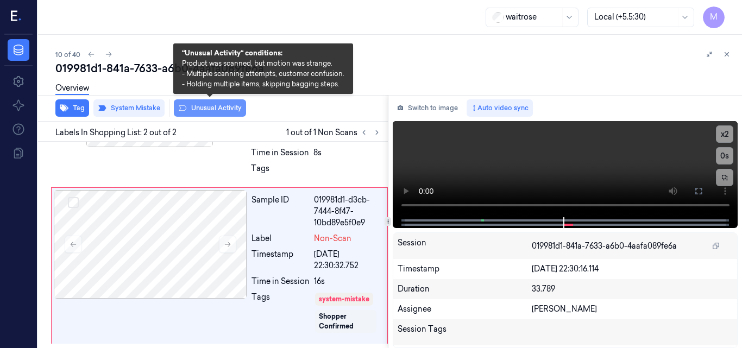
click at [221, 108] on button "Unusual Activity" at bounding box center [210, 107] width 72 height 17
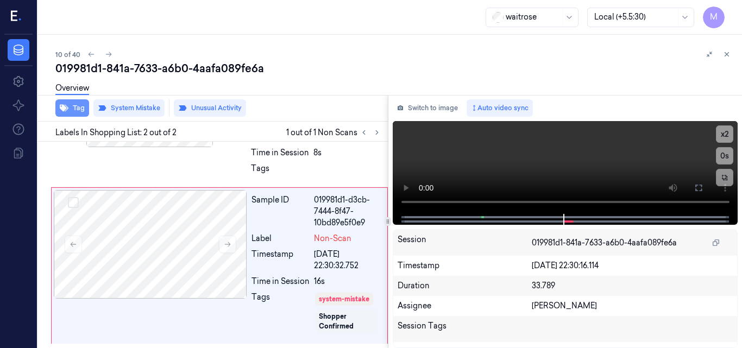
click at [75, 108] on button "Tag" at bounding box center [72, 107] width 34 height 17
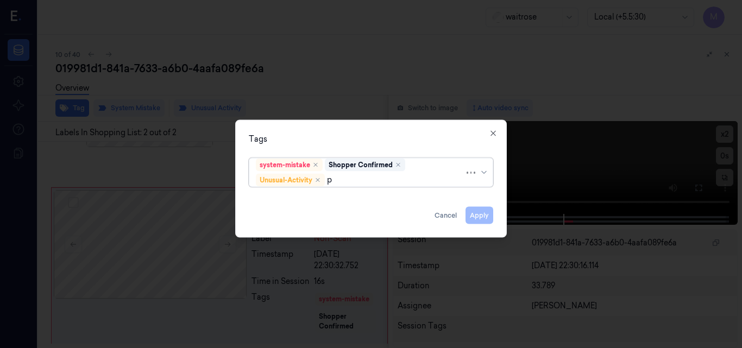
type input "pi"
click at [306, 196] on div "Picklist item alert" at bounding box center [287, 200] width 62 height 11
click at [348, 133] on div "Tags system-mistake Shopper Confirmed Unusual-Activity Picklist item alert Appl…" at bounding box center [371, 179] width 272 height 118
click at [478, 211] on button "Apply" at bounding box center [480, 214] width 28 height 17
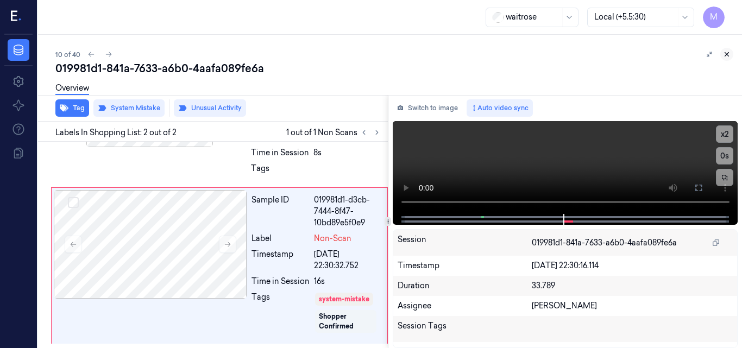
click at [724, 54] on icon at bounding box center [727, 55] width 8 height 8
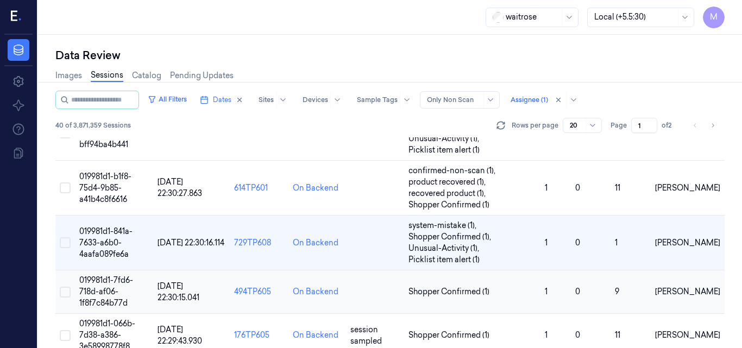
scroll to position [437, 0]
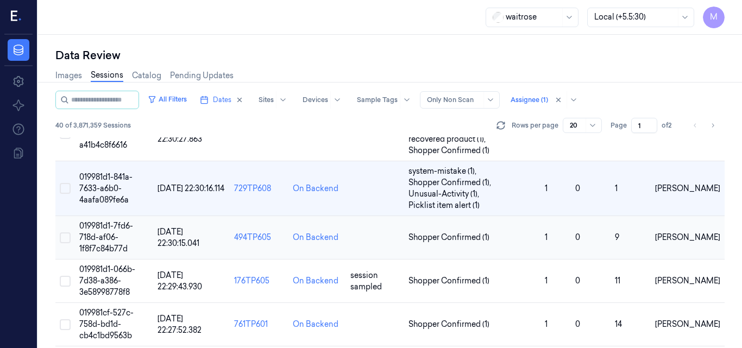
click at [108, 232] on td "019981d1-7fd6-718d-af06-1f8f7c84b77d" at bounding box center [114, 237] width 78 height 43
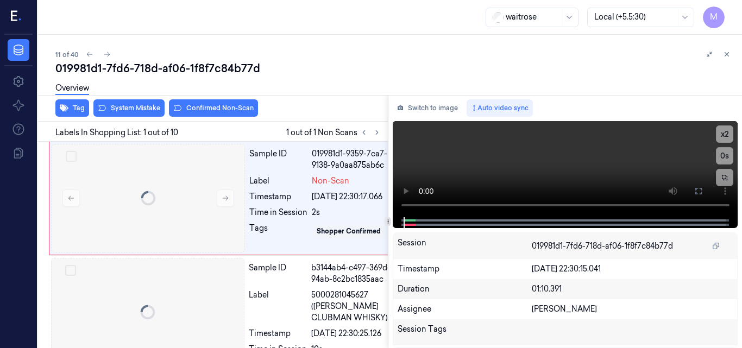
scroll to position [0, 2]
click at [148, 175] on div at bounding box center [148, 198] width 193 height 109
click at [700, 191] on icon at bounding box center [698, 191] width 9 height 9
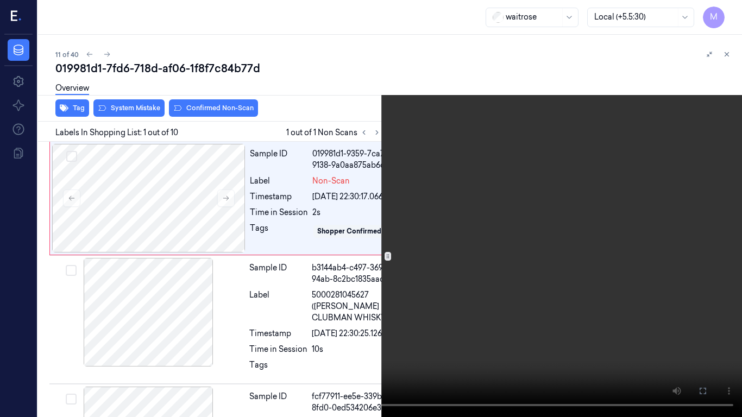
click at [512, 200] on video at bounding box center [371, 208] width 742 height 417
click at [462, 212] on video at bounding box center [371, 208] width 742 height 417
click at [0, 0] on button at bounding box center [0, 0] width 0 height 0
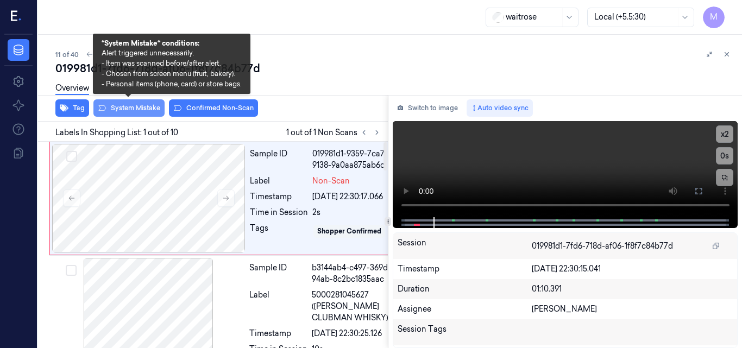
click at [136, 110] on button "System Mistake" at bounding box center [128, 107] width 71 height 17
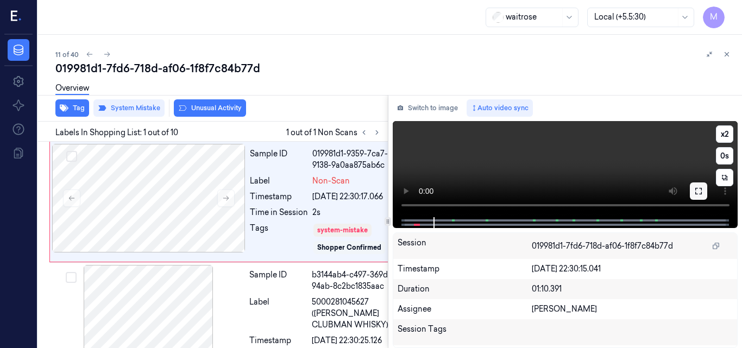
click at [698, 192] on icon at bounding box center [698, 191] width 9 height 9
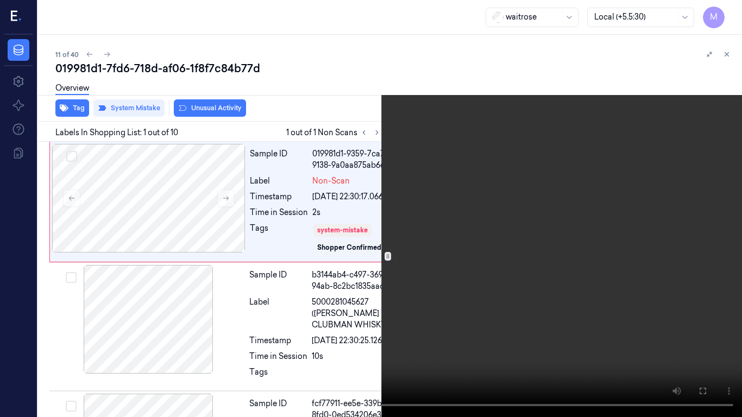
click at [0, 0] on icon at bounding box center [0, 0] width 0 height 0
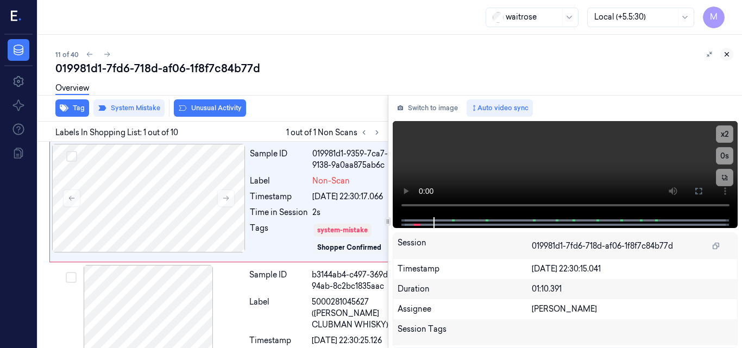
click at [726, 51] on icon at bounding box center [727, 55] width 8 height 8
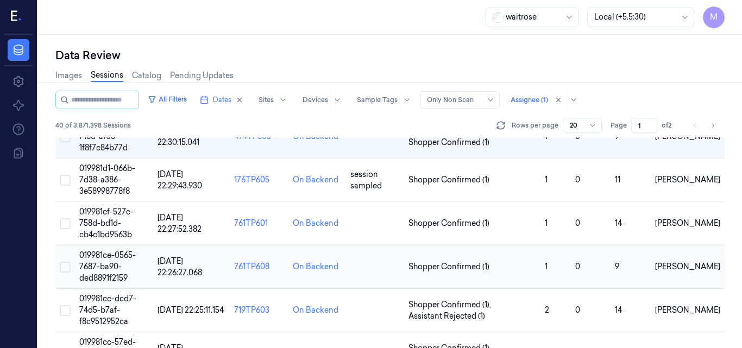
scroll to position [541, 0]
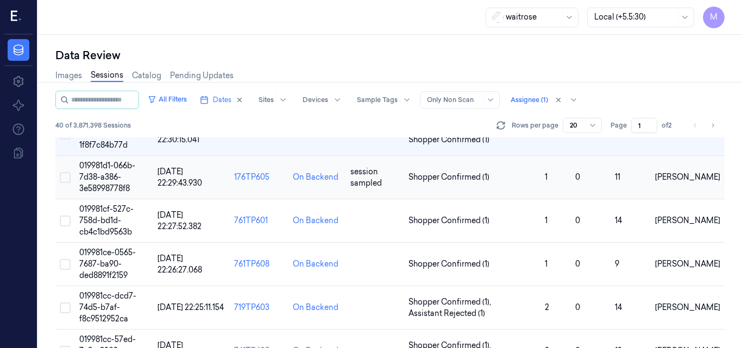
click at [113, 174] on span "019981d1-066b-7d38-a386-3e58998778f8" at bounding box center [107, 177] width 56 height 33
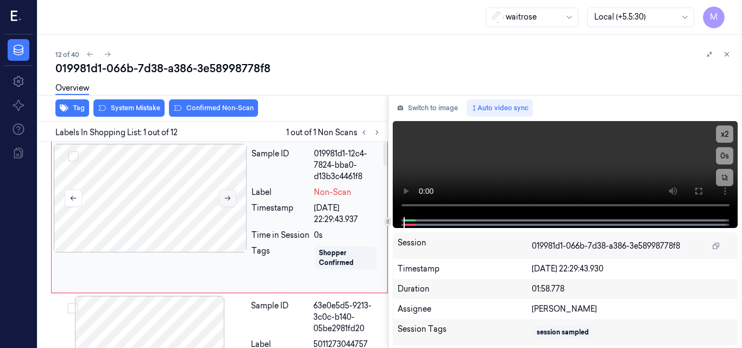
click at [231, 199] on icon at bounding box center [228, 199] width 8 height 8
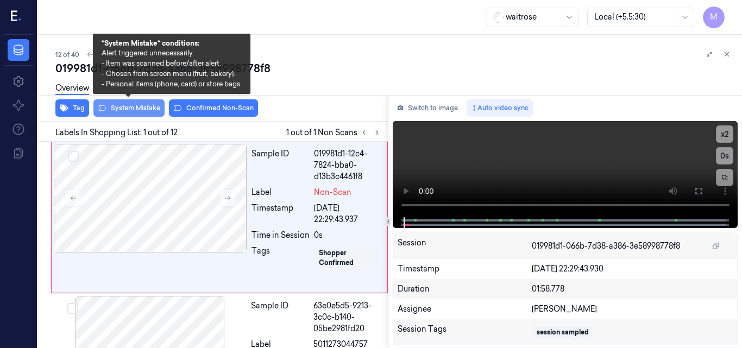
click at [143, 109] on button "System Mistake" at bounding box center [128, 107] width 71 height 17
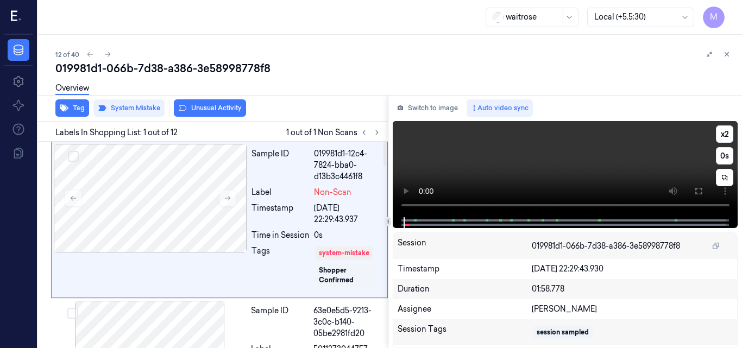
click at [609, 155] on video at bounding box center [566, 169] width 346 height 96
click at [595, 162] on video at bounding box center [566, 169] width 346 height 96
click at [80, 106] on button "Tag" at bounding box center [72, 107] width 34 height 17
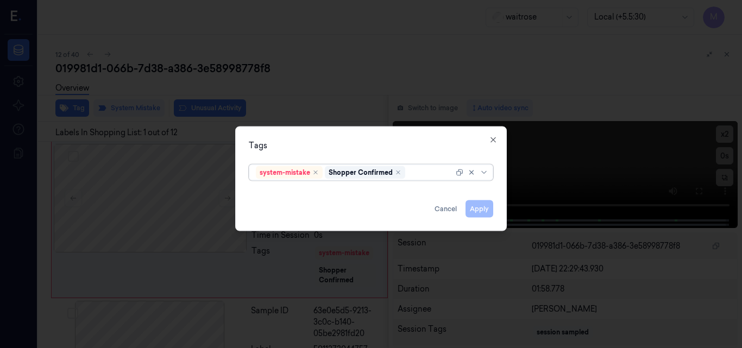
click at [412, 173] on div at bounding box center [430, 172] width 46 height 11
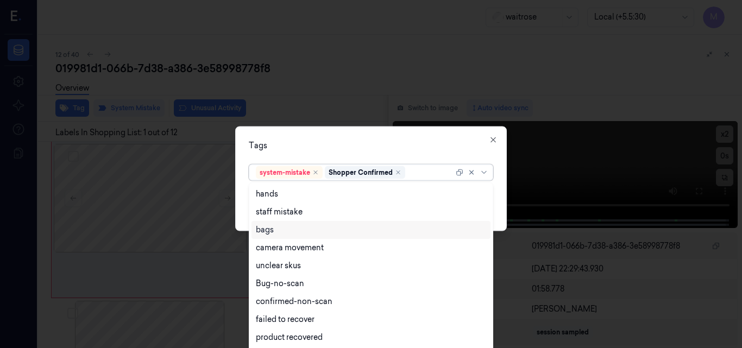
click at [272, 229] on div "bags" at bounding box center [265, 229] width 18 height 11
click at [347, 145] on div "Tags" at bounding box center [371, 145] width 244 height 11
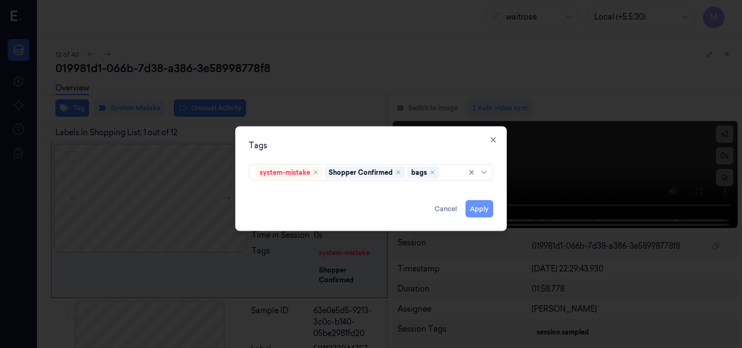
click at [485, 206] on button "Apply" at bounding box center [480, 208] width 28 height 17
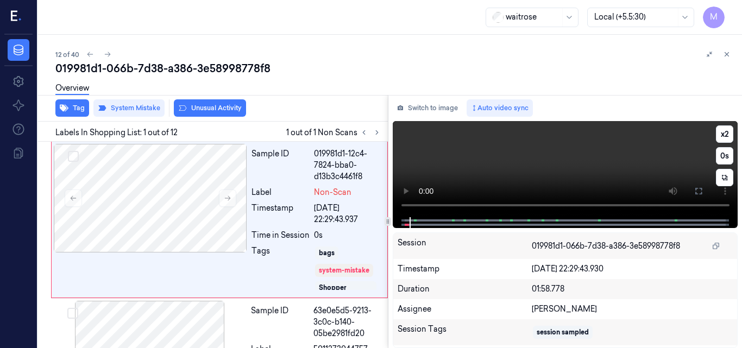
click at [573, 170] on video at bounding box center [566, 169] width 346 height 96
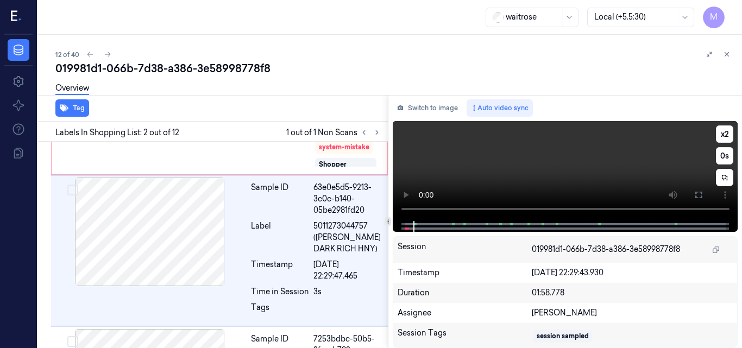
click at [605, 171] on video at bounding box center [566, 171] width 346 height 100
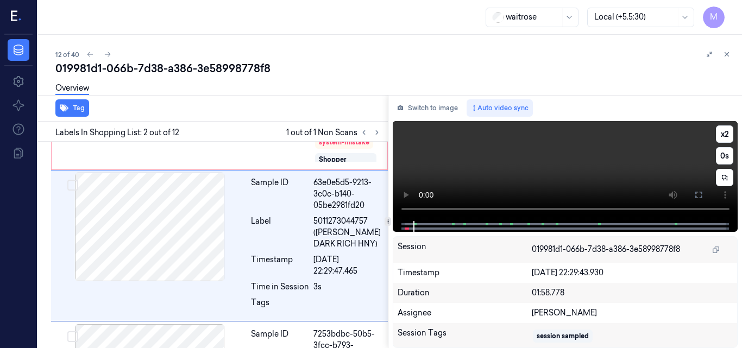
scroll to position [129, 0]
click at [613, 171] on video at bounding box center [566, 171] width 346 height 100
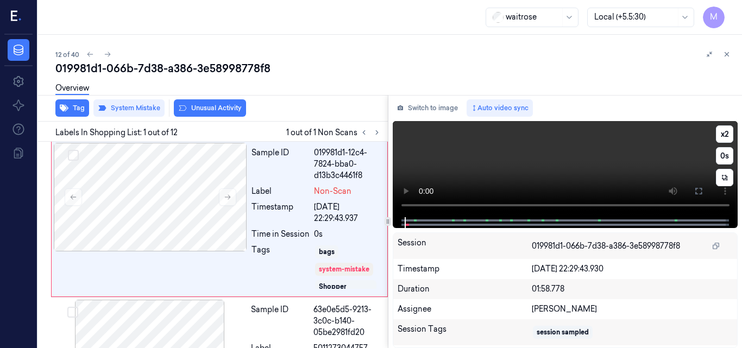
scroll to position [0, 0]
click at [617, 165] on video at bounding box center [566, 169] width 346 height 96
click at [726, 53] on icon at bounding box center [727, 55] width 4 height 4
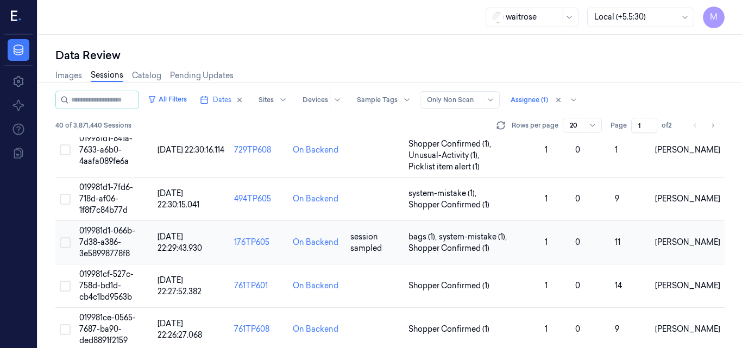
scroll to position [530, 0]
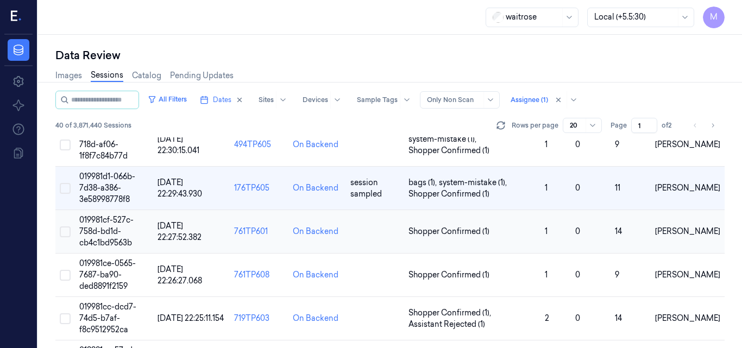
click at [110, 223] on span "019981cf-527c-758d-bd1d-cb4c1bd9563b" at bounding box center [106, 231] width 54 height 33
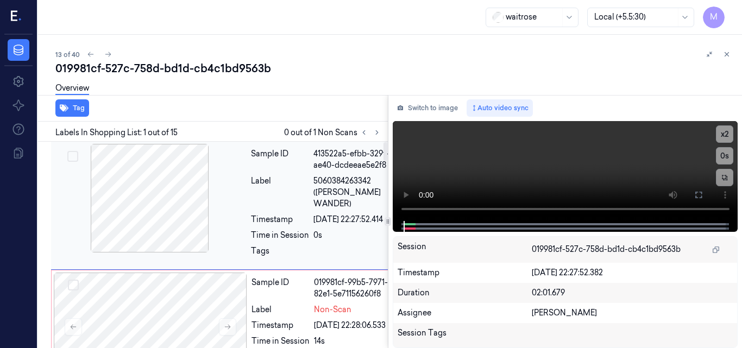
click at [162, 186] on div at bounding box center [149, 198] width 193 height 109
click at [561, 168] on video at bounding box center [566, 171] width 346 height 100
click at [616, 164] on video at bounding box center [566, 171] width 346 height 100
click at [539, 163] on video at bounding box center [566, 171] width 346 height 100
click at [697, 194] on icon at bounding box center [698, 195] width 9 height 9
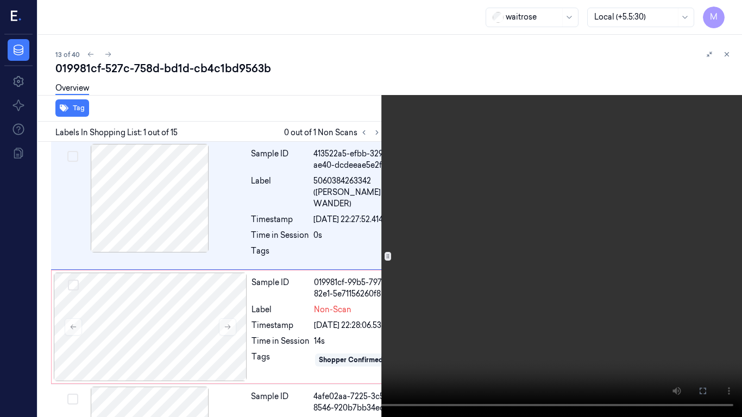
click at [527, 215] on video at bounding box center [371, 208] width 742 height 417
click at [0, 0] on button at bounding box center [0, 0] width 0 height 0
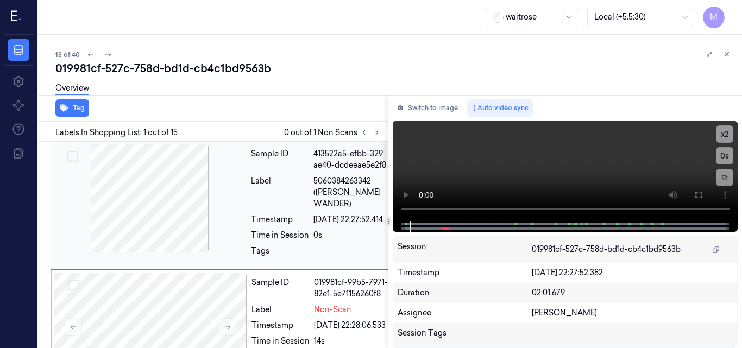
click at [172, 209] on div at bounding box center [149, 198] width 193 height 109
click at [697, 195] on icon at bounding box center [698, 195] width 9 height 9
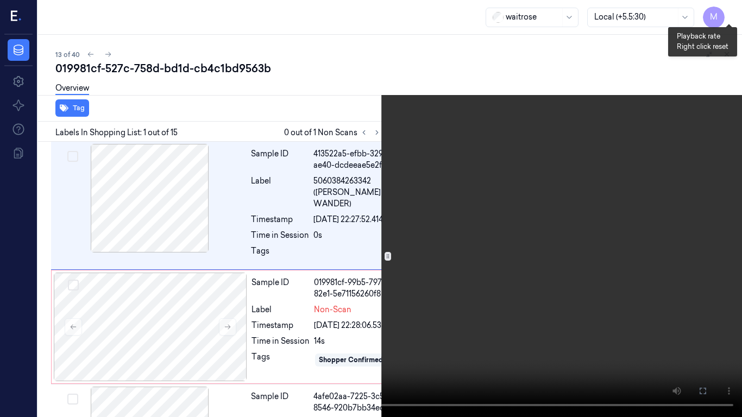
click at [730, 10] on button "x 2" at bounding box center [728, 12] width 17 height 17
click at [729, 10] on button "x 4" at bounding box center [728, 12] width 17 height 17
click at [432, 139] on video at bounding box center [371, 208] width 742 height 417
click at [0, 0] on icon at bounding box center [0, 0] width 0 height 0
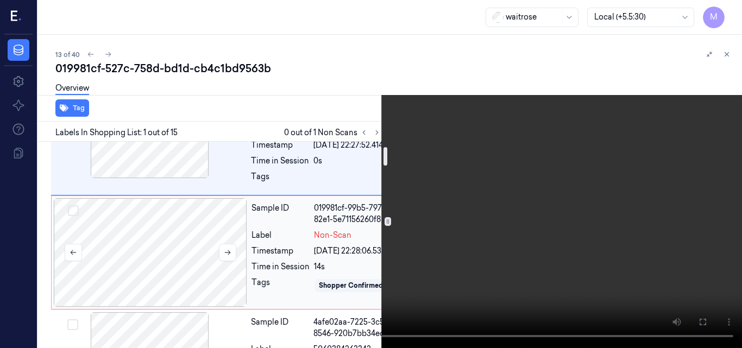
scroll to position [54, 0]
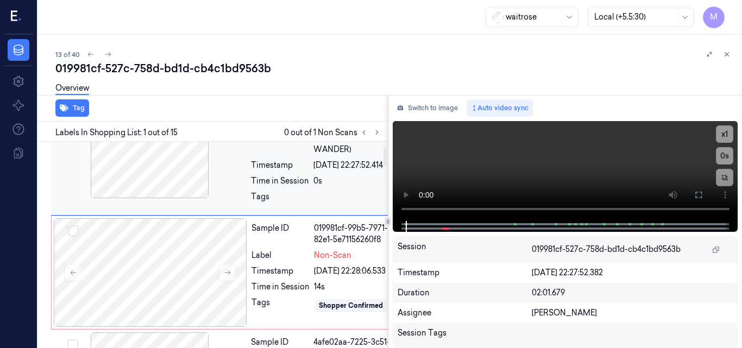
click at [164, 173] on div at bounding box center [149, 144] width 193 height 109
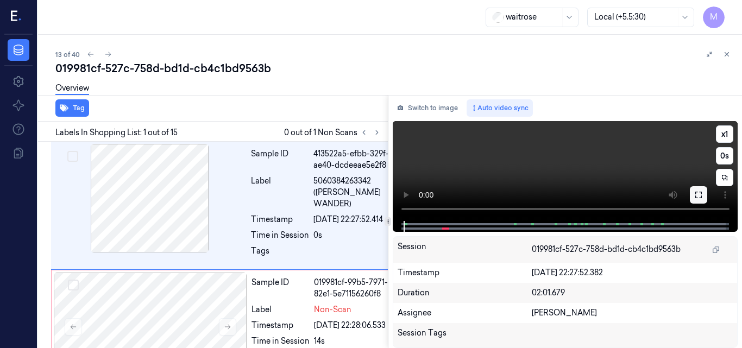
click at [701, 192] on icon at bounding box center [698, 195] width 7 height 7
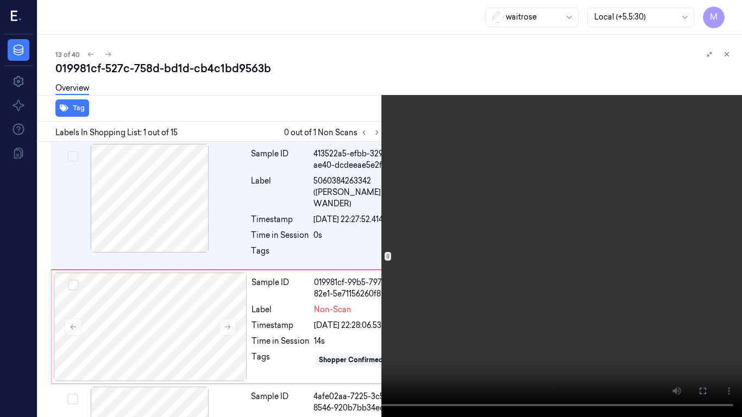
click at [500, 205] on video at bounding box center [371, 208] width 742 height 417
click at [464, 249] on video at bounding box center [371, 208] width 742 height 417
click at [0, 0] on button at bounding box center [0, 0] width 0 height 0
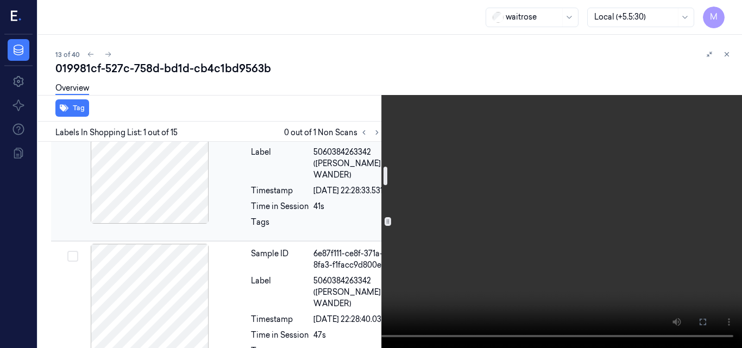
scroll to position [217, 0]
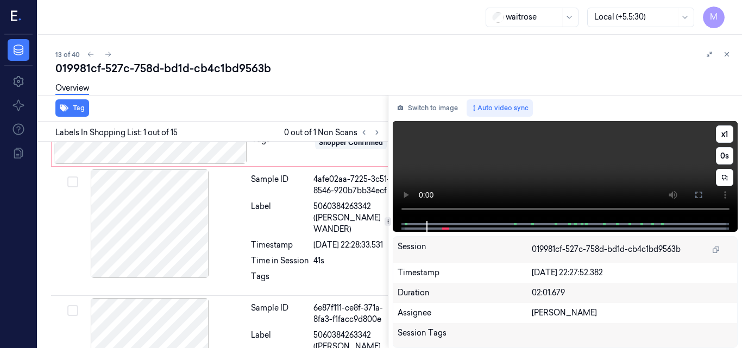
click at [593, 161] on video at bounding box center [566, 171] width 346 height 100
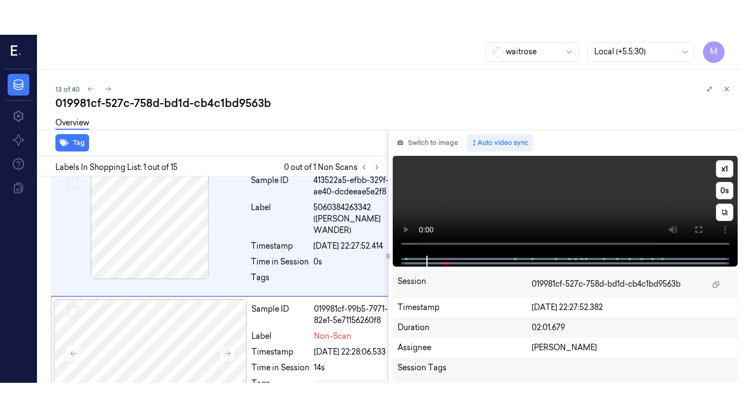
scroll to position [0, 0]
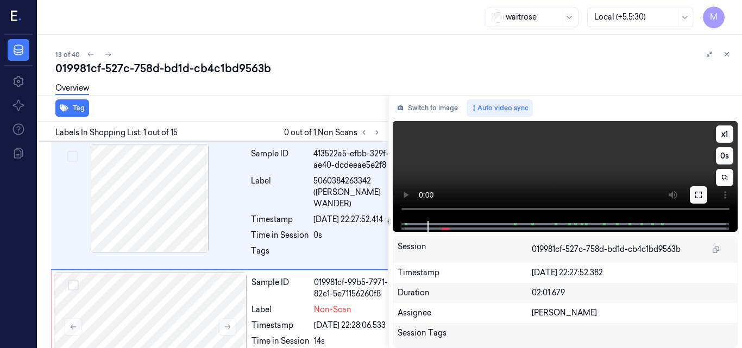
click at [699, 195] on icon at bounding box center [698, 195] width 9 height 9
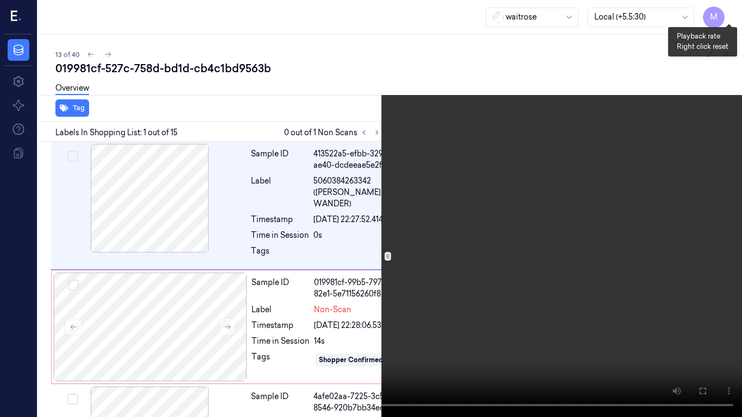
click at [725, 12] on button "x 1" at bounding box center [728, 12] width 17 height 17
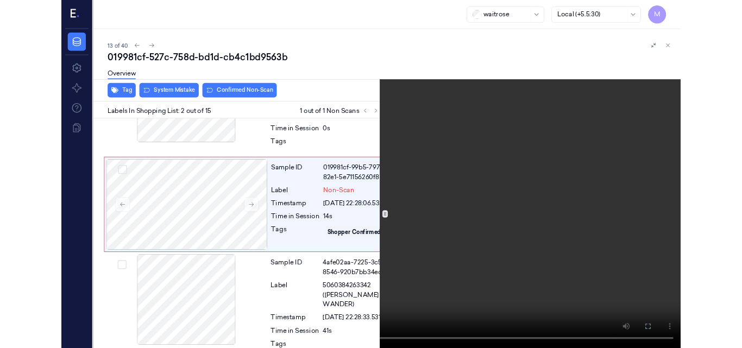
scroll to position [90, 0]
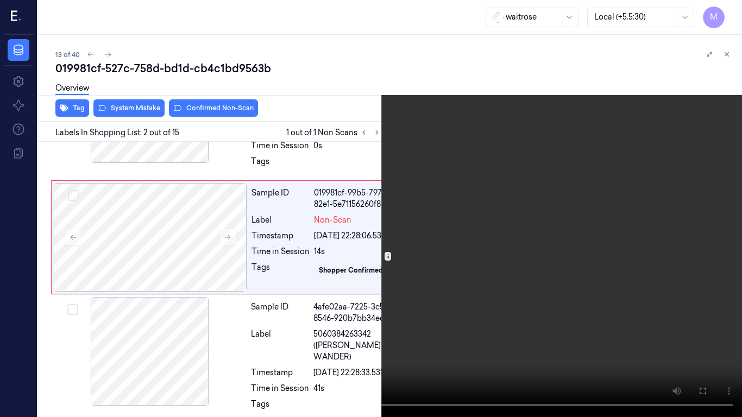
click at [289, 348] on video at bounding box center [371, 208] width 742 height 417
click at [0, 0] on icon at bounding box center [0, 0] width 0 height 0
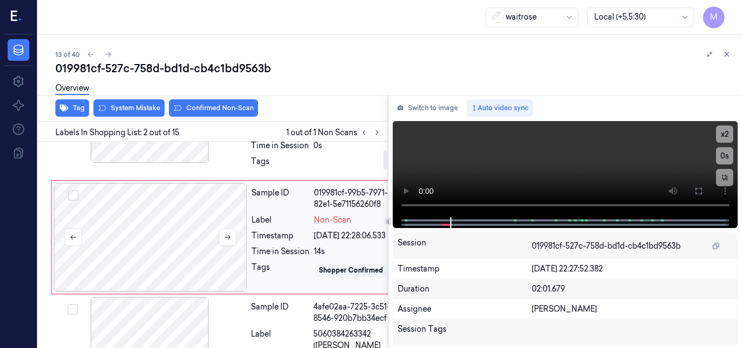
click at [196, 248] on div at bounding box center [150, 237] width 193 height 109
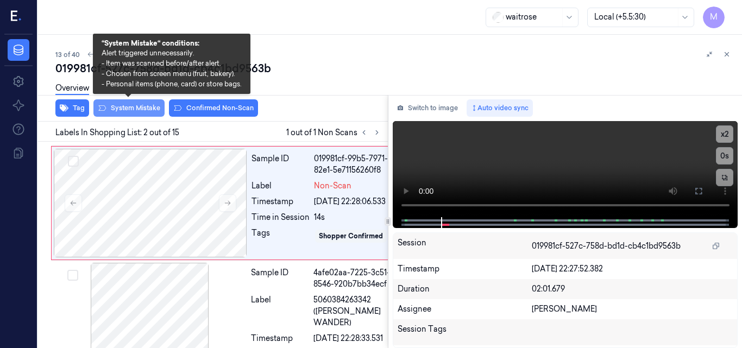
click at [130, 112] on button "System Mistake" at bounding box center [128, 107] width 71 height 17
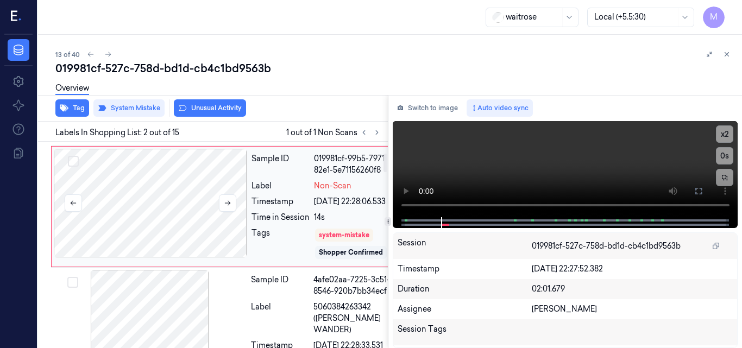
scroll to position [127, 0]
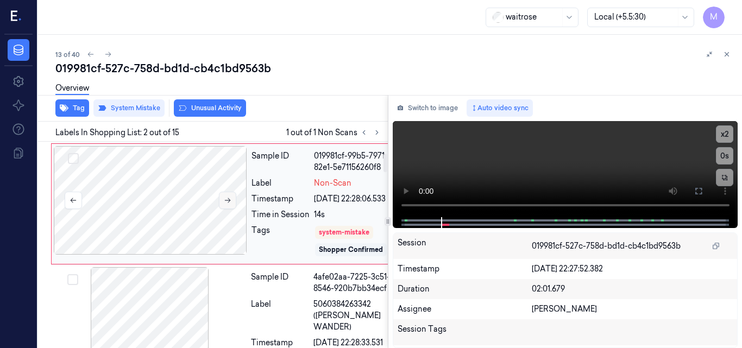
click at [225, 204] on icon at bounding box center [228, 201] width 8 height 8
click at [360, 19] on div "waitrose Local (+5.5:30) M" at bounding box center [390, 17] width 704 height 35
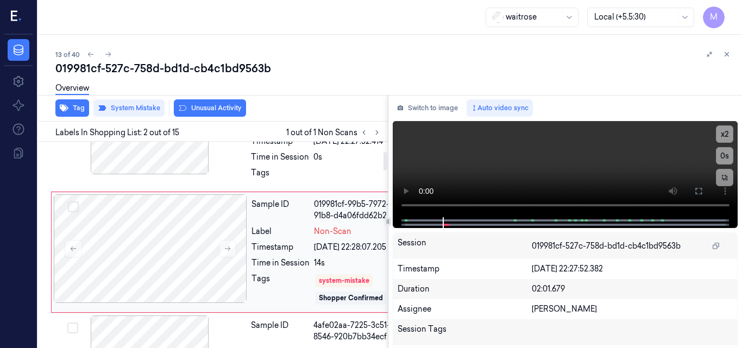
scroll to position [72, 0]
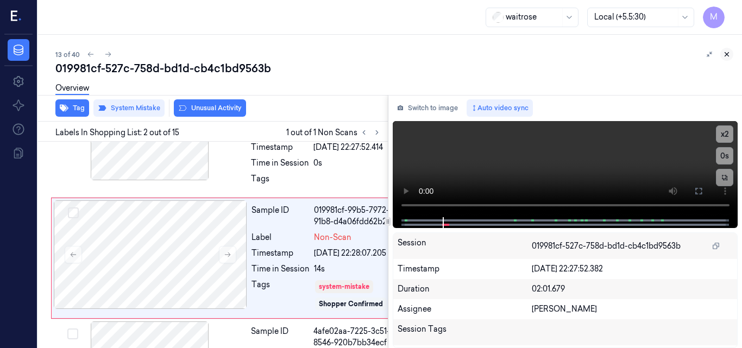
click at [725, 52] on icon at bounding box center [727, 55] width 8 height 8
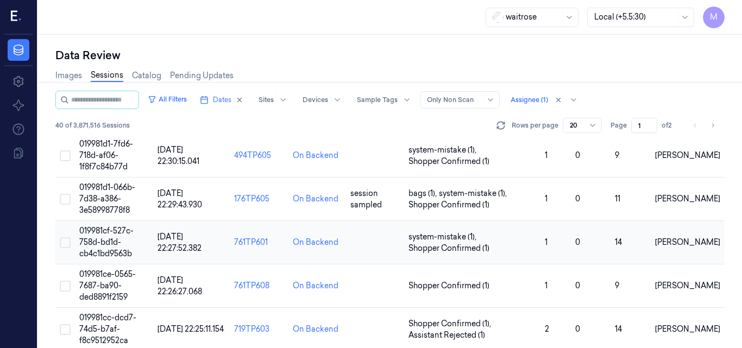
scroll to position [573, 0]
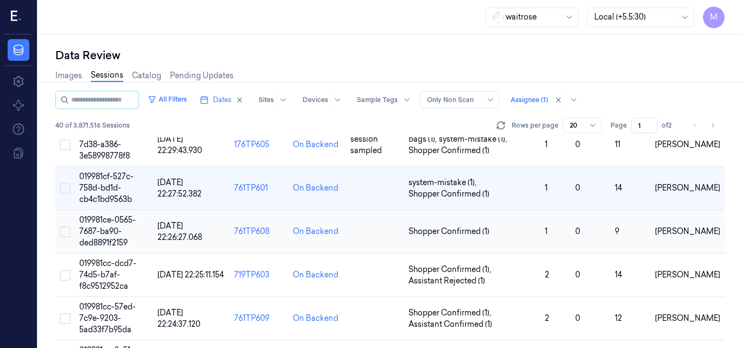
click at [108, 227] on span "019981ce-0565-7687-ba90-ded8891f2159" at bounding box center [107, 231] width 57 height 33
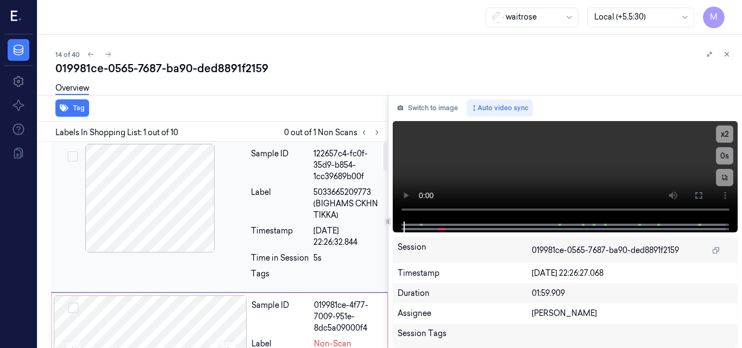
click at [186, 205] on div at bounding box center [149, 198] width 193 height 109
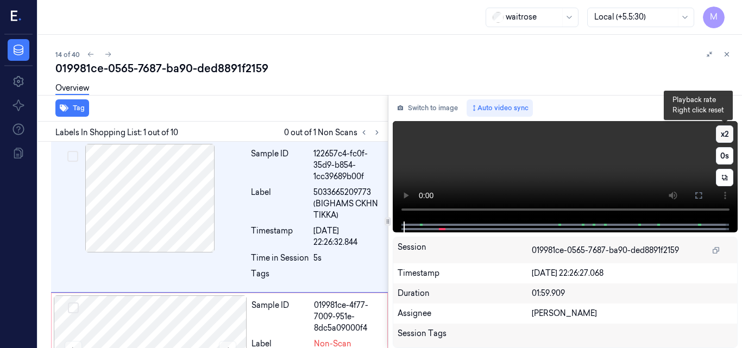
click at [722, 134] on button "x 2" at bounding box center [724, 134] width 17 height 17
click at [728, 130] on button "x 4" at bounding box center [724, 134] width 17 height 17
click at [548, 159] on video at bounding box center [566, 171] width 346 height 101
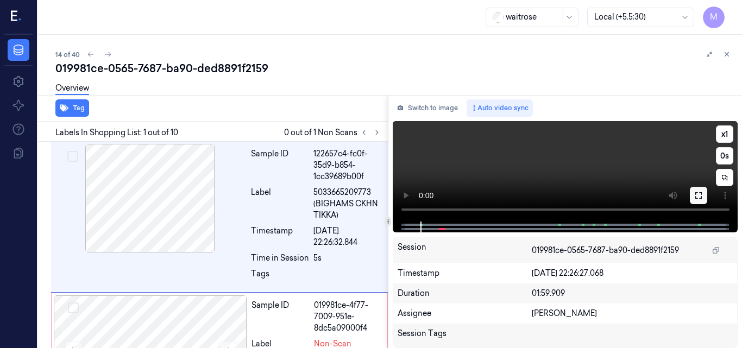
click at [702, 197] on icon at bounding box center [698, 195] width 7 height 7
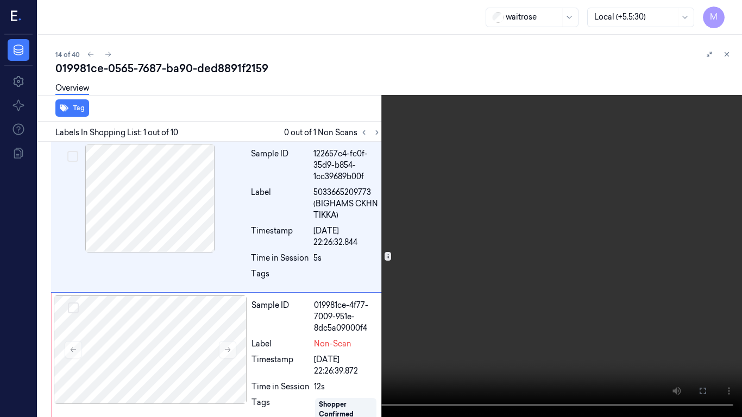
click at [487, 250] on video at bounding box center [371, 208] width 742 height 417
click at [0, 0] on icon at bounding box center [0, 0] width 0 height 0
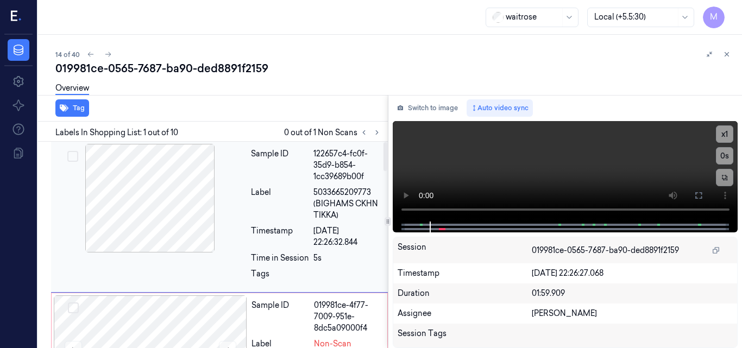
click at [306, 209] on div "Label" at bounding box center [280, 204] width 58 height 34
click at [149, 204] on div at bounding box center [149, 198] width 193 height 109
click at [701, 199] on icon at bounding box center [698, 195] width 7 height 7
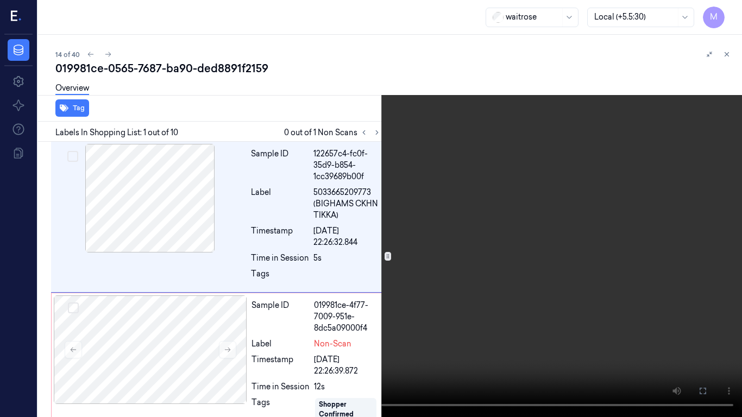
click at [472, 254] on video at bounding box center [371, 208] width 742 height 417
click at [511, 225] on video at bounding box center [371, 208] width 742 height 417
click at [0, 0] on icon at bounding box center [0, 0] width 0 height 0
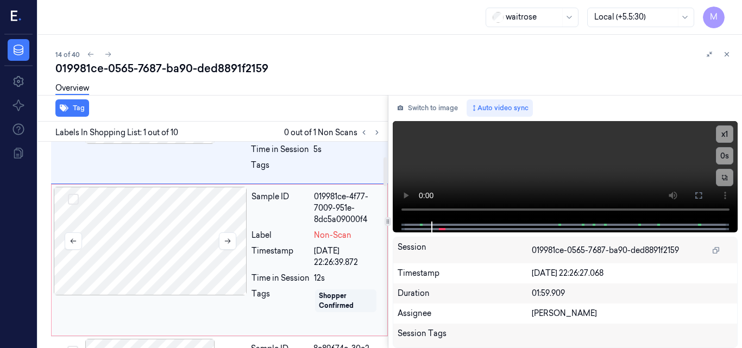
click at [203, 219] on div at bounding box center [150, 241] width 193 height 109
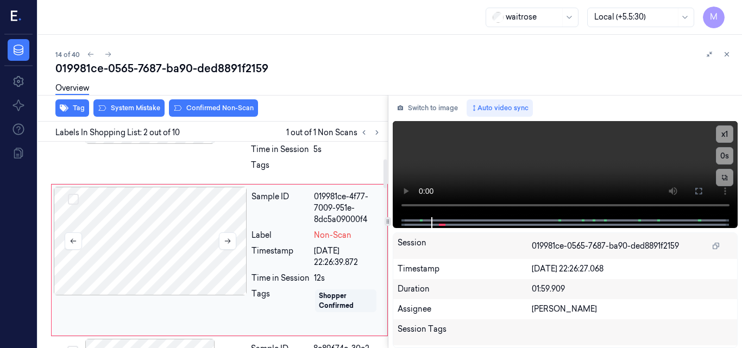
scroll to position [124, 0]
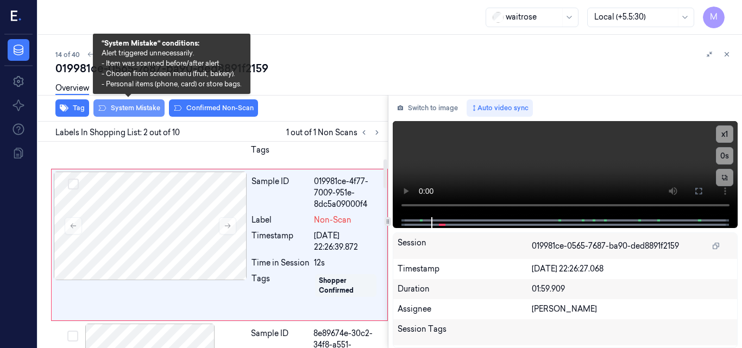
click at [134, 109] on button "System Mistake" at bounding box center [128, 107] width 71 height 17
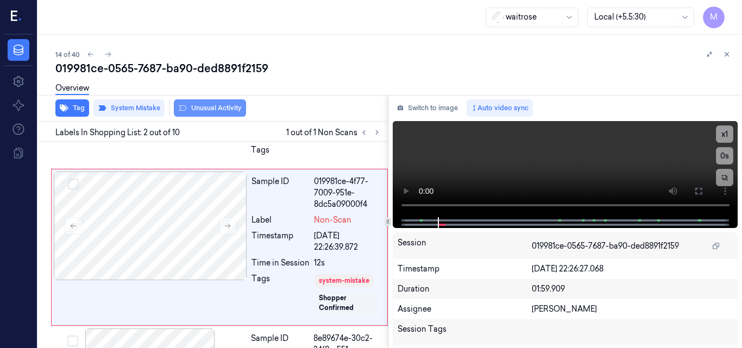
scroll to position [127, 0]
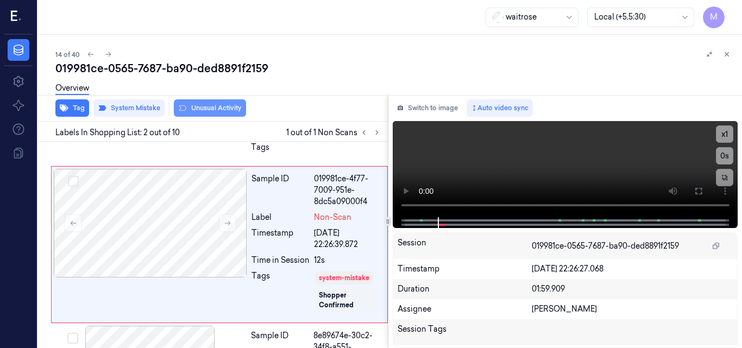
click at [210, 107] on button "Unusual Activity" at bounding box center [210, 107] width 72 height 17
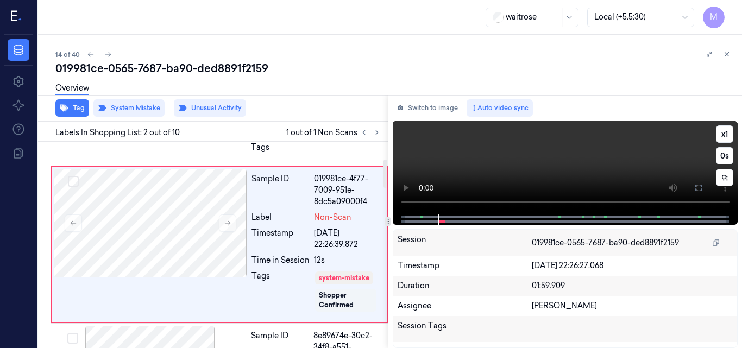
click at [557, 167] on video at bounding box center [566, 167] width 346 height 93
click at [698, 187] on icon at bounding box center [698, 188] width 9 height 9
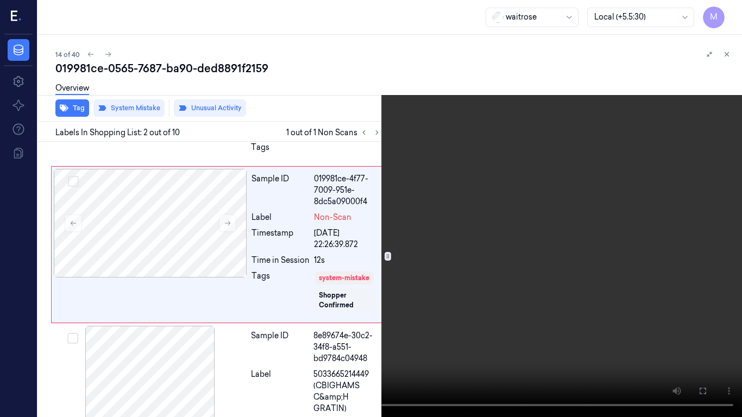
click at [501, 252] on video at bounding box center [371, 208] width 742 height 417
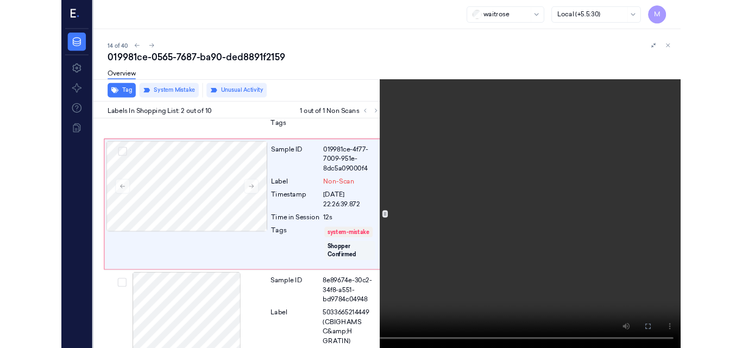
scroll to position [92, 0]
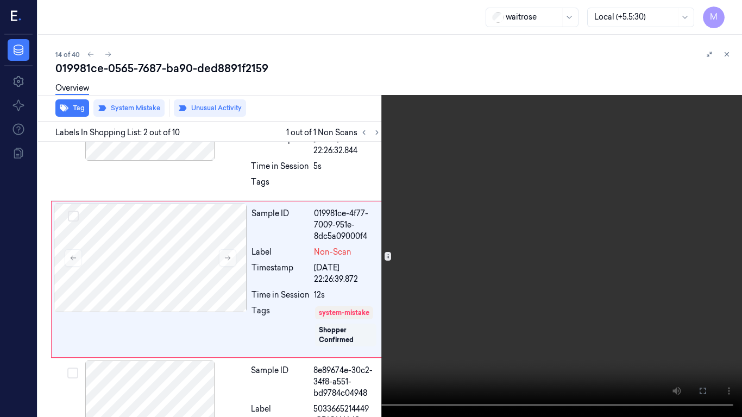
click at [501, 252] on video at bounding box center [371, 208] width 742 height 417
click at [0, 0] on icon at bounding box center [0, 0] width 0 height 0
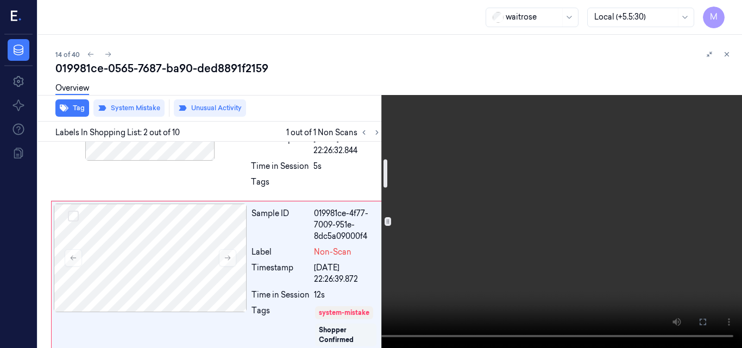
scroll to position [127, 0]
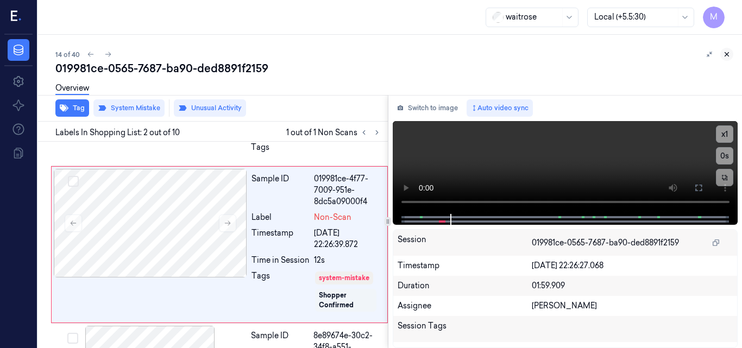
click at [727, 53] on icon at bounding box center [727, 55] width 8 height 8
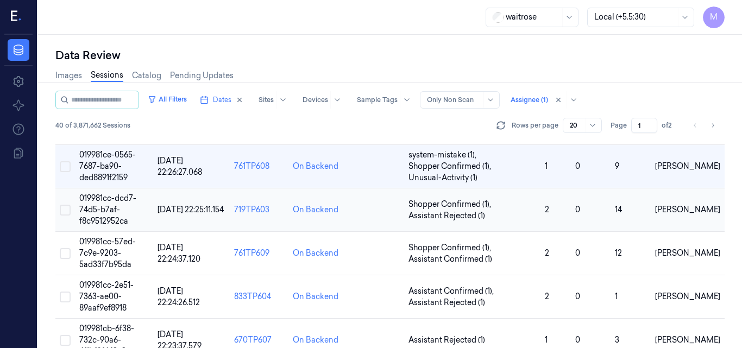
scroll to position [639, 0]
click at [106, 209] on span "019981cc-dcd7-74d5-b7af-f8c9512952ca" at bounding box center [107, 209] width 57 height 33
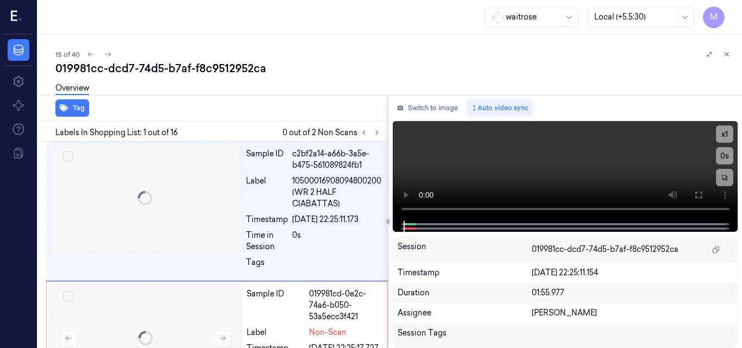
scroll to position [0, 5]
click at [373, 134] on icon at bounding box center [377, 133] width 8 height 8
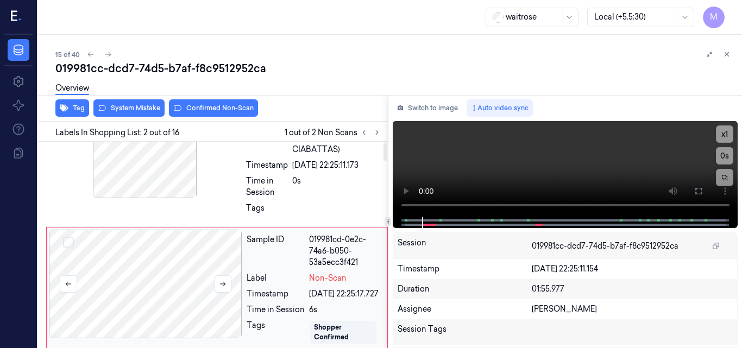
scroll to position [4, 5]
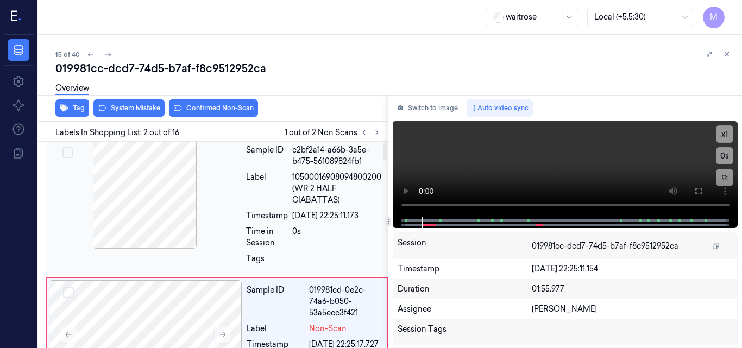
click at [145, 175] on div at bounding box center [144, 194] width 193 height 109
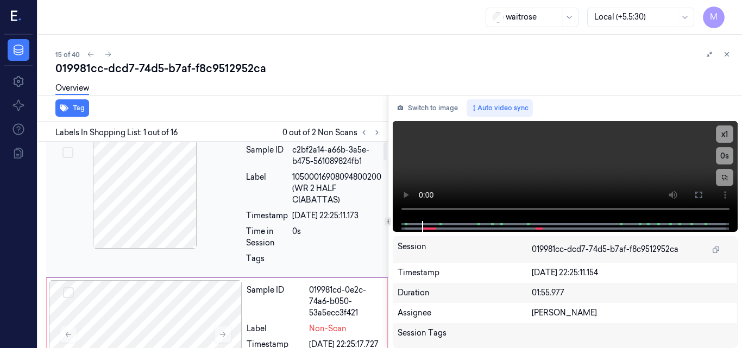
scroll to position [0, 5]
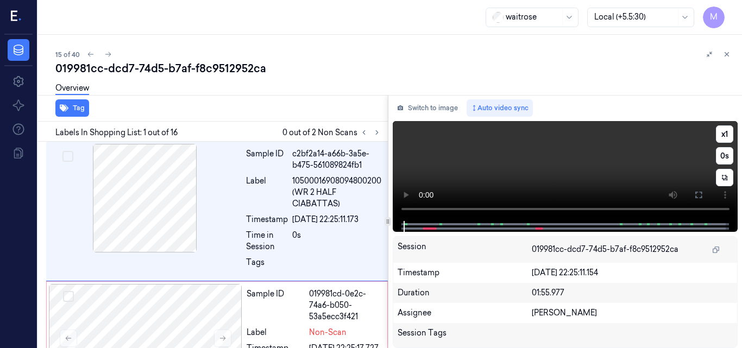
click at [566, 172] on video at bounding box center [566, 171] width 346 height 100
click at [697, 194] on icon at bounding box center [698, 195] width 9 height 9
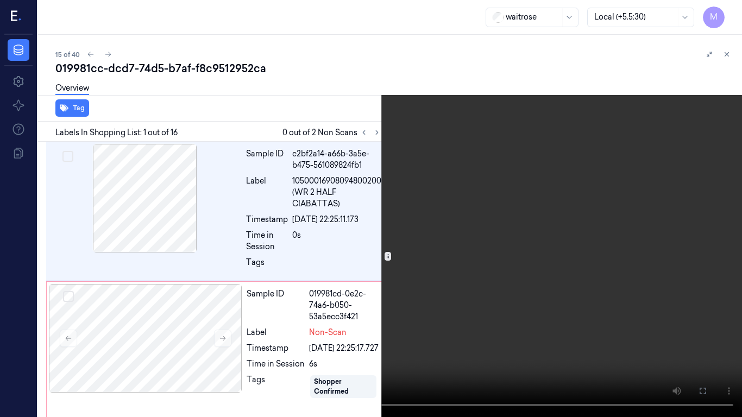
click at [478, 231] on video at bounding box center [371, 208] width 742 height 417
click at [0, 0] on icon at bounding box center [0, 0] width 0 height 0
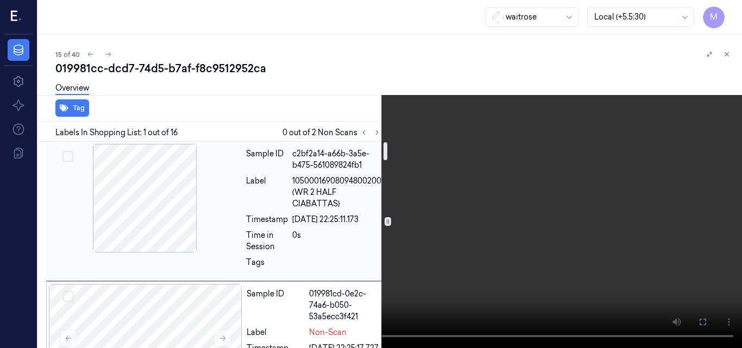
scroll to position [54, 5]
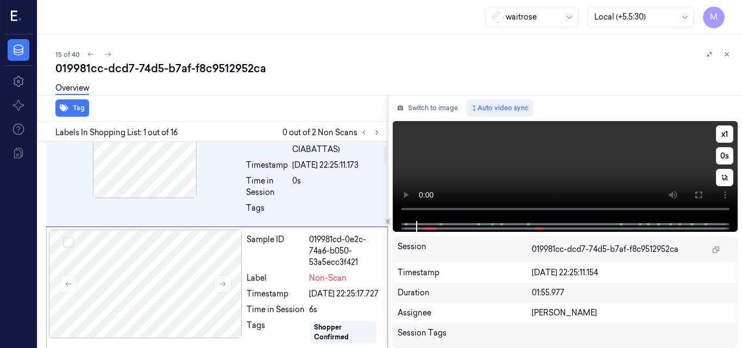
click at [541, 174] on video at bounding box center [566, 171] width 346 height 100
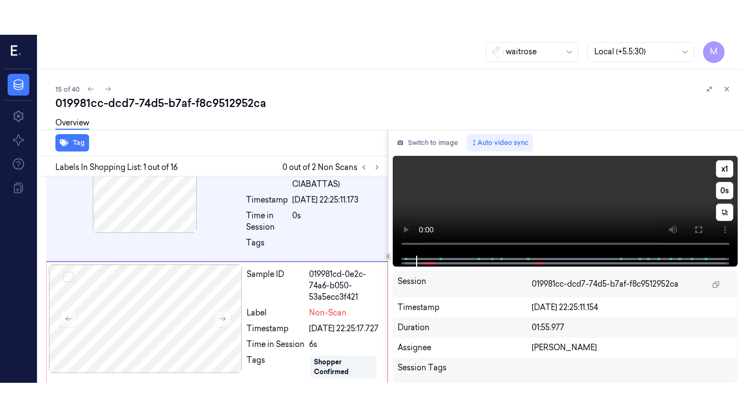
scroll to position [0, 5]
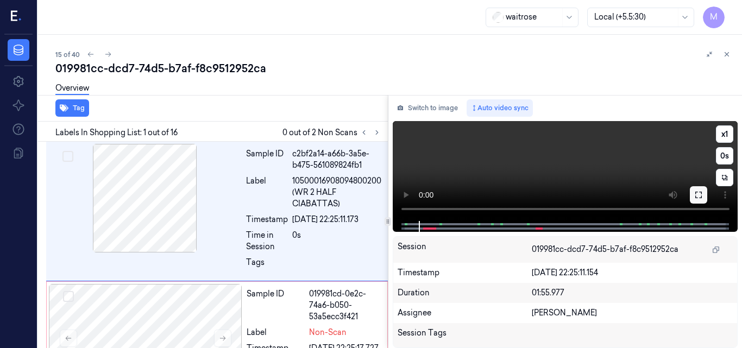
click at [701, 193] on icon at bounding box center [698, 195] width 9 height 9
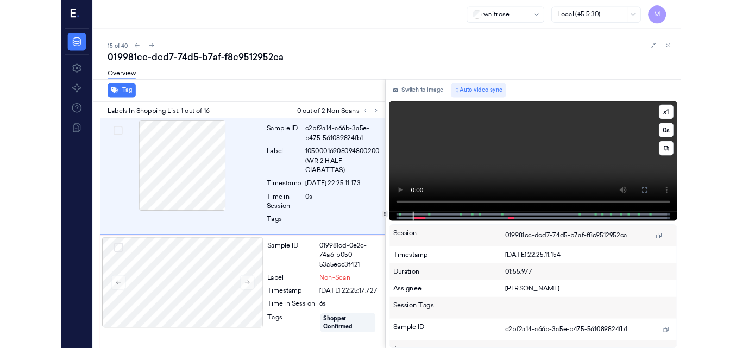
scroll to position [78, 5]
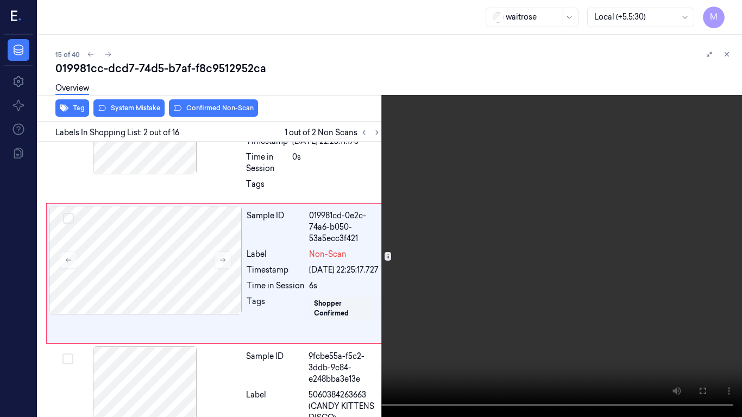
click at [502, 271] on video at bounding box center [371, 208] width 742 height 417
click at [0, 0] on icon at bounding box center [0, 0] width 0 height 0
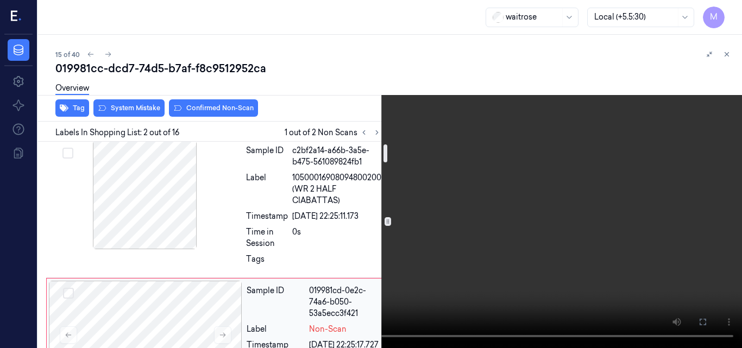
scroll to position [0, 5]
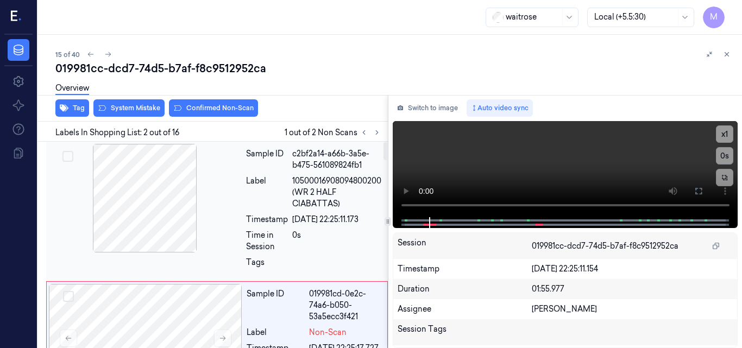
click at [308, 192] on span "10500016908094800200 (WR 2 HALF CIABATTAS)" at bounding box center [336, 192] width 89 height 34
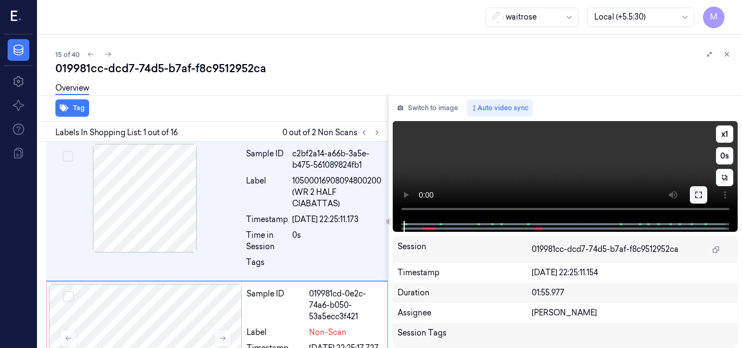
click at [704, 191] on button at bounding box center [698, 194] width 17 height 17
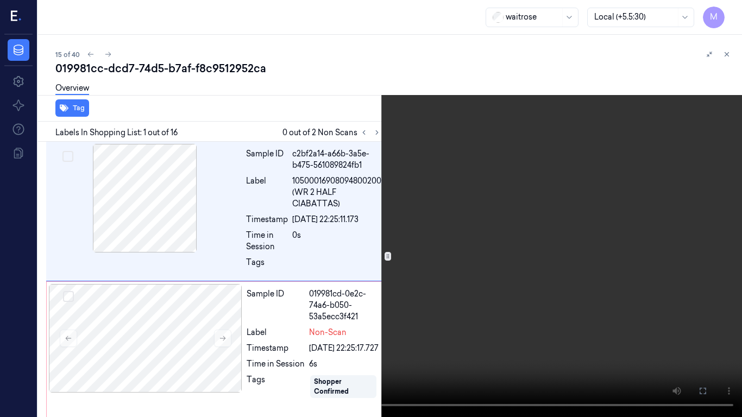
click at [473, 240] on video at bounding box center [371, 208] width 742 height 417
click at [0, 0] on icon at bounding box center [0, 0] width 0 height 0
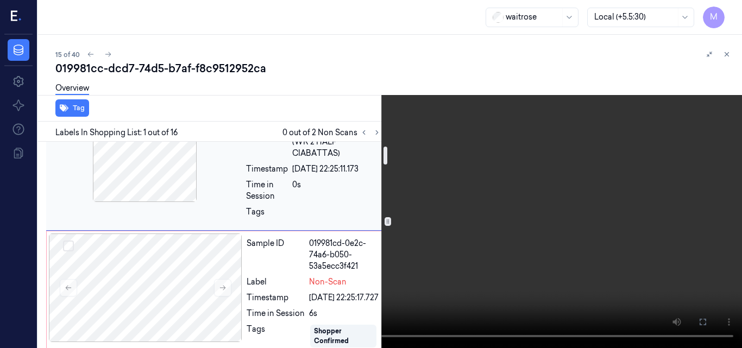
scroll to position [109, 5]
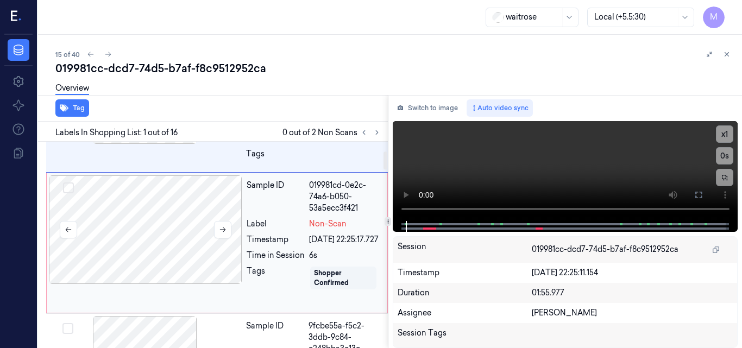
click at [168, 234] on div at bounding box center [145, 229] width 193 height 109
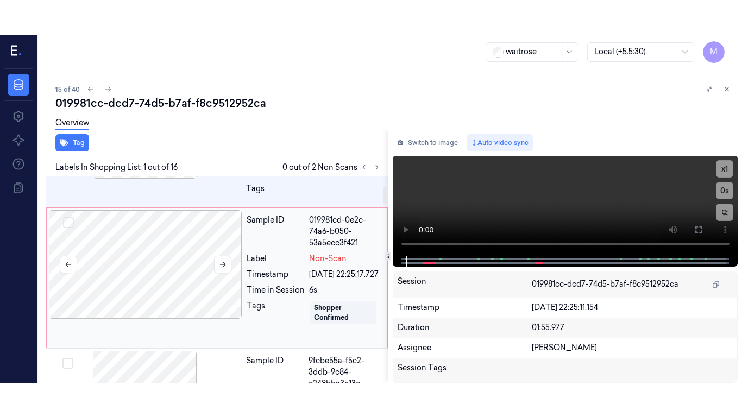
scroll to position [112, 5]
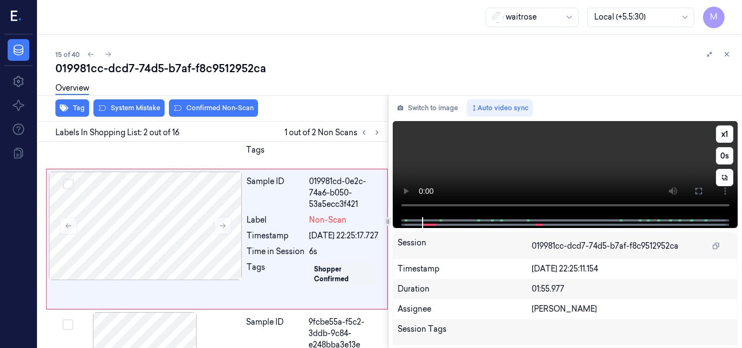
click at [568, 174] on video at bounding box center [566, 169] width 346 height 96
click at [700, 193] on icon at bounding box center [698, 191] width 9 height 9
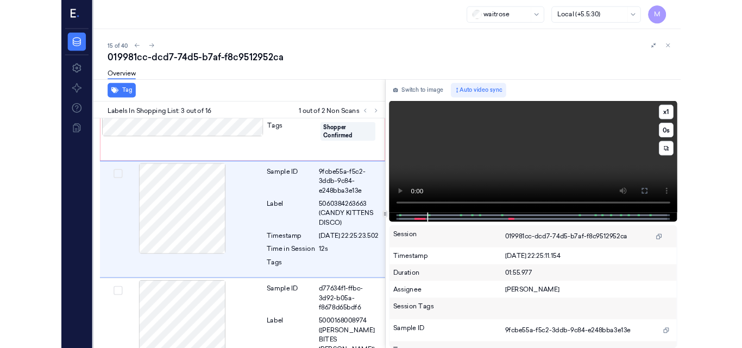
scroll to position [230, 5]
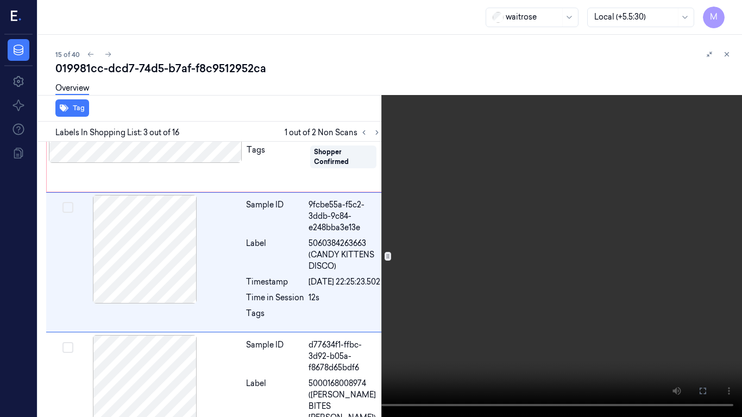
click at [471, 262] on video at bounding box center [371, 208] width 742 height 417
click at [0, 0] on icon at bounding box center [0, 0] width 0 height 0
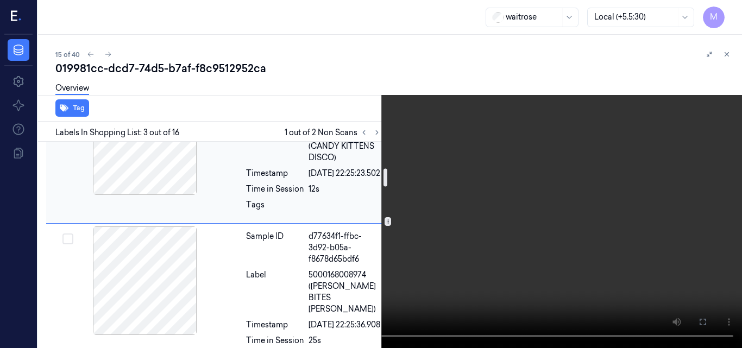
scroll to position [284, 5]
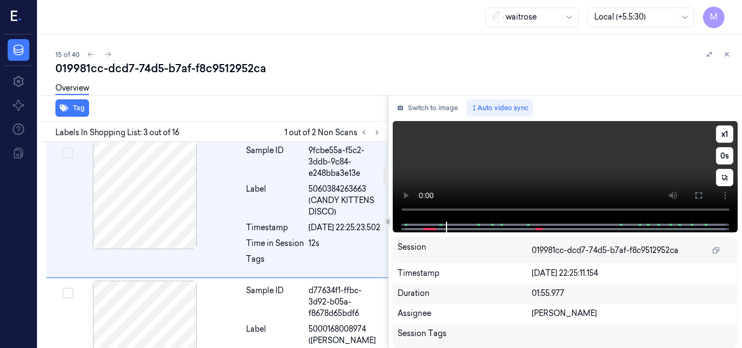
click at [559, 161] on video at bounding box center [566, 171] width 346 height 101
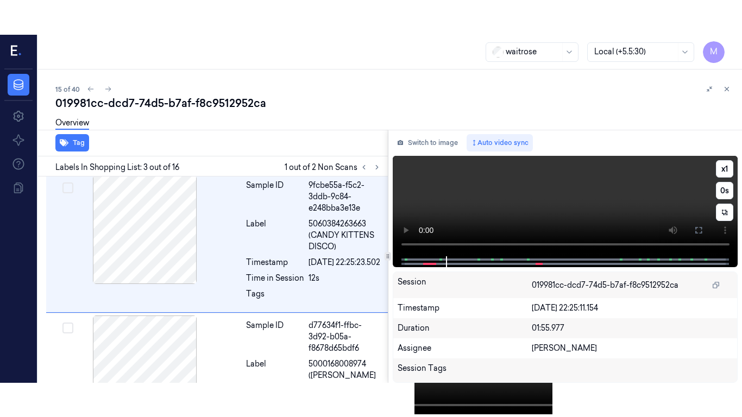
scroll to position [265, 5]
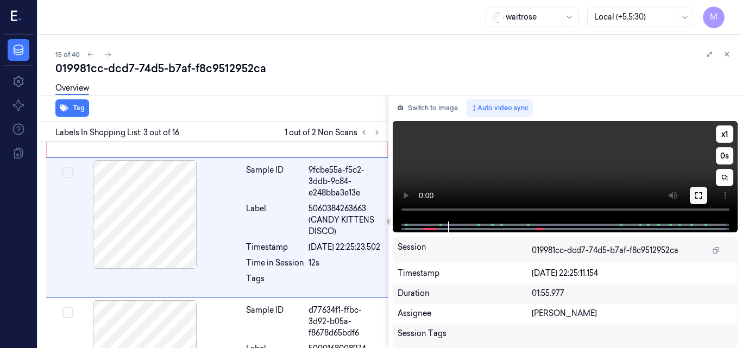
click at [695, 194] on icon at bounding box center [698, 195] width 7 height 7
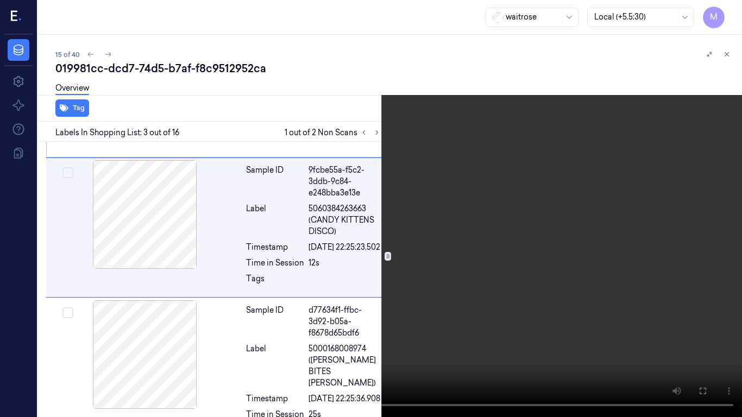
click at [420, 261] on video at bounding box center [371, 208] width 742 height 417
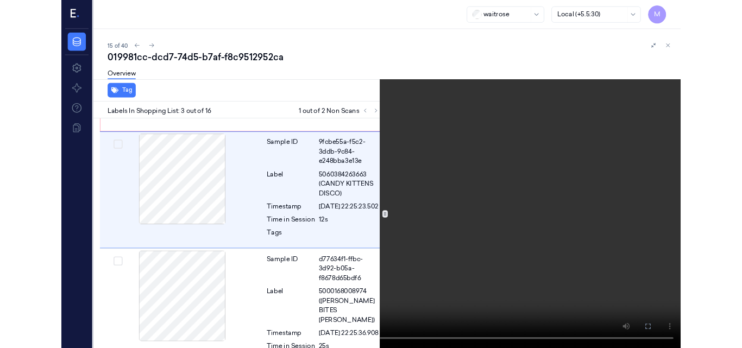
scroll to position [230, 5]
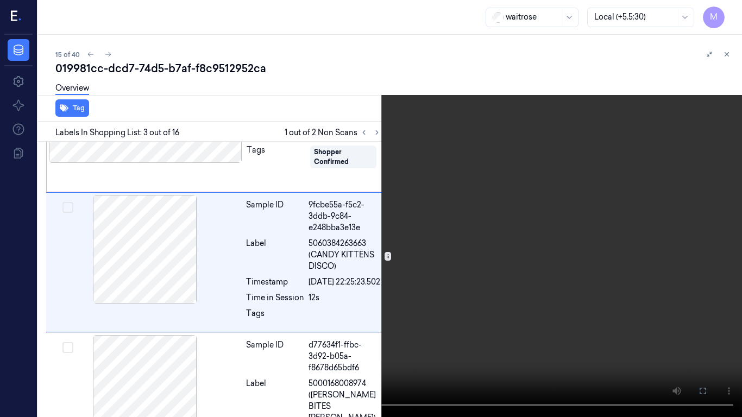
click at [0, 0] on icon at bounding box center [0, 0] width 0 height 0
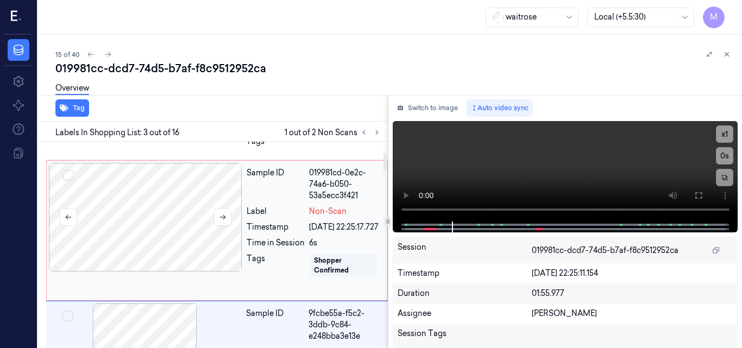
click at [185, 216] on div at bounding box center [145, 217] width 193 height 109
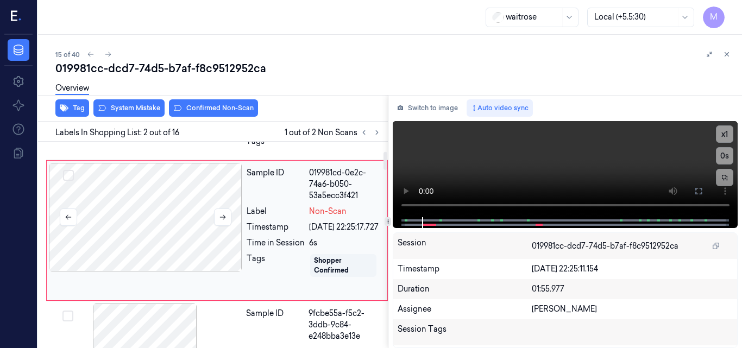
scroll to position [112, 5]
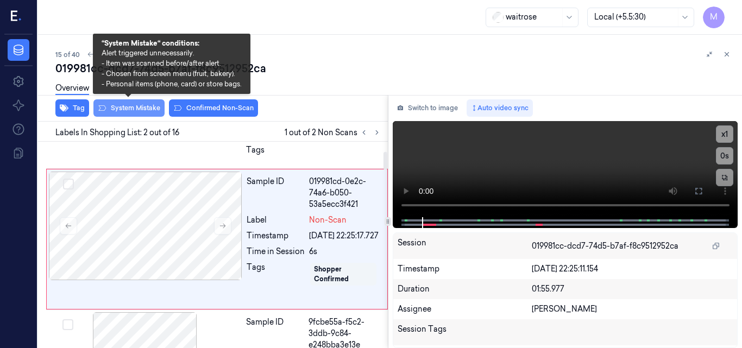
click at [140, 109] on button "System Mistake" at bounding box center [128, 107] width 71 height 17
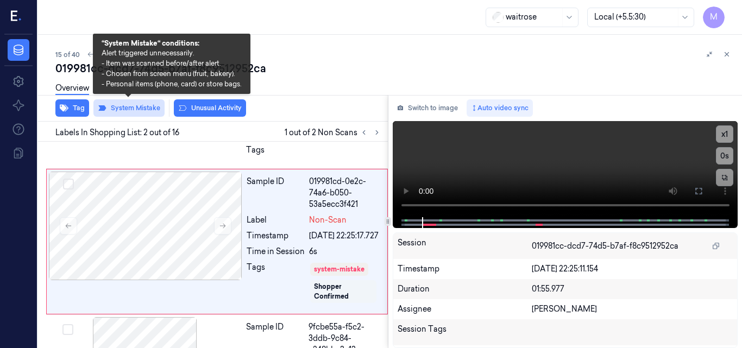
scroll to position [115, 5]
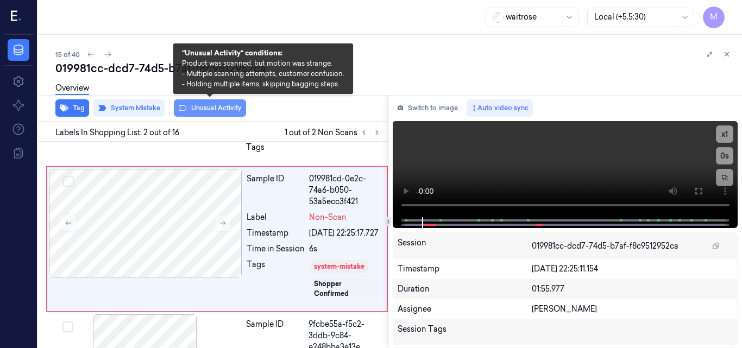
click at [208, 106] on button "Unusual Activity" at bounding box center [210, 107] width 72 height 17
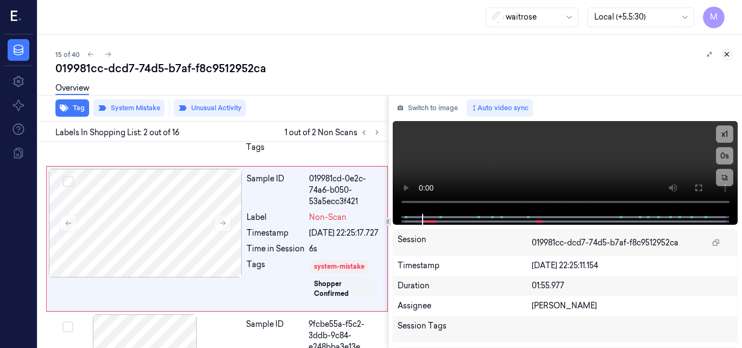
click at [730, 51] on icon at bounding box center [727, 55] width 8 height 8
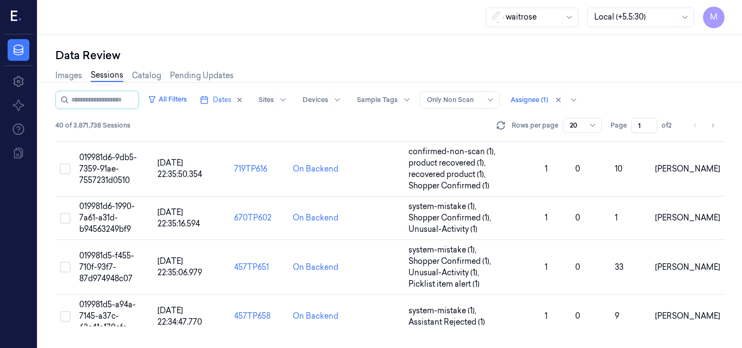
scroll to position [611, 0]
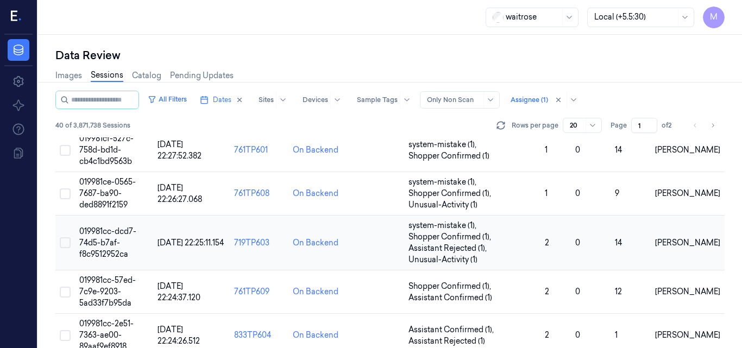
click at [120, 230] on span "019981cc-dcd7-74d5-b7af-f8c9512952ca" at bounding box center [107, 243] width 57 height 33
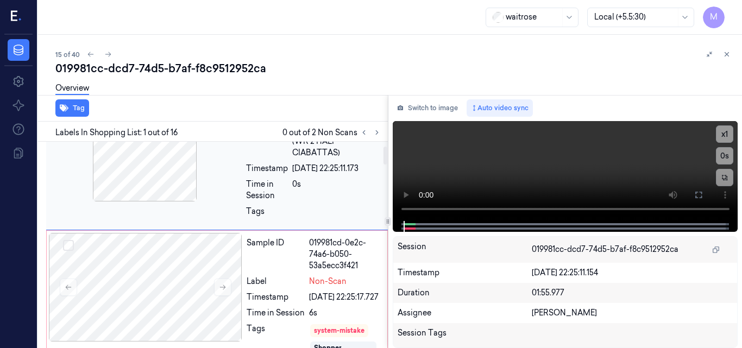
scroll to position [51, 5]
click at [375, 134] on icon at bounding box center [377, 133] width 8 height 8
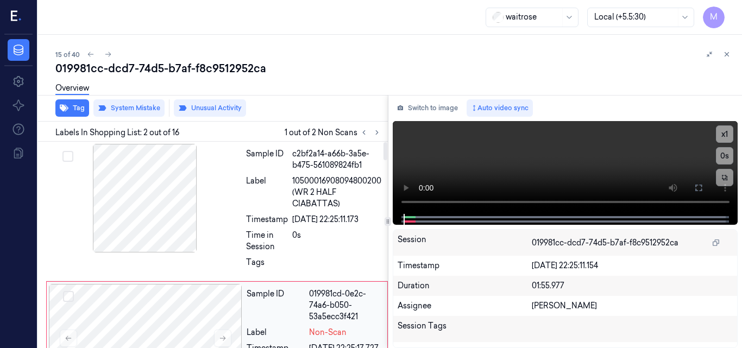
scroll to position [163, 5]
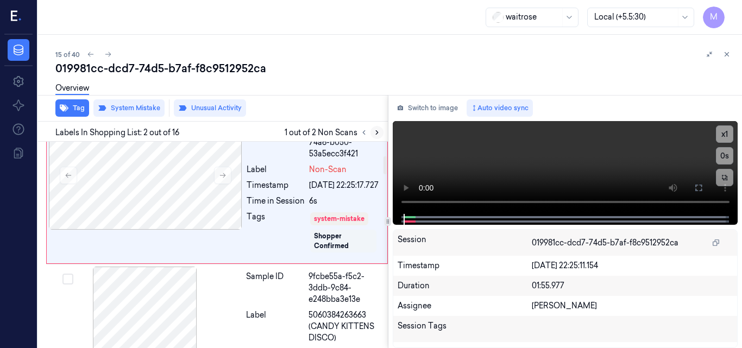
click at [375, 133] on icon at bounding box center [377, 133] width 8 height 8
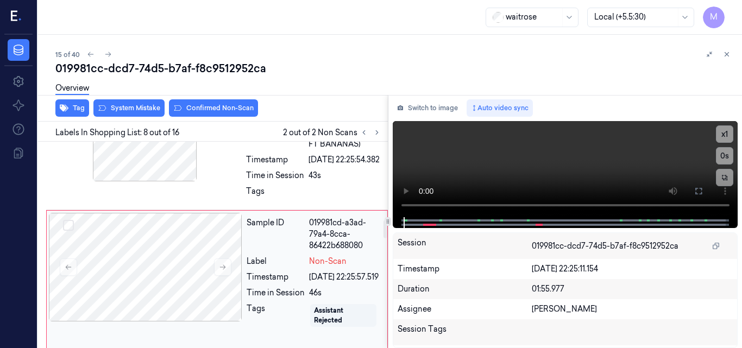
scroll to position [907, 5]
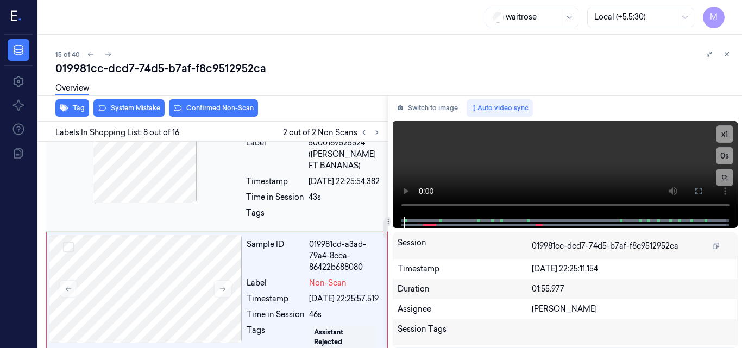
click at [158, 197] on div at bounding box center [144, 149] width 193 height 109
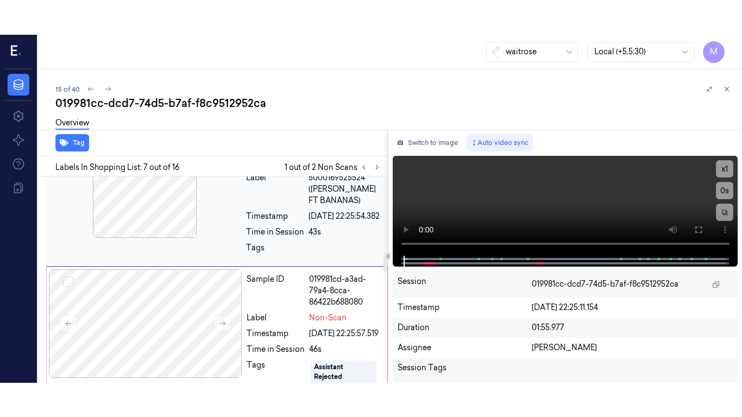
scroll to position [864, 5]
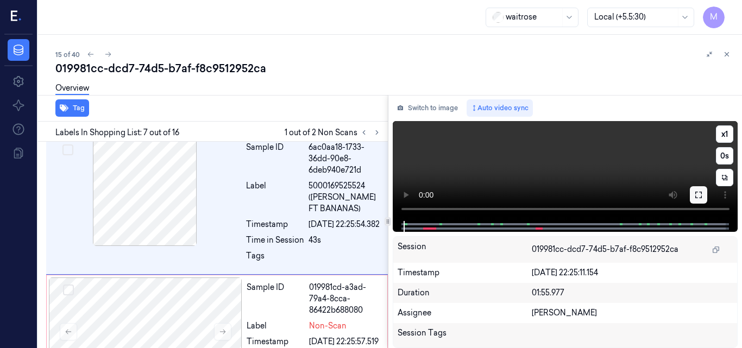
click at [700, 193] on icon at bounding box center [698, 195] width 9 height 9
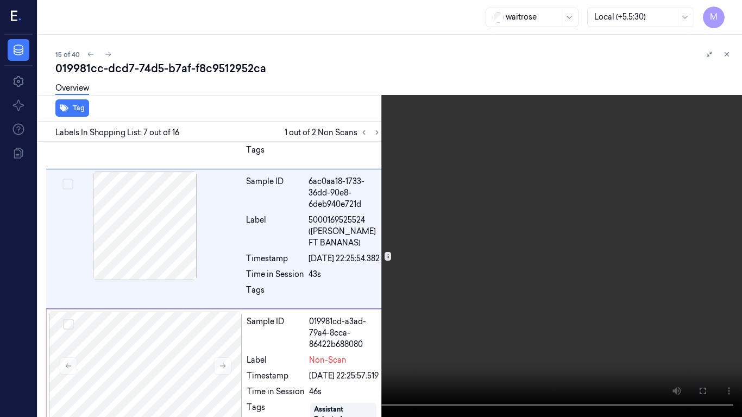
click at [522, 221] on video at bounding box center [371, 208] width 742 height 417
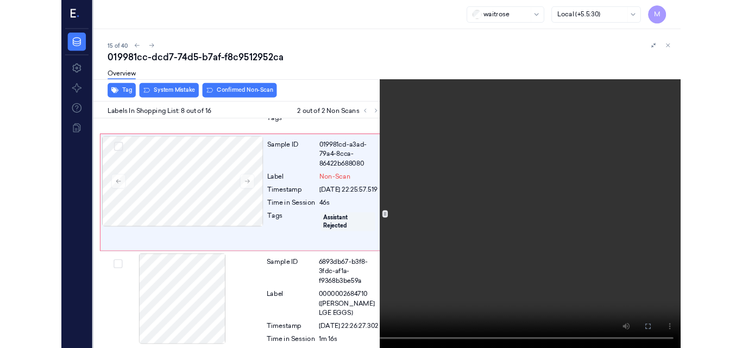
scroll to position [982, 5]
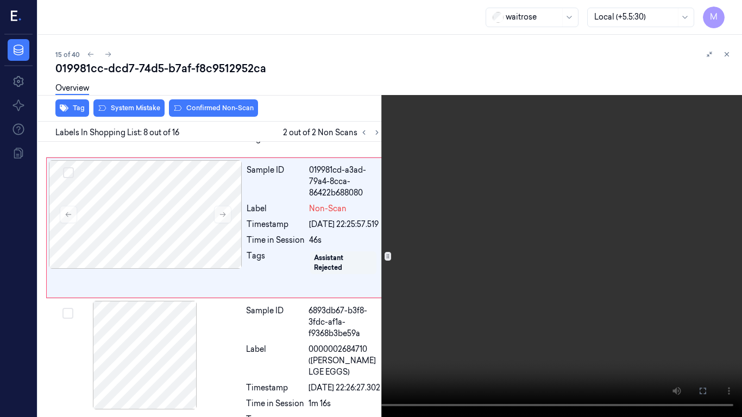
click at [529, 277] on video at bounding box center [371, 208] width 742 height 417
click at [0, 0] on icon at bounding box center [0, 0] width 0 height 0
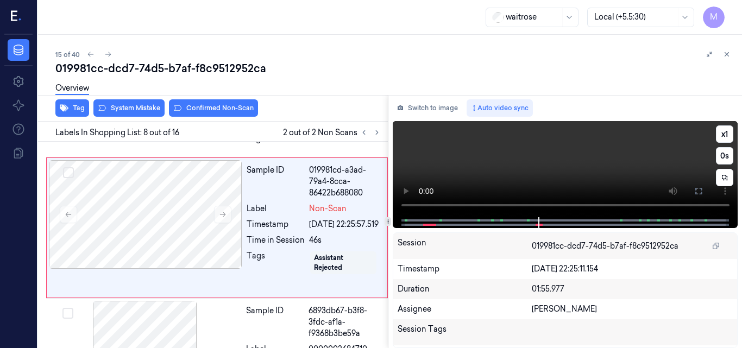
click at [609, 173] on video at bounding box center [566, 169] width 346 height 96
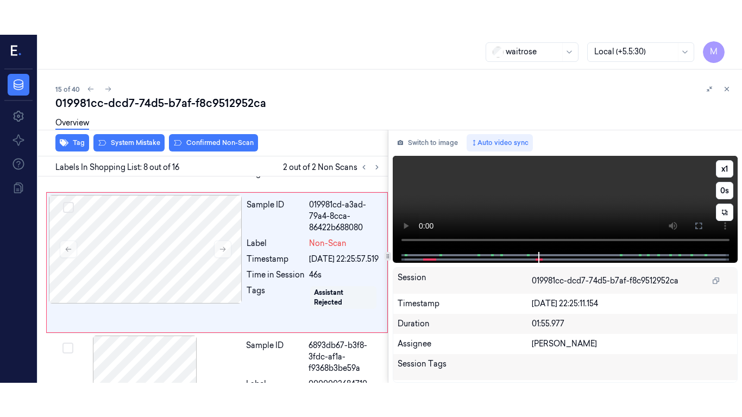
scroll to position [1016, 5]
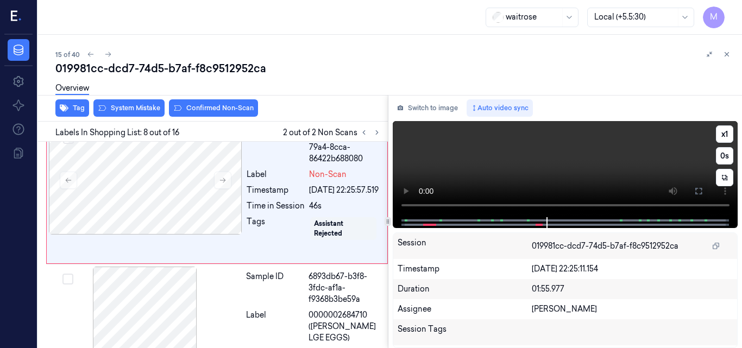
drag, startPoint x: 699, startPoint y: 191, endPoint x: 697, endPoint y: 239, distance: 47.9
click at [700, 191] on icon at bounding box center [698, 191] width 9 height 9
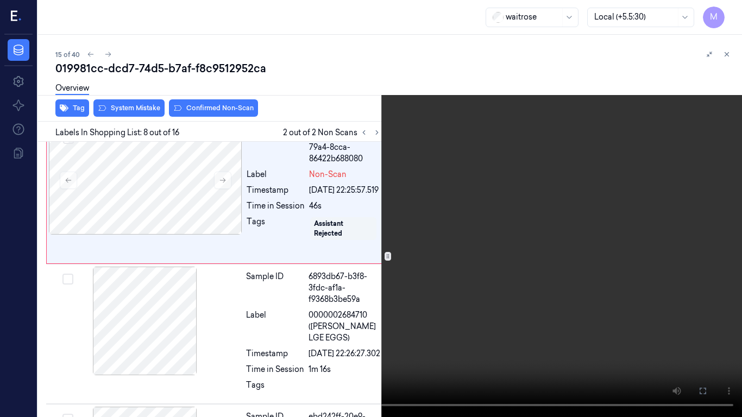
click at [430, 275] on video at bounding box center [371, 208] width 742 height 417
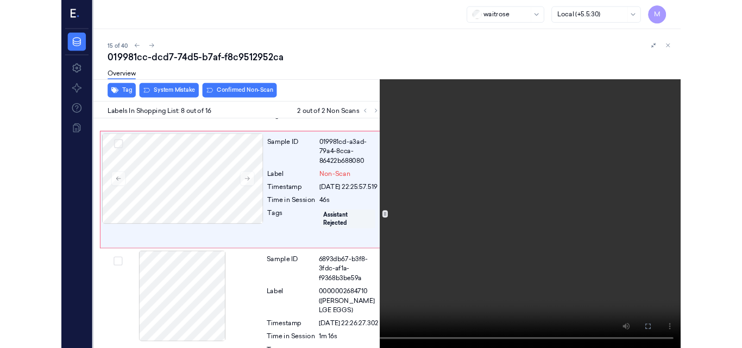
scroll to position [982, 5]
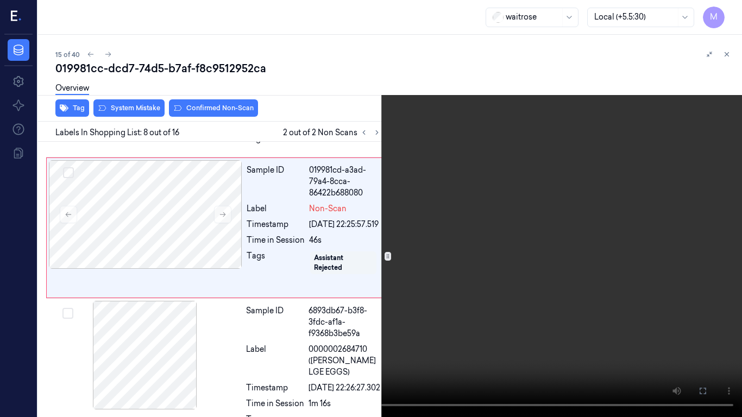
click at [0, 0] on icon at bounding box center [0, 0] width 0 height 0
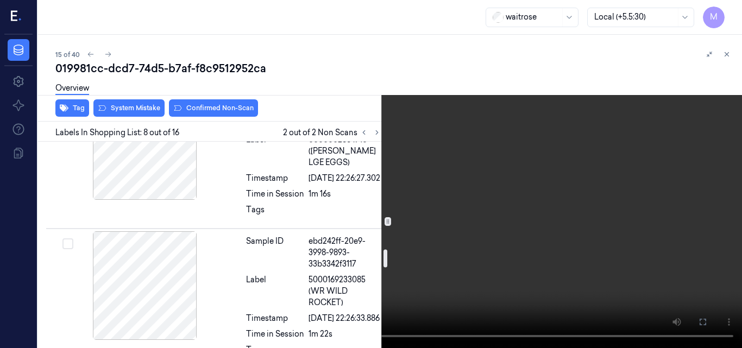
scroll to position [1253, 5]
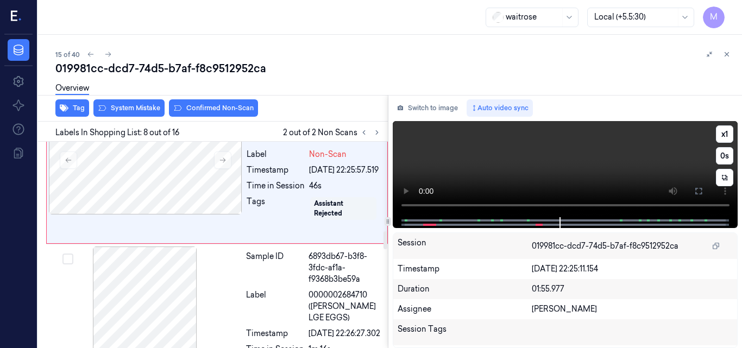
click at [566, 167] on video at bounding box center [566, 169] width 346 height 96
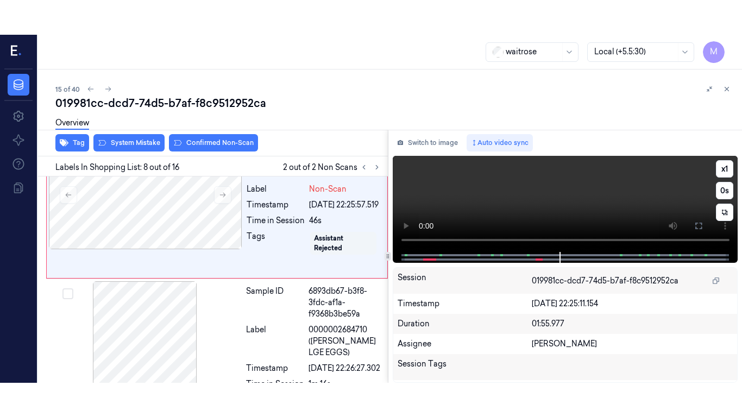
scroll to position [1016, 5]
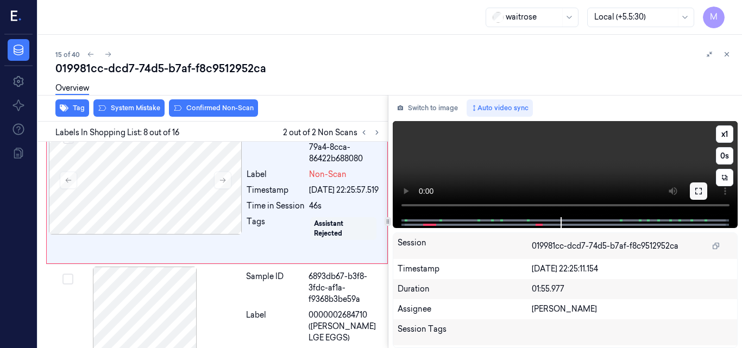
click at [700, 189] on icon at bounding box center [698, 191] width 7 height 7
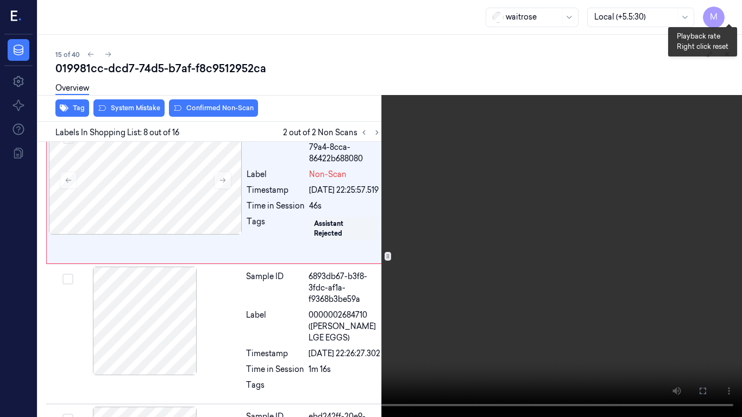
click at [728, 15] on button "x 1" at bounding box center [728, 12] width 17 height 17
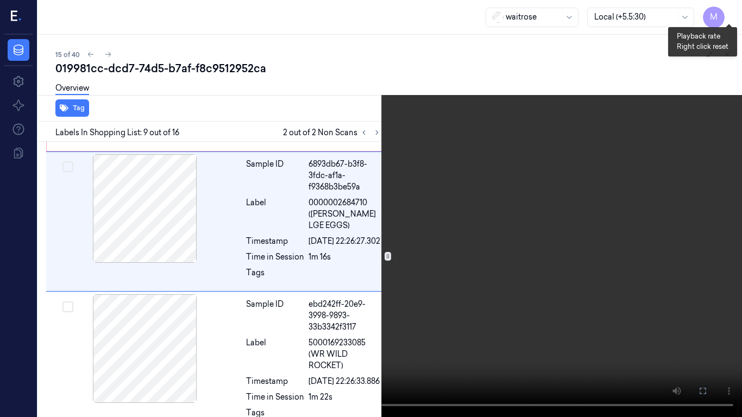
click at [728, 15] on button "x 2" at bounding box center [728, 12] width 17 height 17
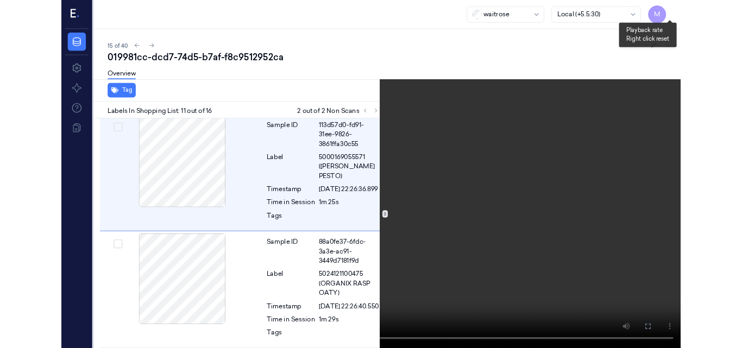
scroll to position [1425, 5]
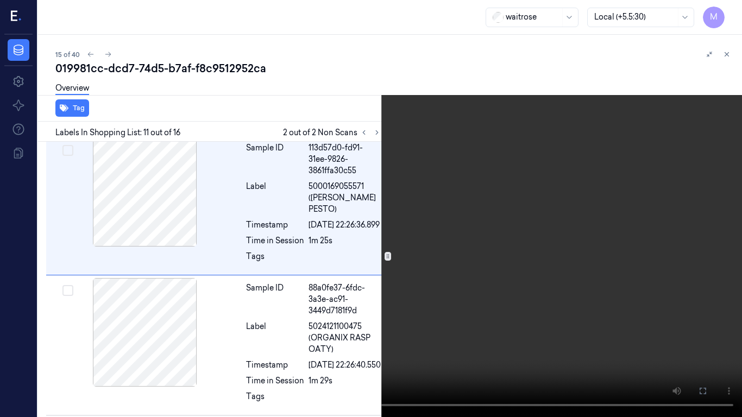
click at [447, 159] on video at bounding box center [371, 208] width 742 height 417
click at [0, 0] on icon at bounding box center [0, 0] width 0 height 0
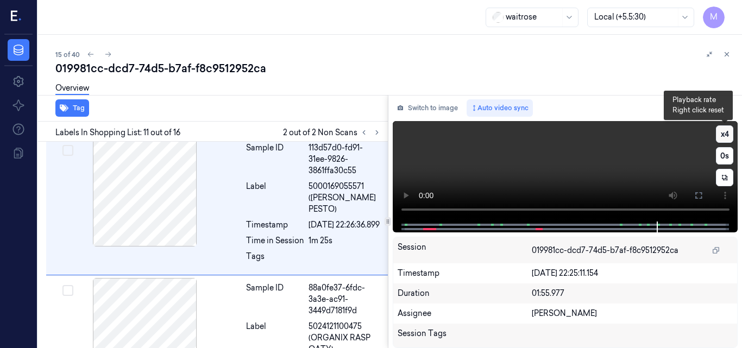
click at [721, 135] on button "x 4" at bounding box center [724, 134] width 17 height 17
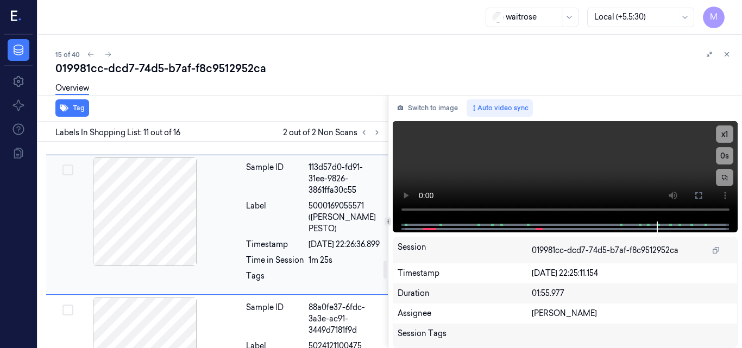
scroll to position [1351, 5]
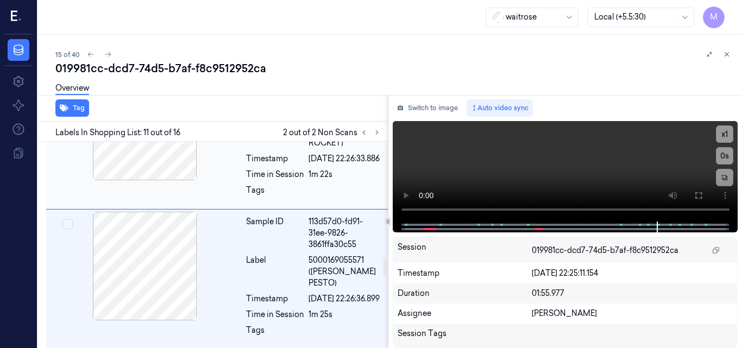
click at [263, 149] on div "Label" at bounding box center [275, 132] width 58 height 34
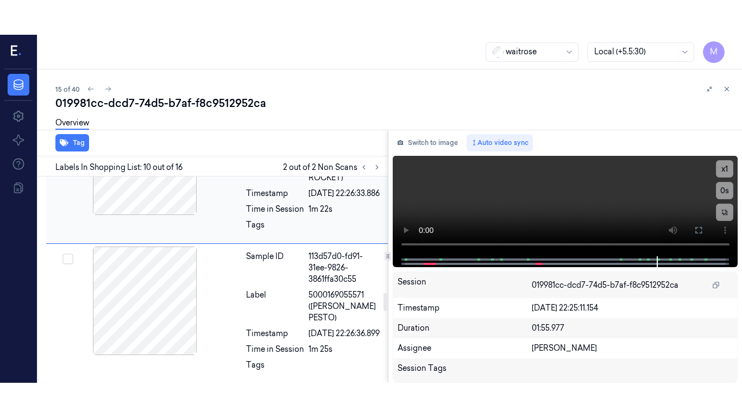
scroll to position [1320, 5]
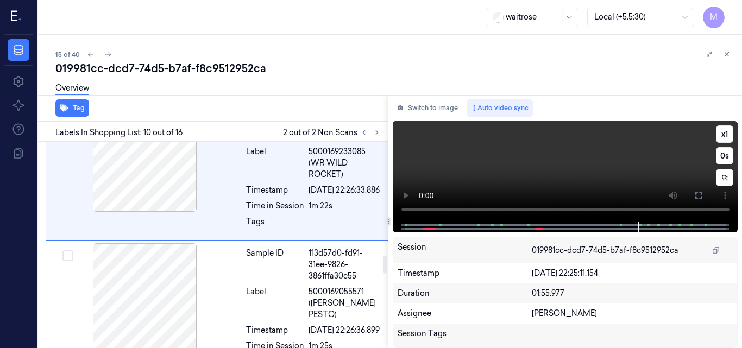
click at [610, 164] on video at bounding box center [566, 171] width 346 height 101
click at [695, 197] on icon at bounding box center [698, 195] width 9 height 9
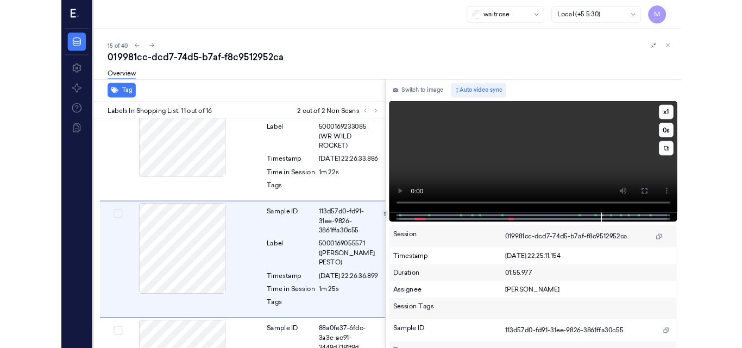
scroll to position [1425, 5]
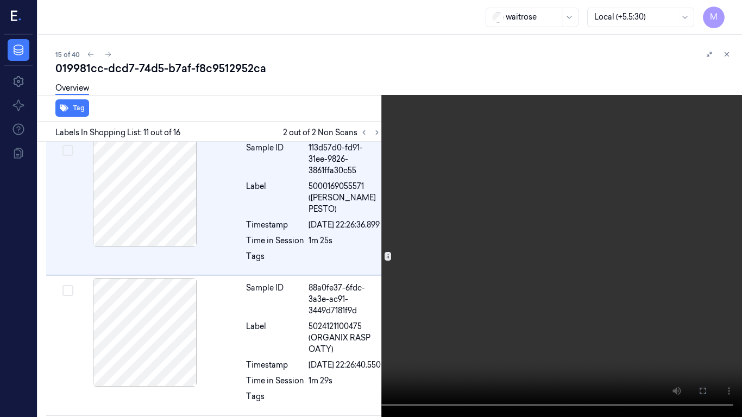
click at [503, 238] on video at bounding box center [371, 208] width 742 height 417
click at [0, 0] on icon at bounding box center [0, 0] width 0 height 0
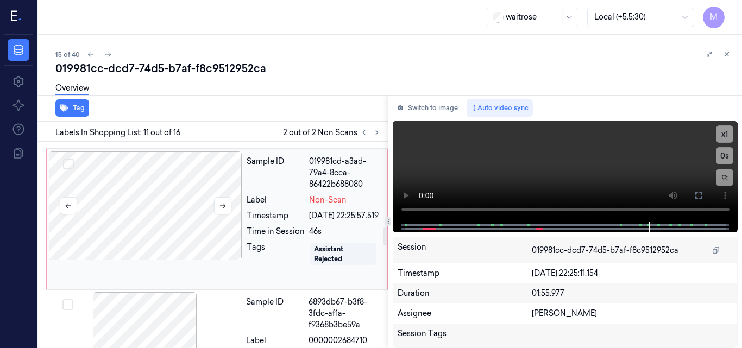
click at [149, 226] on div at bounding box center [145, 206] width 193 height 109
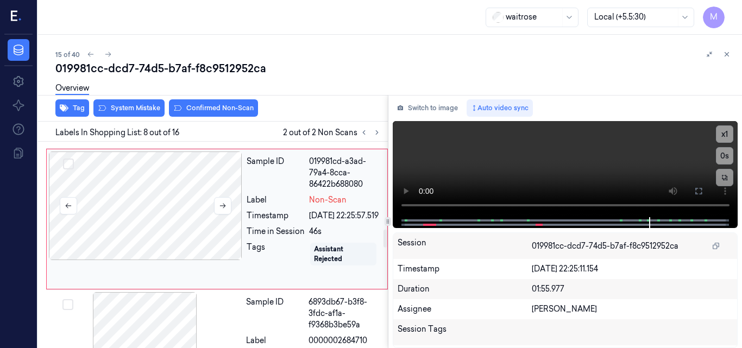
scroll to position [1016, 5]
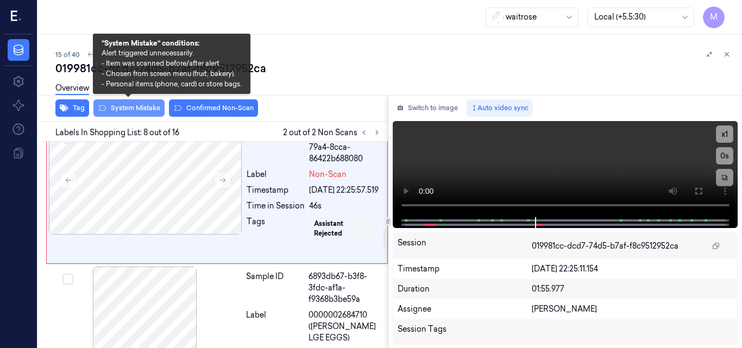
click at [138, 108] on button "System Mistake" at bounding box center [128, 107] width 71 height 17
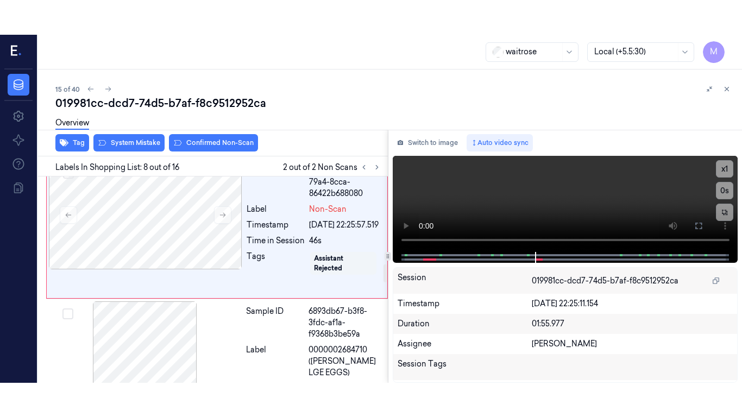
scroll to position [1019, 5]
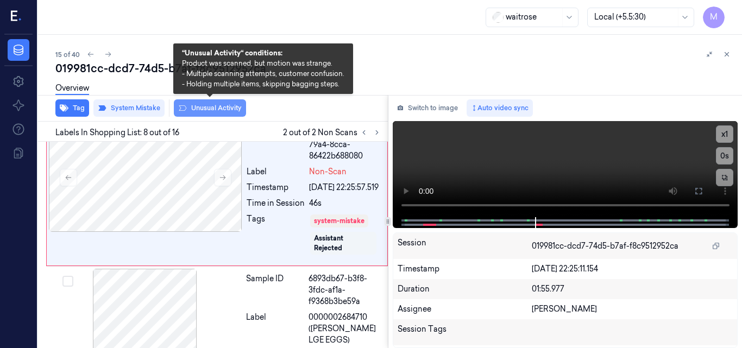
click at [218, 109] on button "Unusual Activity" at bounding box center [210, 107] width 72 height 17
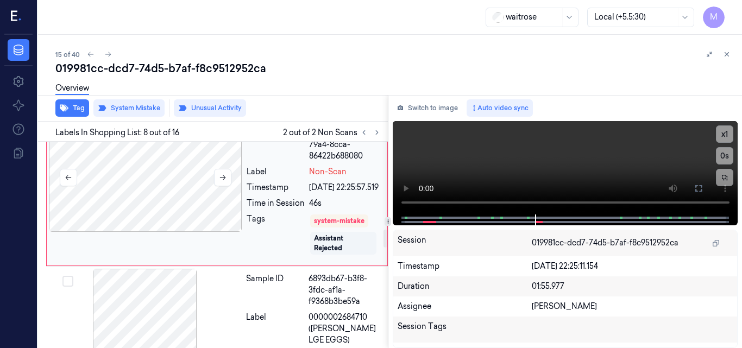
click at [165, 205] on div at bounding box center [145, 177] width 193 height 109
click at [200, 196] on div at bounding box center [145, 177] width 193 height 109
click at [634, 158] on video at bounding box center [566, 167] width 346 height 93
click at [698, 186] on icon at bounding box center [698, 188] width 9 height 9
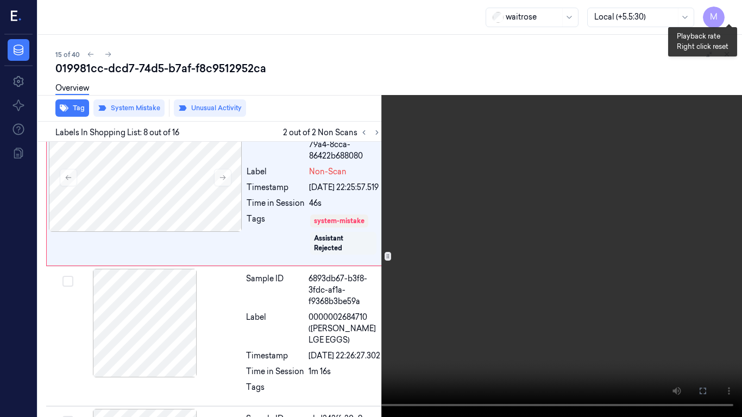
click at [723, 12] on button "x 1" at bounding box center [728, 12] width 17 height 17
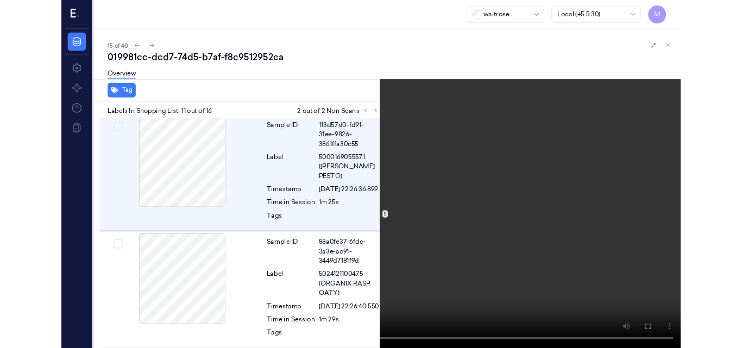
scroll to position [1430, 5]
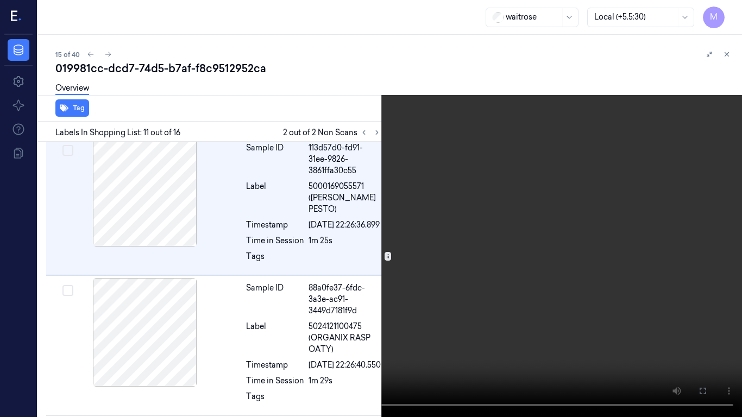
click at [387, 230] on video at bounding box center [371, 208] width 742 height 417
click at [0, 0] on icon at bounding box center [0, 0] width 0 height 0
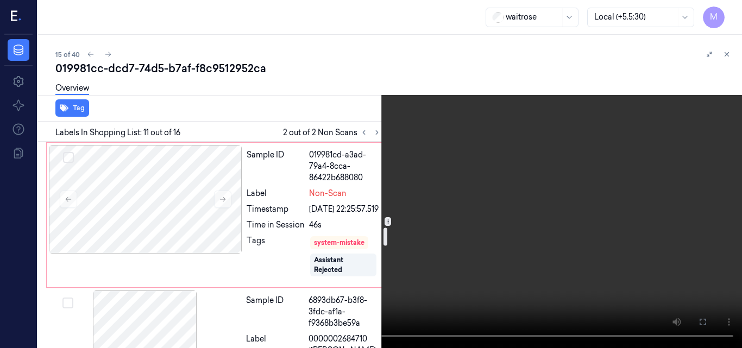
scroll to position [995, 5]
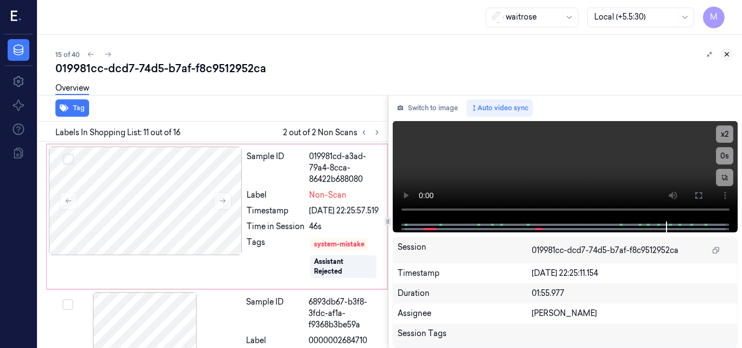
click at [729, 53] on icon at bounding box center [727, 55] width 8 height 8
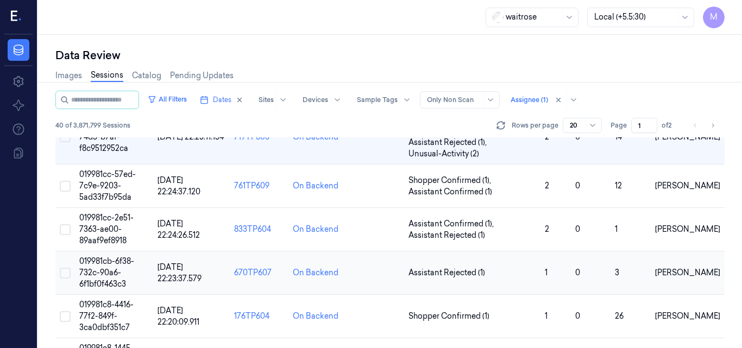
scroll to position [720, 0]
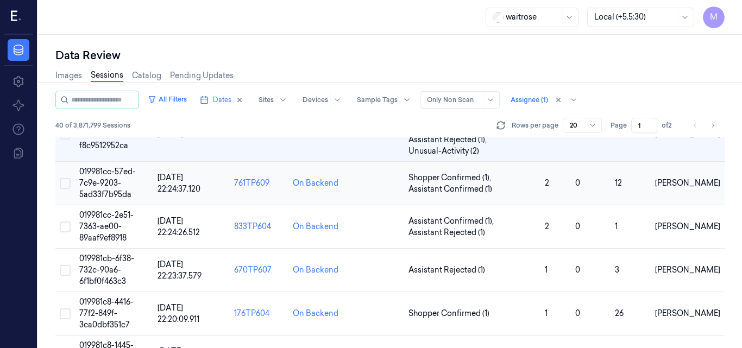
click at [120, 184] on span "019981cc-57ed-7c9e-9203-5ad33f7b95da" at bounding box center [107, 183] width 57 height 33
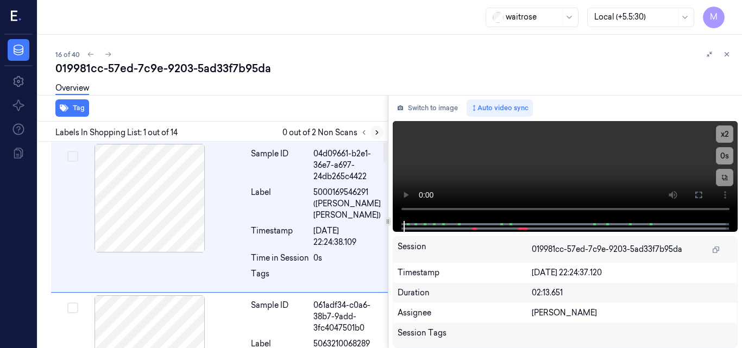
click at [375, 134] on icon at bounding box center [377, 133] width 8 height 8
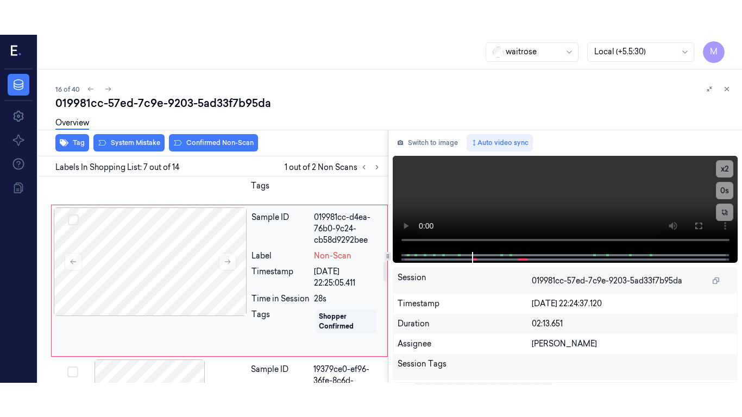
scroll to position [870, 0]
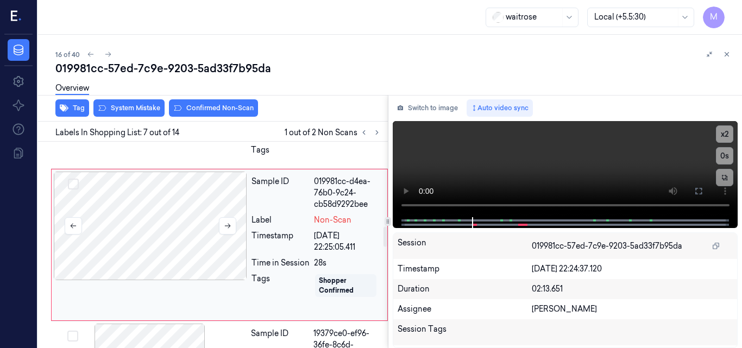
click at [180, 224] on div at bounding box center [150, 226] width 193 height 109
click at [699, 192] on icon at bounding box center [698, 191] width 9 height 9
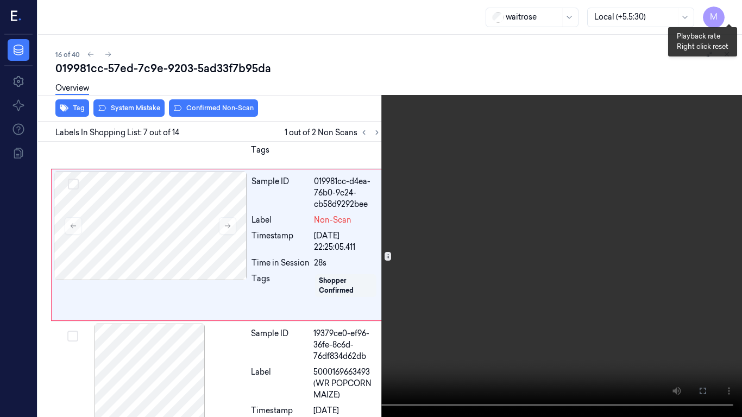
click at [729, 11] on button "x 2" at bounding box center [728, 12] width 17 height 17
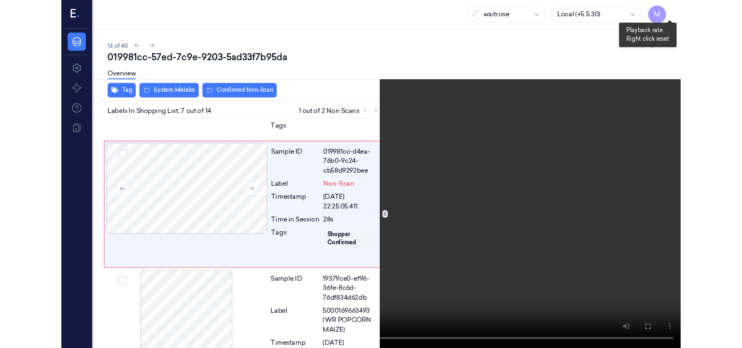
scroll to position [836, 0]
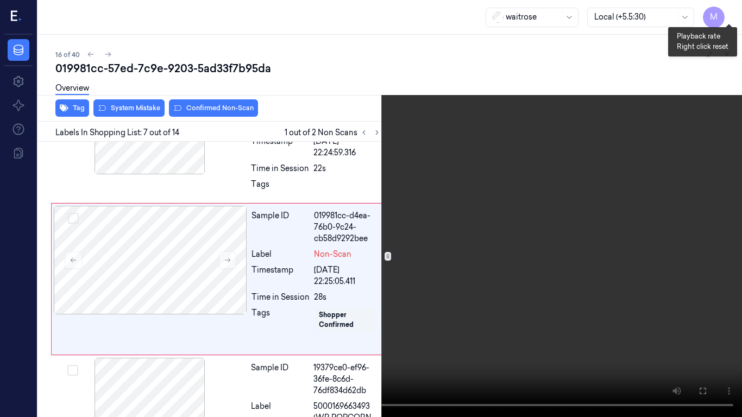
click at [728, 13] on button "x 4" at bounding box center [728, 12] width 17 height 17
click at [0, 0] on icon at bounding box center [0, 0] width 0 height 0
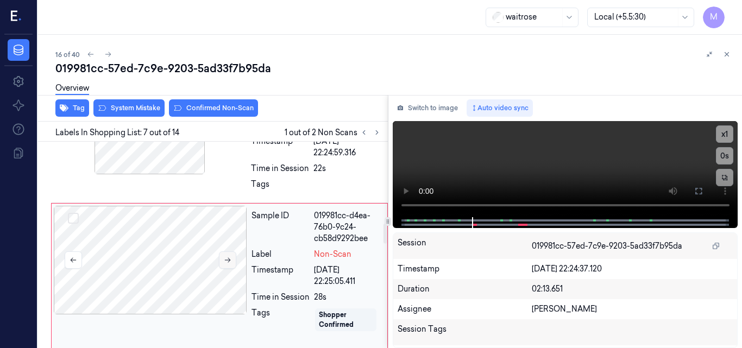
click at [228, 258] on icon at bounding box center [228, 260] width 8 height 8
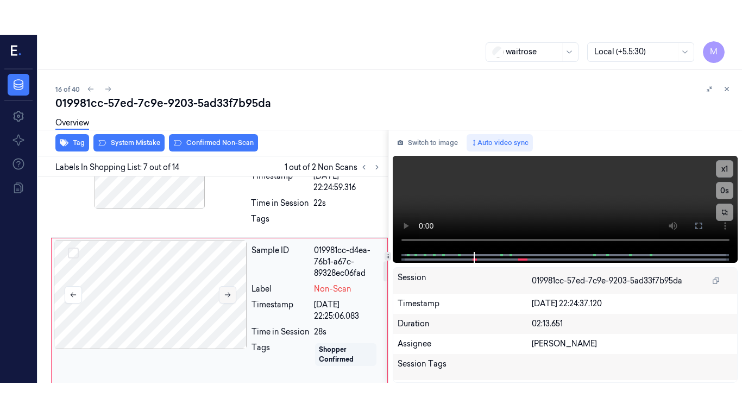
scroll to position [870, 0]
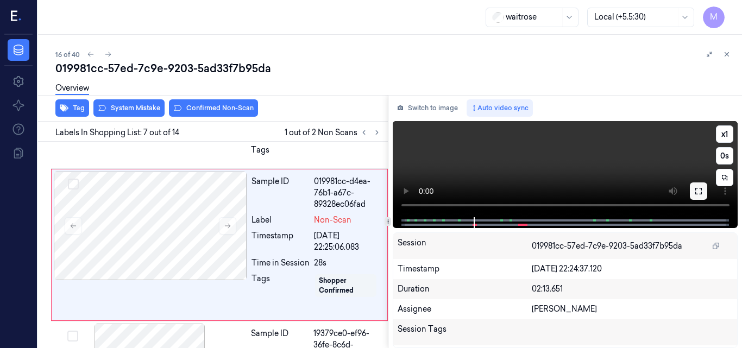
click at [694, 191] on icon at bounding box center [698, 191] width 9 height 9
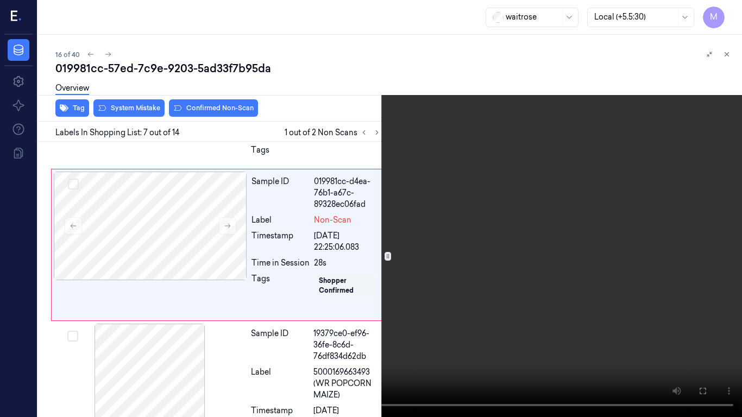
click at [441, 260] on video at bounding box center [371, 208] width 742 height 417
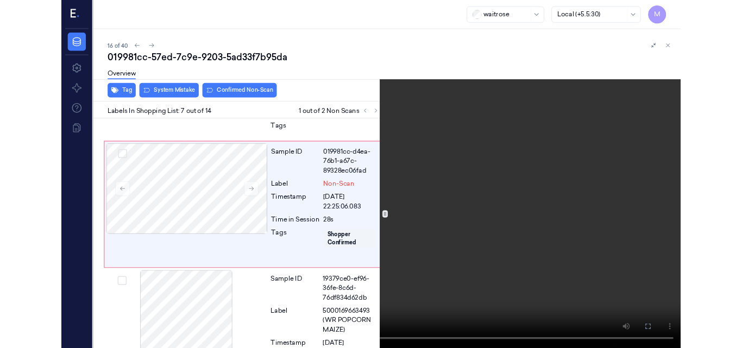
scroll to position [836, 0]
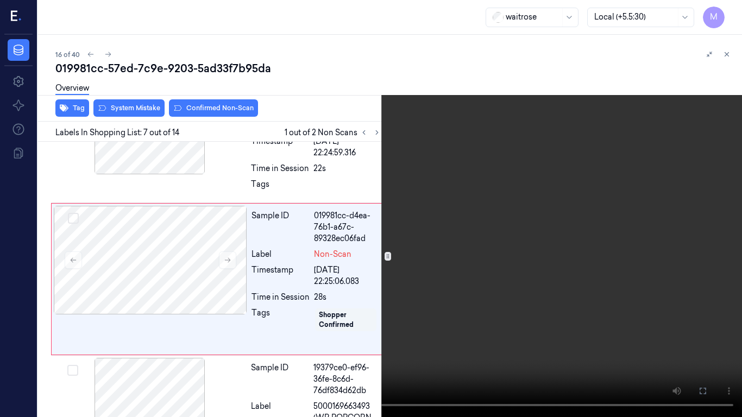
click at [441, 260] on video at bounding box center [371, 208] width 742 height 417
click at [0, 0] on icon at bounding box center [0, 0] width 0 height 0
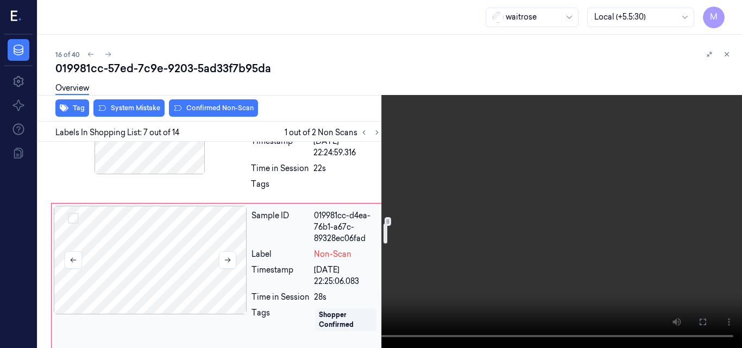
scroll to position [782, 0]
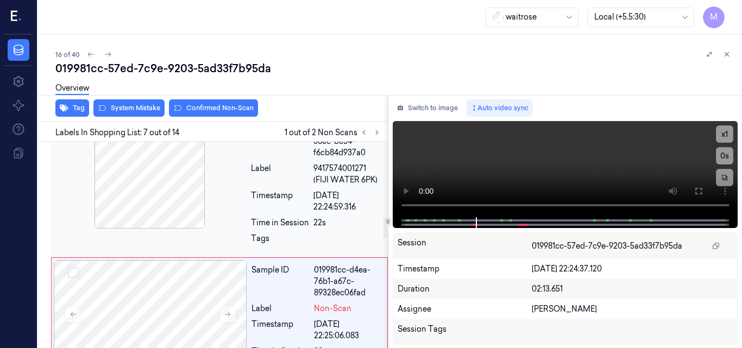
click at [174, 200] on div at bounding box center [149, 174] width 193 height 109
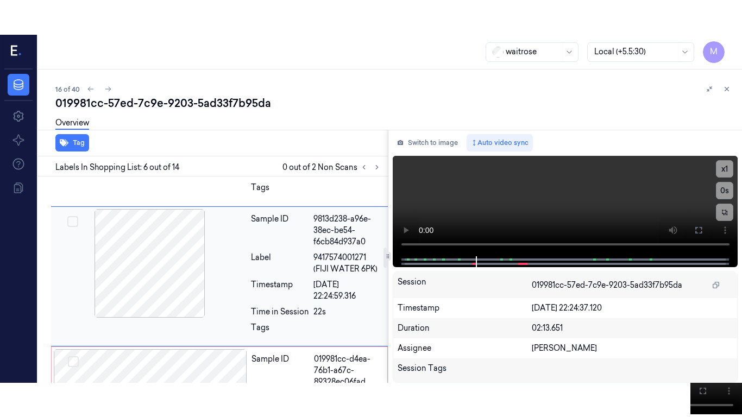
scroll to position [724, 0]
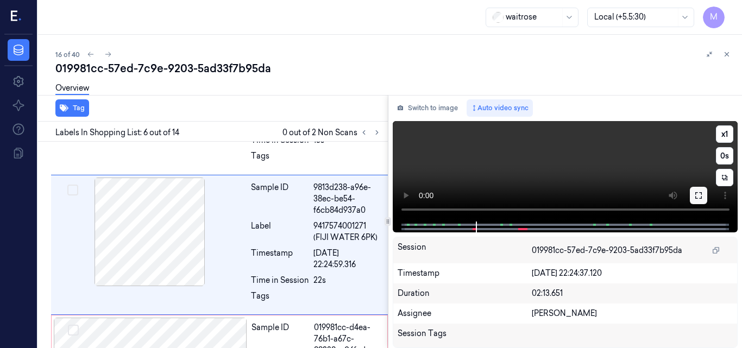
click at [700, 198] on icon at bounding box center [698, 195] width 9 height 9
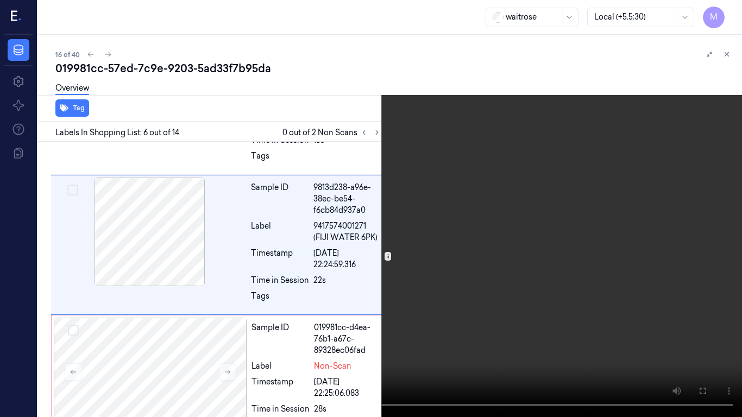
click at [403, 254] on video at bounding box center [371, 208] width 742 height 417
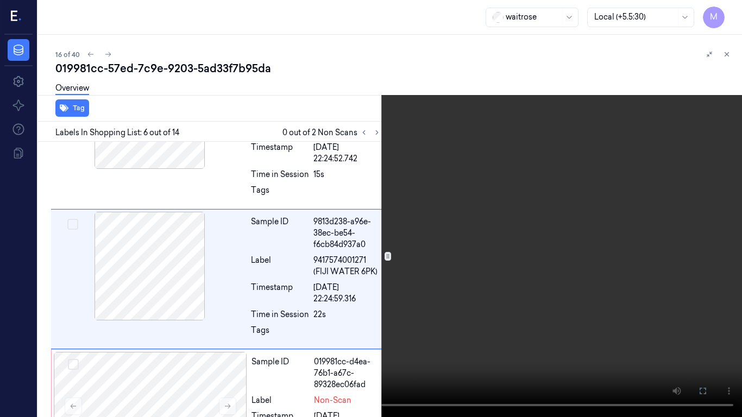
click at [449, 255] on video at bounding box center [371, 208] width 742 height 417
click at [729, 11] on button "x 1" at bounding box center [728, 12] width 17 height 17
click at [416, 147] on video at bounding box center [371, 208] width 742 height 417
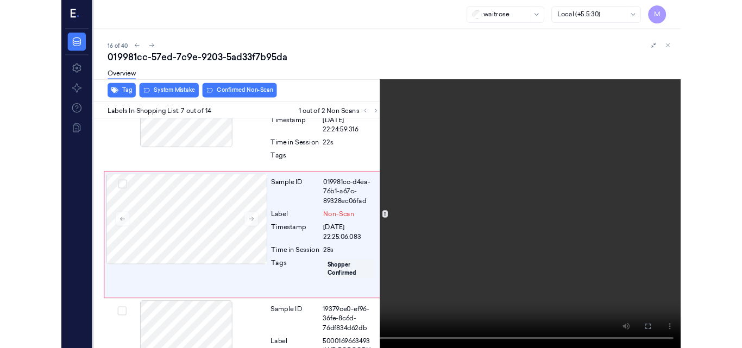
scroll to position [836, 0]
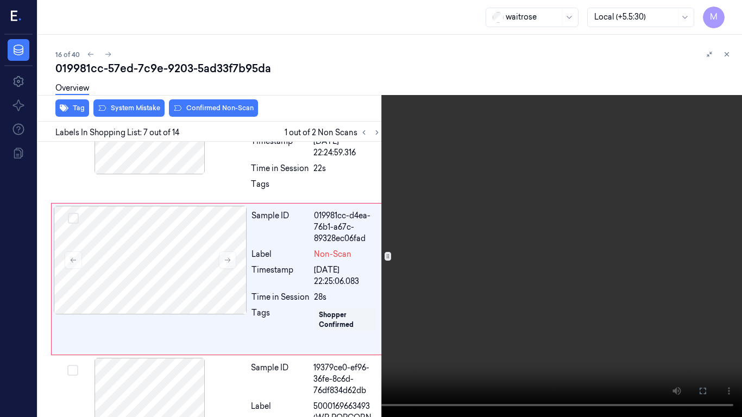
click at [388, 214] on video at bounding box center [371, 208] width 742 height 417
click at [0, 0] on icon at bounding box center [0, 0] width 0 height 0
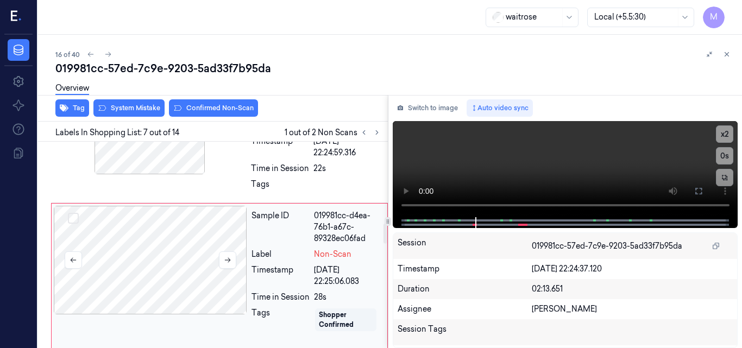
click at [165, 231] on div at bounding box center [150, 260] width 193 height 109
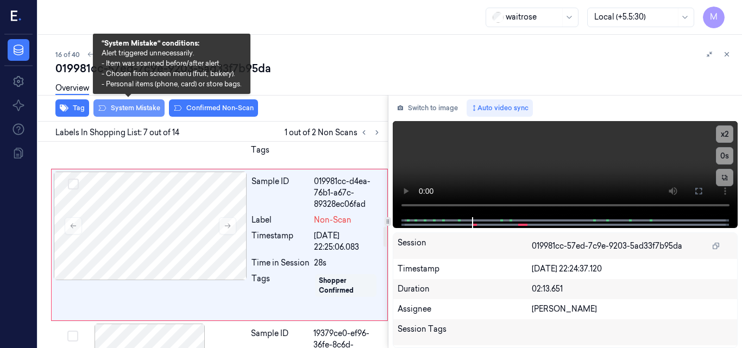
click at [139, 109] on button "System Mistake" at bounding box center [128, 107] width 71 height 17
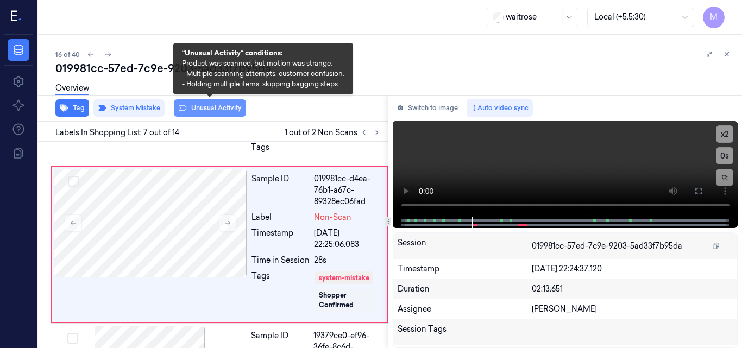
click at [211, 106] on button "Unusual Activity" at bounding box center [210, 107] width 72 height 17
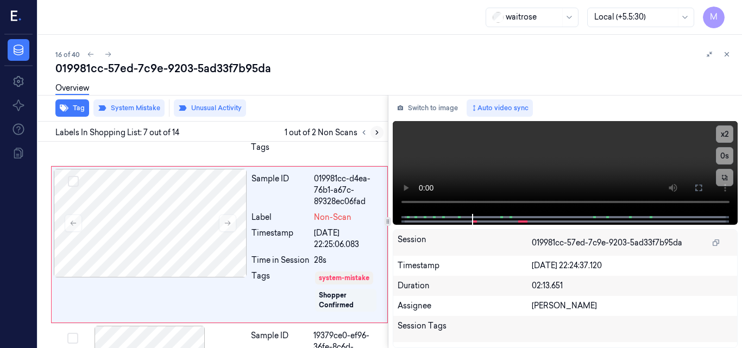
click at [377, 134] on icon at bounding box center [377, 133] width 8 height 8
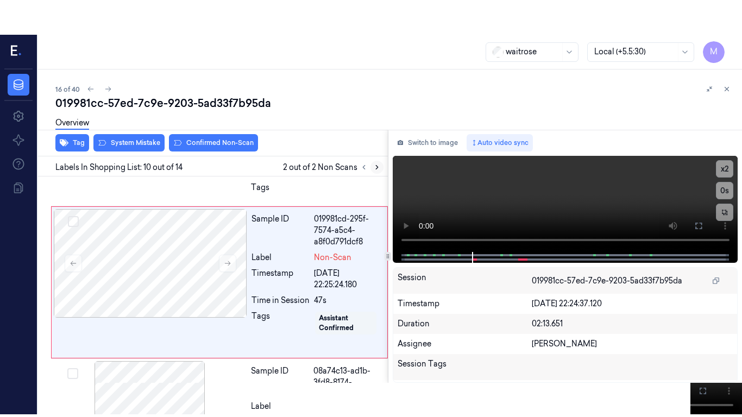
scroll to position [1331, 0]
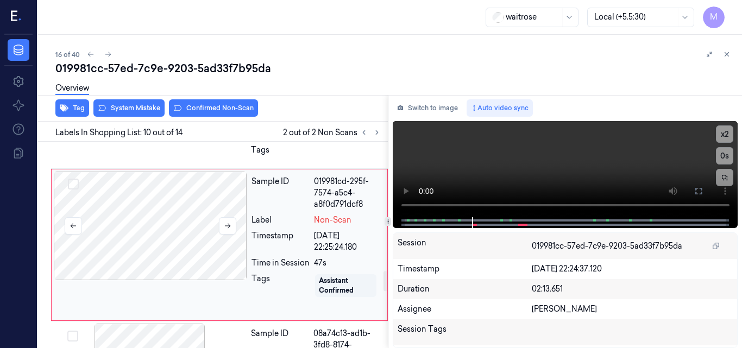
click at [184, 210] on div at bounding box center [150, 226] width 193 height 109
click at [696, 190] on icon at bounding box center [698, 191] width 7 height 7
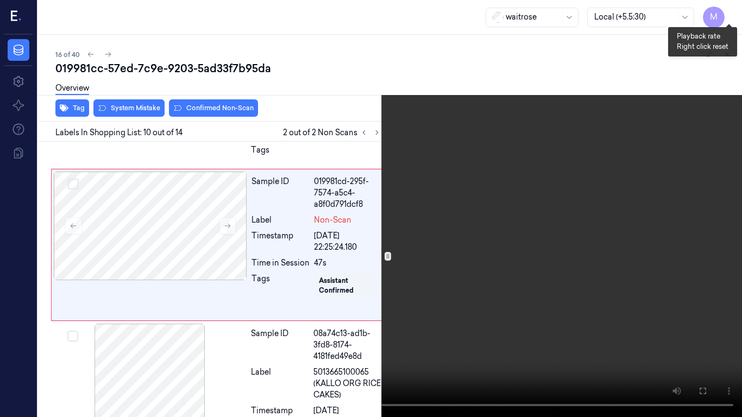
click at [733, 9] on button "x 2" at bounding box center [728, 12] width 17 height 17
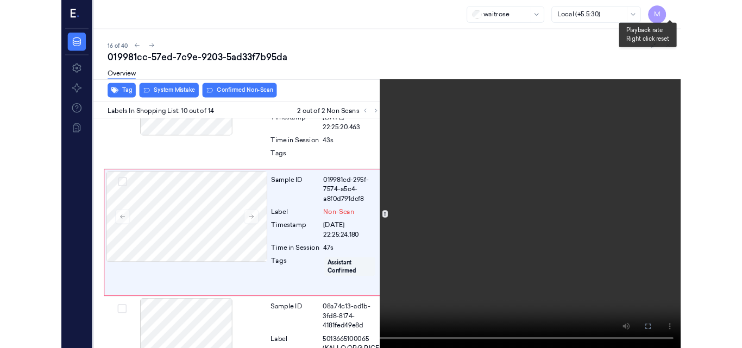
scroll to position [1296, 0]
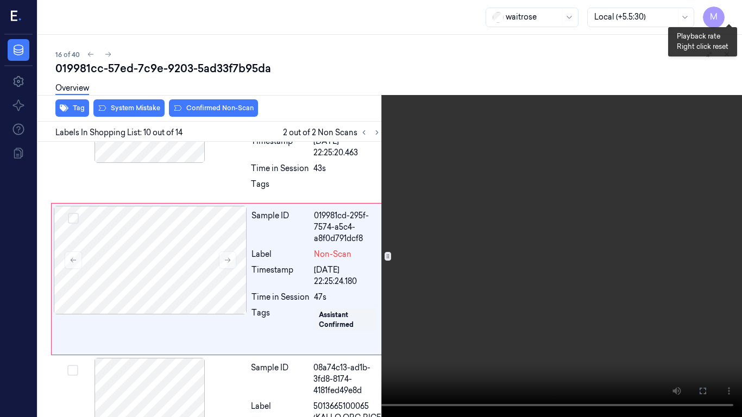
click at [733, 9] on button "x 4" at bounding box center [728, 12] width 17 height 17
click at [547, 173] on video at bounding box center [371, 208] width 742 height 417
click at [462, 245] on video at bounding box center [371, 208] width 742 height 417
click at [0, 0] on button at bounding box center [0, 0] width 0 height 0
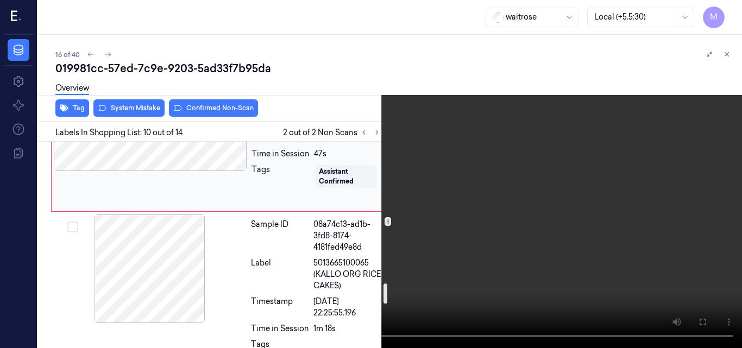
scroll to position [1459, 0]
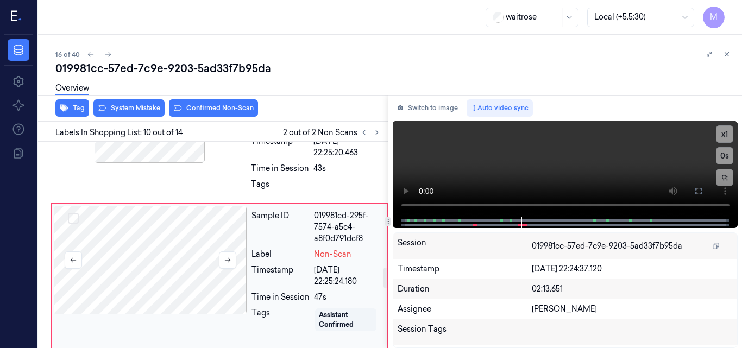
click at [138, 225] on div at bounding box center [150, 260] width 193 height 109
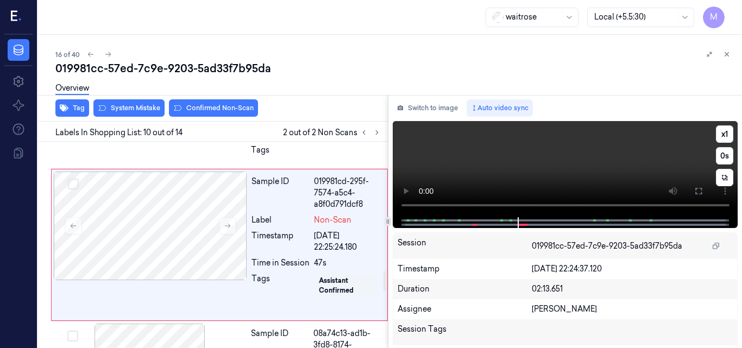
click at [588, 158] on video at bounding box center [566, 169] width 346 height 96
click at [723, 136] on button "x 1" at bounding box center [724, 134] width 17 height 17
click at [570, 170] on video at bounding box center [566, 169] width 346 height 96
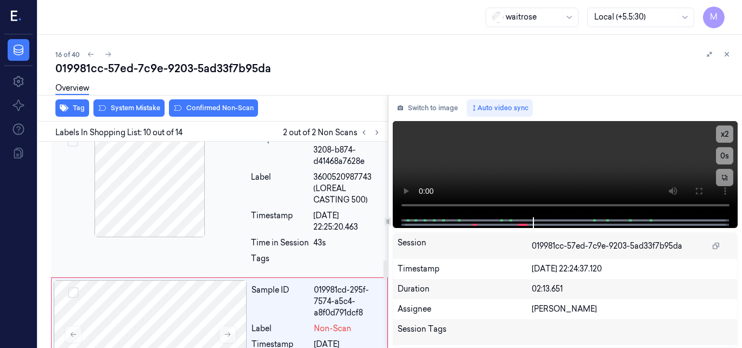
click at [171, 222] on div at bounding box center [149, 183] width 193 height 109
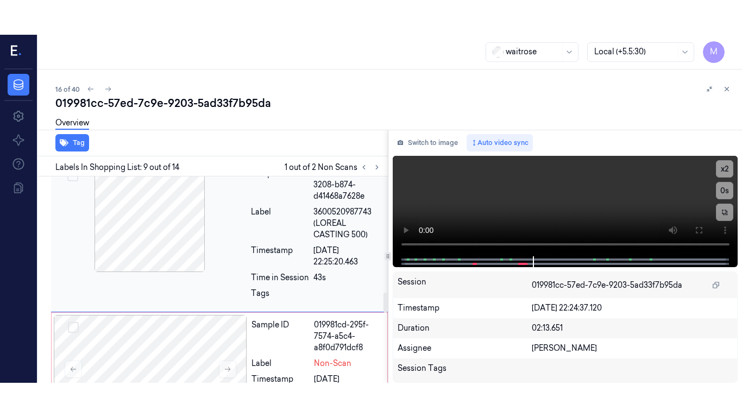
scroll to position [1179, 0]
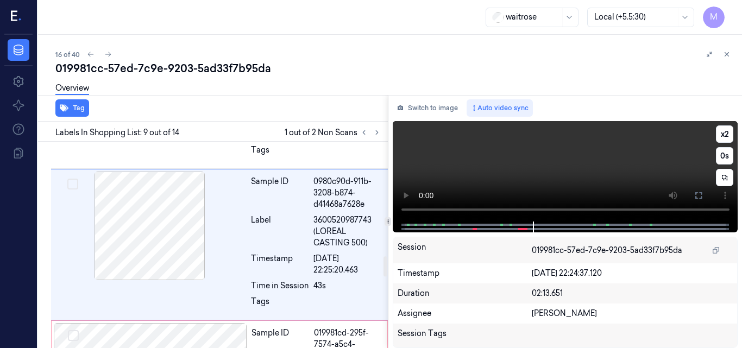
click at [607, 173] on video at bounding box center [566, 171] width 346 height 101
click at [703, 196] on icon at bounding box center [698, 195] width 9 height 9
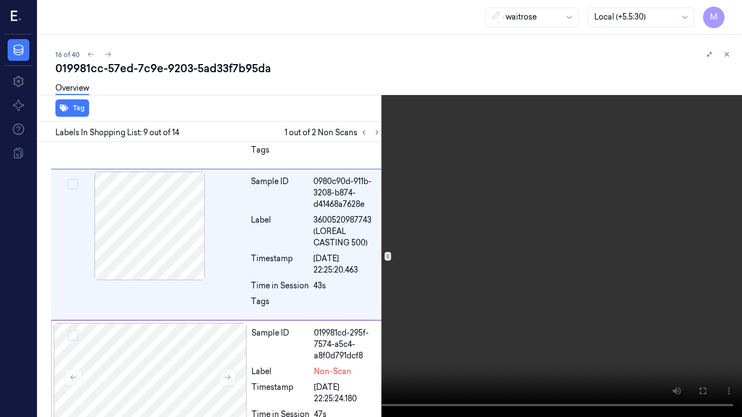
click at [499, 237] on video at bounding box center [371, 208] width 742 height 417
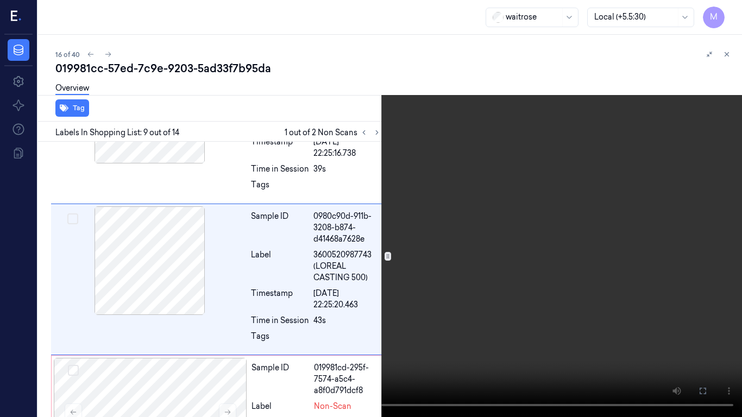
click at [499, 237] on video at bounding box center [371, 208] width 742 height 417
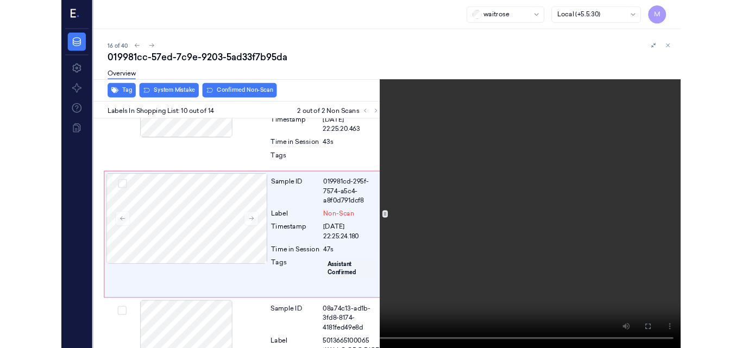
scroll to position [1296, 0]
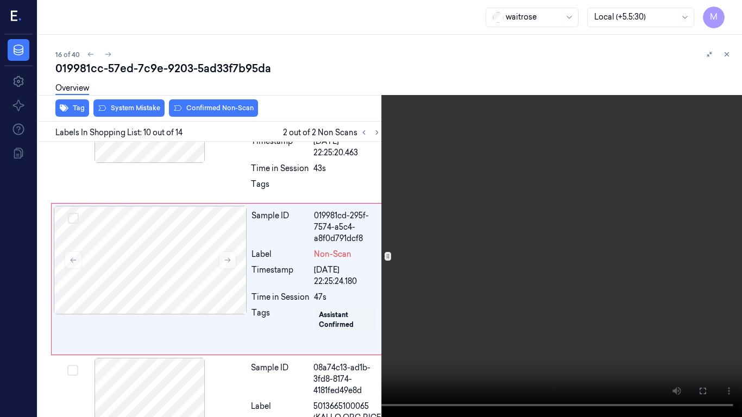
click at [484, 275] on video at bounding box center [371, 208] width 742 height 417
click at [0, 0] on icon at bounding box center [0, 0] width 0 height 0
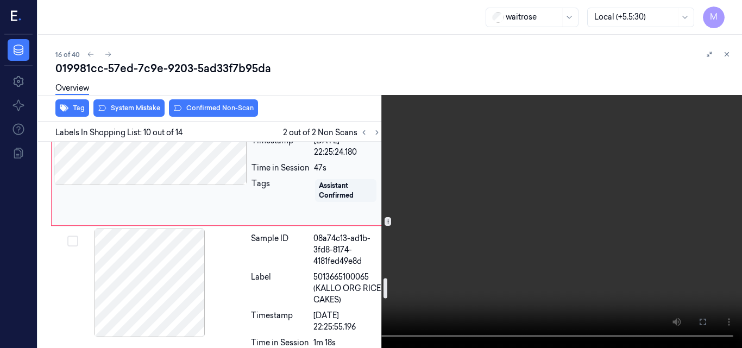
scroll to position [1405, 0]
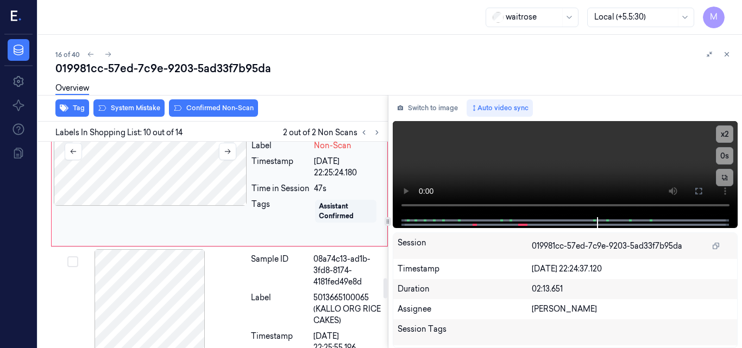
click at [173, 187] on div at bounding box center [150, 151] width 193 height 109
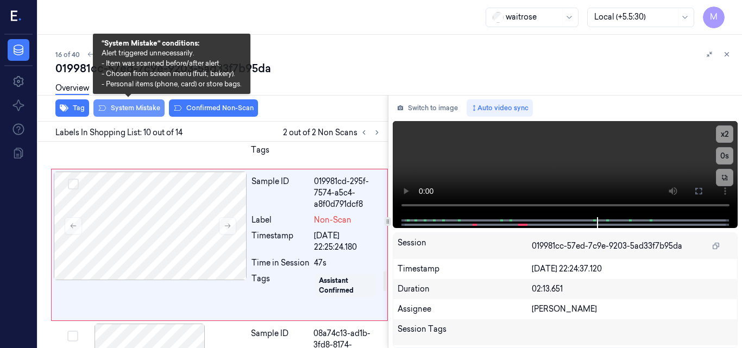
click at [138, 111] on button "System Mistake" at bounding box center [128, 107] width 71 height 17
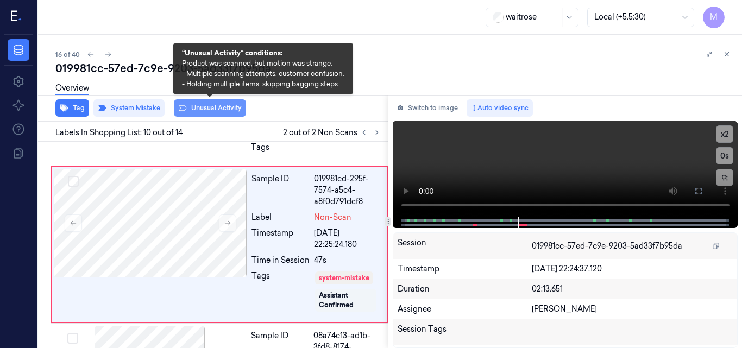
click at [211, 108] on button "Unusual Activity" at bounding box center [210, 107] width 72 height 17
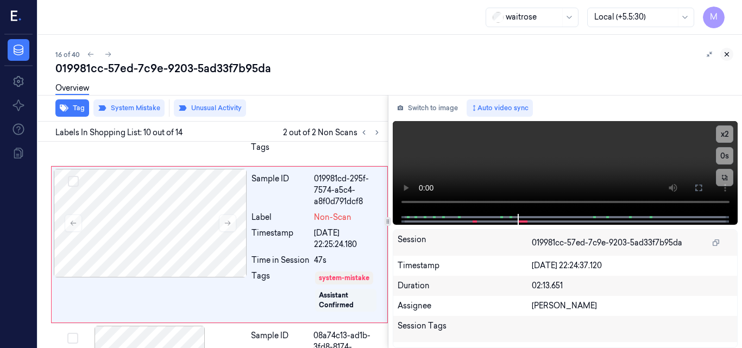
click at [726, 54] on icon at bounding box center [727, 55] width 8 height 8
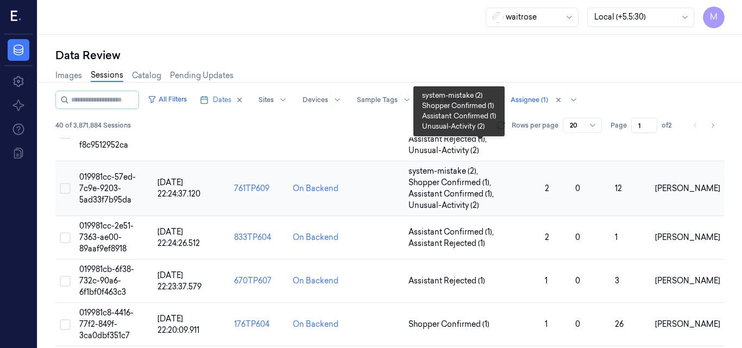
scroll to position [770, 0]
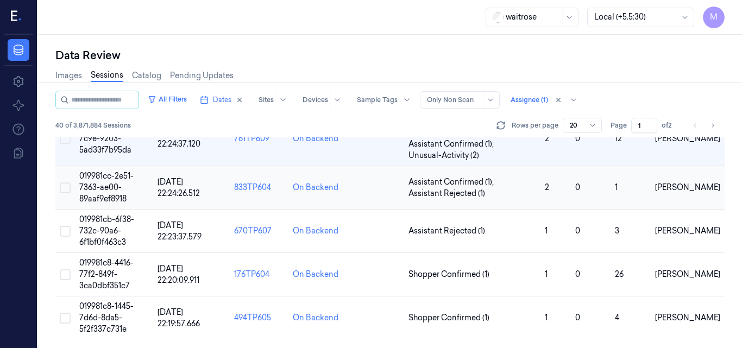
click at [101, 189] on span "019981cc-2e51-7363-ae00-89aaf9ef8918" at bounding box center [106, 187] width 54 height 33
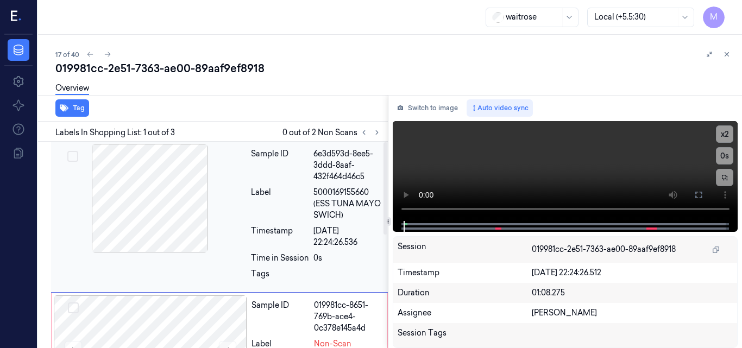
click at [167, 186] on div at bounding box center [149, 198] width 193 height 109
click at [695, 198] on icon at bounding box center [698, 195] width 9 height 9
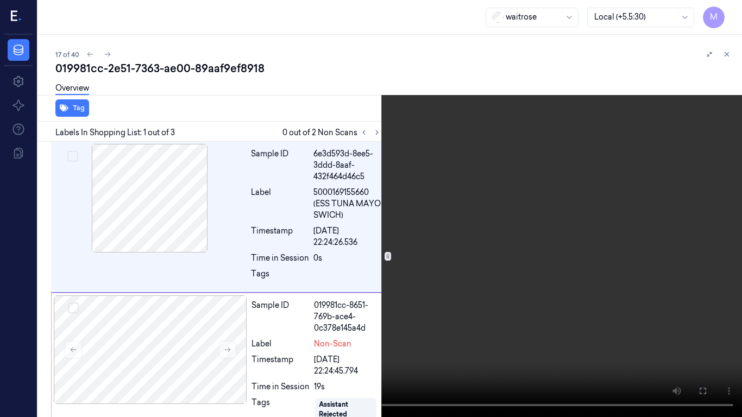
click at [463, 210] on video at bounding box center [371, 208] width 742 height 417
click at [437, 254] on video at bounding box center [371, 208] width 742 height 417
click at [438, 234] on video at bounding box center [371, 208] width 742 height 417
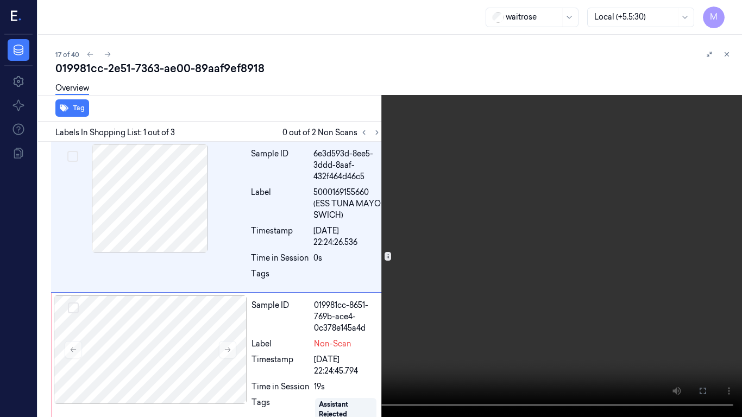
click at [438, 234] on video at bounding box center [371, 208] width 742 height 417
click at [0, 0] on icon at bounding box center [0, 0] width 0 height 0
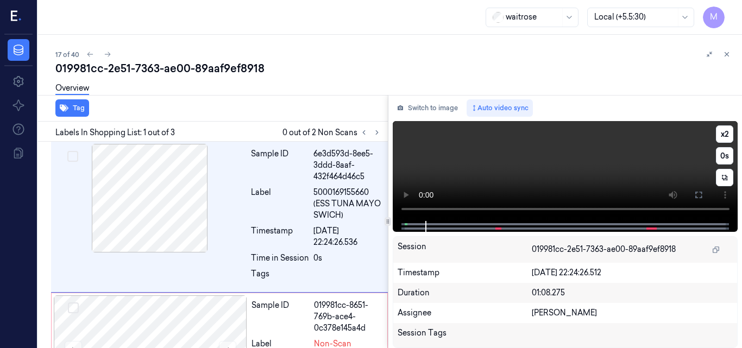
click at [576, 171] on video at bounding box center [566, 171] width 346 height 100
click at [695, 198] on icon at bounding box center [698, 195] width 9 height 9
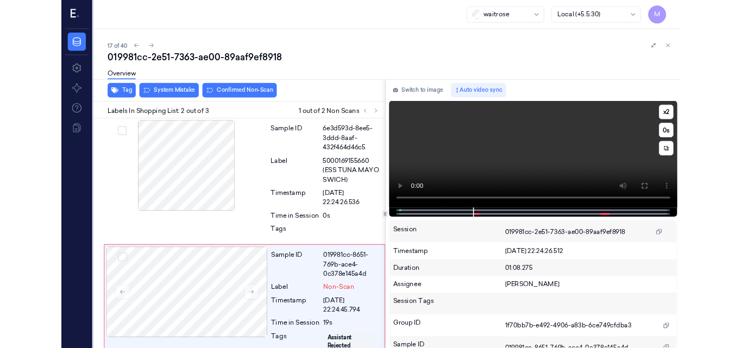
scroll to position [90, 0]
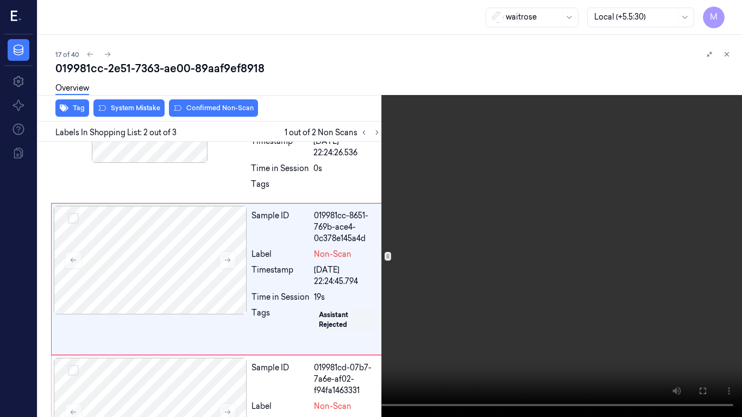
click at [482, 255] on video at bounding box center [371, 208] width 742 height 417
click at [0, 0] on icon at bounding box center [0, 0] width 0 height 0
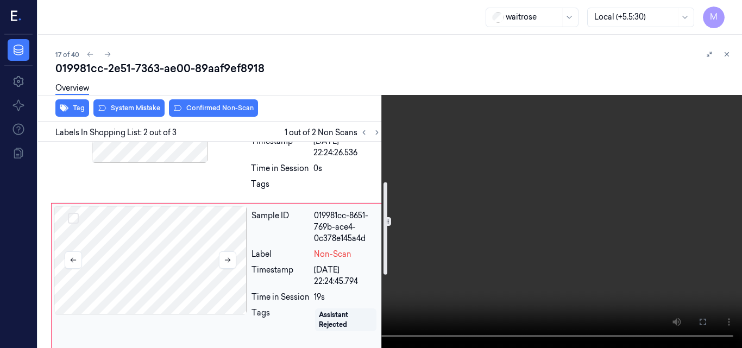
scroll to position [0, 0]
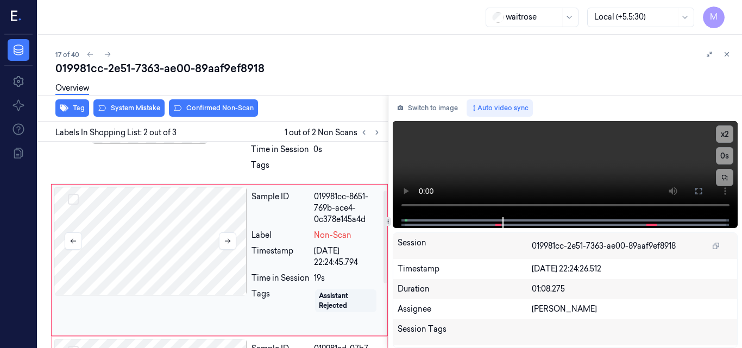
click at [165, 220] on div at bounding box center [150, 241] width 193 height 109
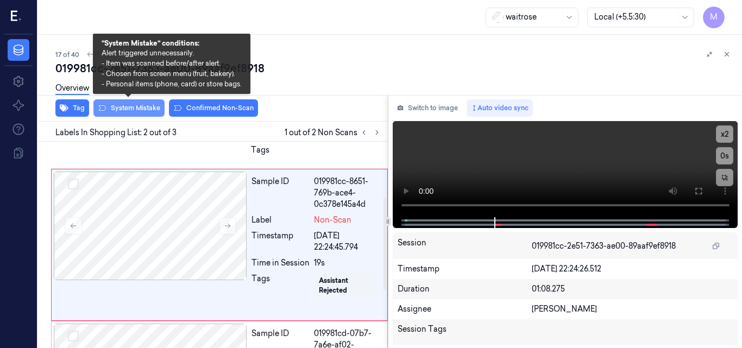
click at [142, 108] on button "System Mistake" at bounding box center [128, 107] width 71 height 17
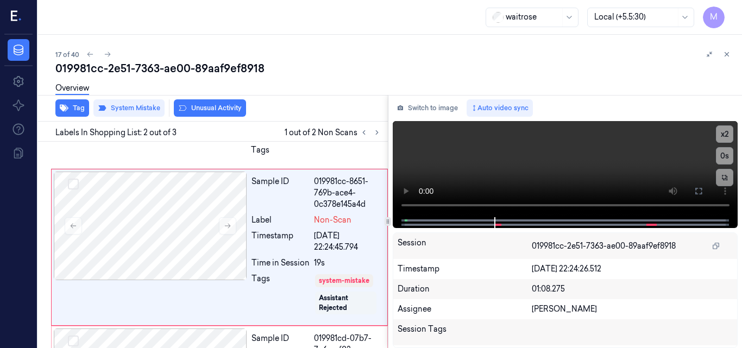
scroll to position [127, 0]
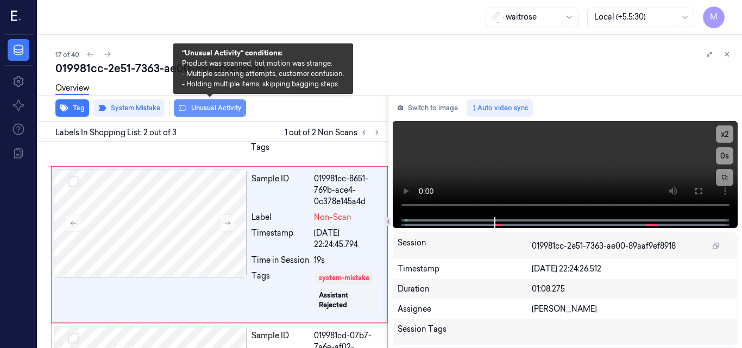
click at [218, 111] on button "Unusual Activity" at bounding box center [210, 107] width 72 height 17
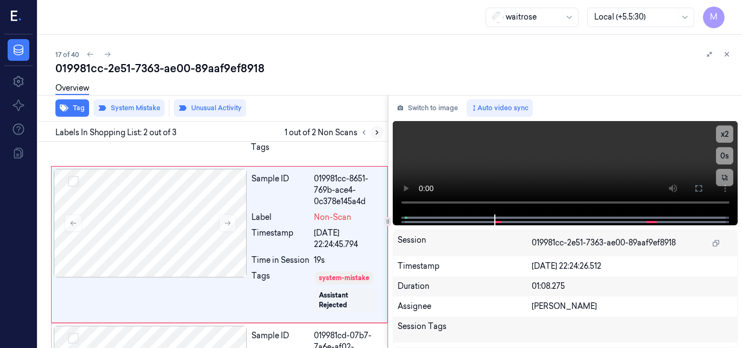
click at [377, 133] on icon at bounding box center [377, 133] width 8 height 8
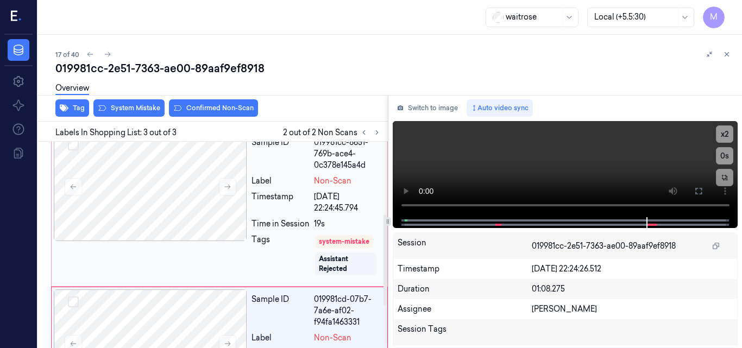
scroll to position [258, 0]
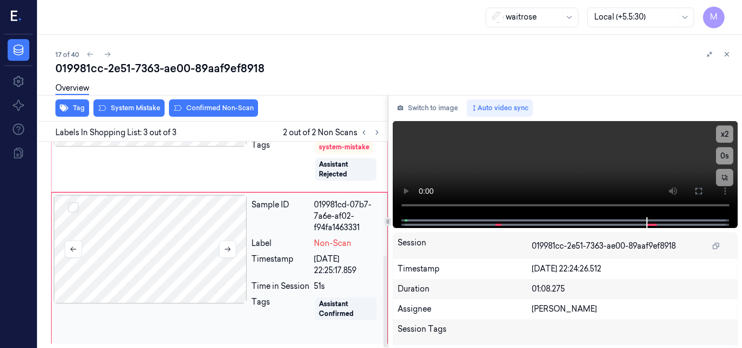
click at [181, 246] on div at bounding box center [150, 249] width 193 height 109
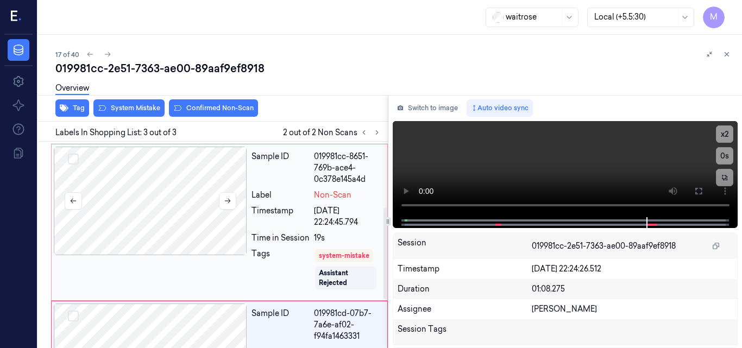
click at [190, 204] on div at bounding box center [150, 201] width 193 height 109
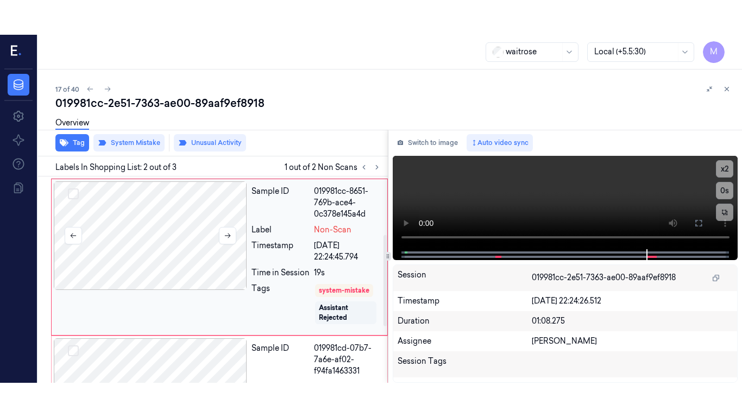
scroll to position [127, 0]
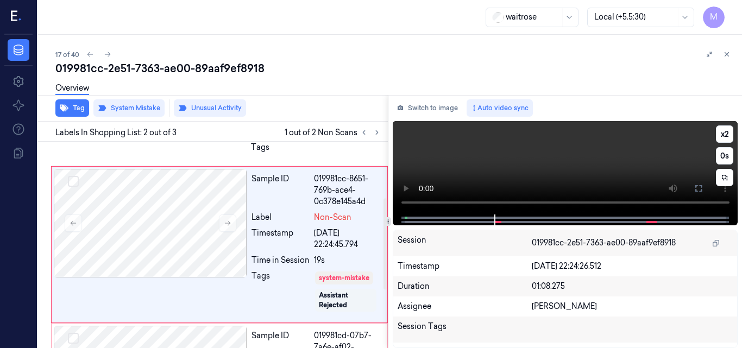
click at [550, 169] on video at bounding box center [566, 167] width 346 height 93
click at [696, 189] on icon at bounding box center [698, 188] width 7 height 7
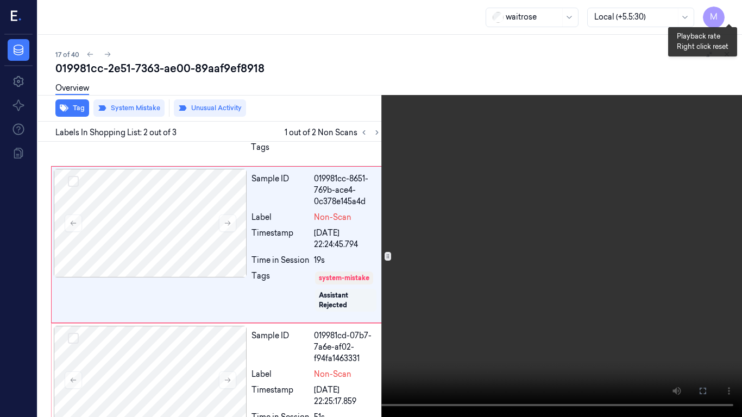
click at [729, 15] on button "x 2" at bounding box center [728, 12] width 17 height 17
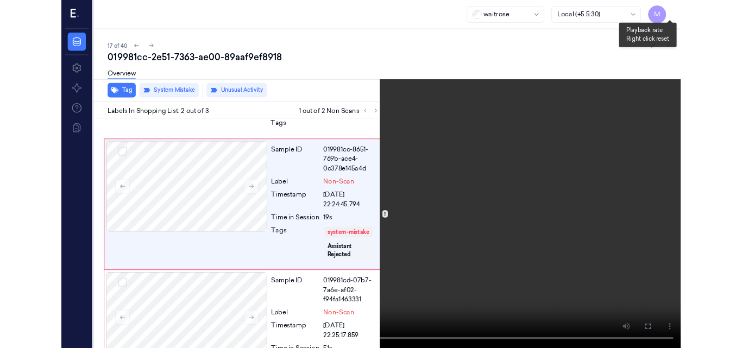
scroll to position [92, 0]
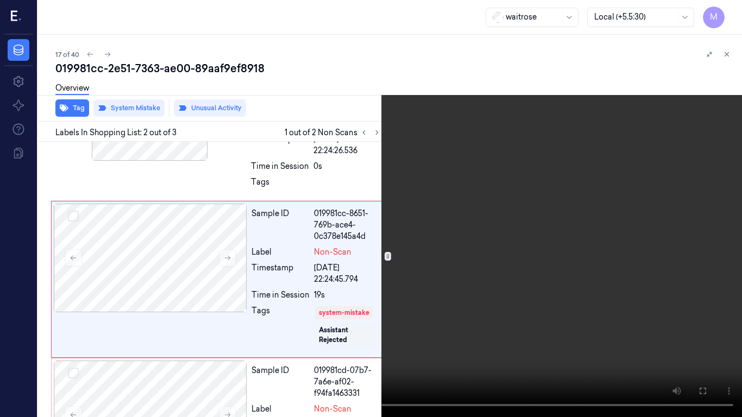
click at [473, 206] on video at bounding box center [371, 208] width 742 height 417
click at [0, 0] on icon at bounding box center [0, 0] width 0 height 0
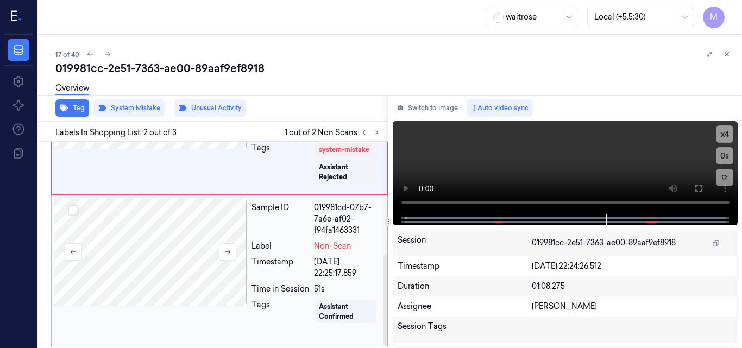
click at [170, 246] on div at bounding box center [150, 252] width 193 height 109
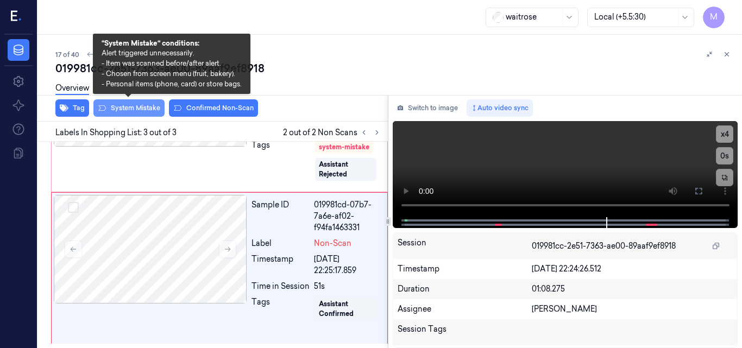
click at [137, 109] on button "System Mistake" at bounding box center [128, 107] width 71 height 17
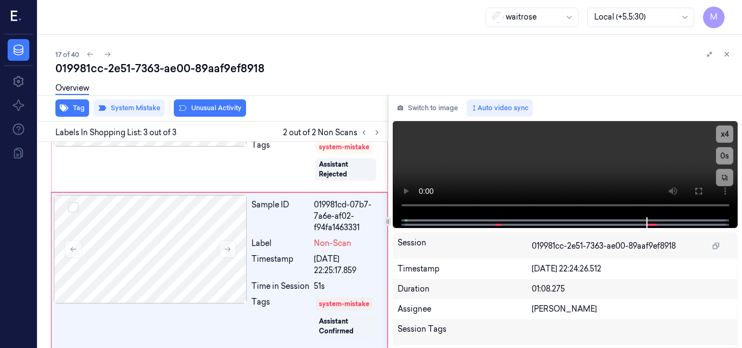
scroll to position [262, 0]
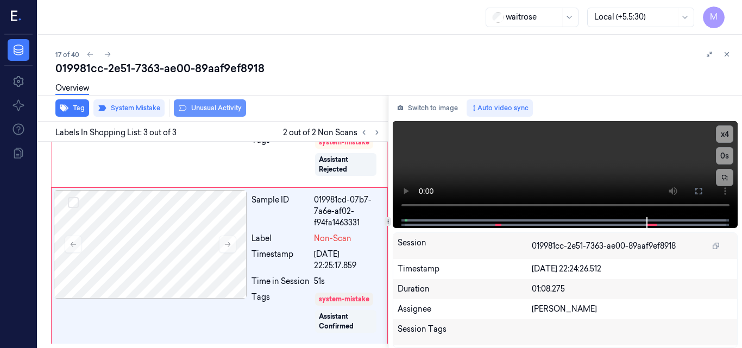
click at [222, 107] on button "Unusual Activity" at bounding box center [210, 107] width 72 height 17
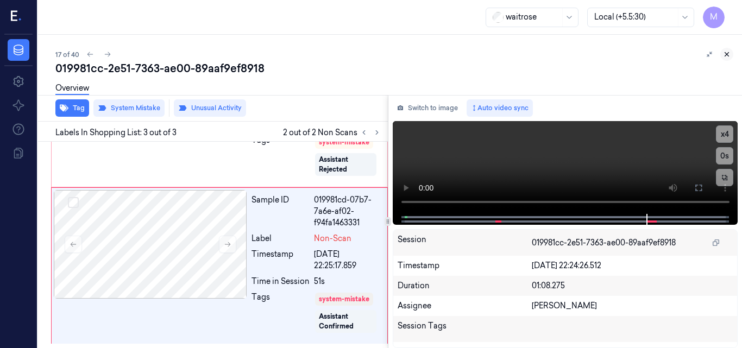
click at [725, 53] on icon at bounding box center [727, 55] width 8 height 8
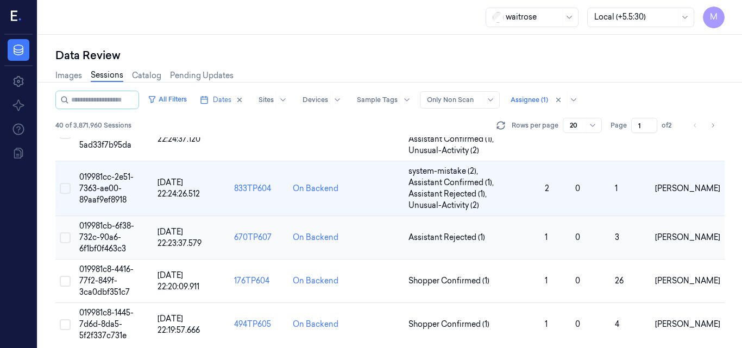
scroll to position [782, 0]
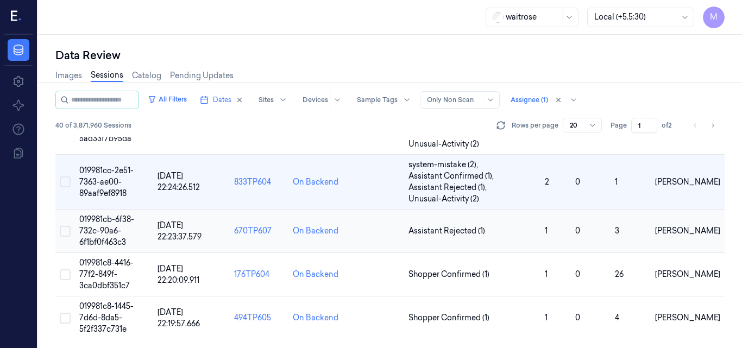
click at [112, 228] on span "019981cb-6f38-732c-90a6-6f1bf0f463c3" at bounding box center [106, 231] width 55 height 33
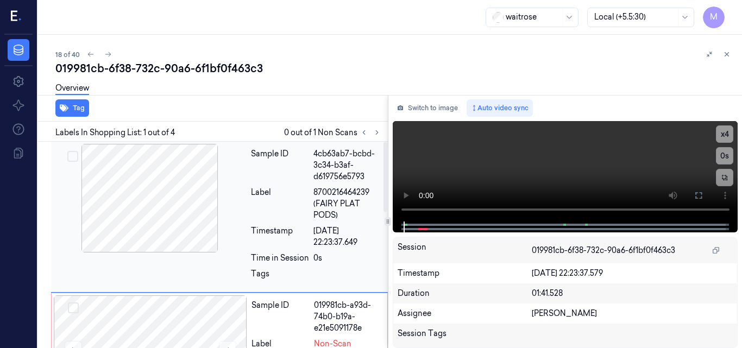
click at [137, 184] on div at bounding box center [149, 198] width 193 height 109
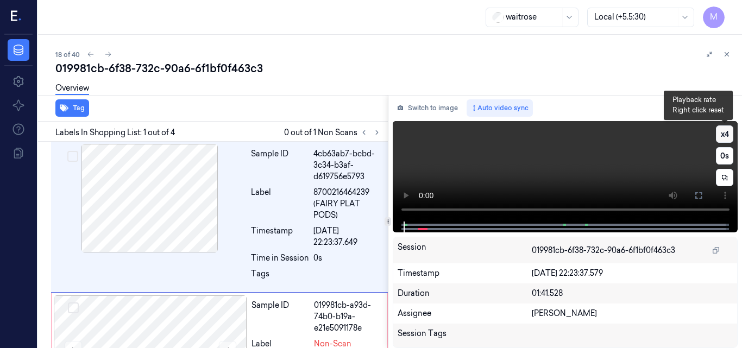
click at [722, 137] on button "x 4" at bounding box center [724, 134] width 17 height 17
click at [618, 159] on video at bounding box center [566, 171] width 346 height 101
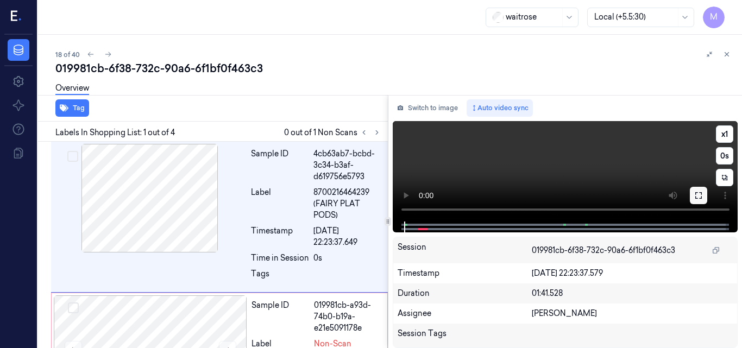
click at [701, 195] on icon at bounding box center [698, 195] width 9 height 9
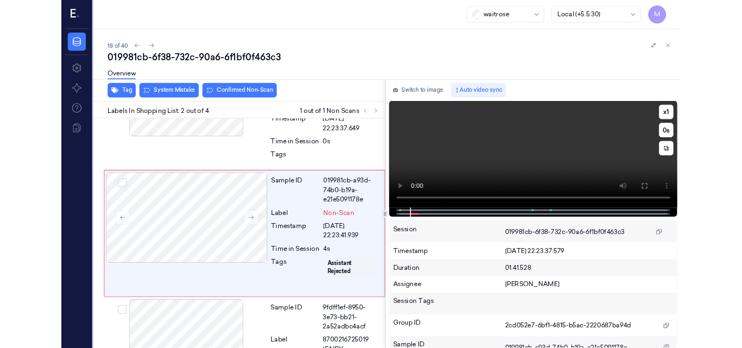
scroll to position [90, 0]
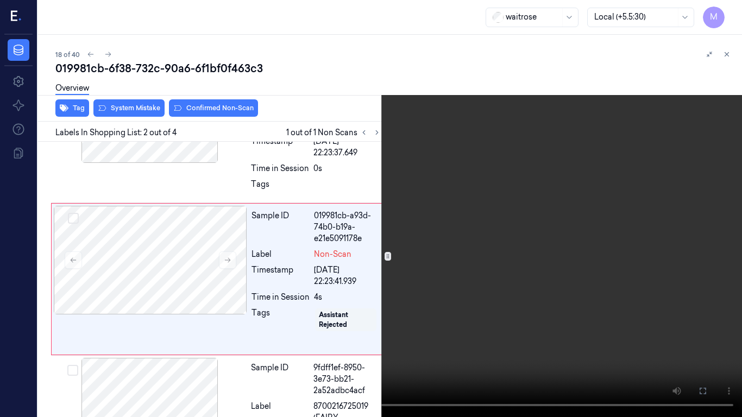
click at [497, 203] on video at bounding box center [371, 208] width 742 height 417
click at [0, 0] on icon at bounding box center [0, 0] width 0 height 0
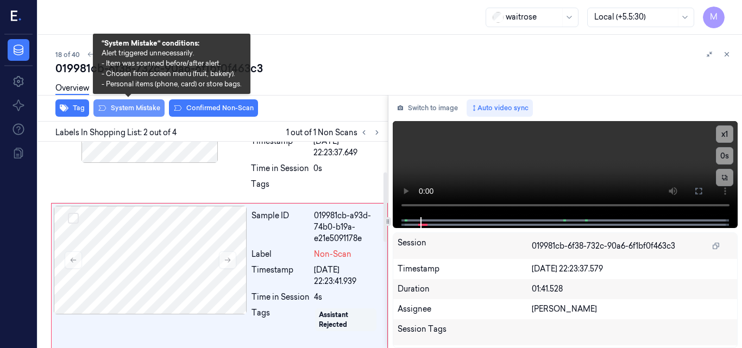
click at [137, 110] on button "System Mistake" at bounding box center [128, 107] width 71 height 17
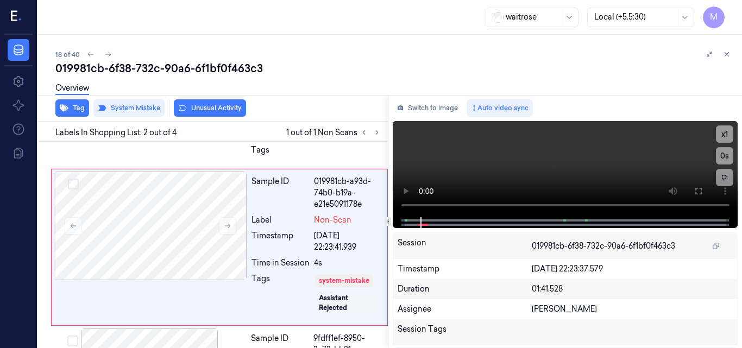
scroll to position [127, 0]
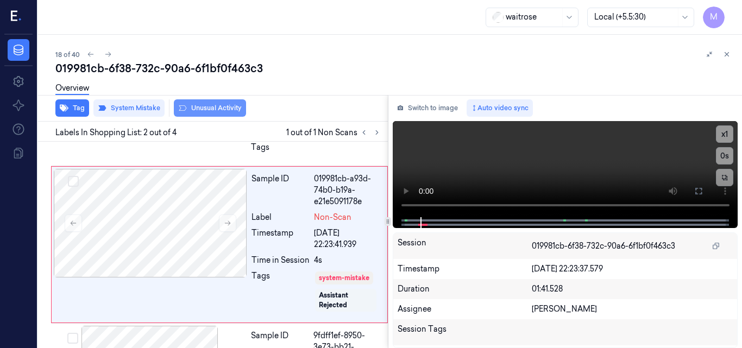
click at [209, 109] on button "Unusual Activity" at bounding box center [210, 107] width 72 height 17
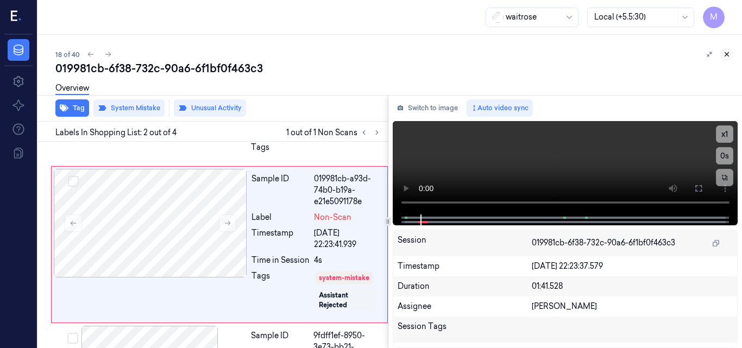
click at [724, 56] on icon at bounding box center [727, 55] width 8 height 8
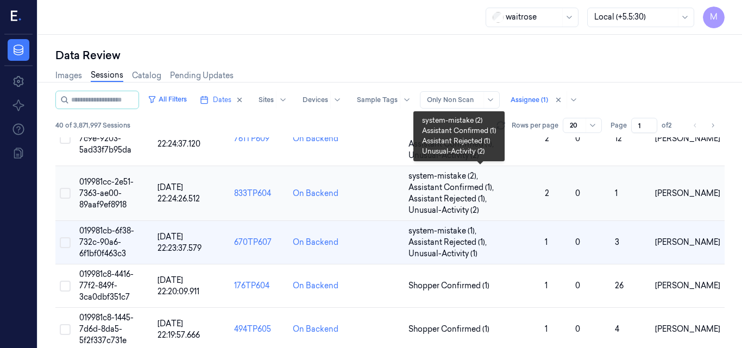
scroll to position [782, 0]
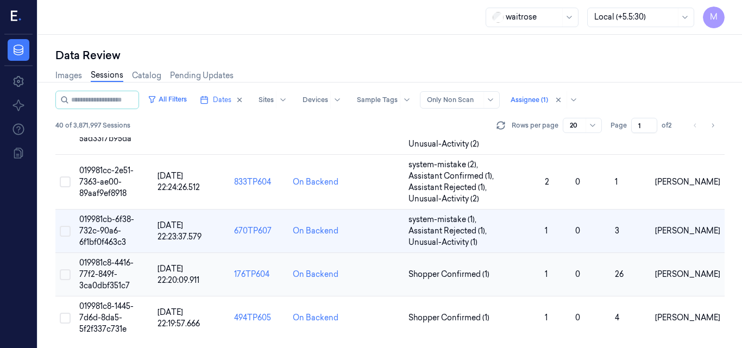
click at [103, 263] on span "019981c8-4416-77f2-849f-3ca0dbf351c7" at bounding box center [106, 274] width 54 height 33
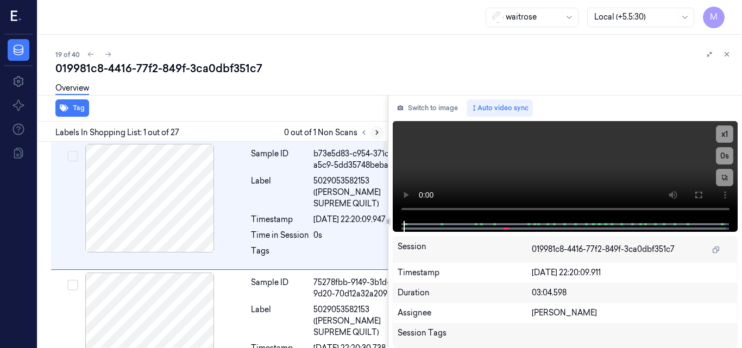
click at [374, 134] on icon at bounding box center [377, 133] width 8 height 8
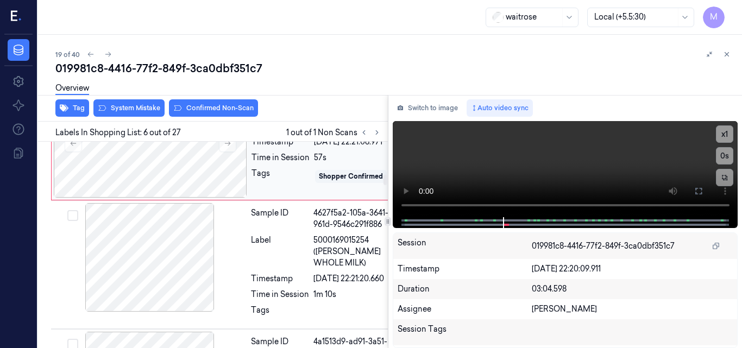
scroll to position [567, 0]
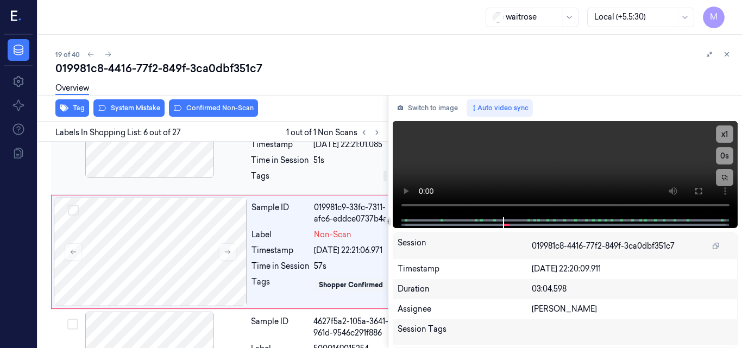
click at [180, 178] on div at bounding box center [149, 123] width 193 height 109
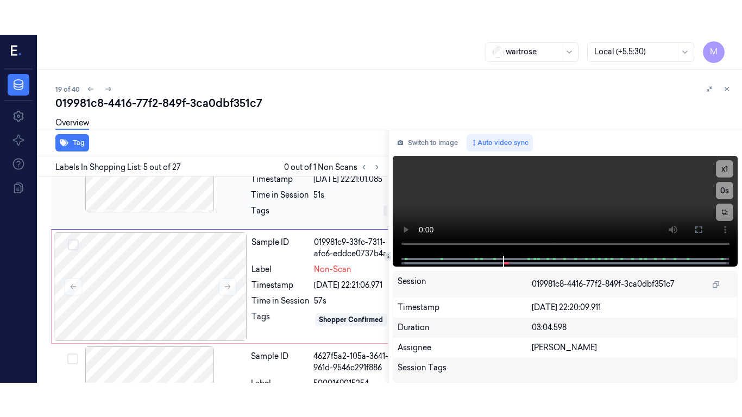
scroll to position [579, 0]
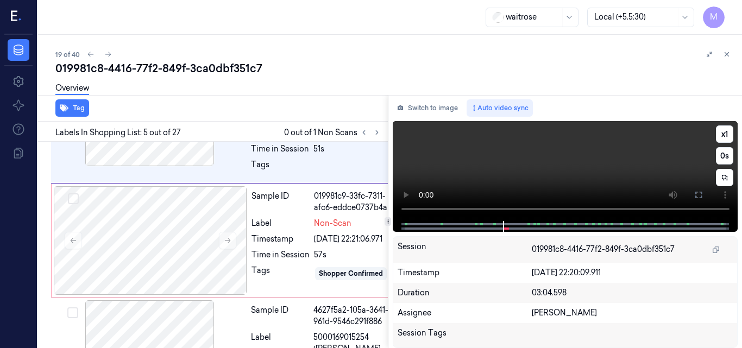
click at [618, 159] on video at bounding box center [566, 171] width 346 height 100
click at [698, 191] on button at bounding box center [698, 194] width 17 height 17
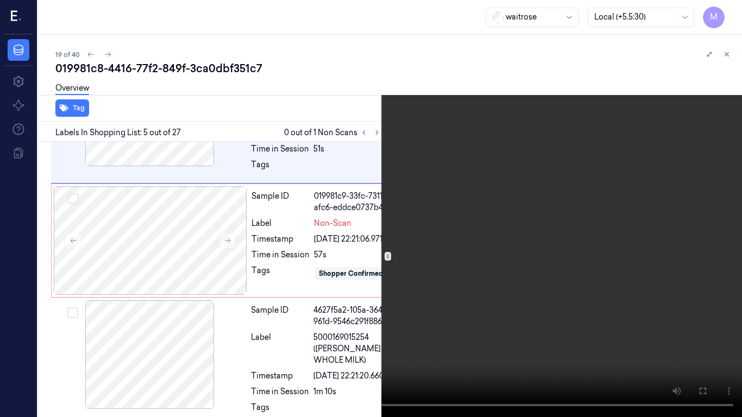
click at [556, 196] on video at bounding box center [371, 208] width 742 height 417
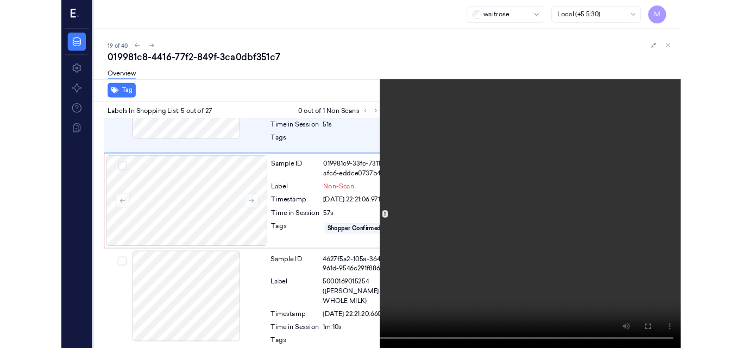
scroll to position [544, 0]
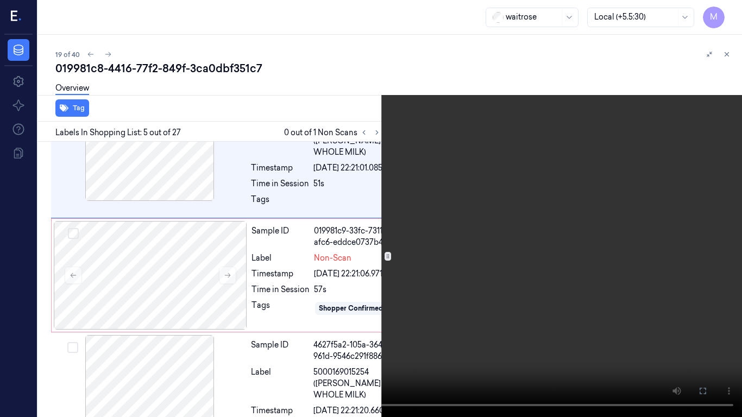
click at [0, 0] on icon at bounding box center [0, 0] width 0 height 0
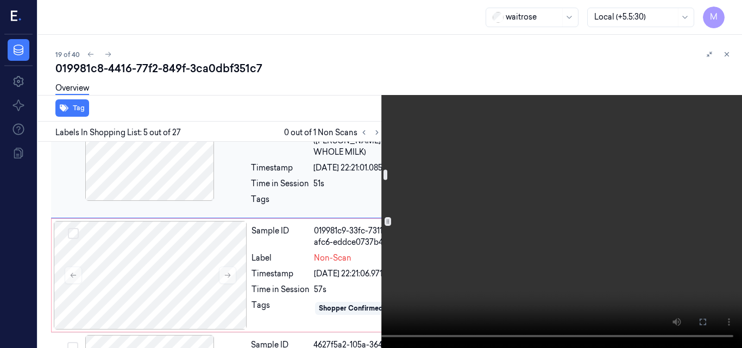
scroll to position [653, 0]
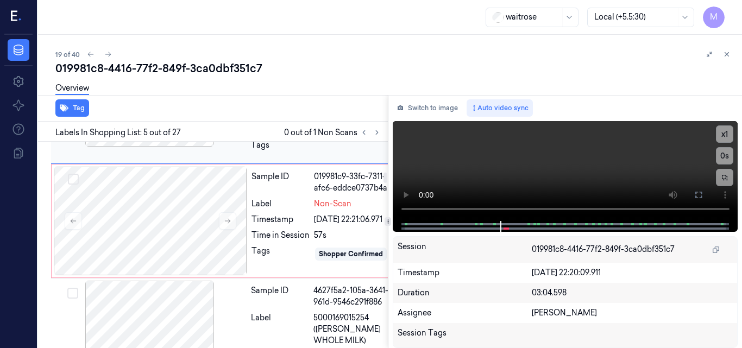
click at [175, 147] on div at bounding box center [149, 92] width 193 height 109
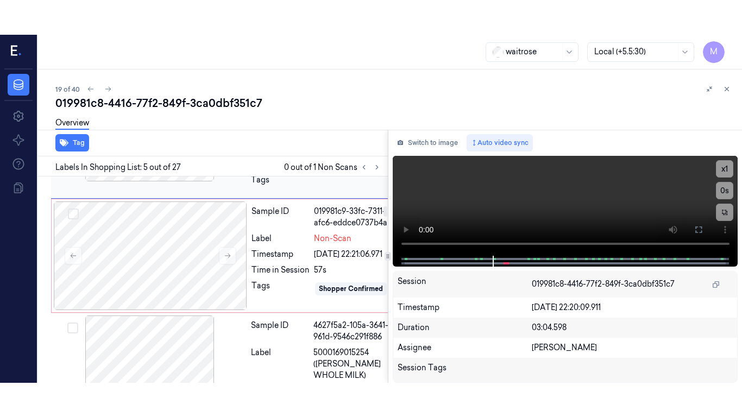
scroll to position [579, 0]
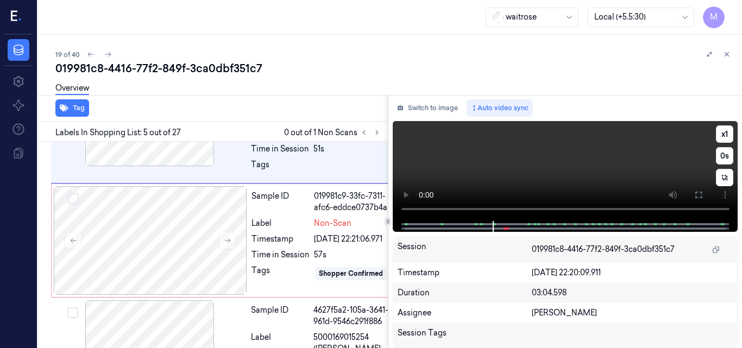
click at [574, 173] on video at bounding box center [566, 171] width 346 height 100
click at [698, 192] on icon at bounding box center [698, 195] width 9 height 9
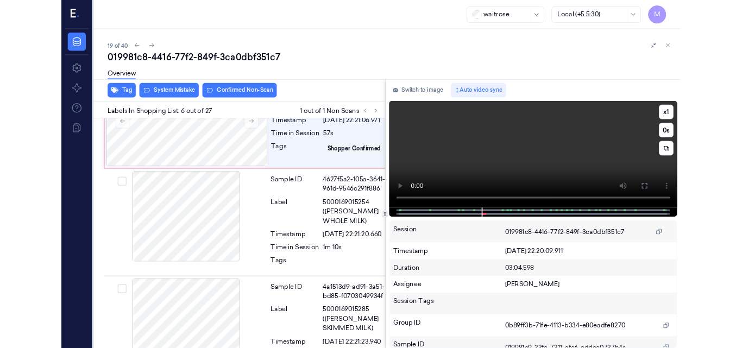
scroll to position [696, 0]
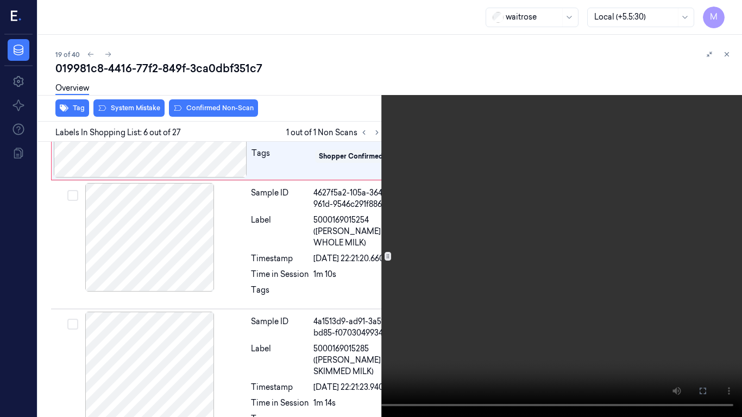
click at [603, 222] on video at bounding box center [371, 208] width 742 height 417
click at [0, 0] on icon at bounding box center [0, 0] width 0 height 0
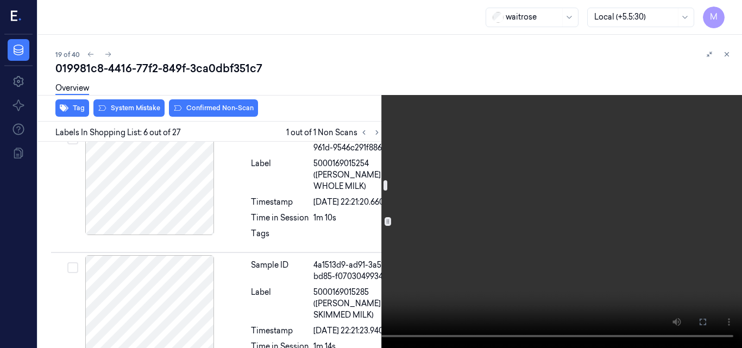
scroll to position [750, 0]
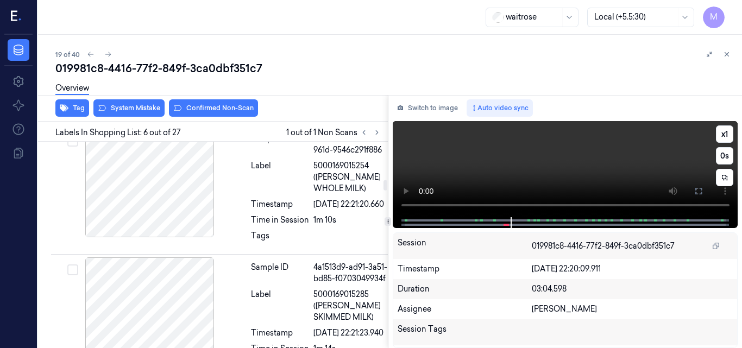
click at [563, 154] on video at bounding box center [566, 169] width 346 height 96
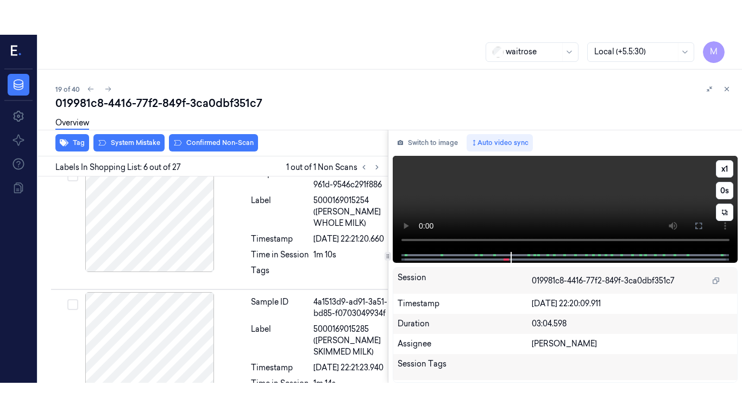
scroll to position [730, 0]
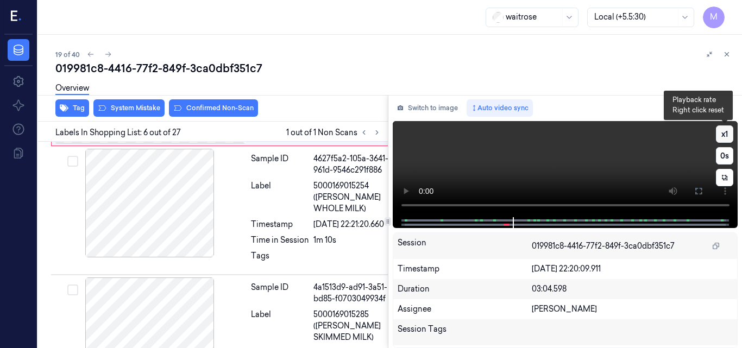
click at [723, 134] on button "x 1" at bounding box center [724, 134] width 17 height 17
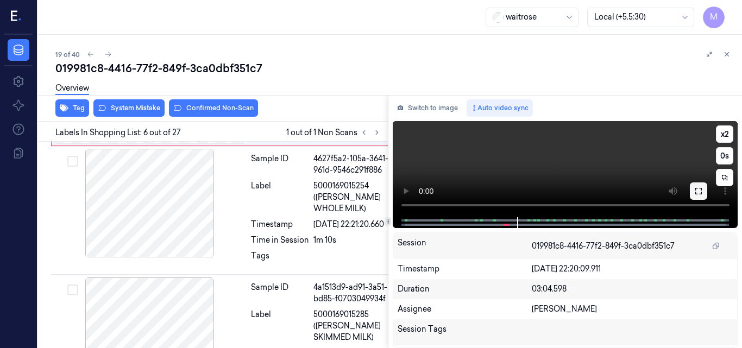
click at [702, 188] on icon at bounding box center [698, 191] width 9 height 9
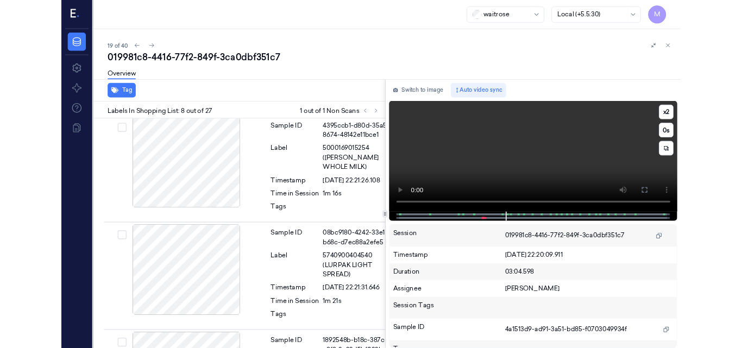
scroll to position [999, 0]
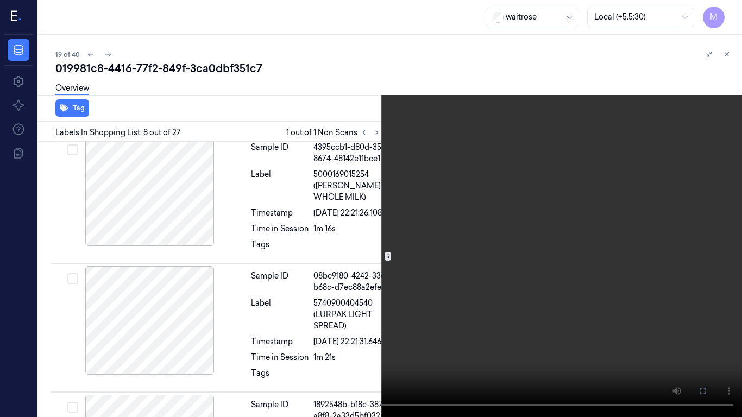
click at [470, 256] on video at bounding box center [371, 208] width 742 height 417
click at [0, 0] on button at bounding box center [0, 0] width 0 height 0
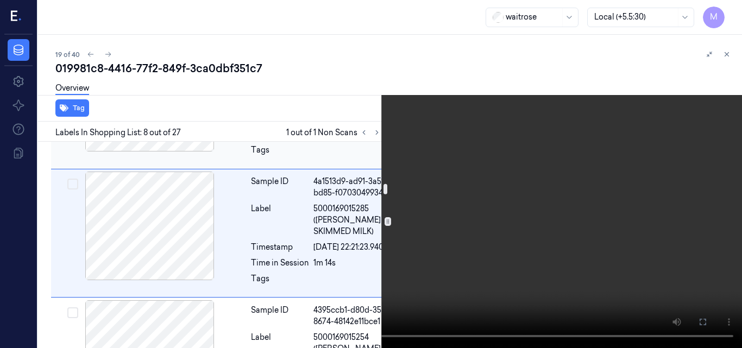
scroll to position [728, 0]
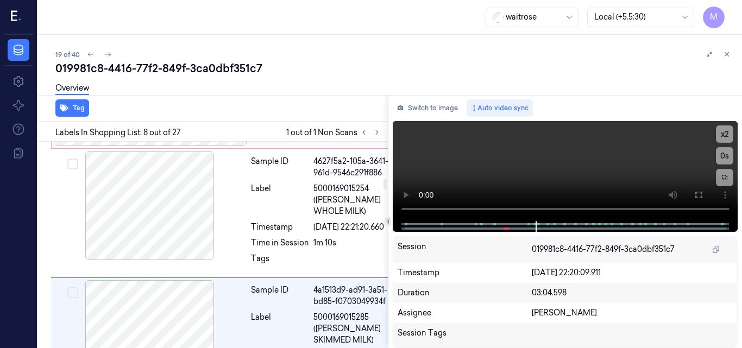
click at [190, 146] on div at bounding box center [150, 91] width 193 height 109
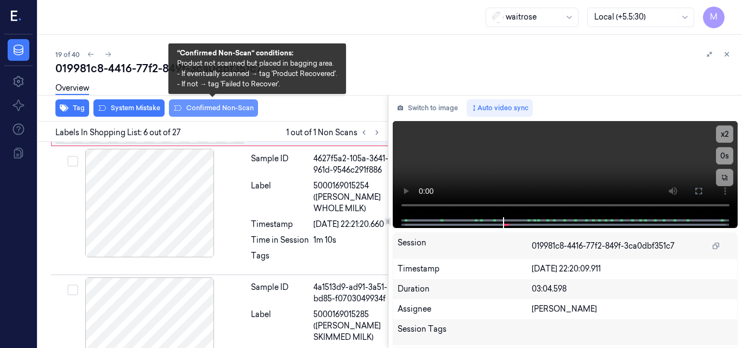
click at [230, 106] on button "Confirmed Non-Scan" at bounding box center [213, 107] width 89 height 17
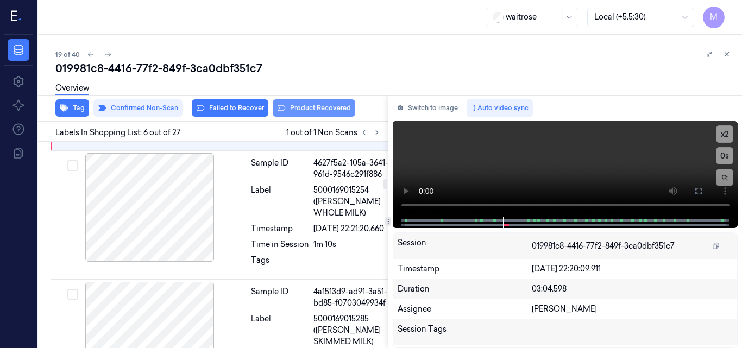
click at [330, 108] on button "Product Recovered" at bounding box center [314, 107] width 83 height 17
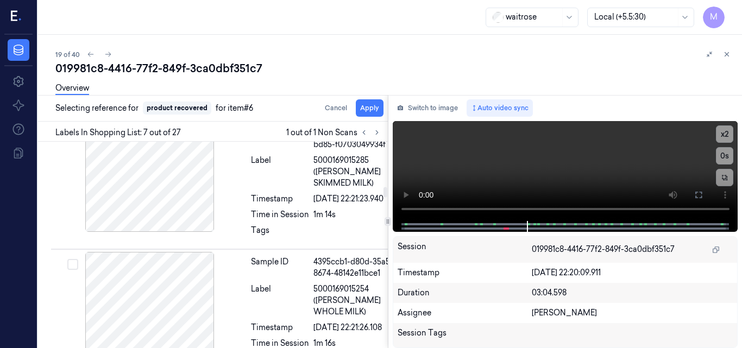
scroll to position [887, 0]
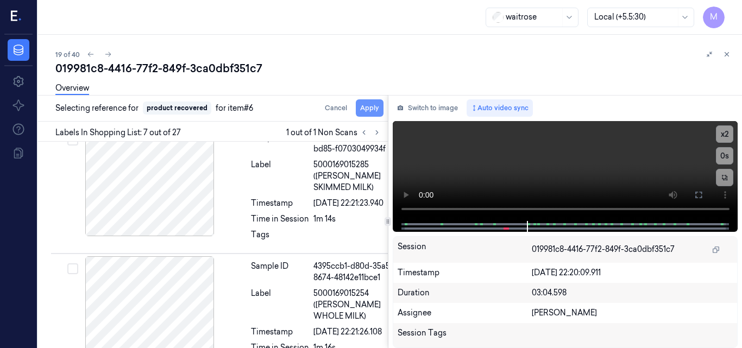
click at [369, 109] on button "Apply" at bounding box center [370, 107] width 28 height 17
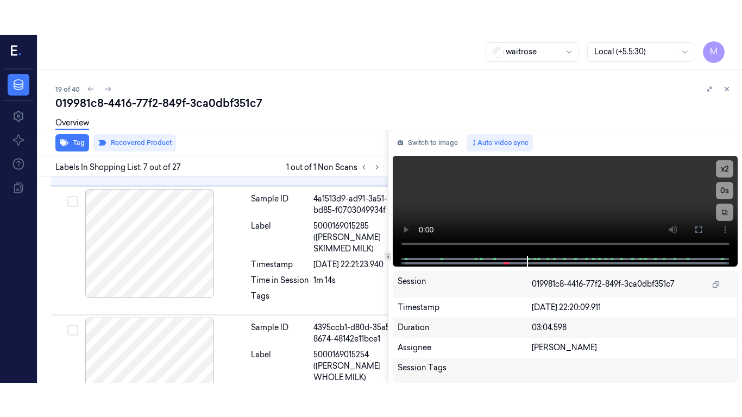
scroll to position [899, 0]
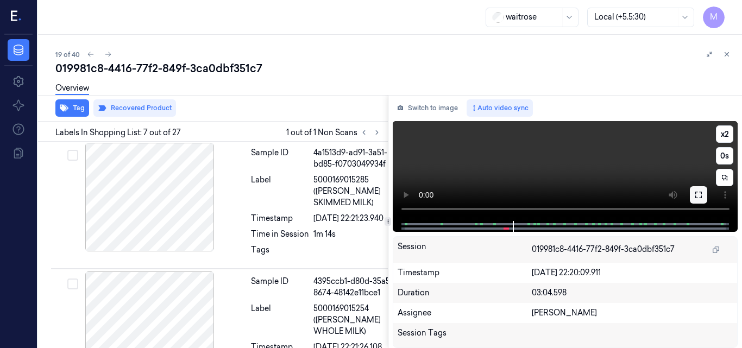
click at [698, 198] on icon at bounding box center [698, 195] width 7 height 7
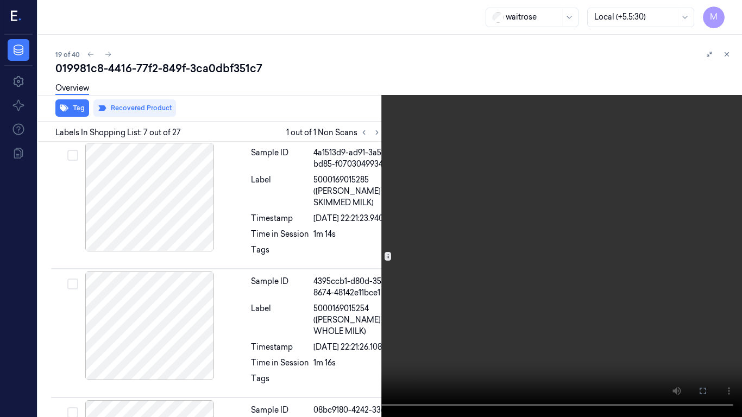
click at [506, 205] on video at bounding box center [371, 208] width 742 height 417
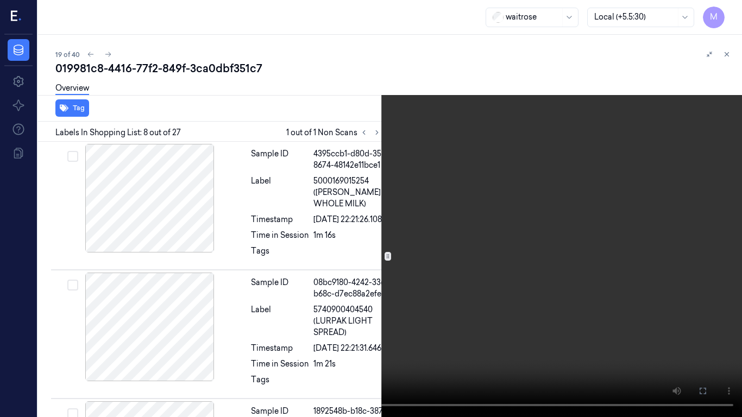
scroll to position [1027, 0]
click at [574, 289] on video at bounding box center [371, 208] width 742 height 417
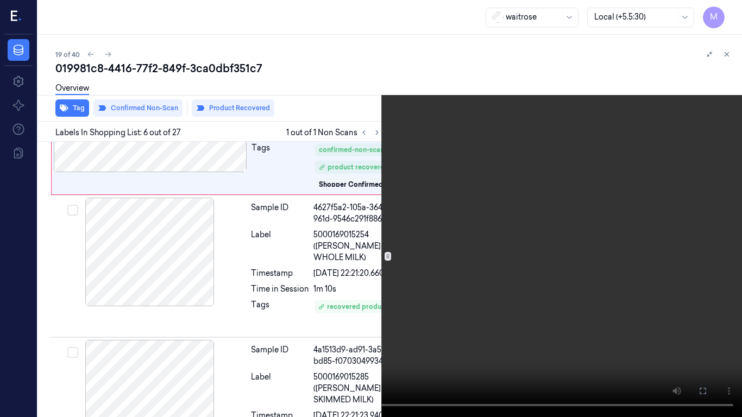
scroll to position [698, 0]
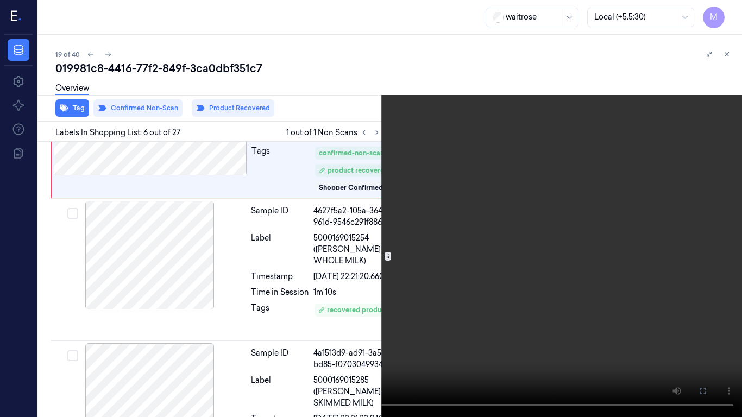
click at [365, 330] on video at bounding box center [371, 208] width 742 height 417
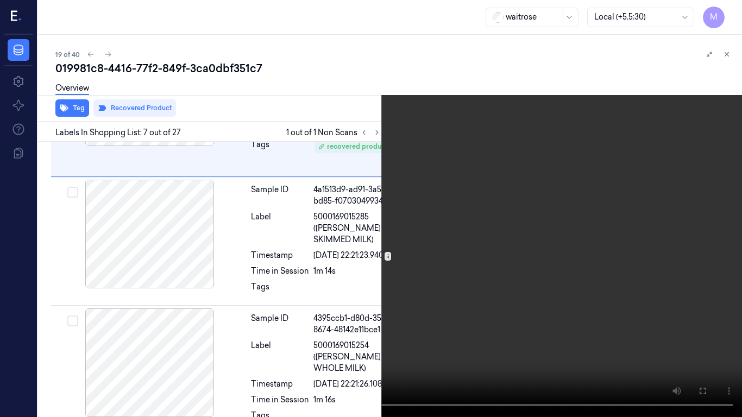
scroll to position [864, 0]
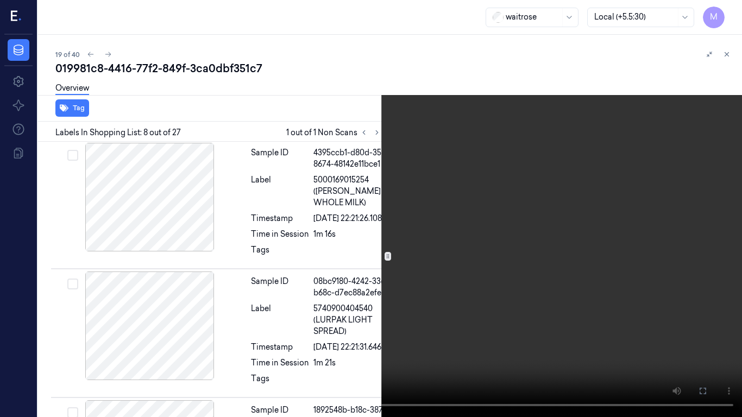
click at [509, 268] on video at bounding box center [371, 208] width 742 height 417
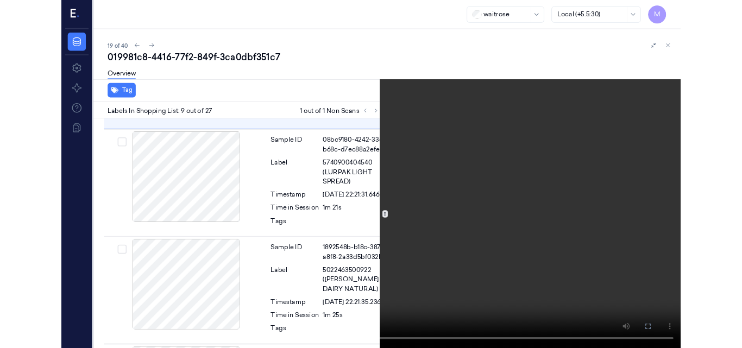
scroll to position [1179, 0]
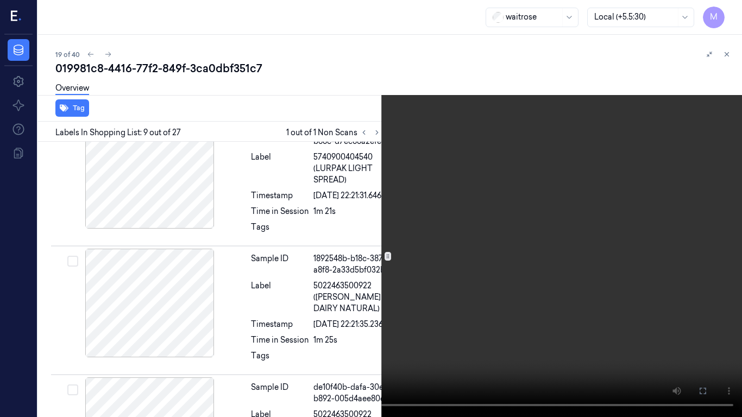
click at [0, 0] on icon at bounding box center [0, 0] width 0 height 0
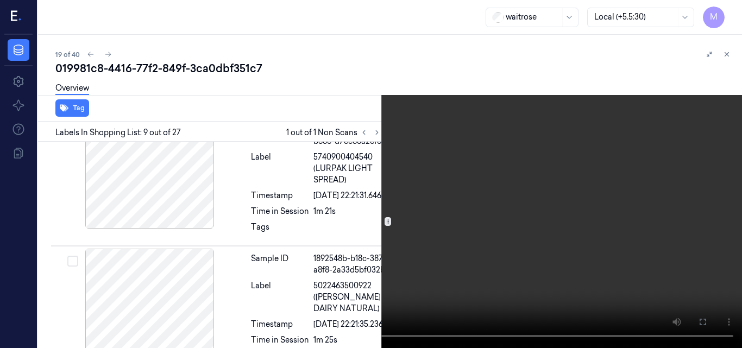
scroll to position [1214, 0]
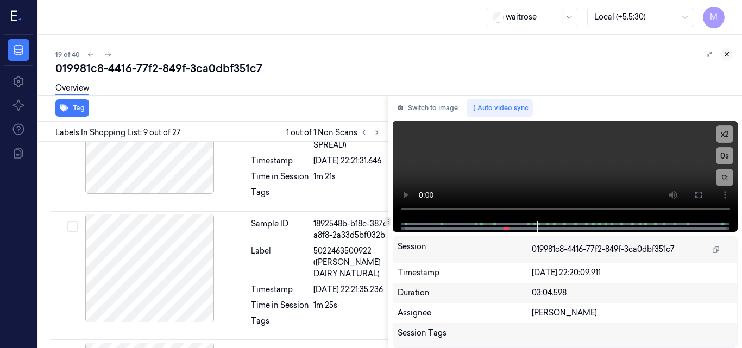
click at [730, 53] on icon at bounding box center [727, 55] width 8 height 8
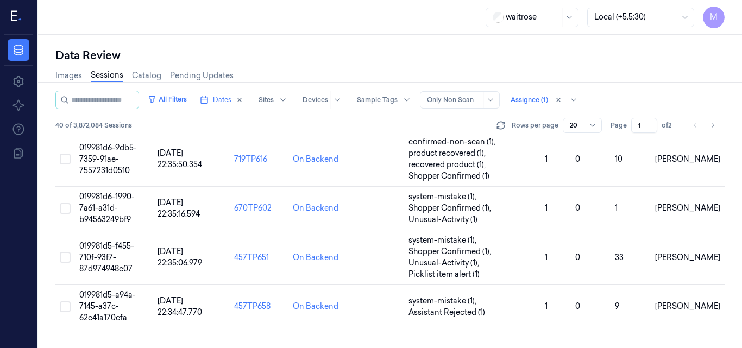
scroll to position [793, 0]
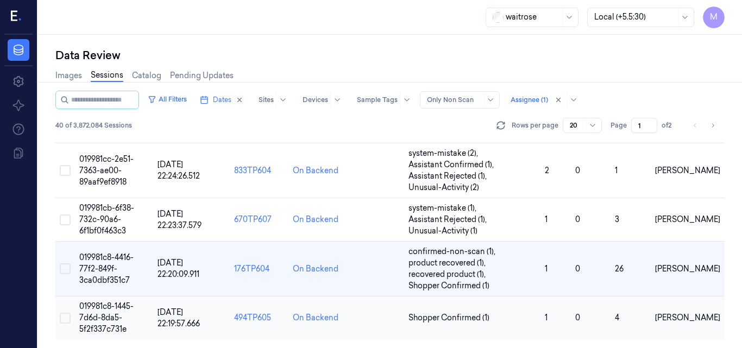
click at [109, 309] on span "019981c8-1445-7d6d-8da5-5f2f337c731e" at bounding box center [106, 318] width 54 height 33
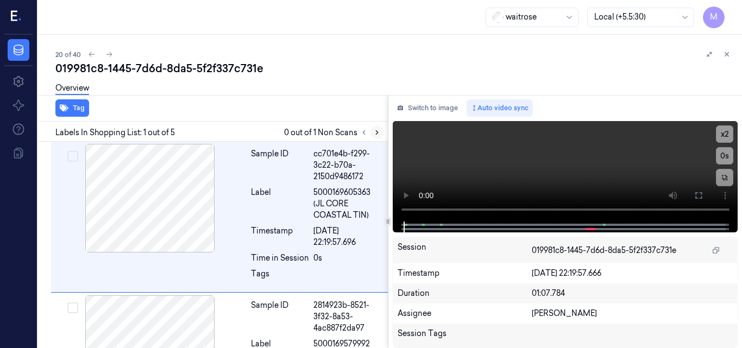
click at [377, 133] on icon at bounding box center [377, 133] width 2 height 4
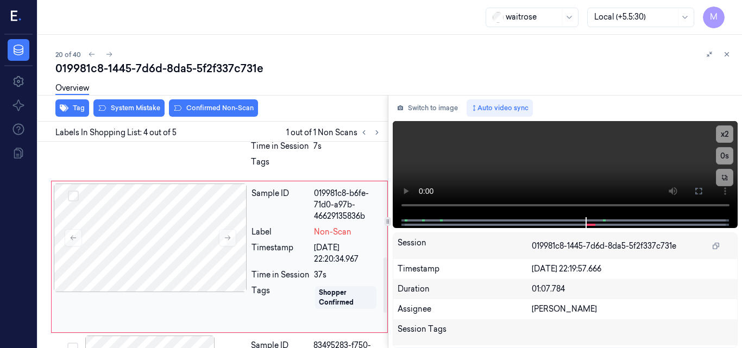
scroll to position [427, 0]
click at [225, 231] on button at bounding box center [227, 237] width 17 height 17
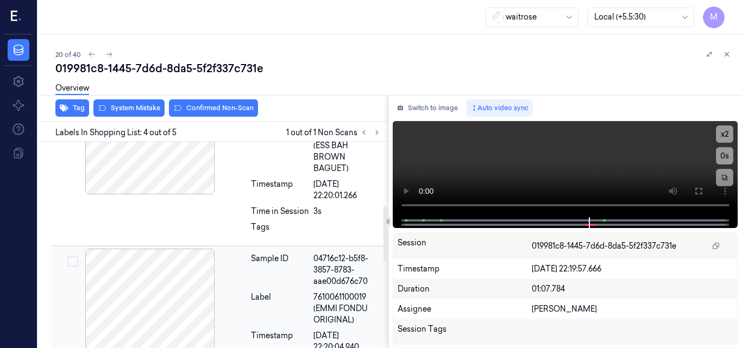
scroll to position [264, 0]
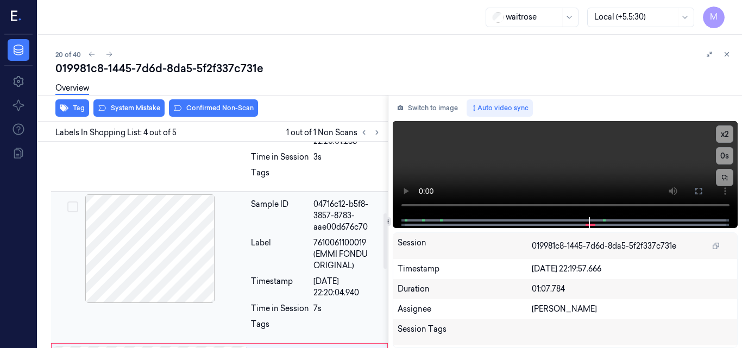
click at [173, 223] on div at bounding box center [149, 249] width 193 height 109
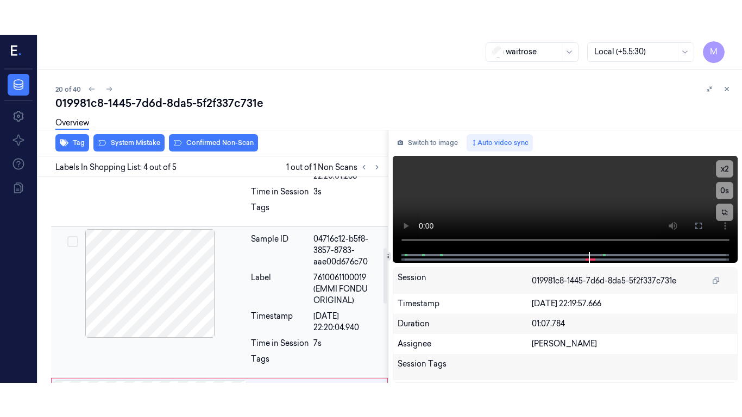
scroll to position [275, 0]
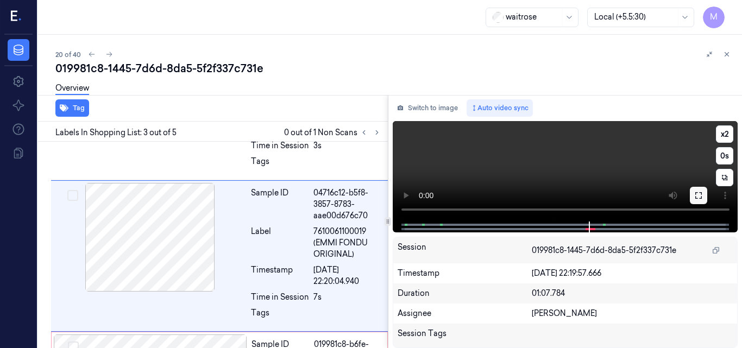
click at [697, 197] on icon at bounding box center [698, 195] width 9 height 9
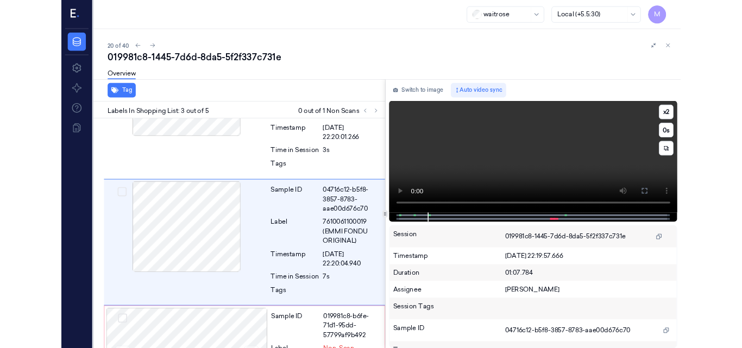
scroll to position [241, 0]
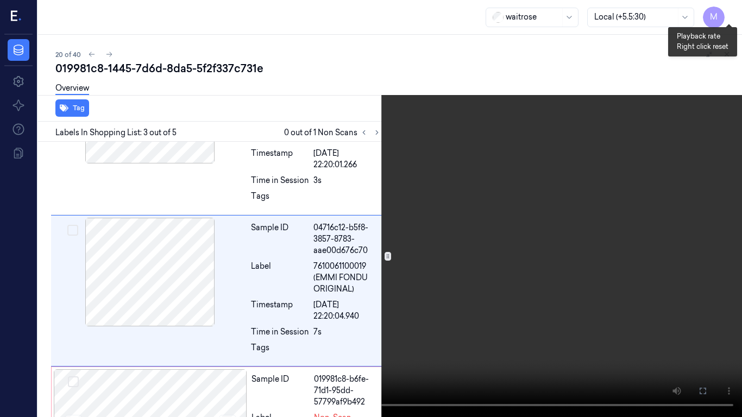
click at [731, 9] on button "x 2" at bounding box center [728, 12] width 17 height 17
click at [730, 11] on button "x 4" at bounding box center [728, 12] width 17 height 17
click at [418, 242] on video at bounding box center [371, 208] width 742 height 417
click at [0, 0] on icon at bounding box center [0, 0] width 0 height 0
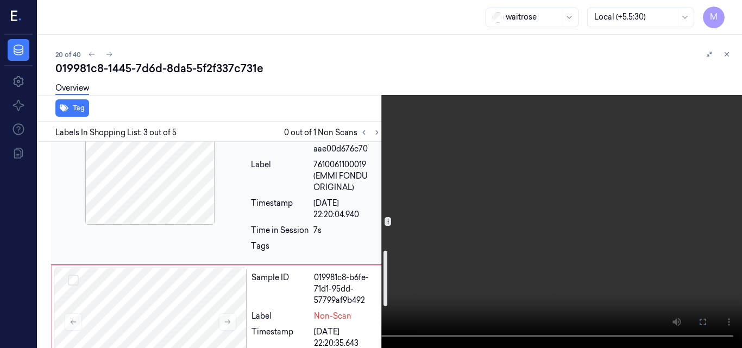
scroll to position [404, 0]
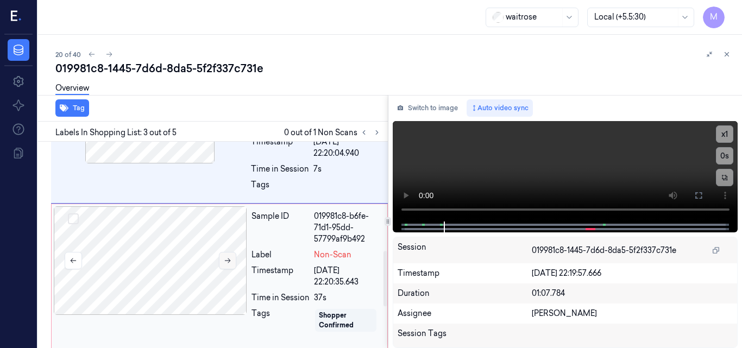
click at [227, 257] on icon at bounding box center [228, 261] width 8 height 8
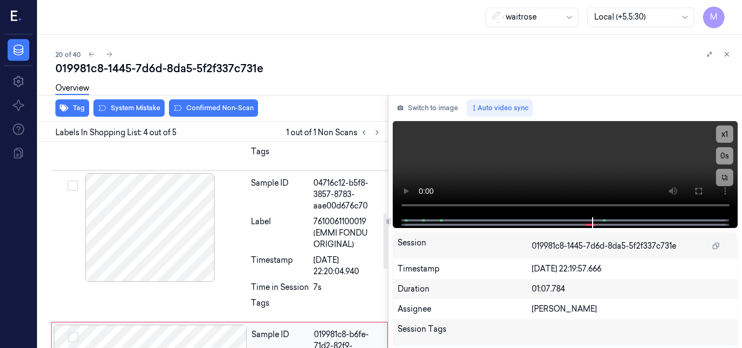
scroll to position [264, 0]
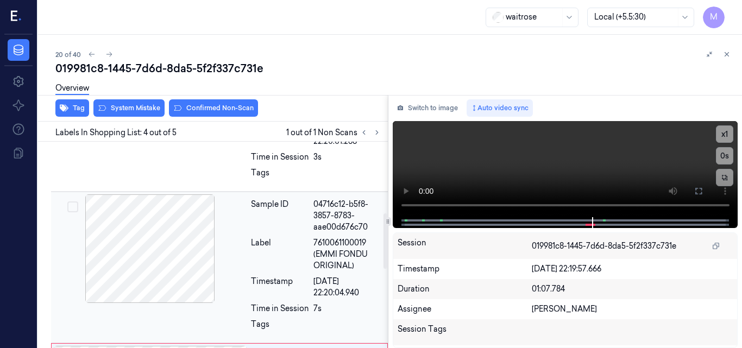
click at [170, 230] on div at bounding box center [149, 249] width 193 height 109
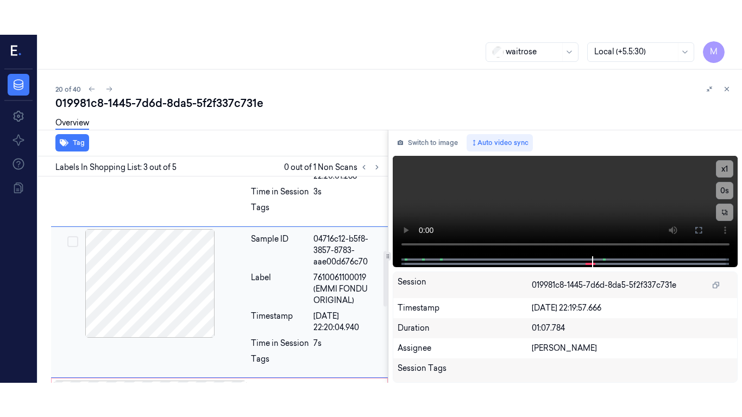
scroll to position [275, 0]
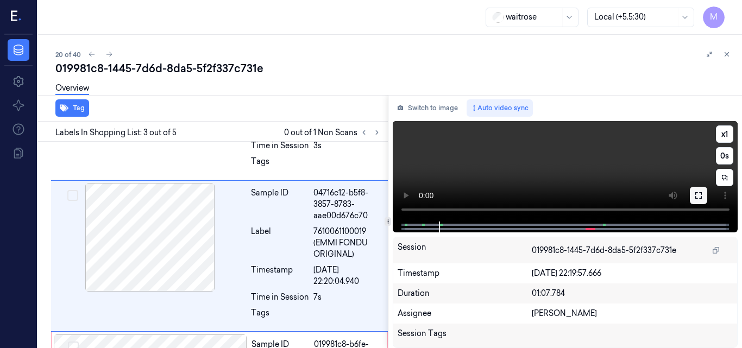
click at [696, 192] on icon at bounding box center [698, 195] width 9 height 9
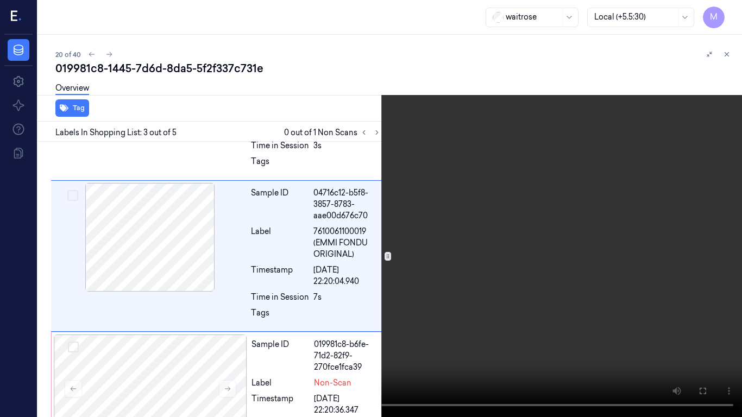
click at [481, 240] on video at bounding box center [371, 208] width 742 height 417
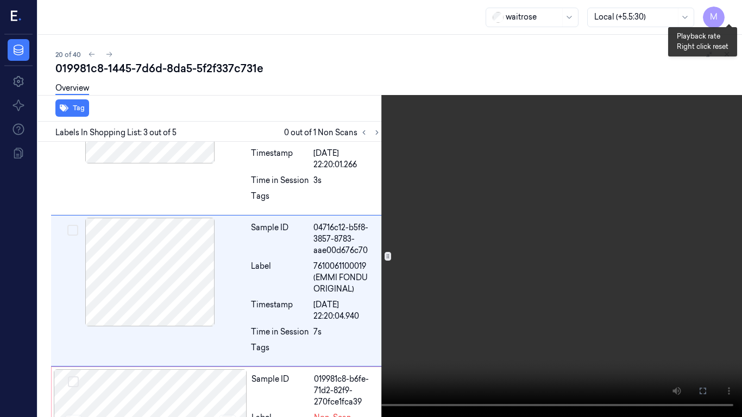
click at [729, 11] on button "x 1" at bounding box center [728, 12] width 17 height 17
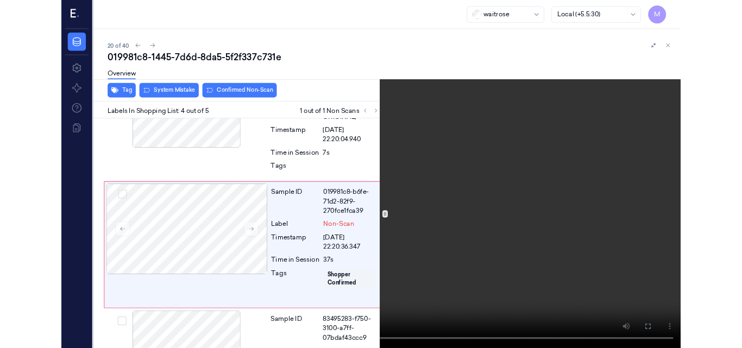
scroll to position [393, 0]
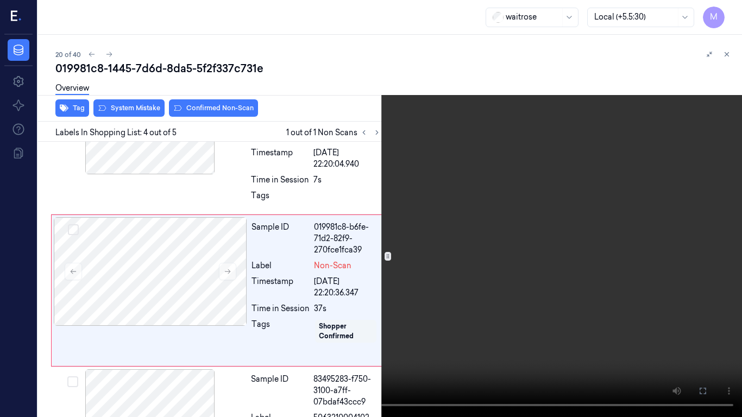
click at [464, 254] on video at bounding box center [371, 208] width 742 height 417
click at [0, 0] on icon at bounding box center [0, 0] width 0 height 0
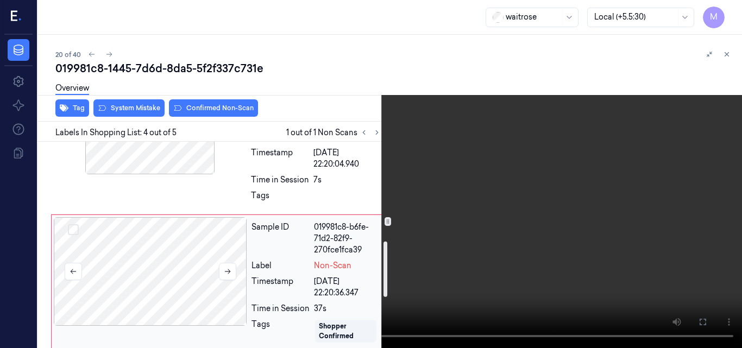
scroll to position [284, 0]
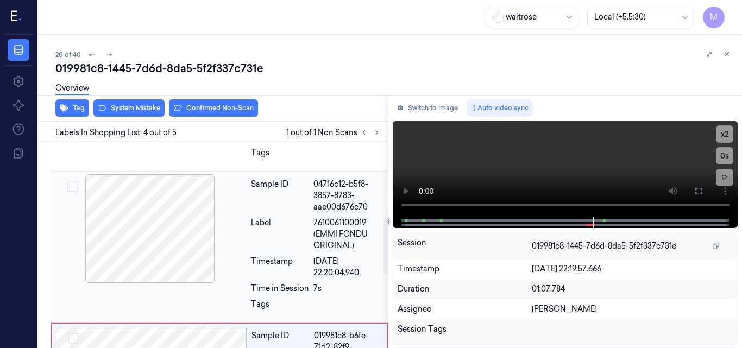
click at [147, 224] on div at bounding box center [149, 228] width 193 height 109
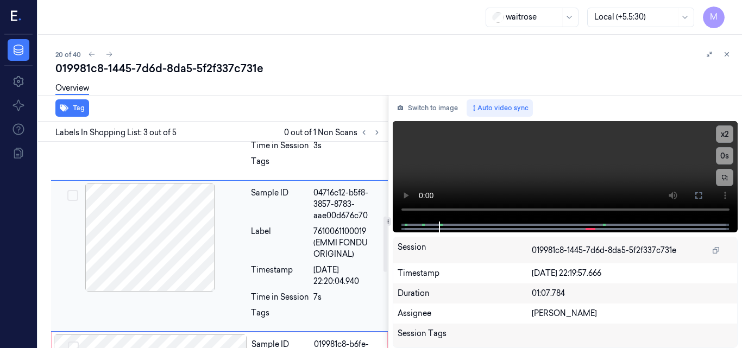
scroll to position [384, 0]
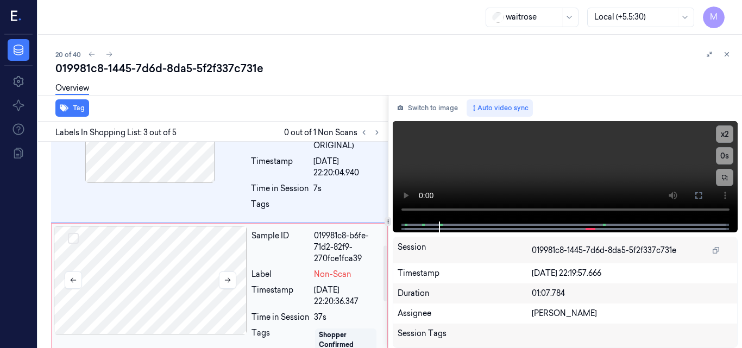
click at [152, 257] on div at bounding box center [150, 280] width 193 height 109
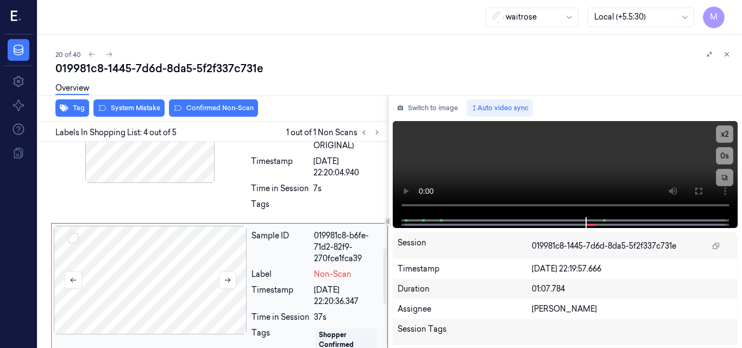
scroll to position [427, 0]
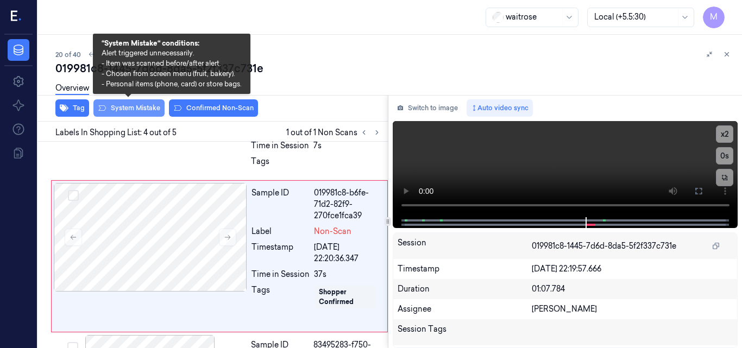
click at [146, 109] on button "System Mistake" at bounding box center [128, 107] width 71 height 17
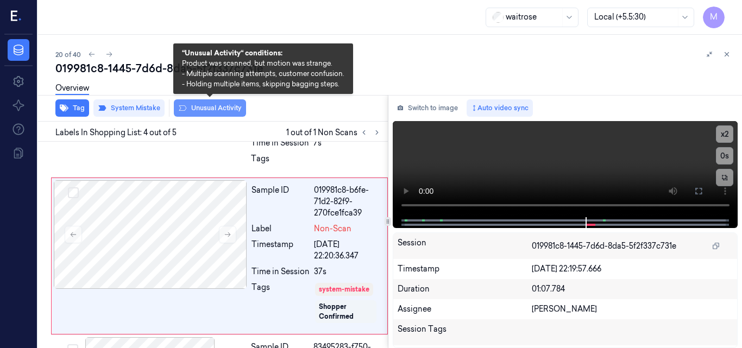
click at [209, 109] on button "Unusual Activity" at bounding box center [210, 107] width 72 height 17
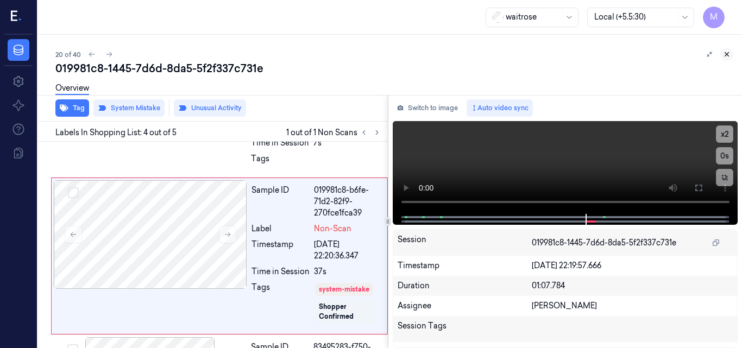
click at [729, 53] on icon at bounding box center [727, 55] width 4 height 4
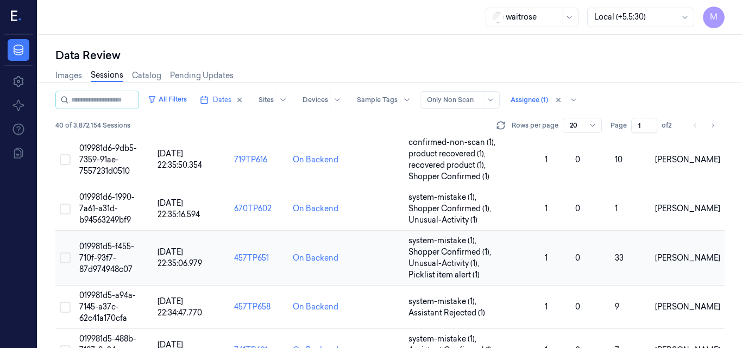
scroll to position [793, 0]
